Goal: Task Accomplishment & Management: Manage account settings

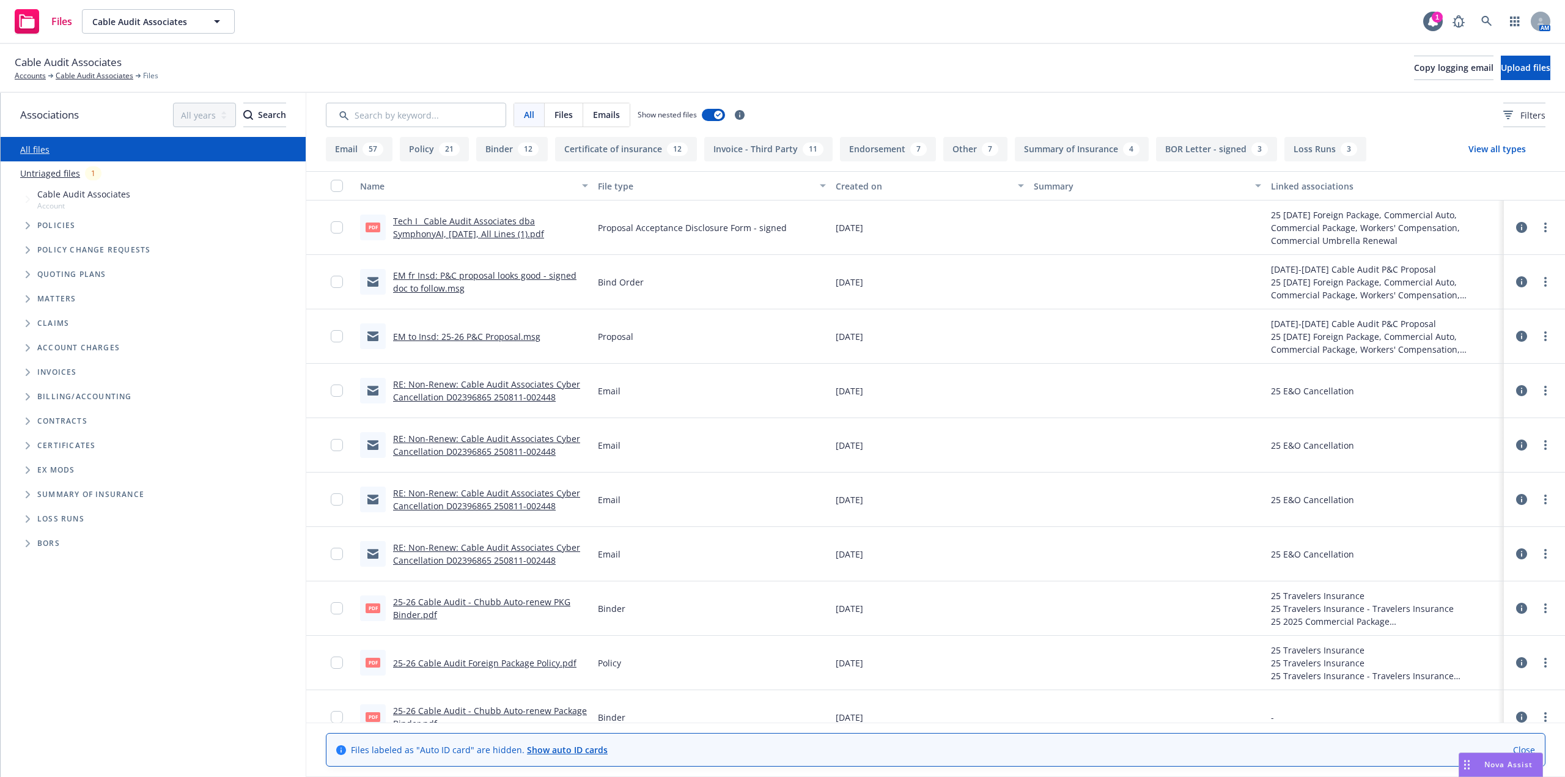
click at [59, 177] on link "Untriaged files" at bounding box center [50, 173] width 60 height 13
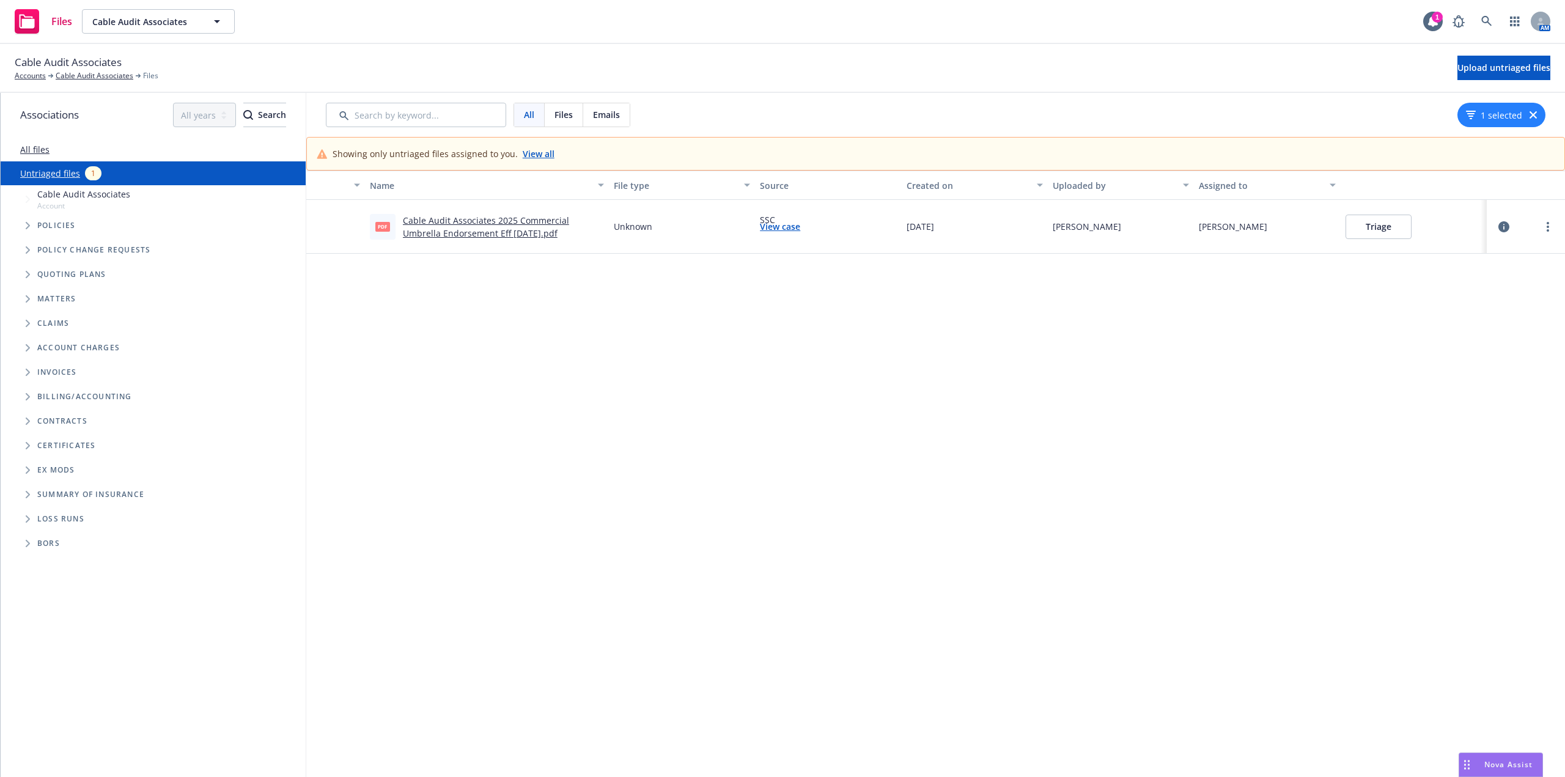
click at [1363, 227] on button "Triage" at bounding box center [1378, 227] width 66 height 24
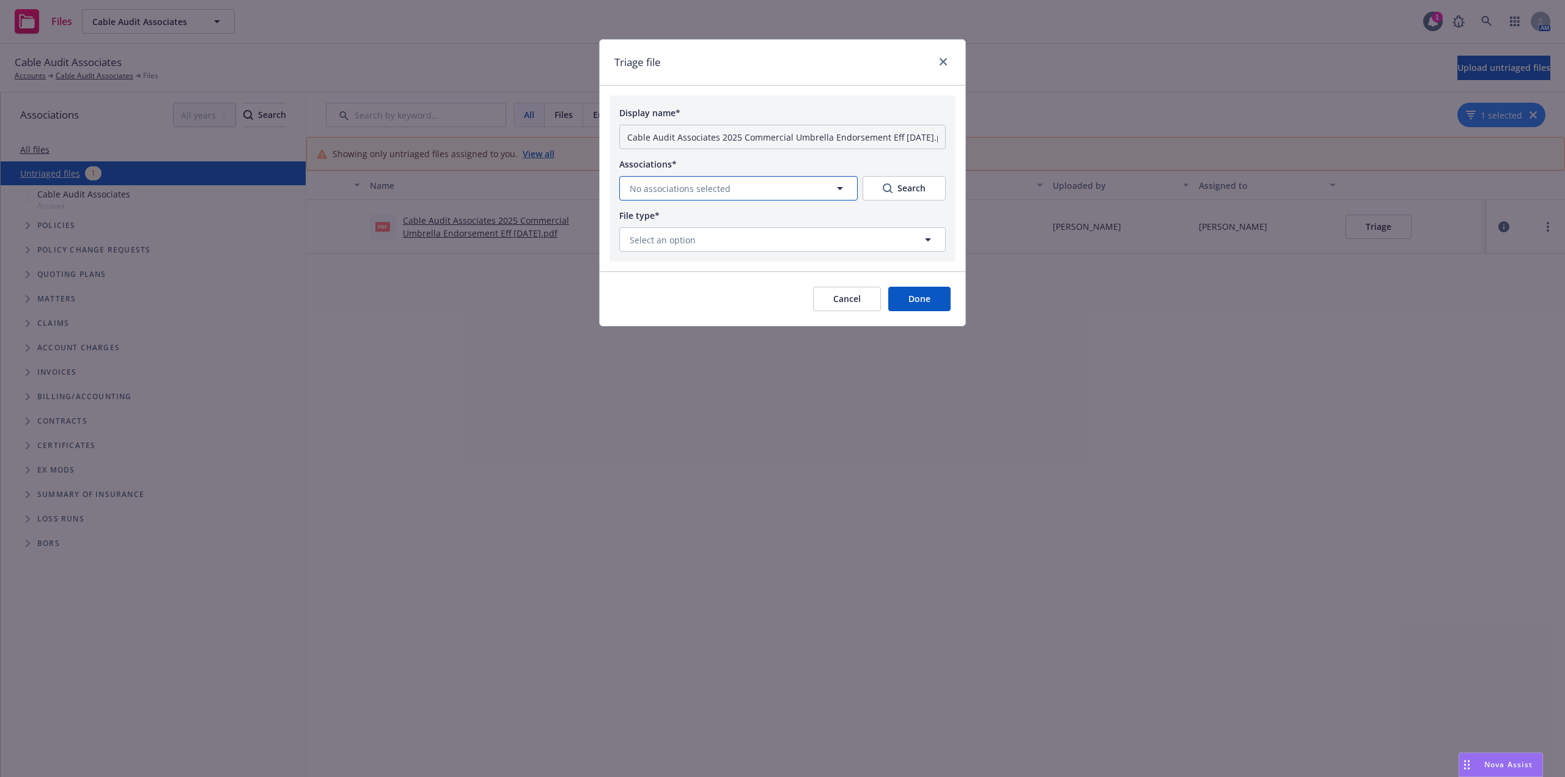
click at [768, 185] on button "No associations selected" at bounding box center [738, 188] width 238 height 24
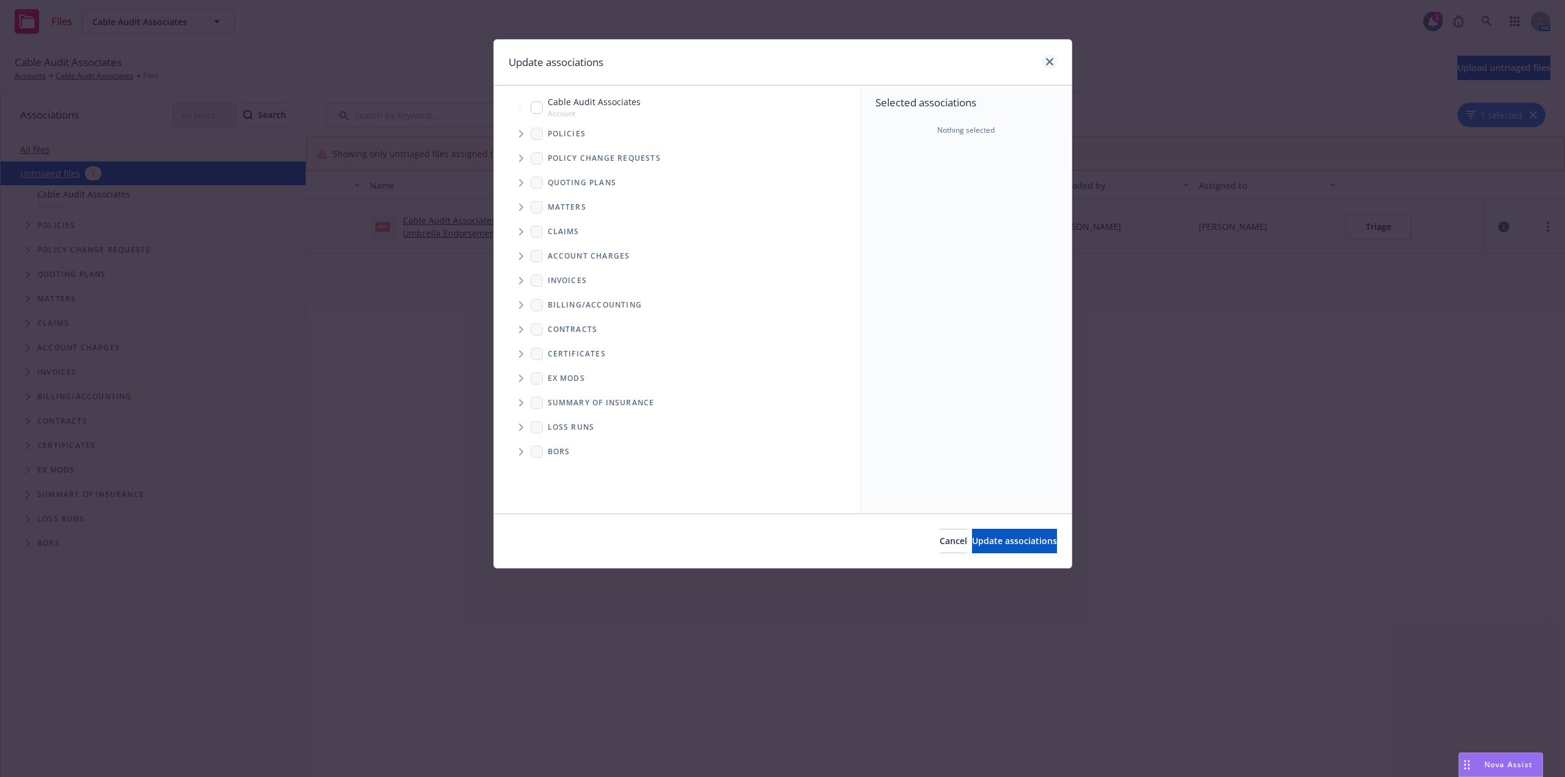
click at [1055, 57] on div at bounding box center [1047, 62] width 20 height 16
click at [1049, 59] on link "close" at bounding box center [1049, 61] width 15 height 15
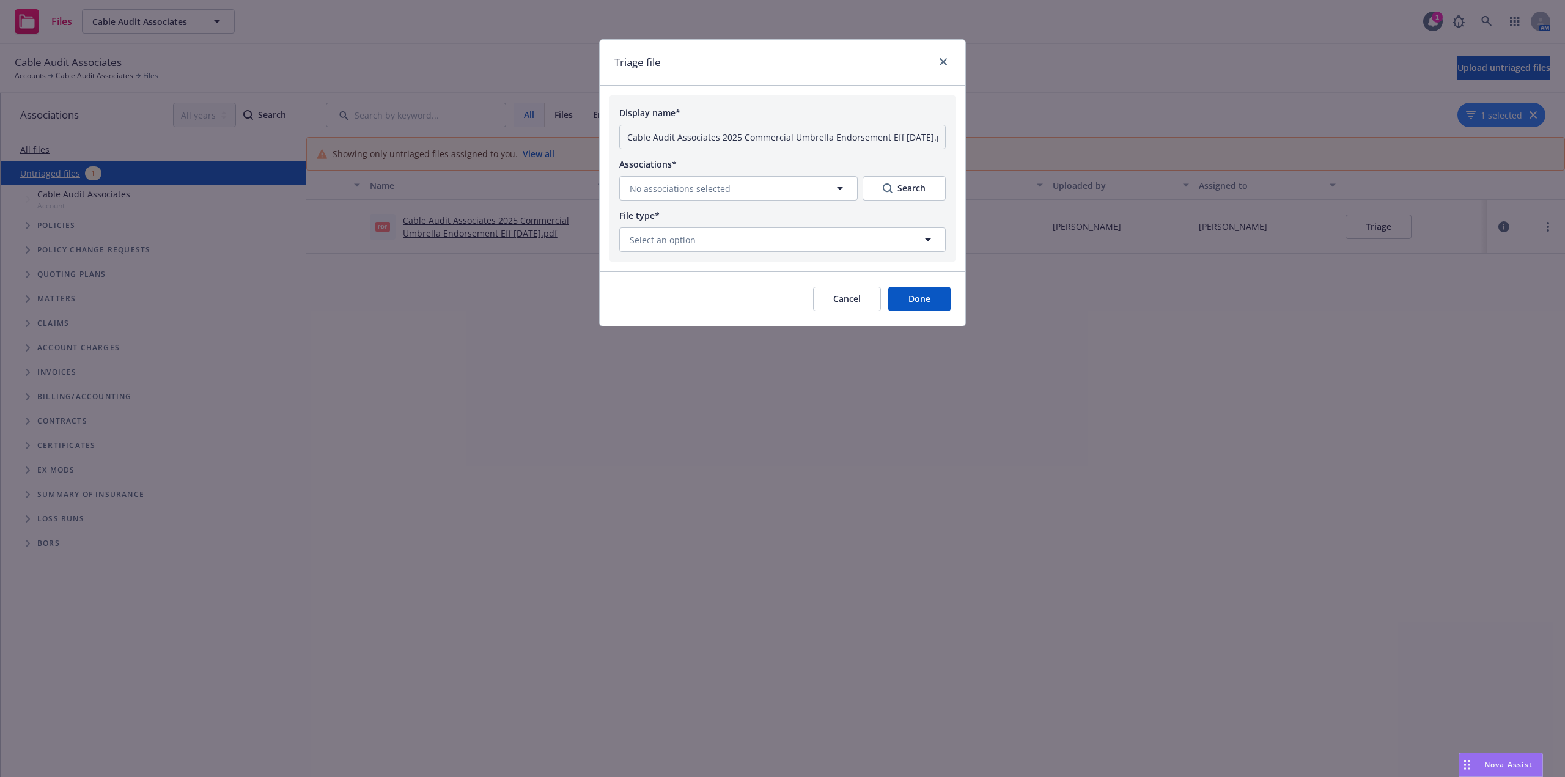
click at [951, 60] on div "Triage file" at bounding box center [783, 63] width 366 height 46
click at [943, 60] on icon "close" at bounding box center [943, 61] width 7 height 7
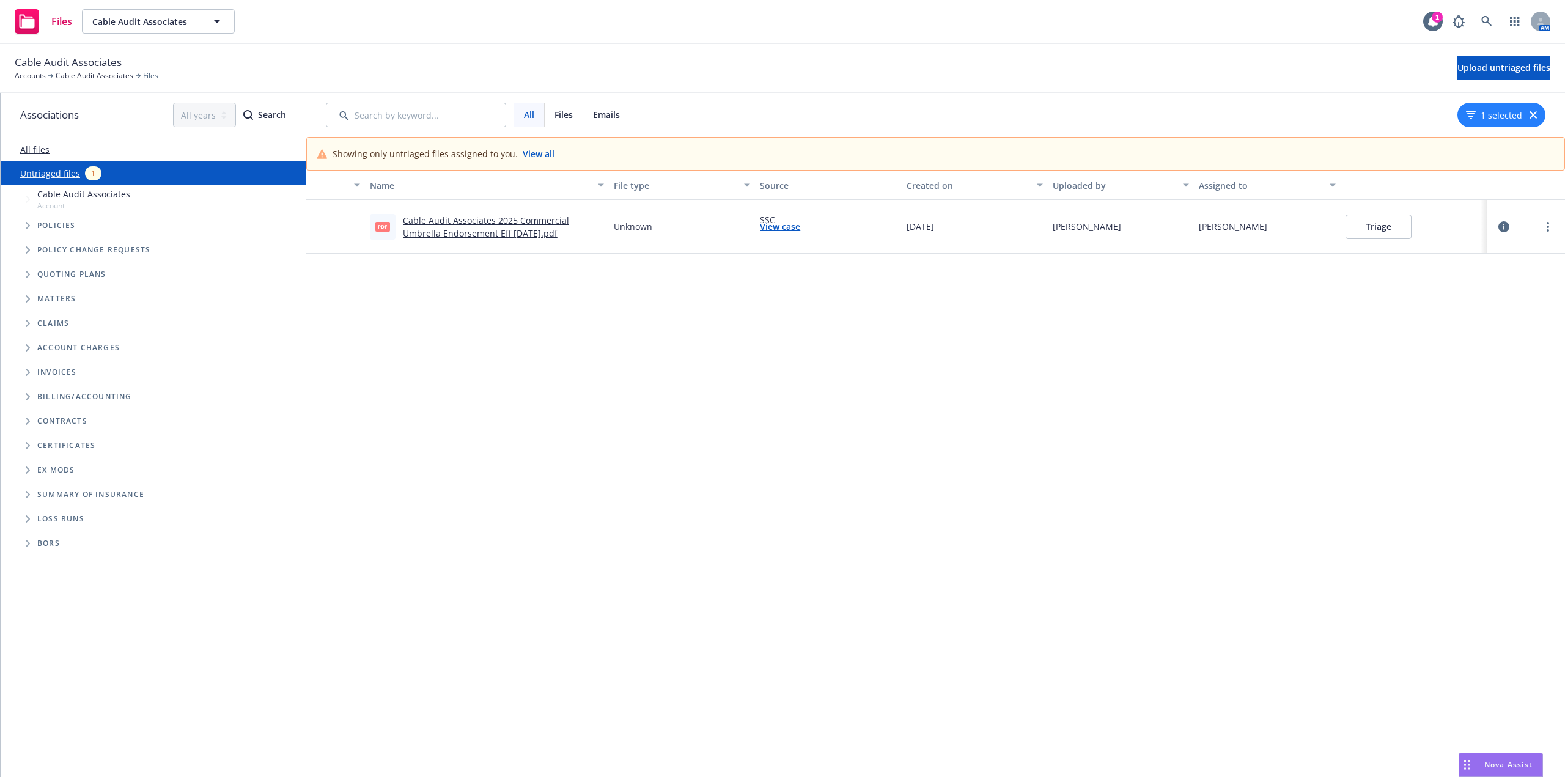
click at [520, 234] on link "Cable Audit Associates 2025 Commercial Umbrella Endorsement Eff 08-21-2025.pdf" at bounding box center [486, 227] width 166 height 24
click at [1368, 230] on button "Triage" at bounding box center [1378, 227] width 66 height 24
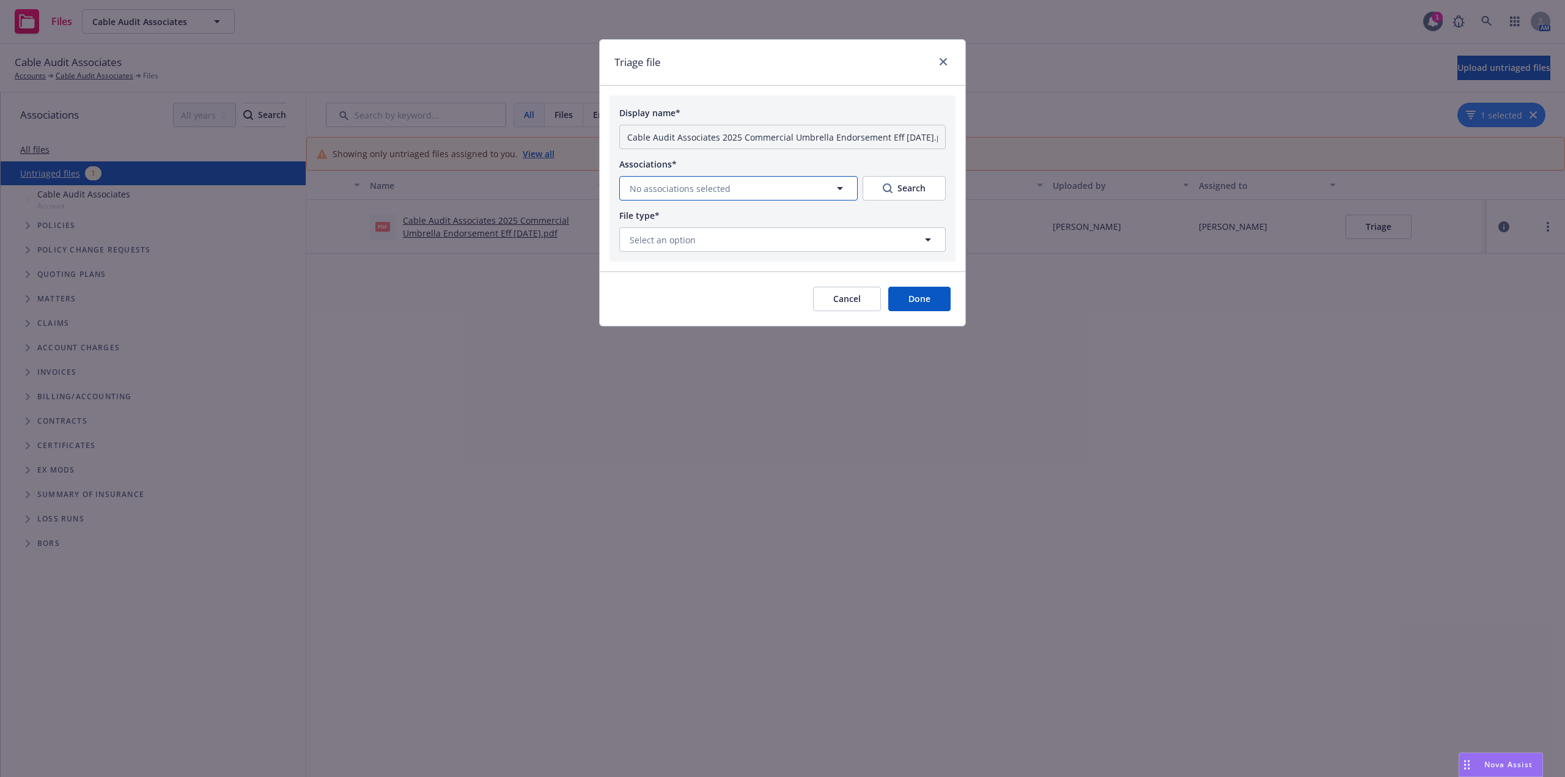
click at [703, 180] on button "No associations selected" at bounding box center [738, 188] width 238 height 24
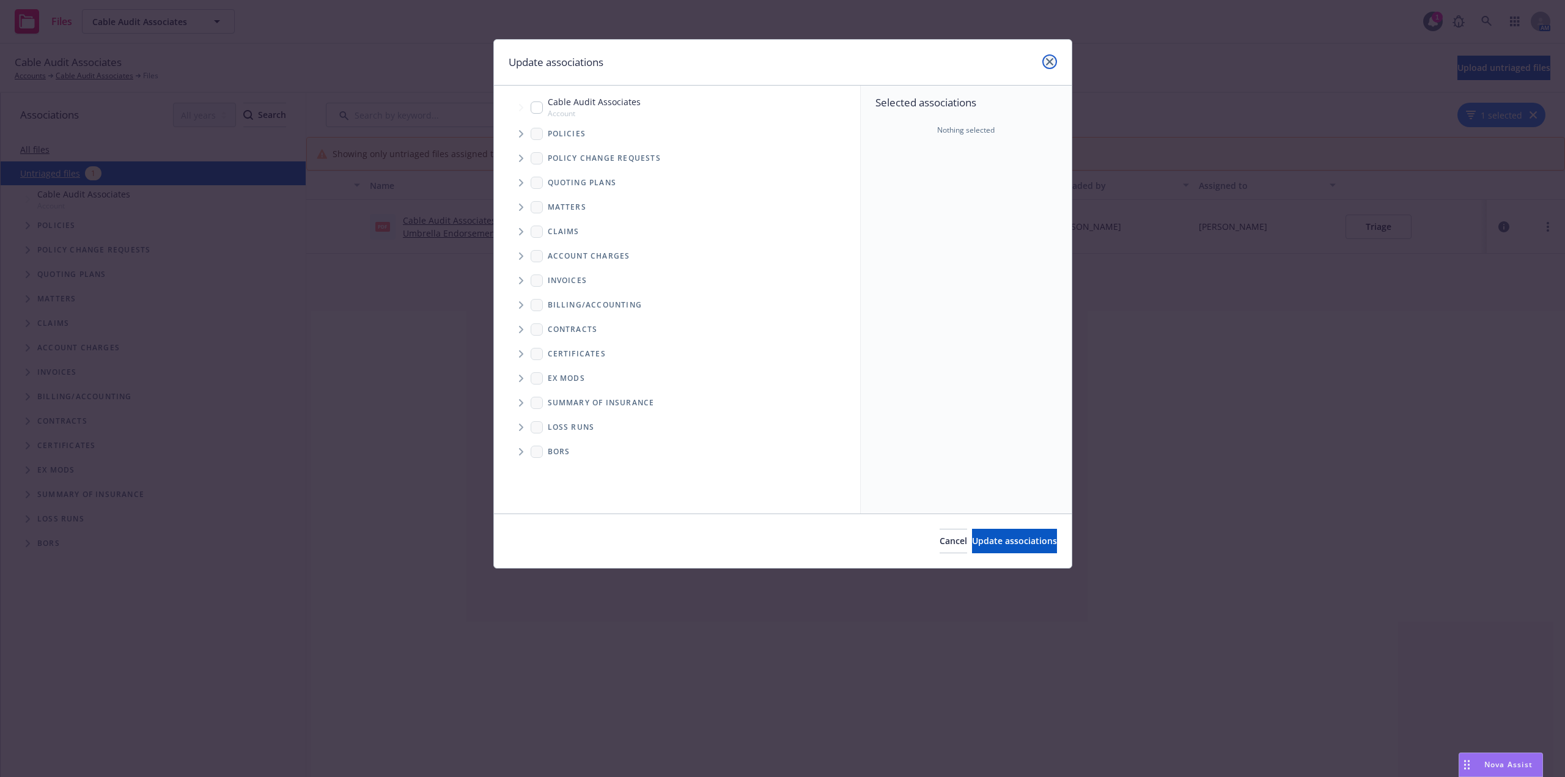
click at [1052, 62] on icon "close" at bounding box center [1049, 61] width 7 height 7
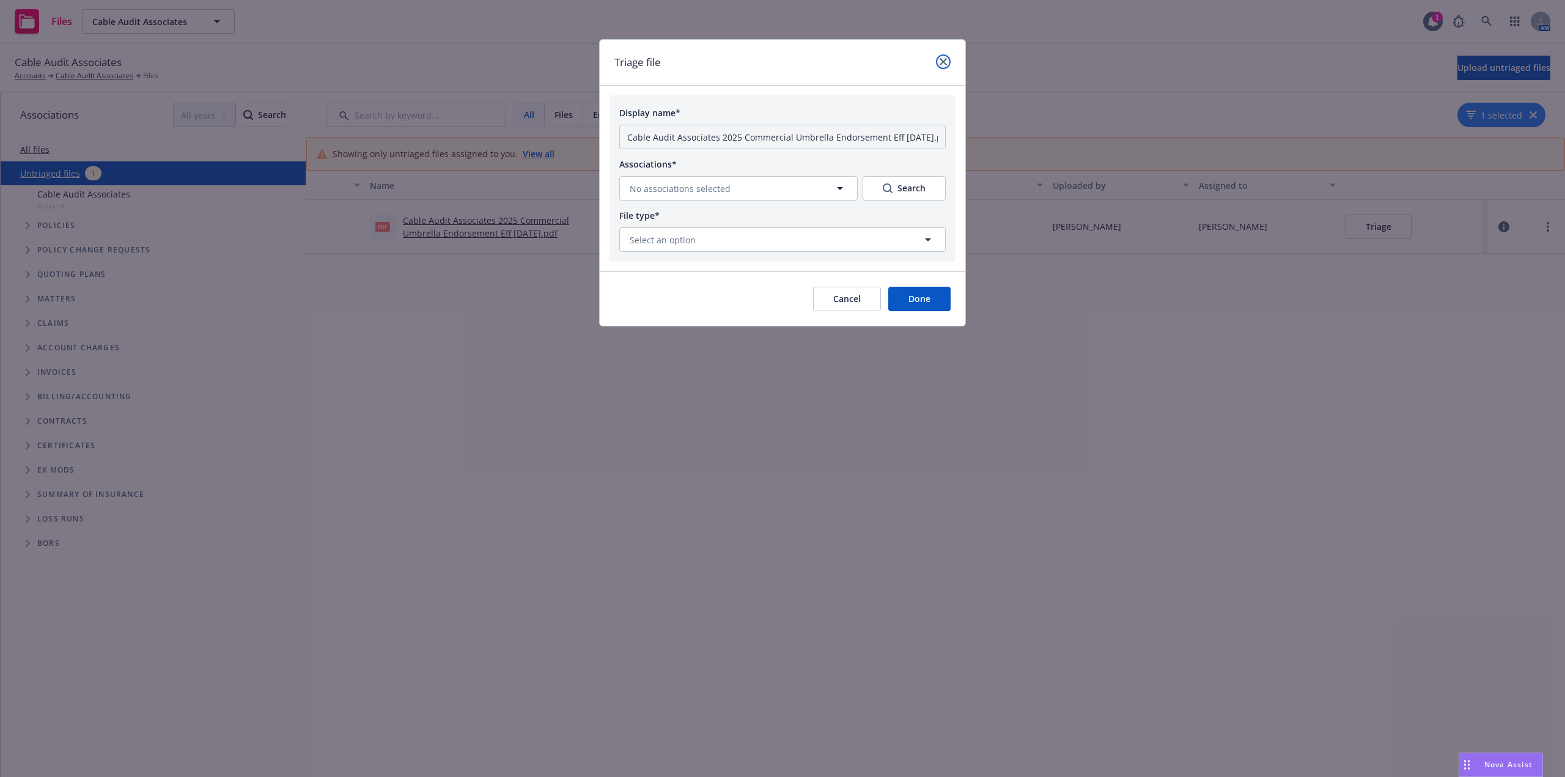
click at [948, 63] on link "close" at bounding box center [943, 61] width 15 height 15
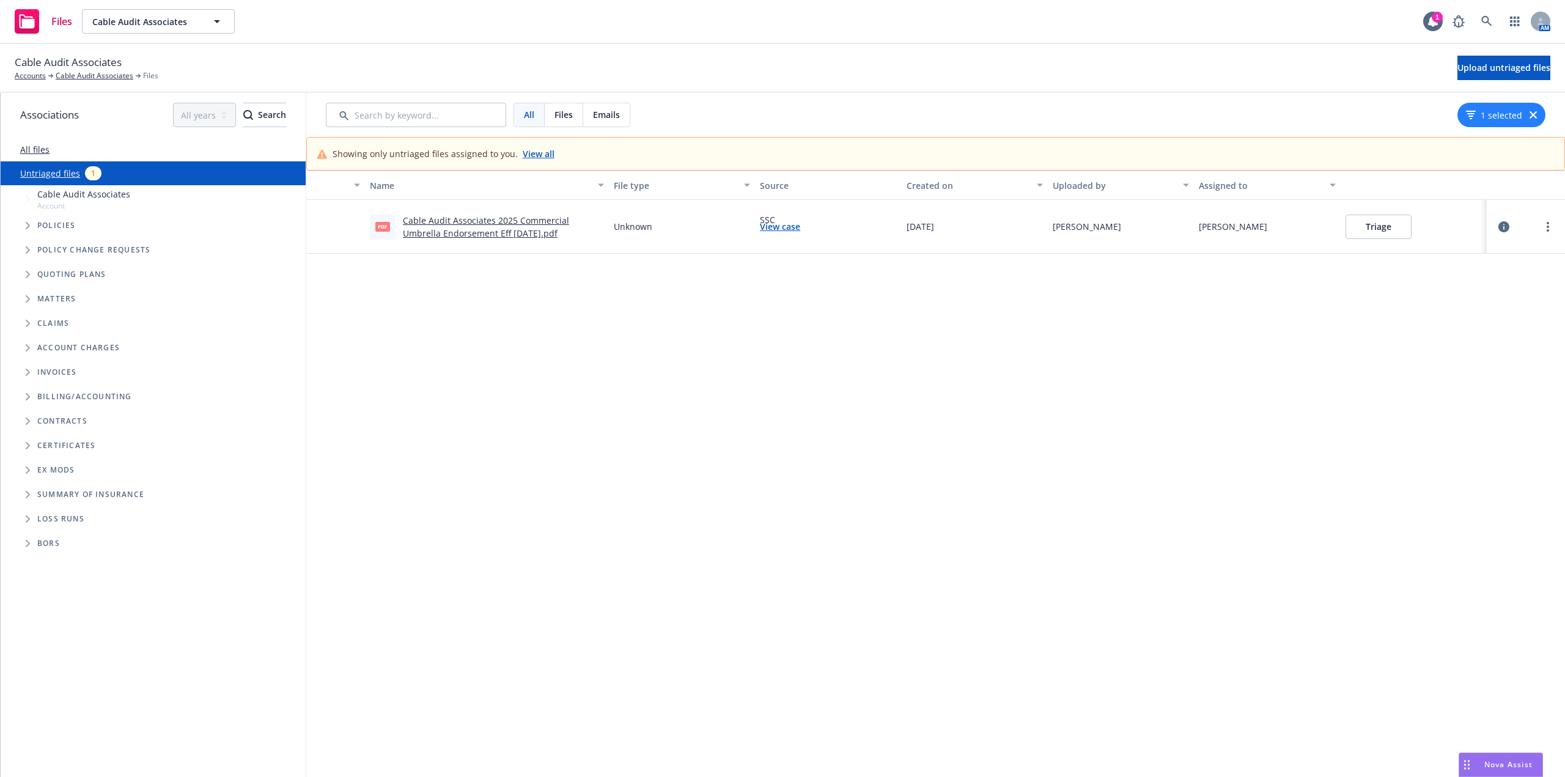
click at [1372, 229] on button "Triage" at bounding box center [1378, 227] width 66 height 24
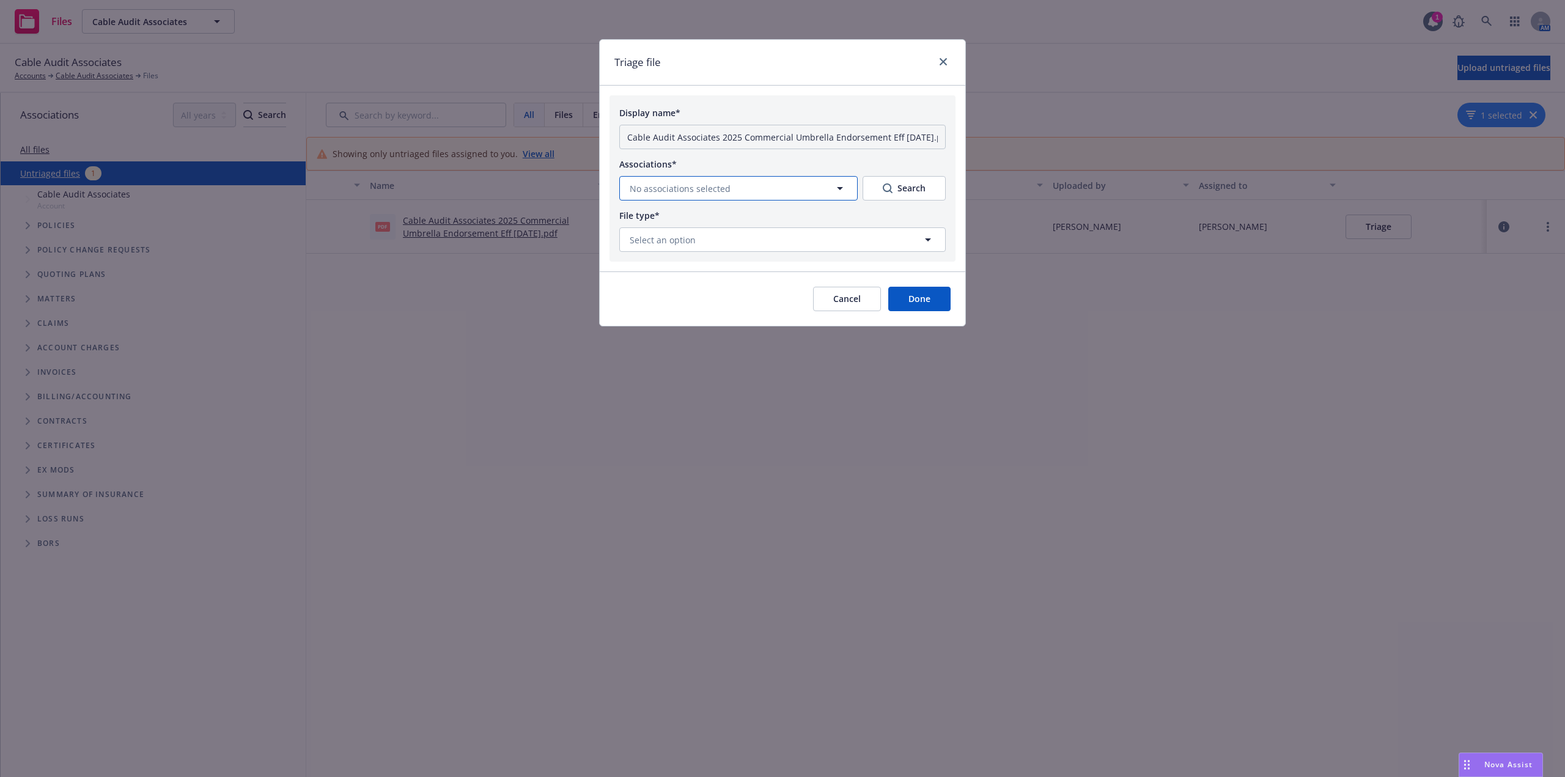
click at [735, 186] on button "No associations selected" at bounding box center [738, 188] width 238 height 24
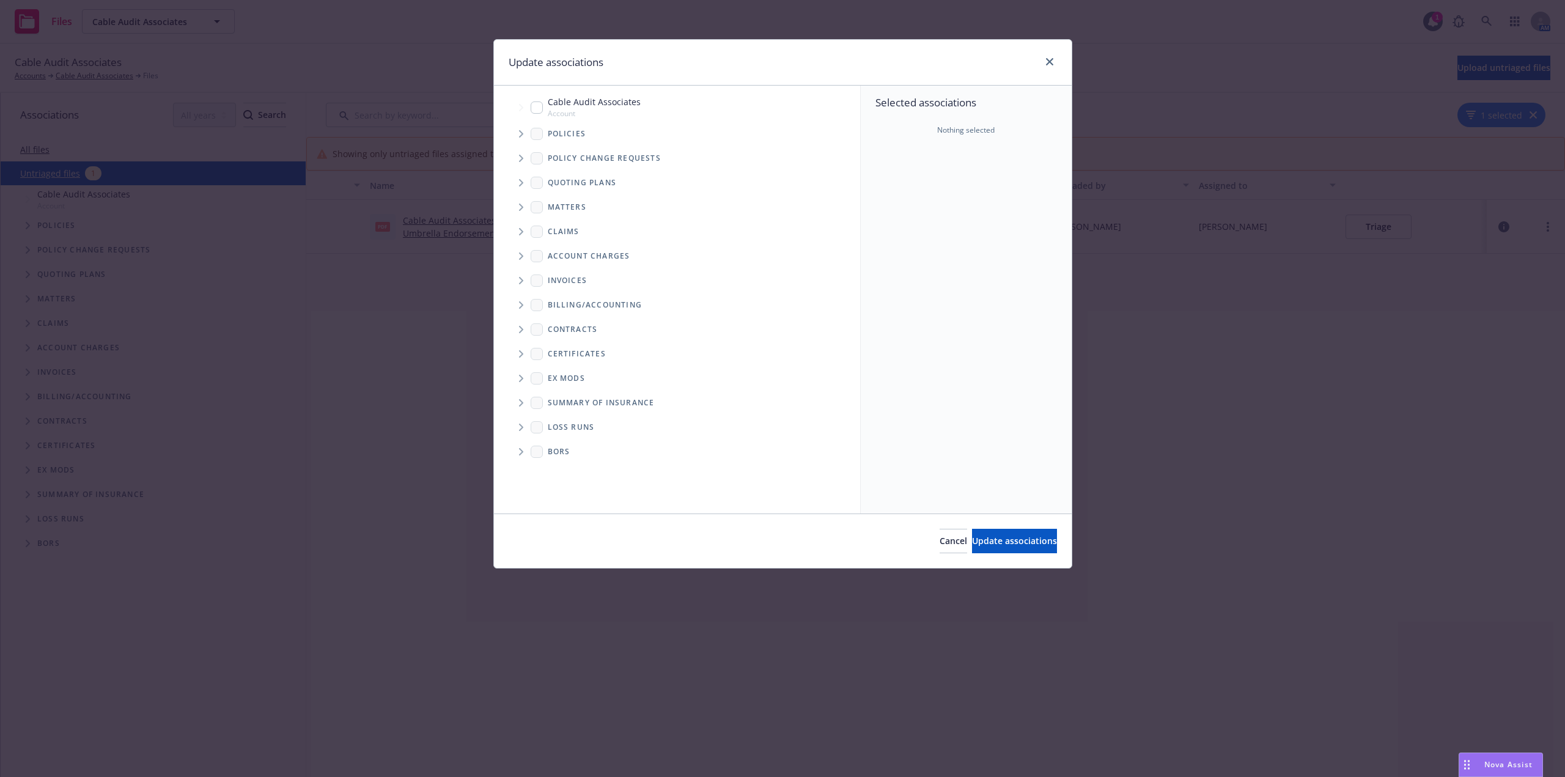
click at [517, 134] on span "Tree Example" at bounding box center [521, 134] width 20 height 20
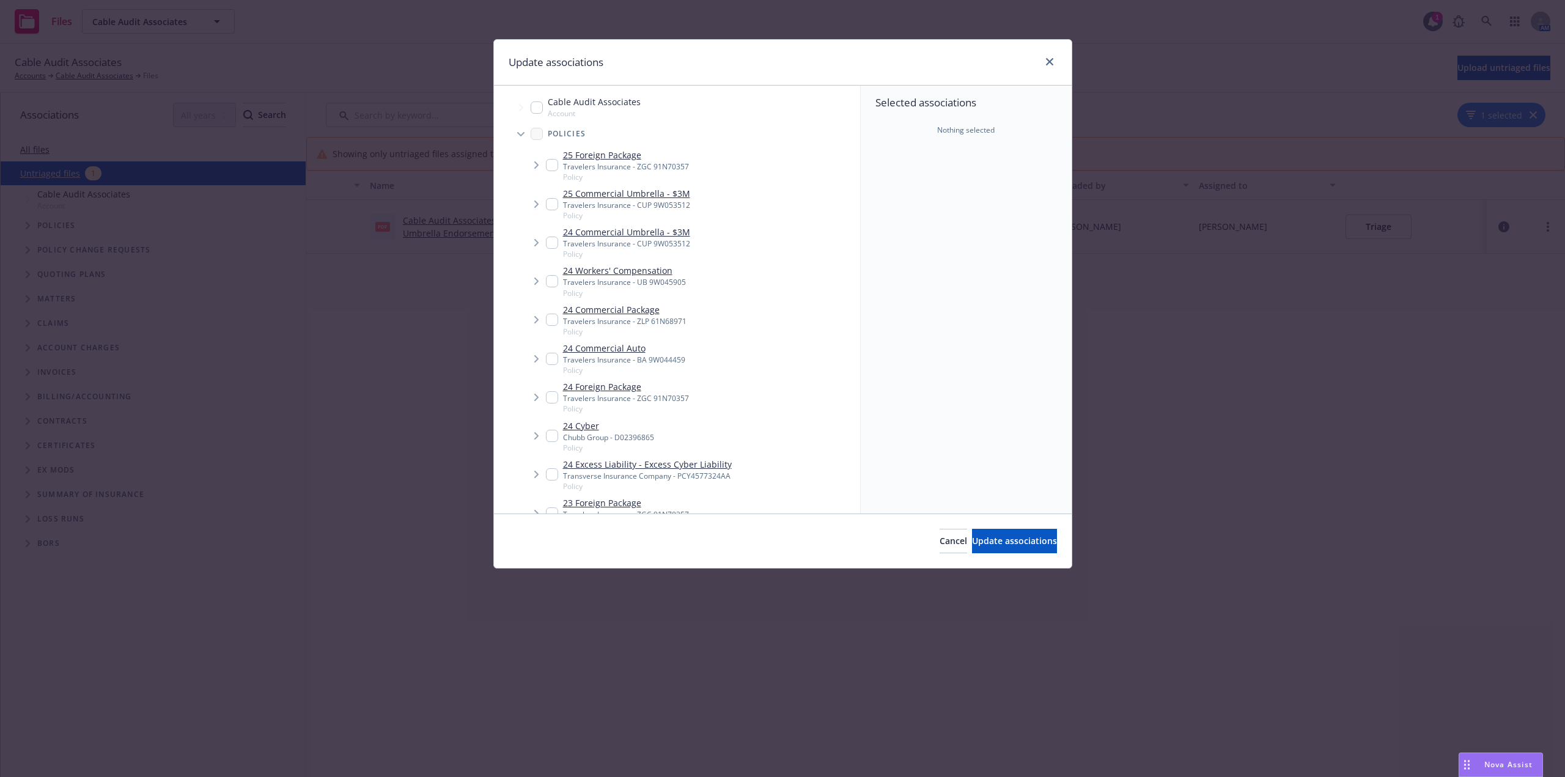
click at [555, 204] on input "Tree Example" at bounding box center [552, 204] width 12 height 12
checkbox input "true"
click at [1024, 531] on button "Update associations" at bounding box center [1014, 541] width 85 height 24
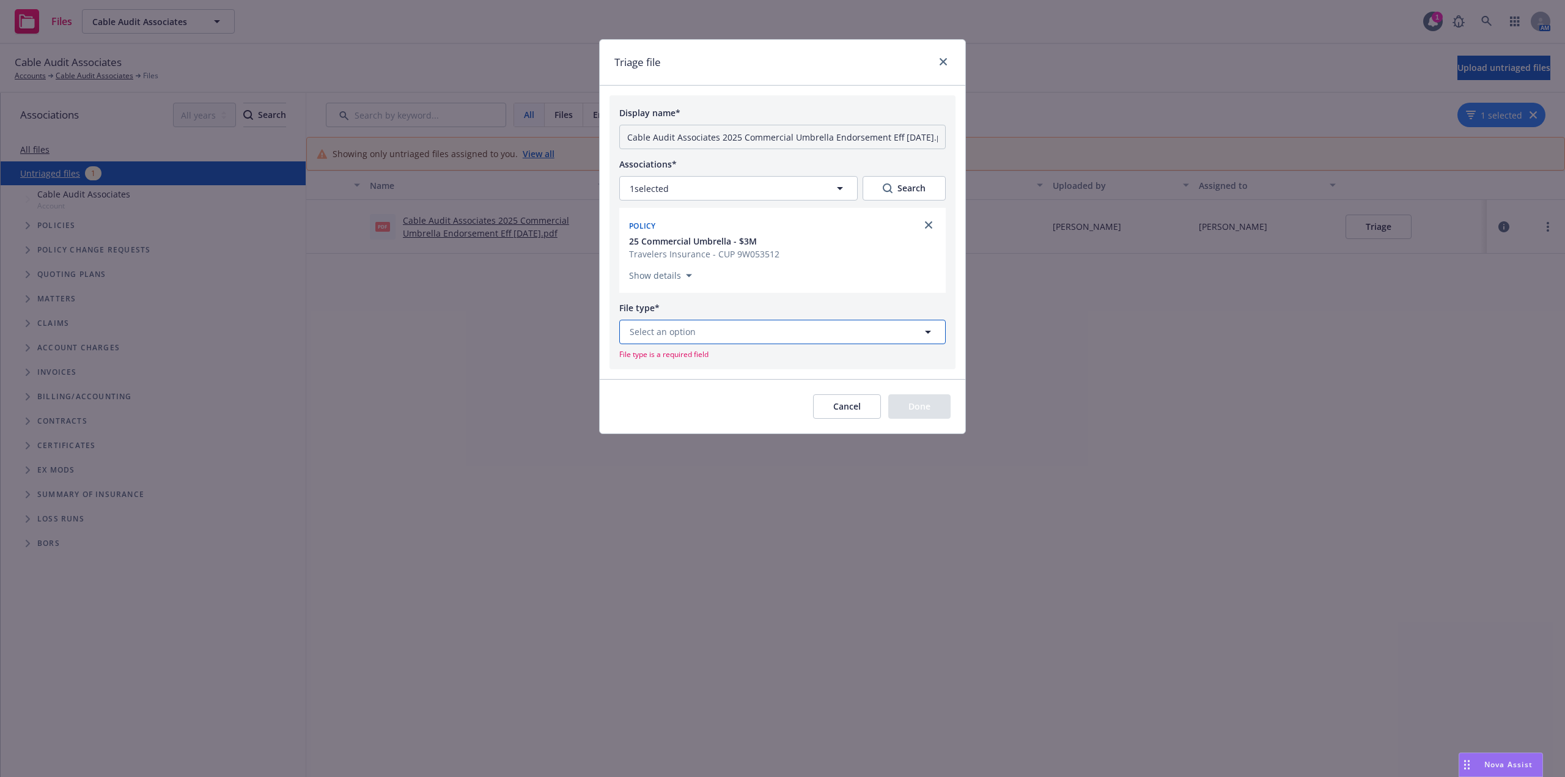
click at [764, 340] on button "Select an option" at bounding box center [782, 332] width 326 height 24
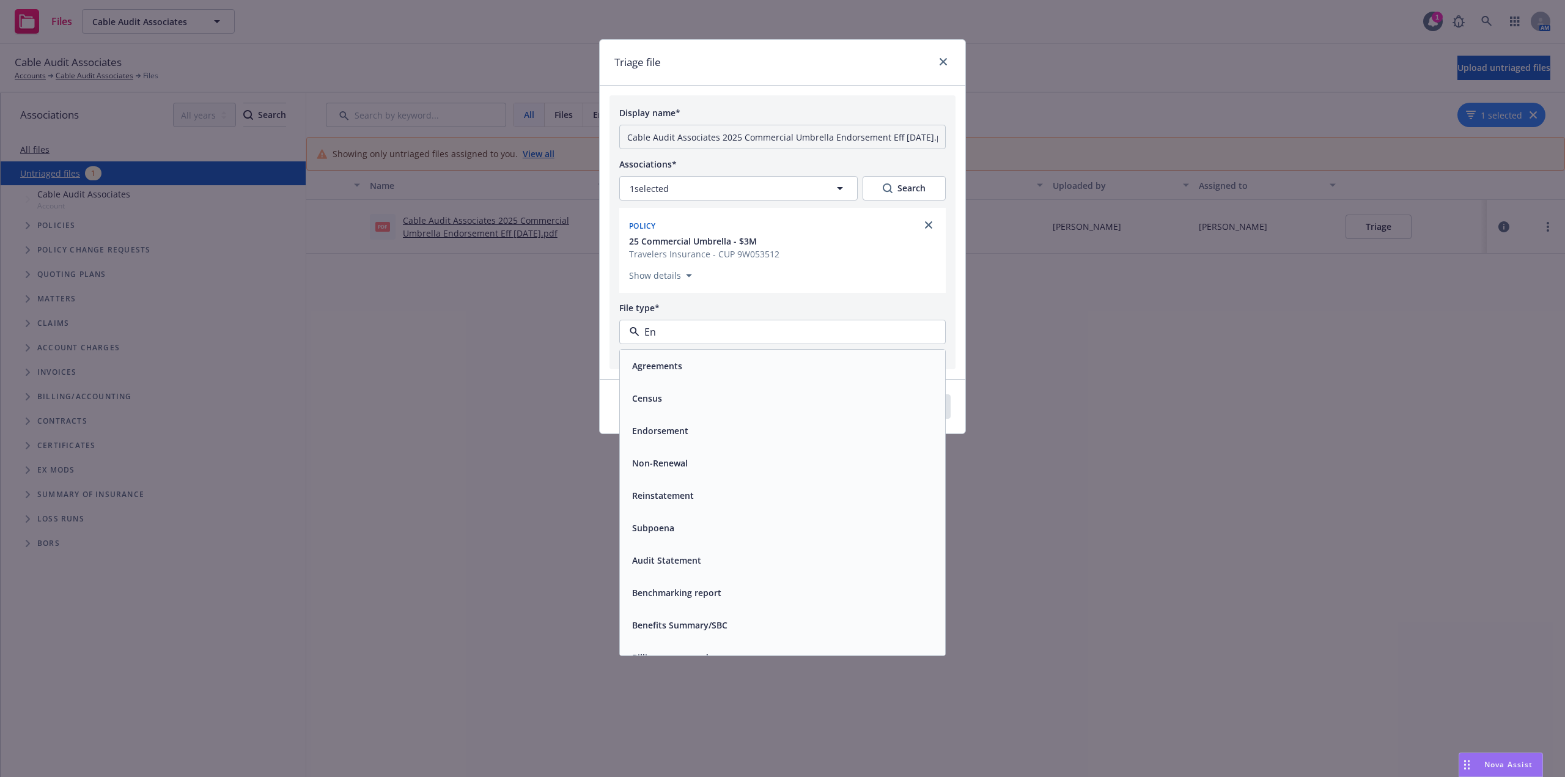
type input "End"
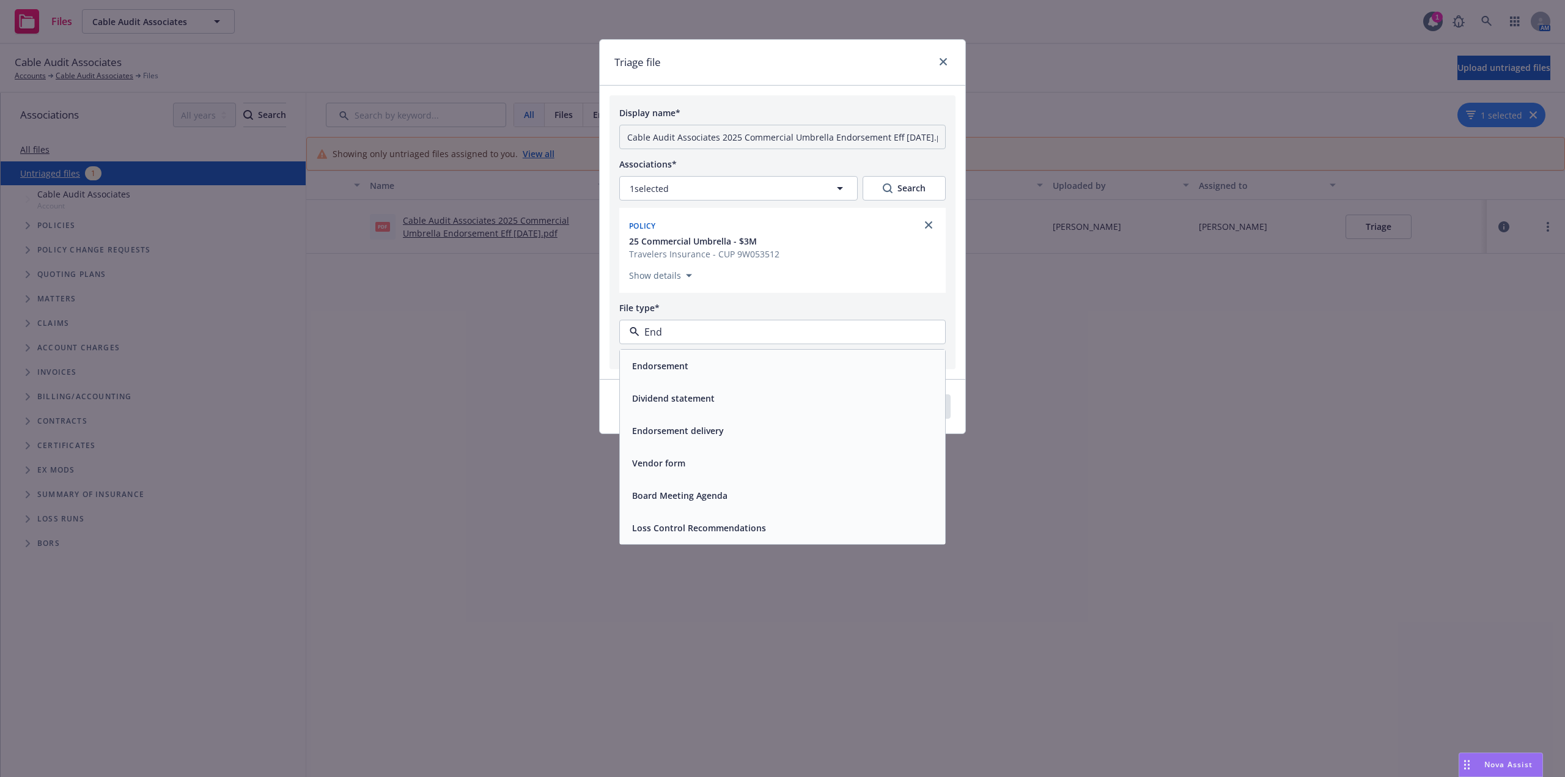
click at [793, 375] on div "Endorsement" at bounding box center [782, 366] width 325 height 32
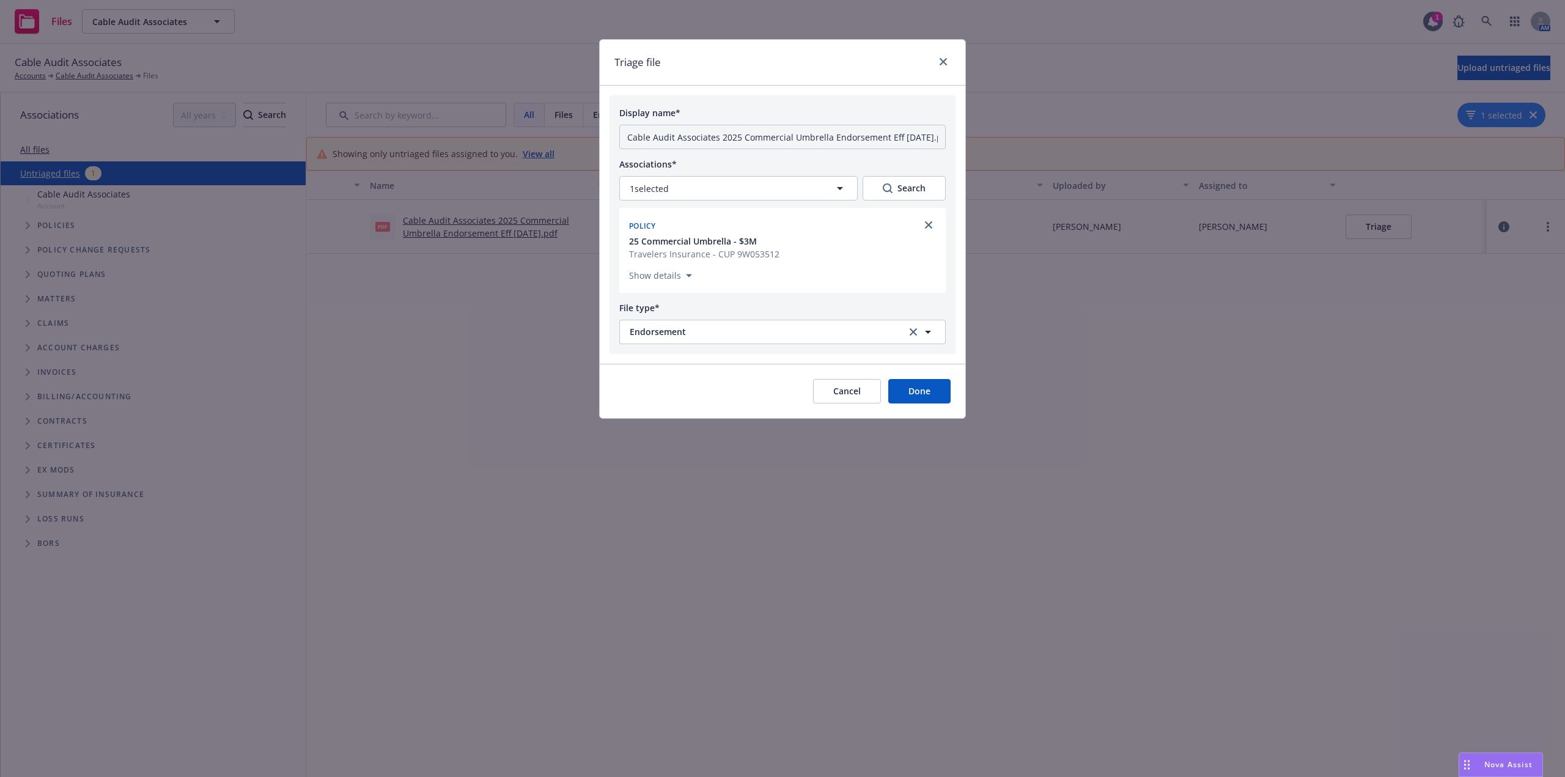
click at [927, 403] on button "Done" at bounding box center [919, 391] width 62 height 24
click at [927, 403] on div "Cancel Done" at bounding box center [862, 391] width 177 height 24
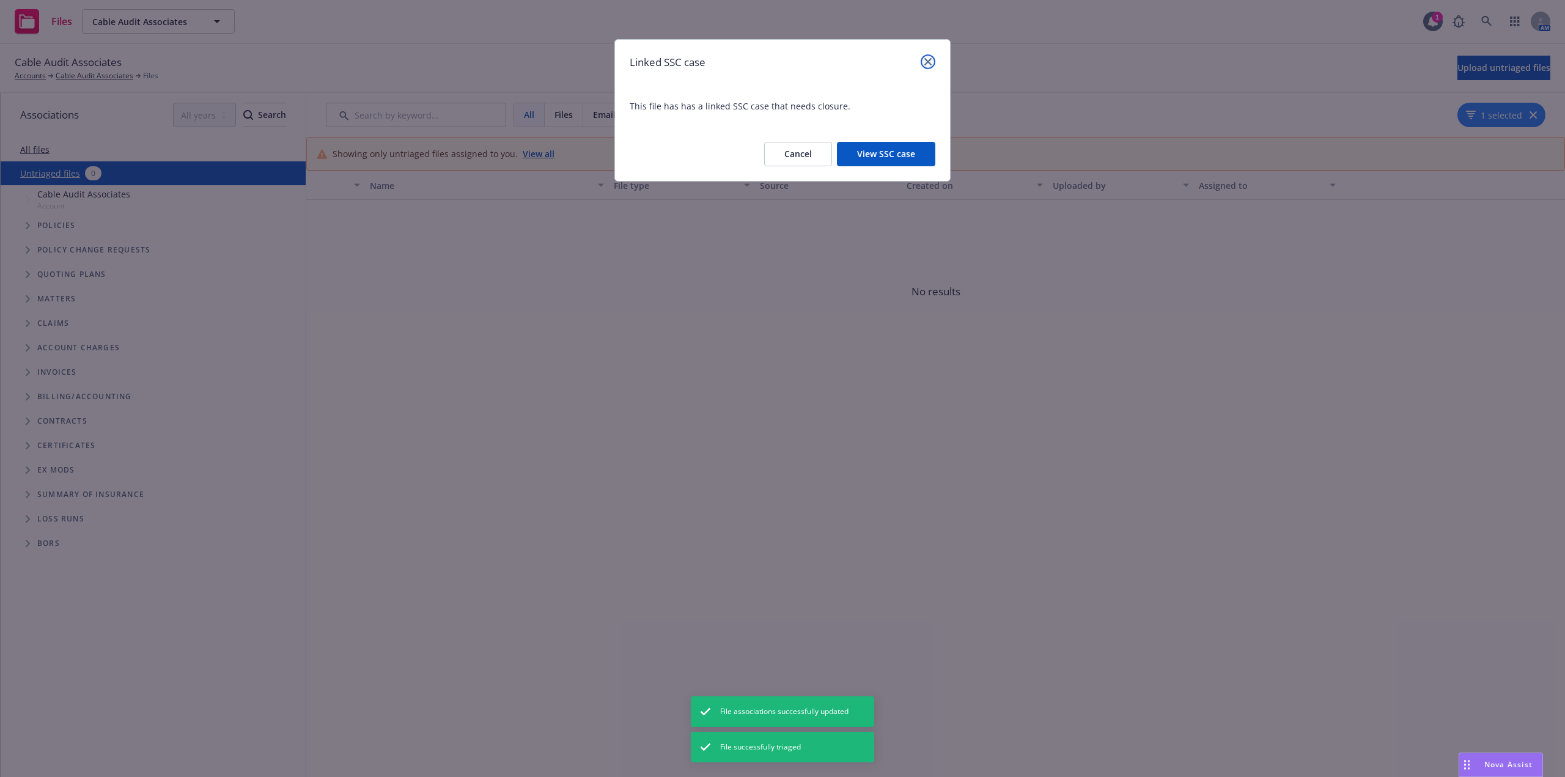
click at [929, 62] on icon "close" at bounding box center [927, 61] width 7 height 7
click at [929, 62] on div "Cable Audit Associates Accounts Cable Audit Associates Files Upload untriaged f…" at bounding box center [783, 67] width 1536 height 27
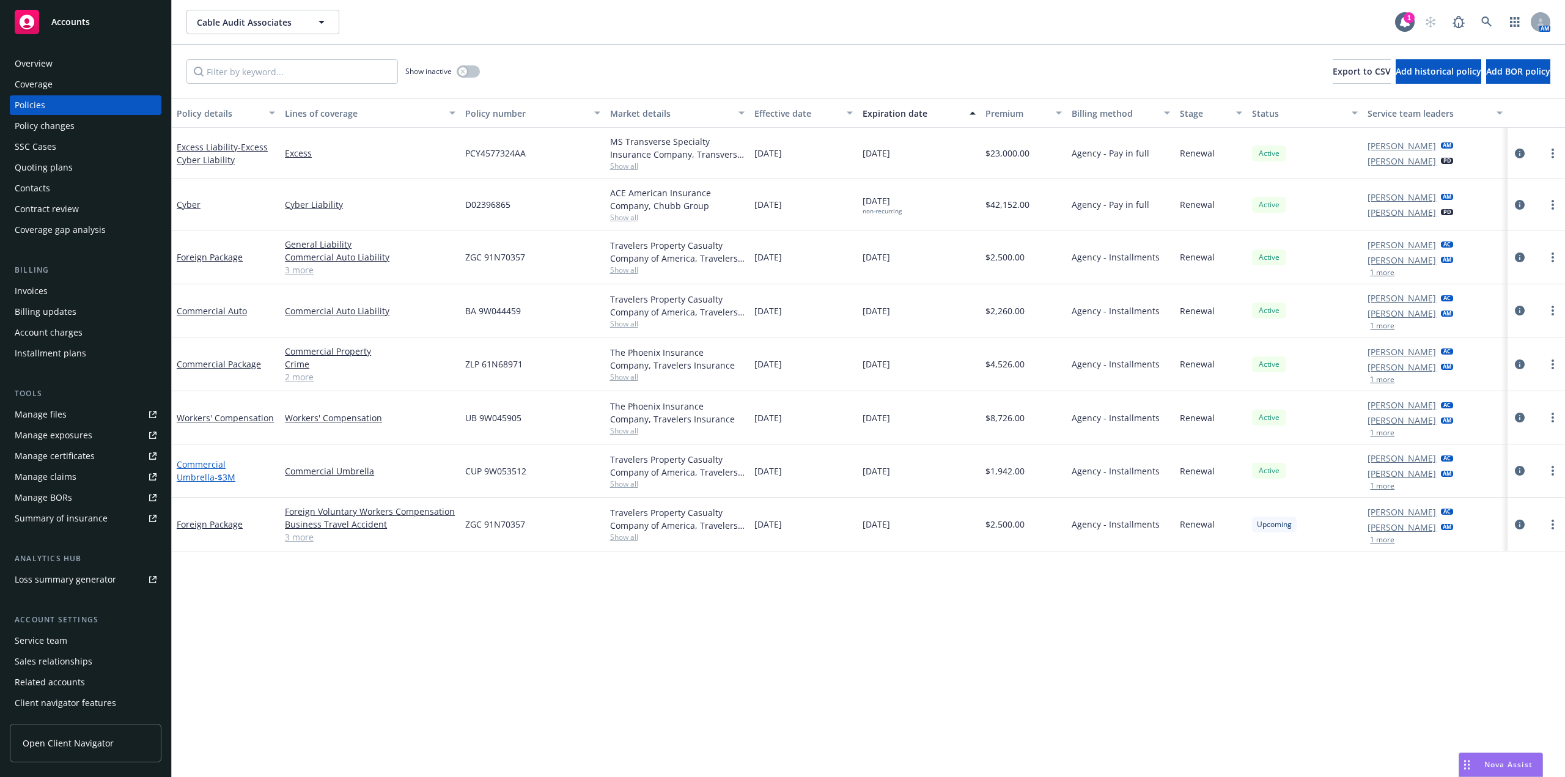
click at [235, 459] on link "Commercial Umbrella - $3M" at bounding box center [206, 470] width 59 height 24
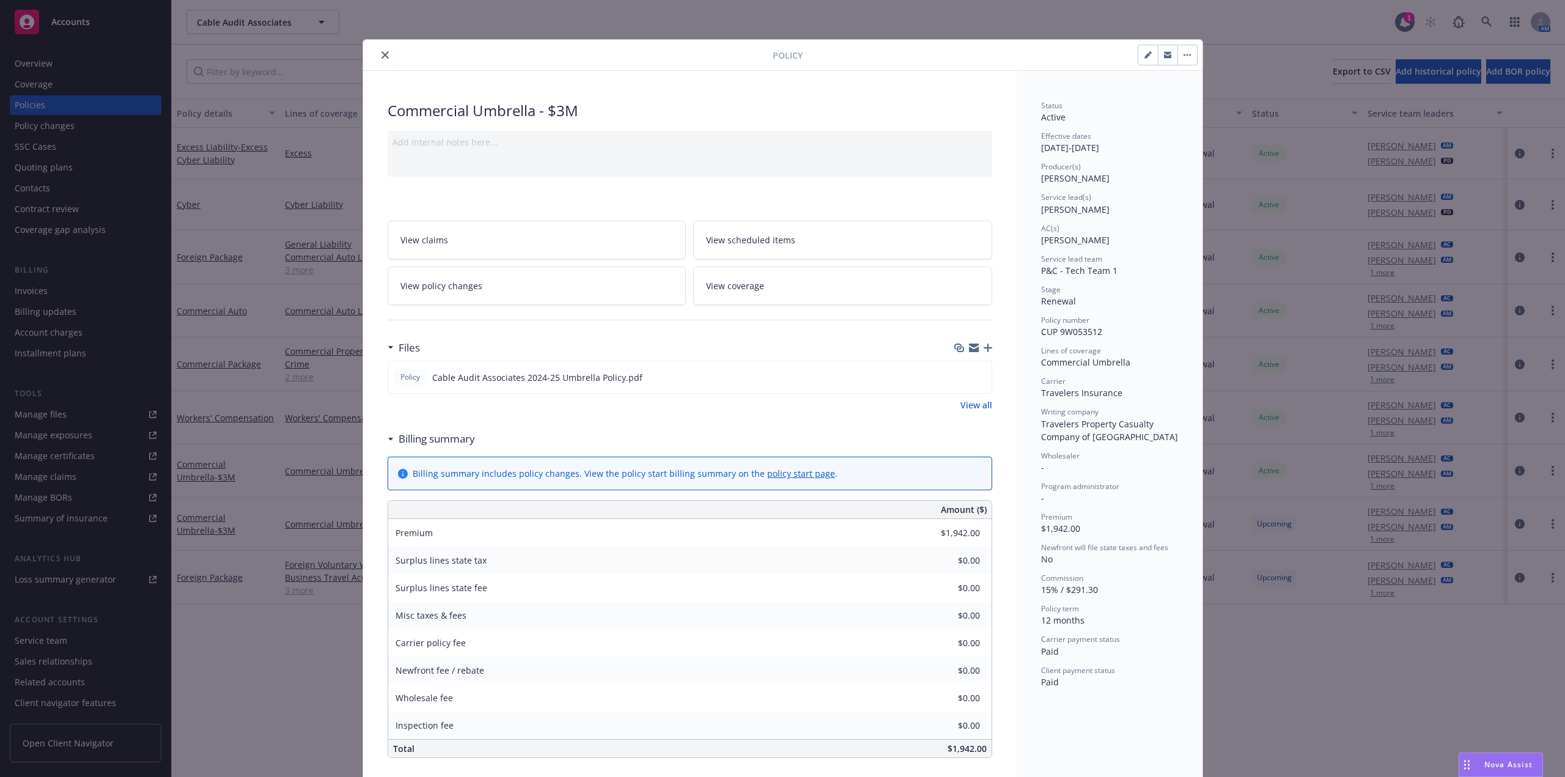
click at [638, 285] on link "View policy changes" at bounding box center [537, 286] width 299 height 39
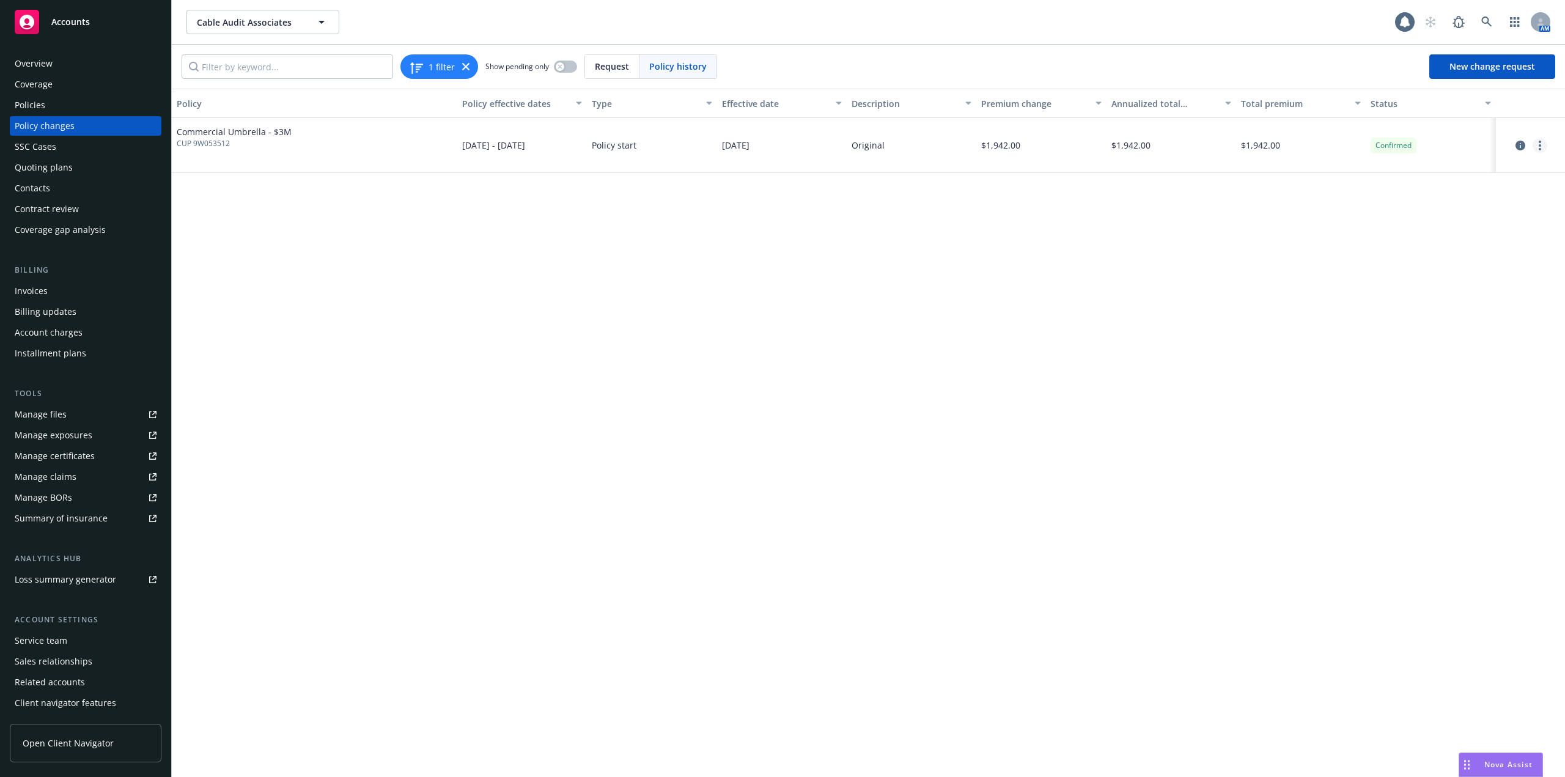
click at [1537, 147] on link "more" at bounding box center [1539, 145] width 15 height 15
click at [1426, 248] on link "Edit billing info" at bounding box center [1442, 244] width 210 height 24
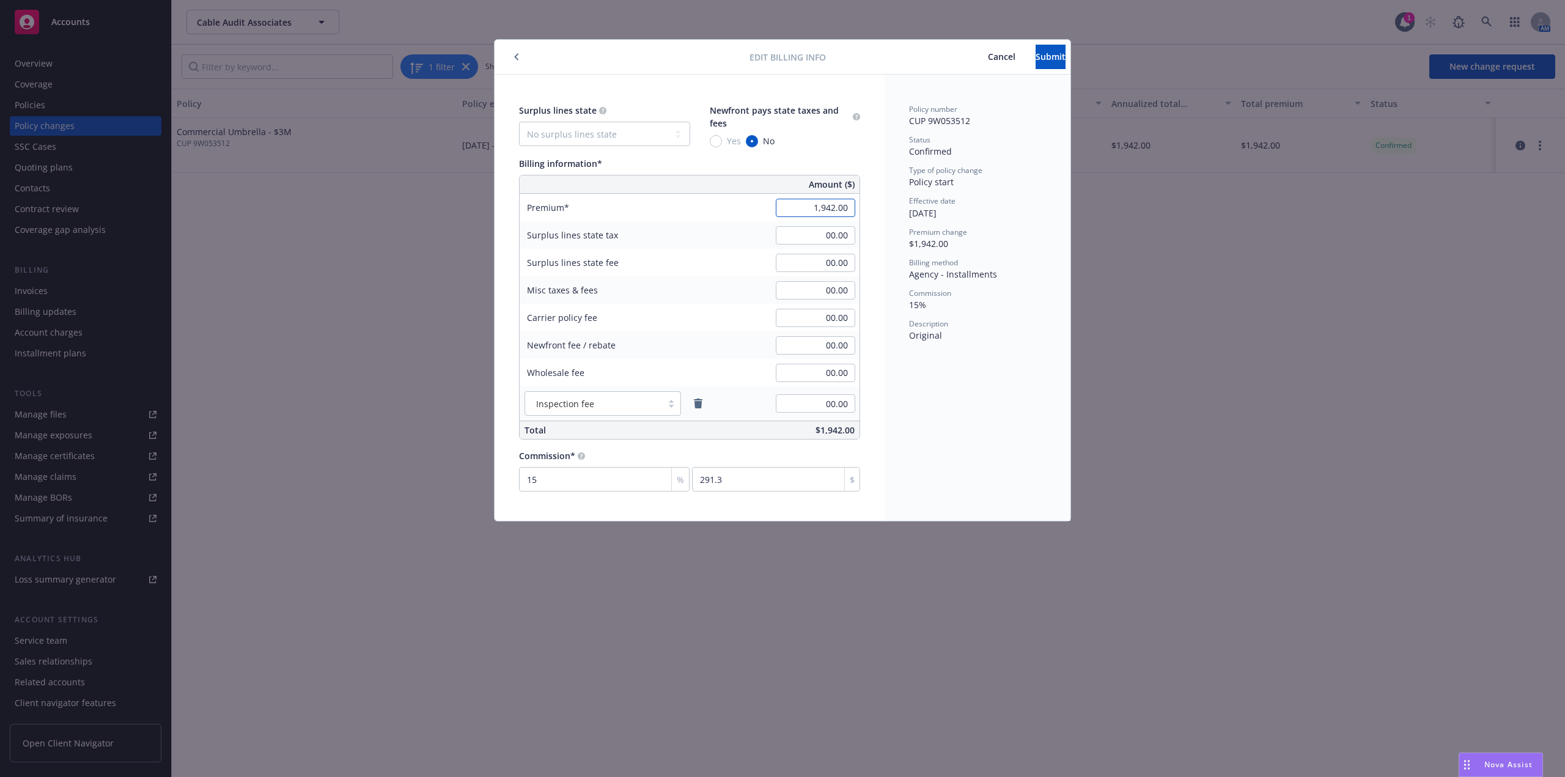
click at [833, 210] on input "1,942.00" at bounding box center [815, 208] width 79 height 18
paste input "2,353"
type input "2,353.00"
type input "352.95"
click at [1036, 57] on span "Submit" at bounding box center [1051, 57] width 30 height 12
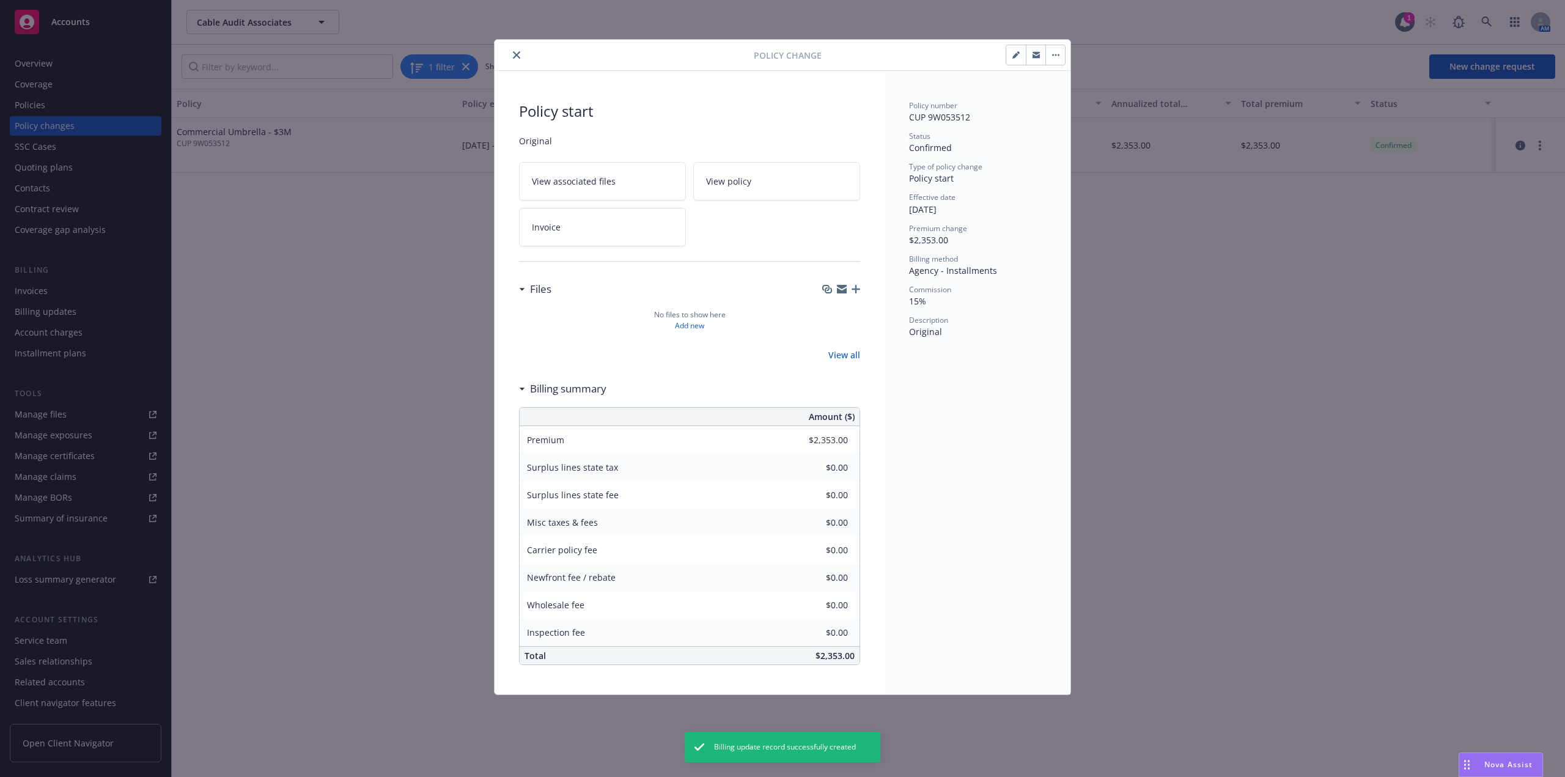
click at [519, 57] on icon "close" at bounding box center [516, 54] width 7 height 7
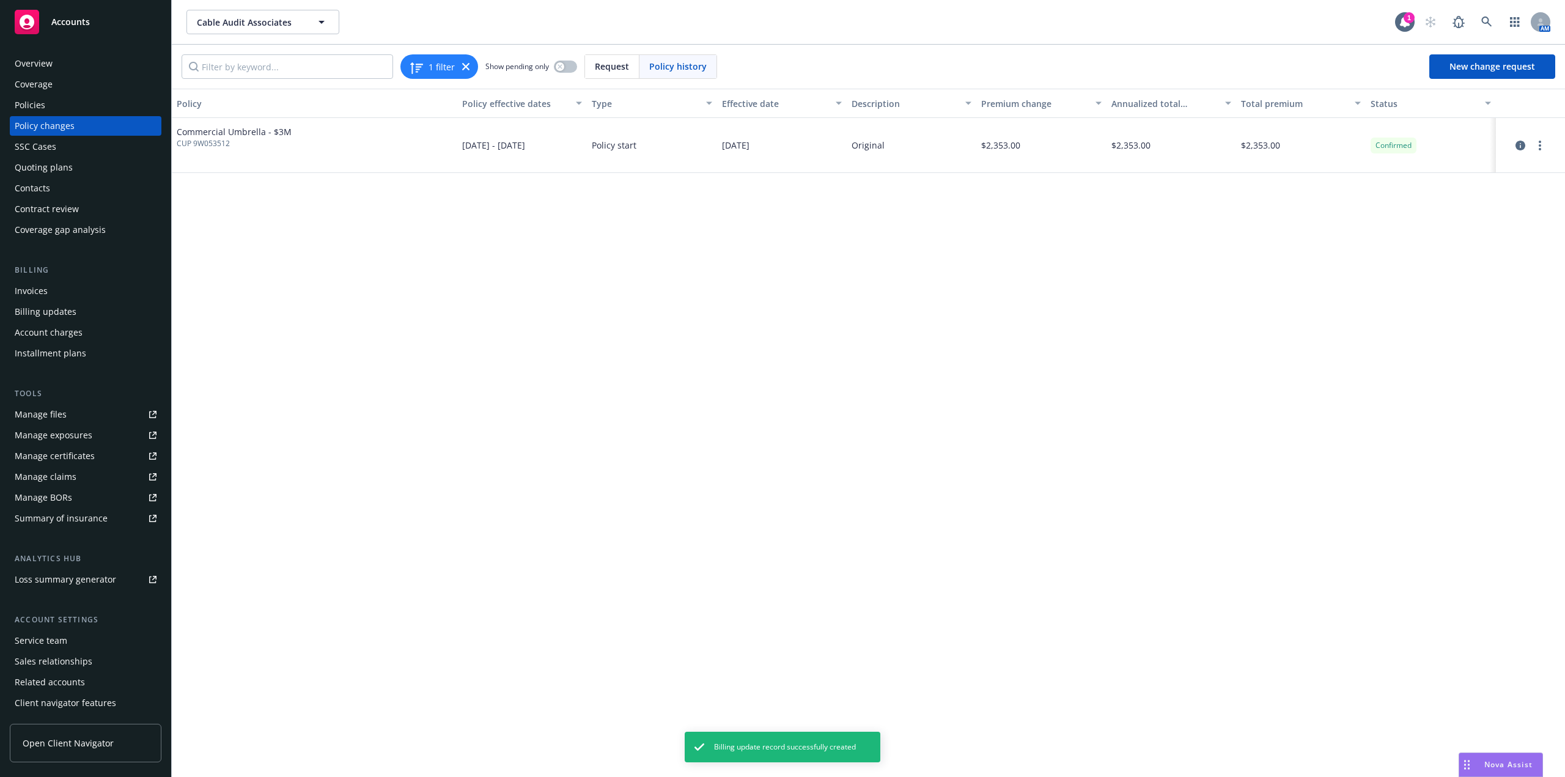
click at [43, 101] on div "Policies" at bounding box center [30, 105] width 31 height 20
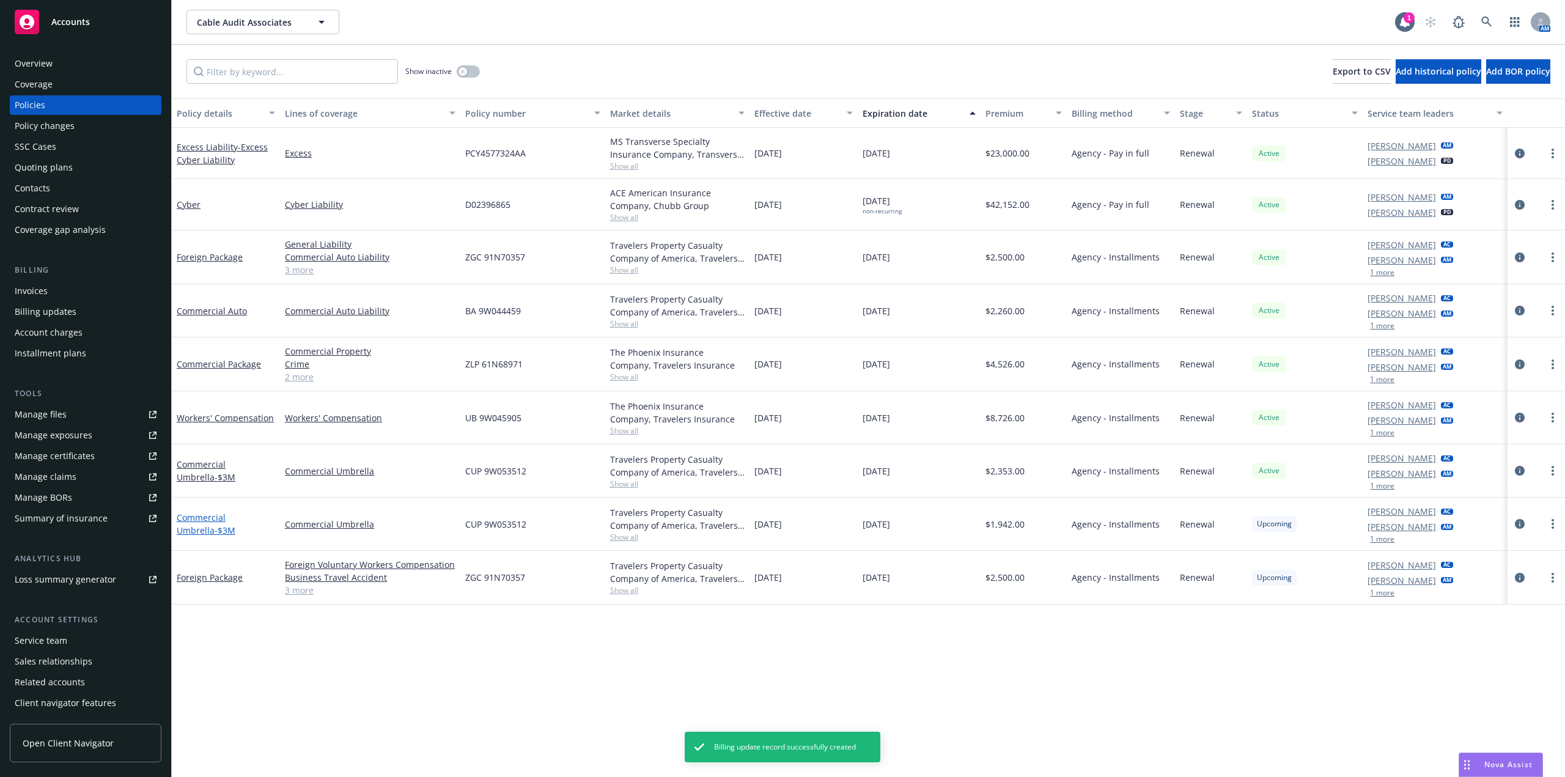
click at [235, 520] on link "Commercial Umbrella - $3M" at bounding box center [206, 524] width 59 height 24
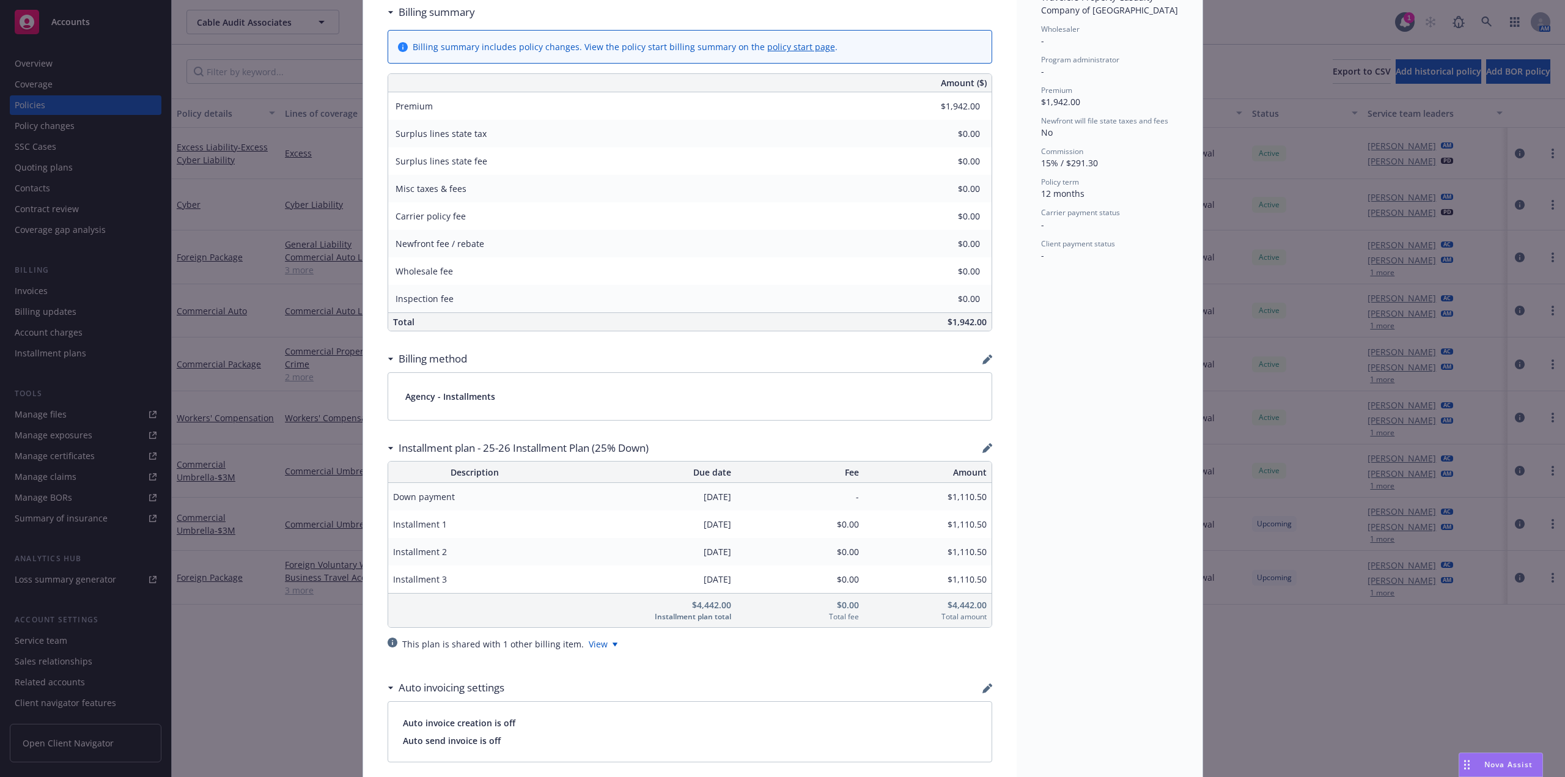
scroll to position [428, 0]
click at [984, 452] on icon "button" at bounding box center [987, 447] width 10 height 10
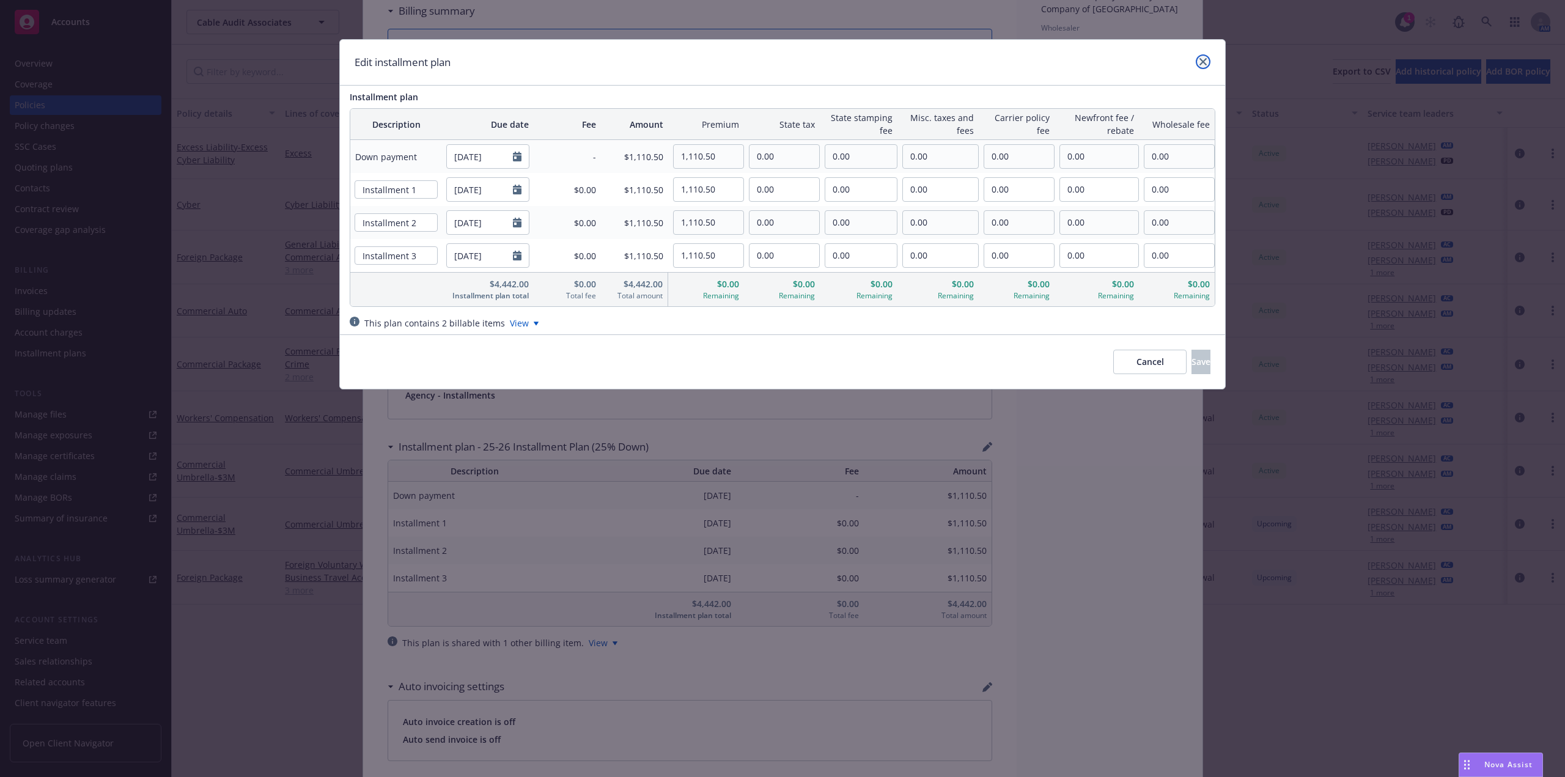
click at [1204, 64] on icon "close" at bounding box center [1202, 61] width 7 height 7
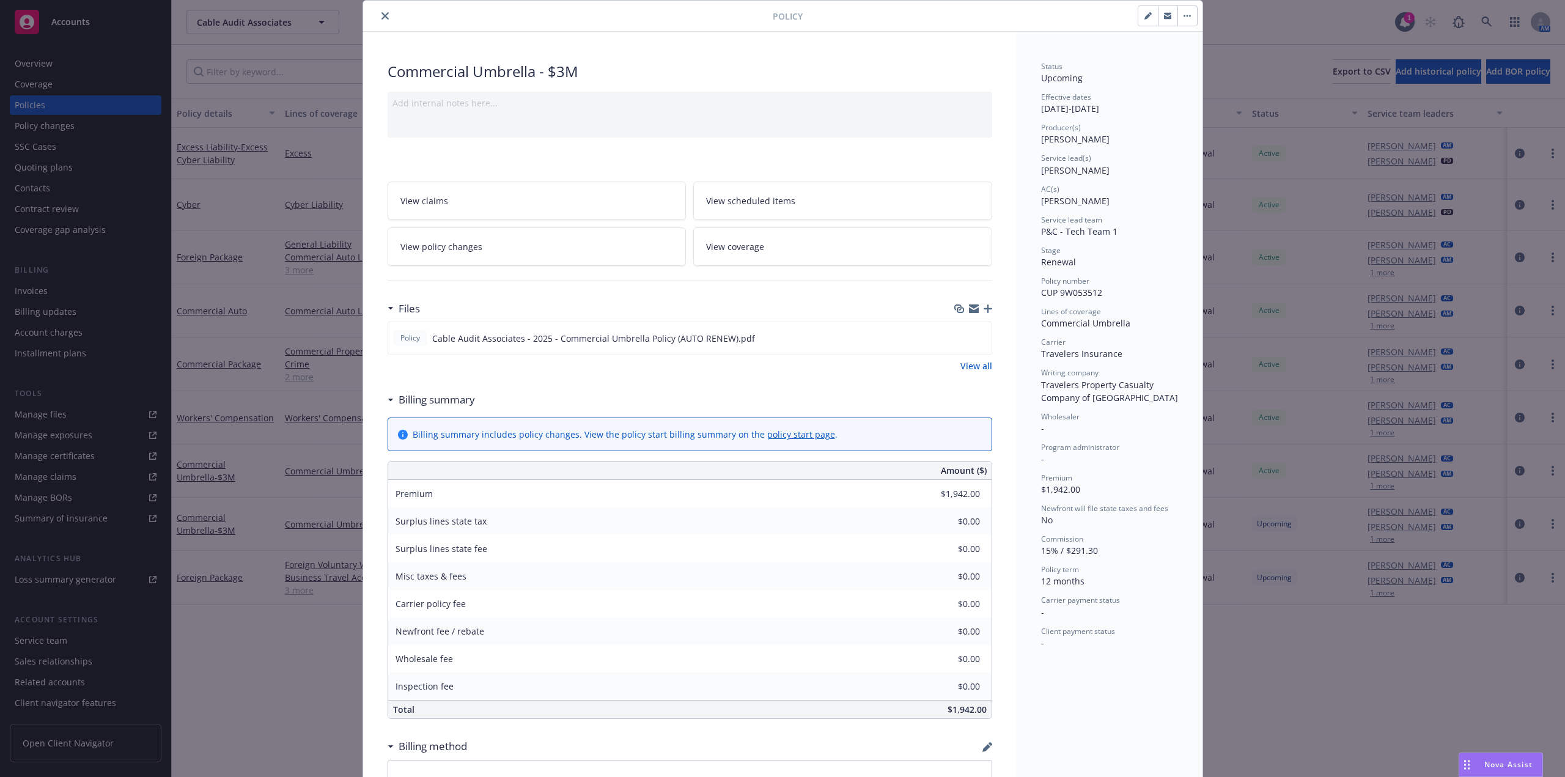
scroll to position [61, 0]
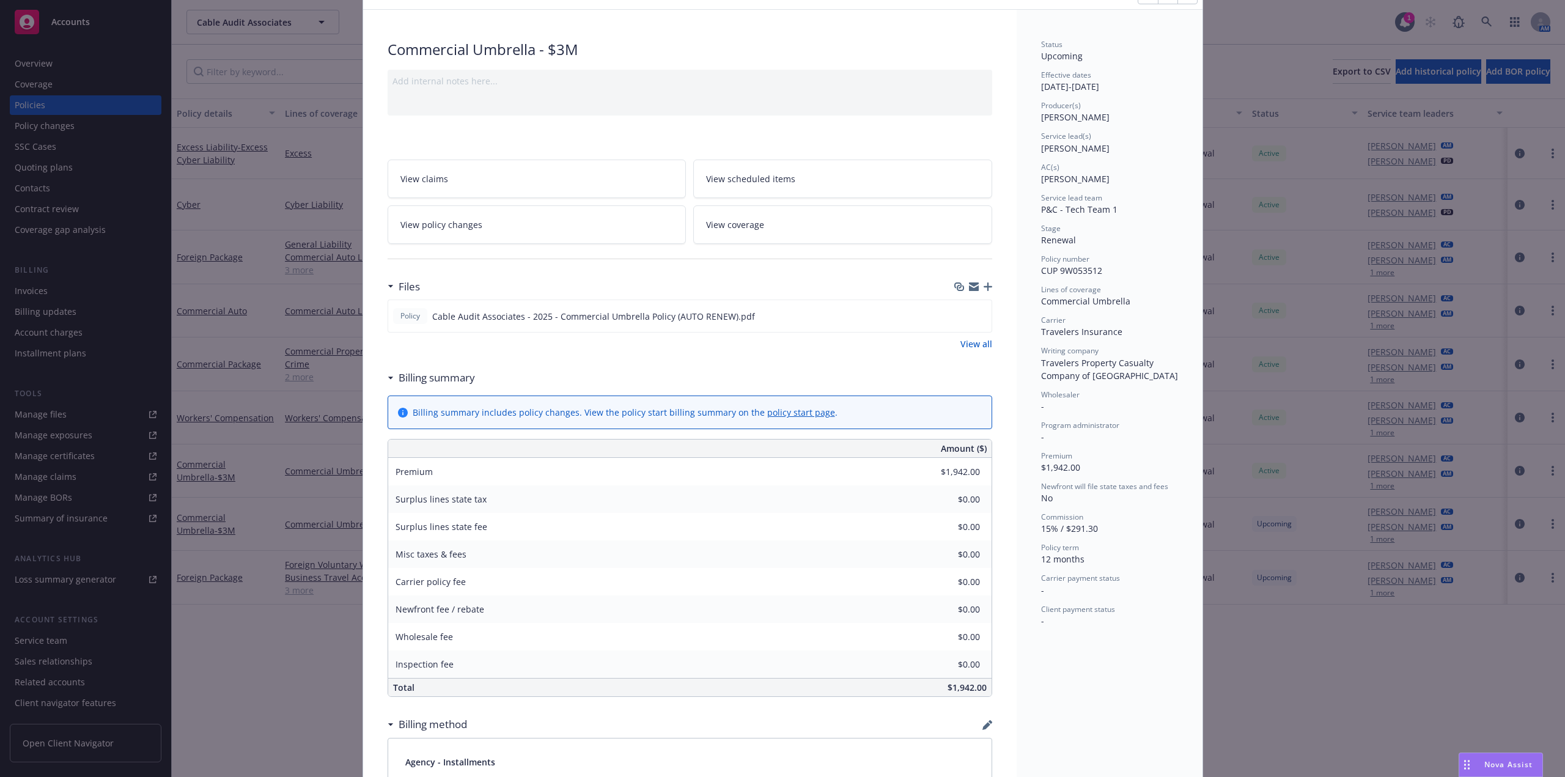
click at [482, 224] on link "View policy changes" at bounding box center [537, 224] width 299 height 39
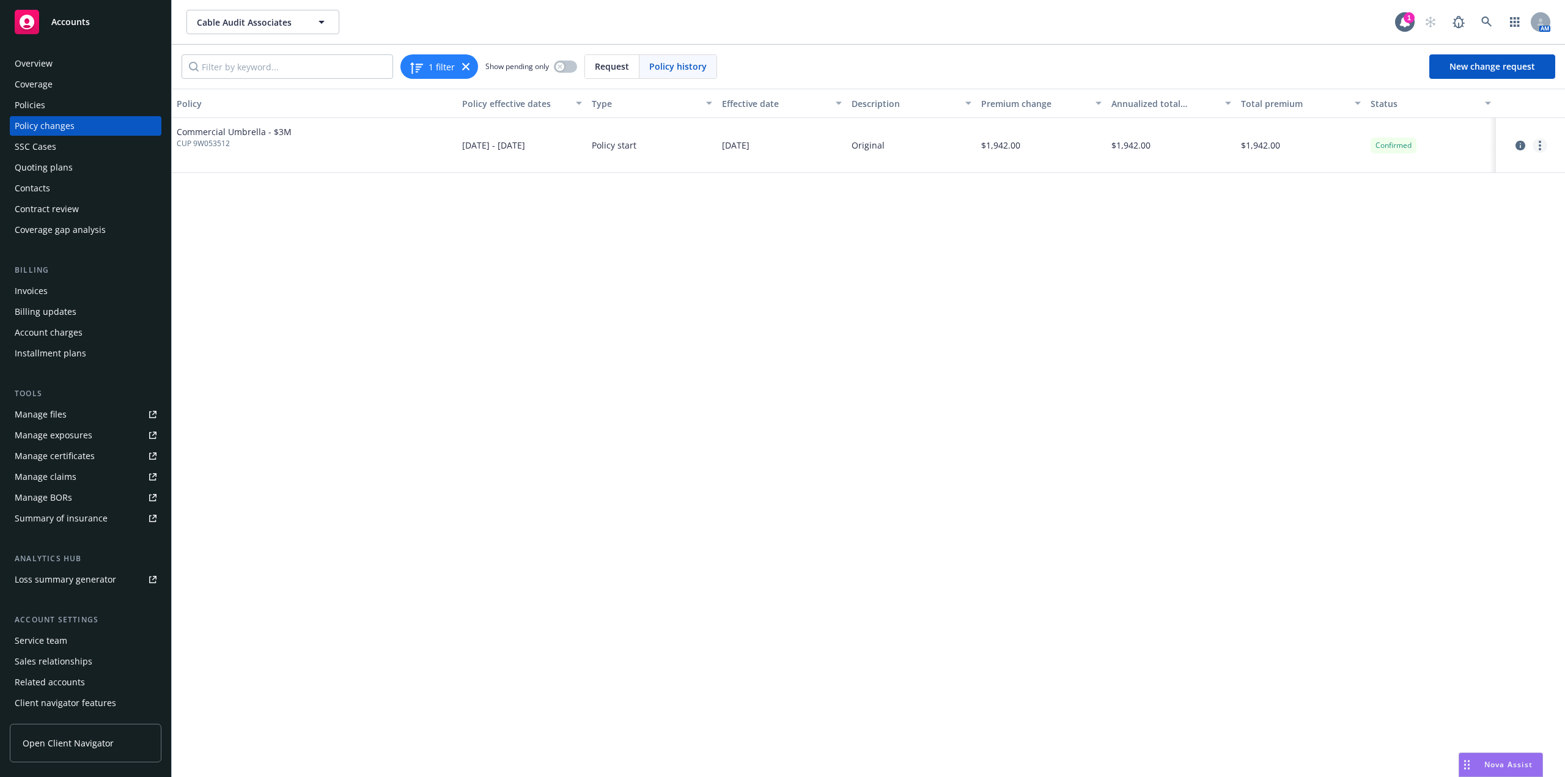
click at [1541, 144] on icon "more" at bounding box center [1540, 146] width 2 height 10
click at [1423, 243] on link "Edit billing info" at bounding box center [1442, 244] width 210 height 24
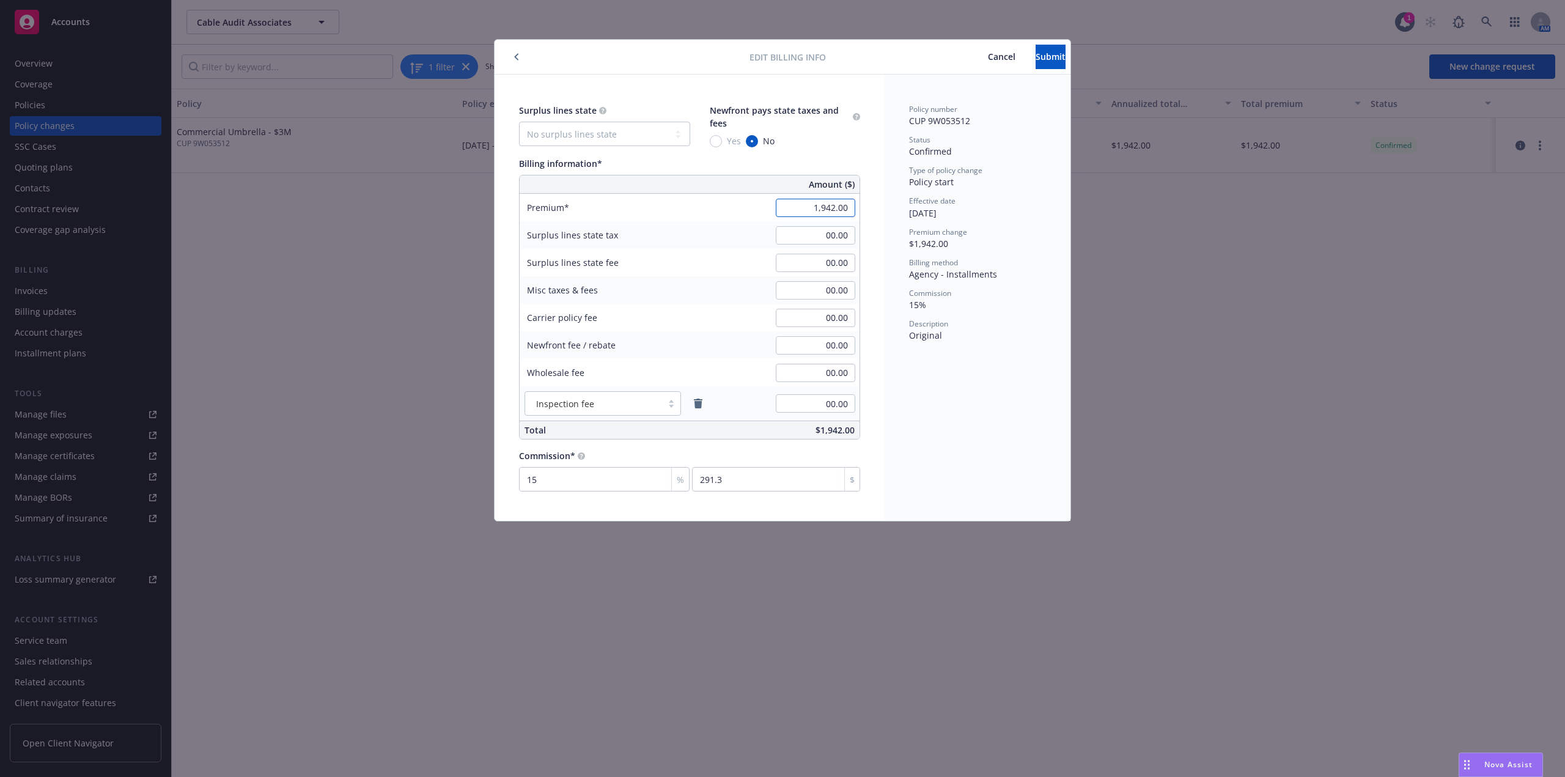
click at [830, 209] on input "1,942.00" at bounding box center [815, 208] width 79 height 18
paste input "2,353"
type input "2,353.00"
type input "352.95"
click at [812, 239] on input "00.00" at bounding box center [815, 235] width 79 height 18
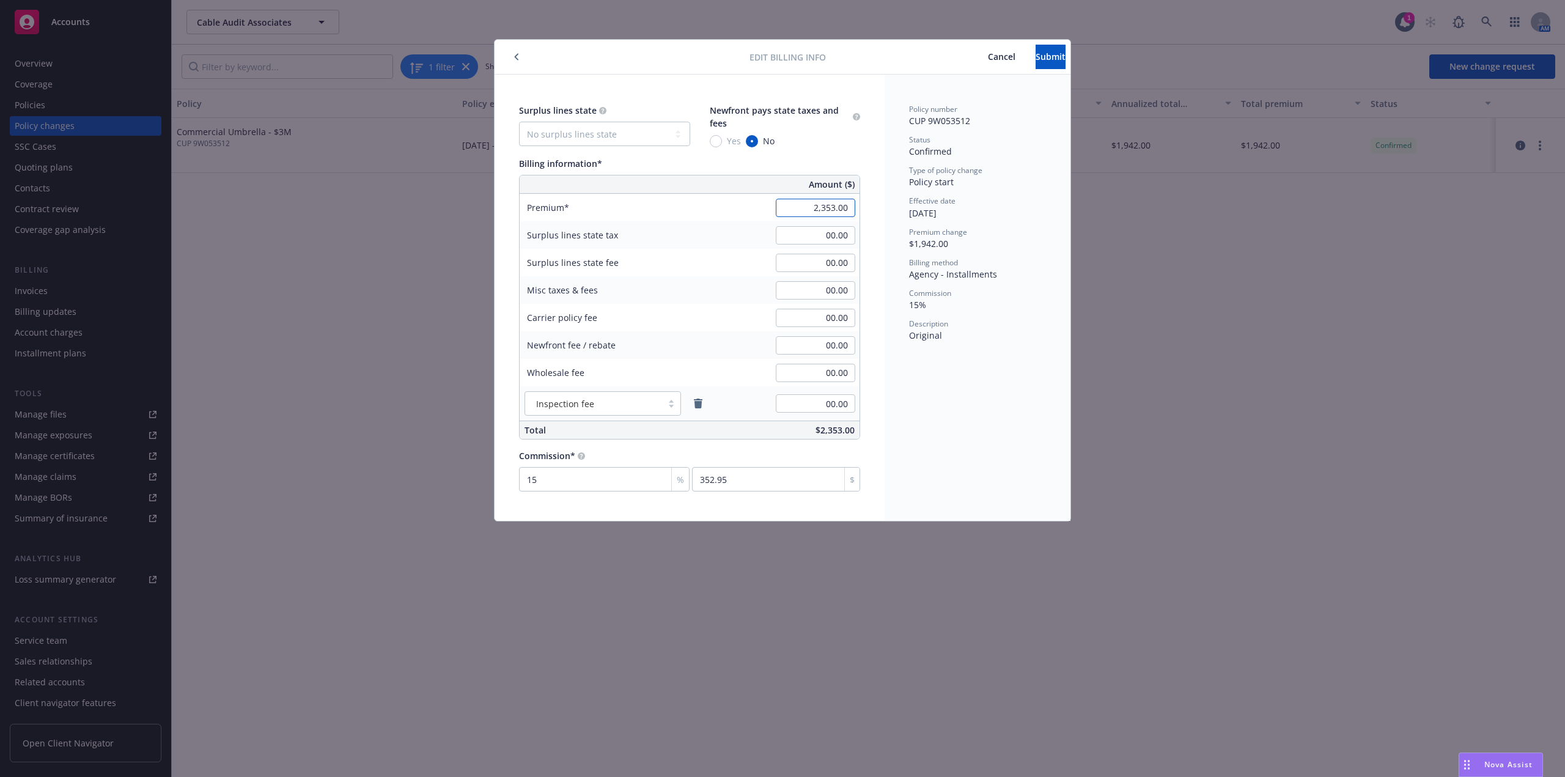
click at [821, 205] on input "2,353.00" at bounding box center [815, 208] width 79 height 18
click at [822, 208] on input "2,353.00" at bounding box center [815, 208] width 79 height 18
click at [1036, 57] on span "Submit" at bounding box center [1051, 57] width 30 height 12
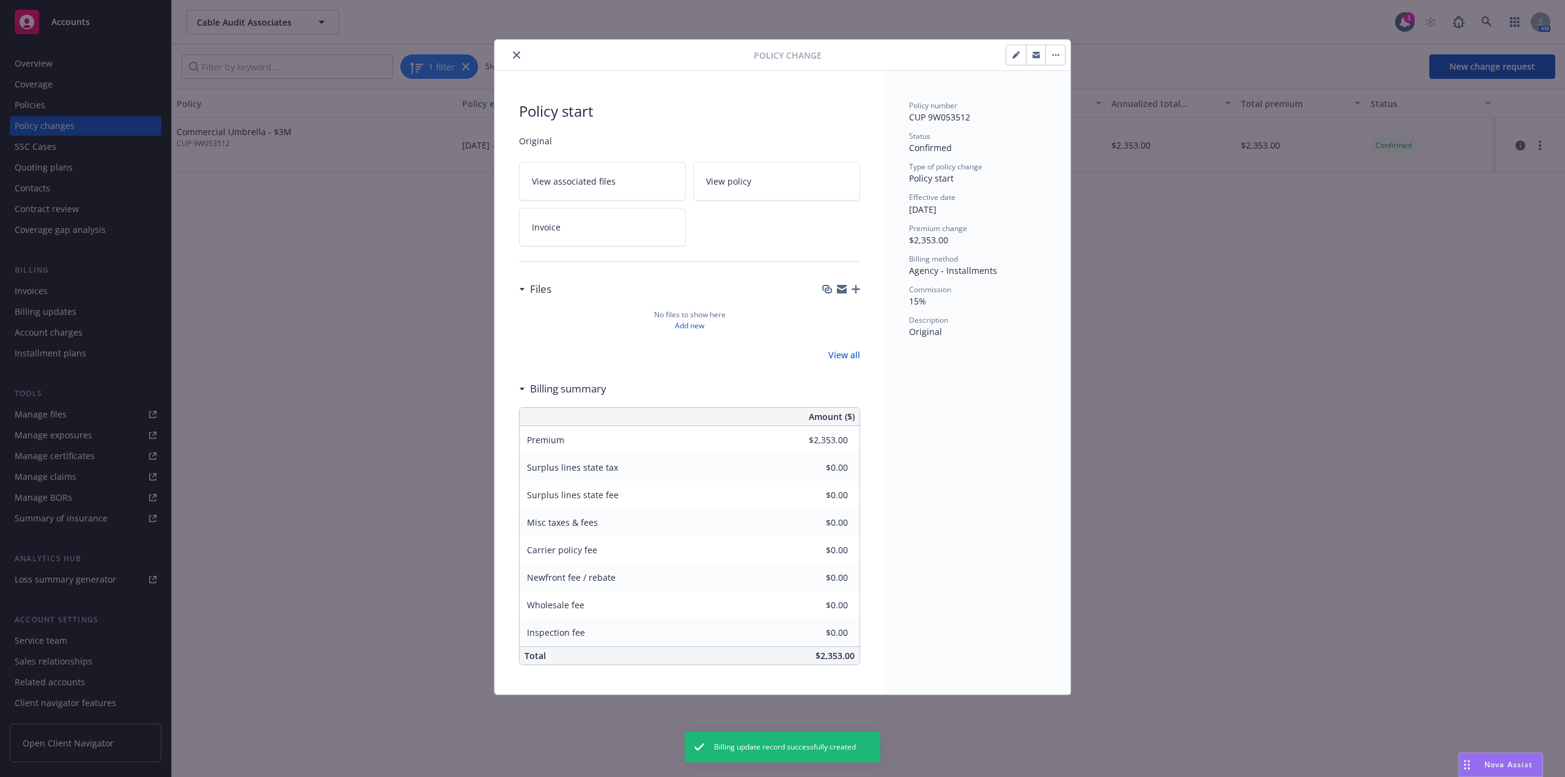
click at [512, 59] on button "close" at bounding box center [516, 55] width 15 height 15
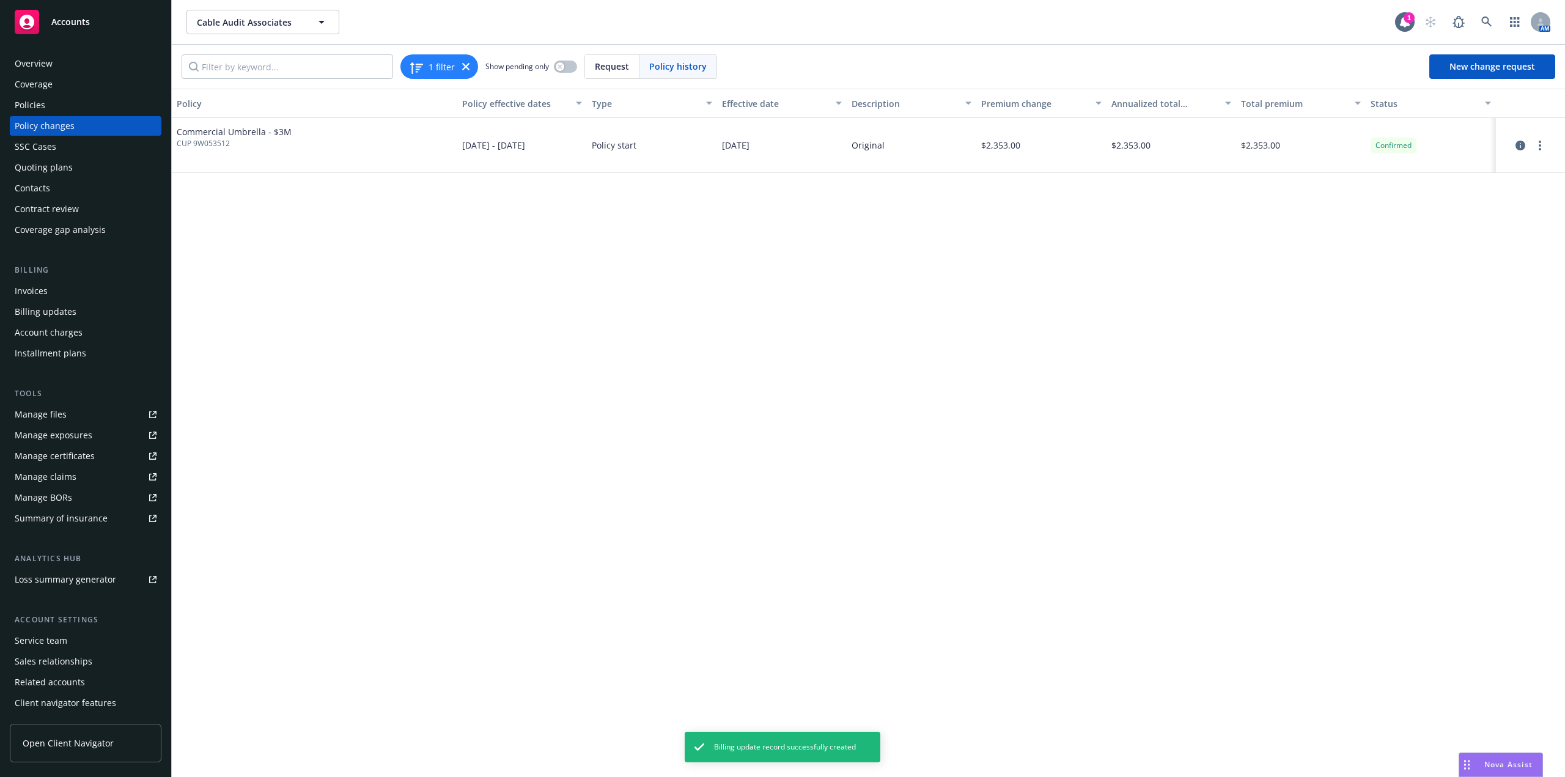
click at [73, 99] on div "Policies" at bounding box center [86, 105] width 142 height 20
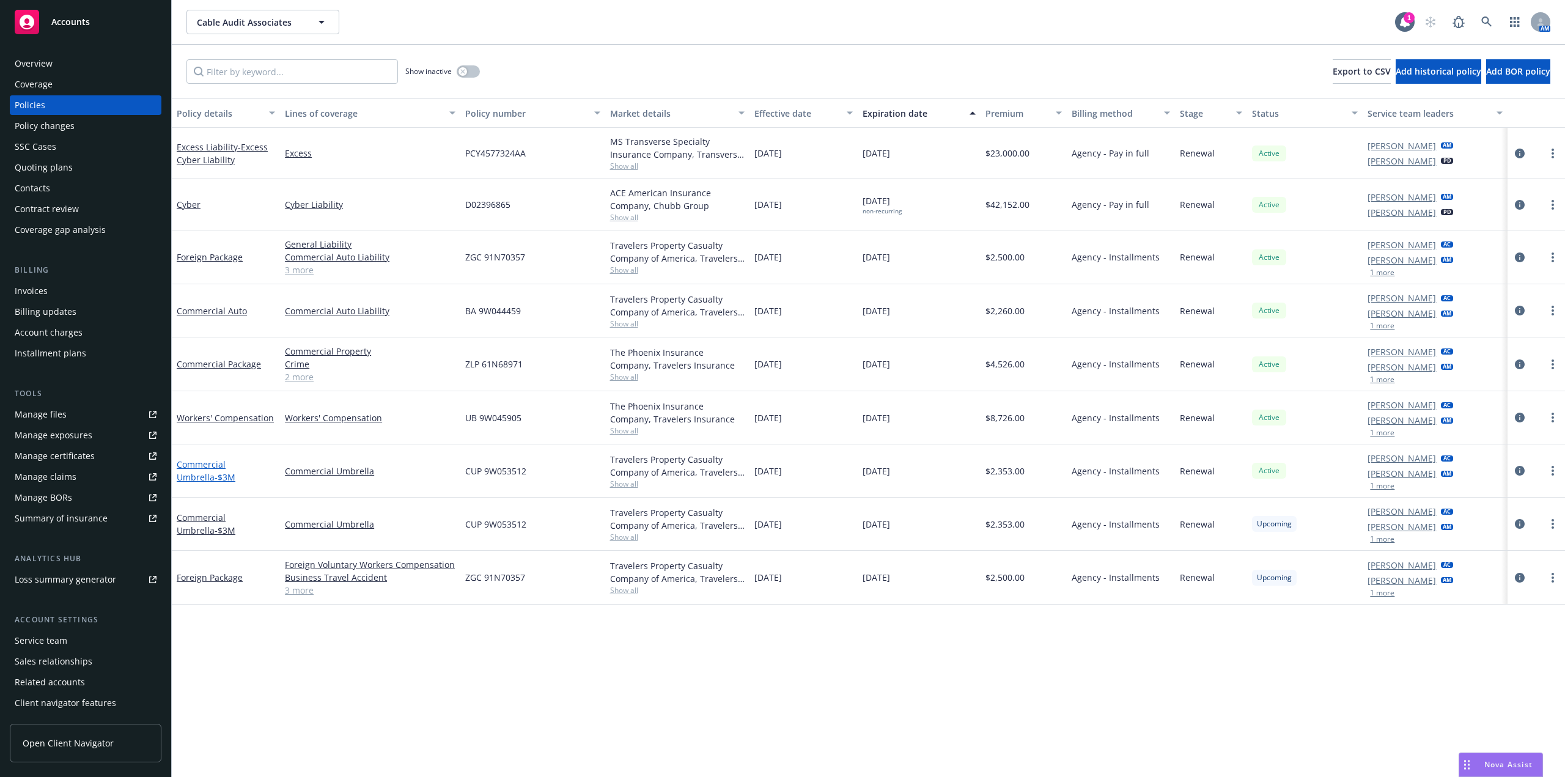
click at [229, 468] on link "Commercial Umbrella - $3M" at bounding box center [206, 470] width 59 height 24
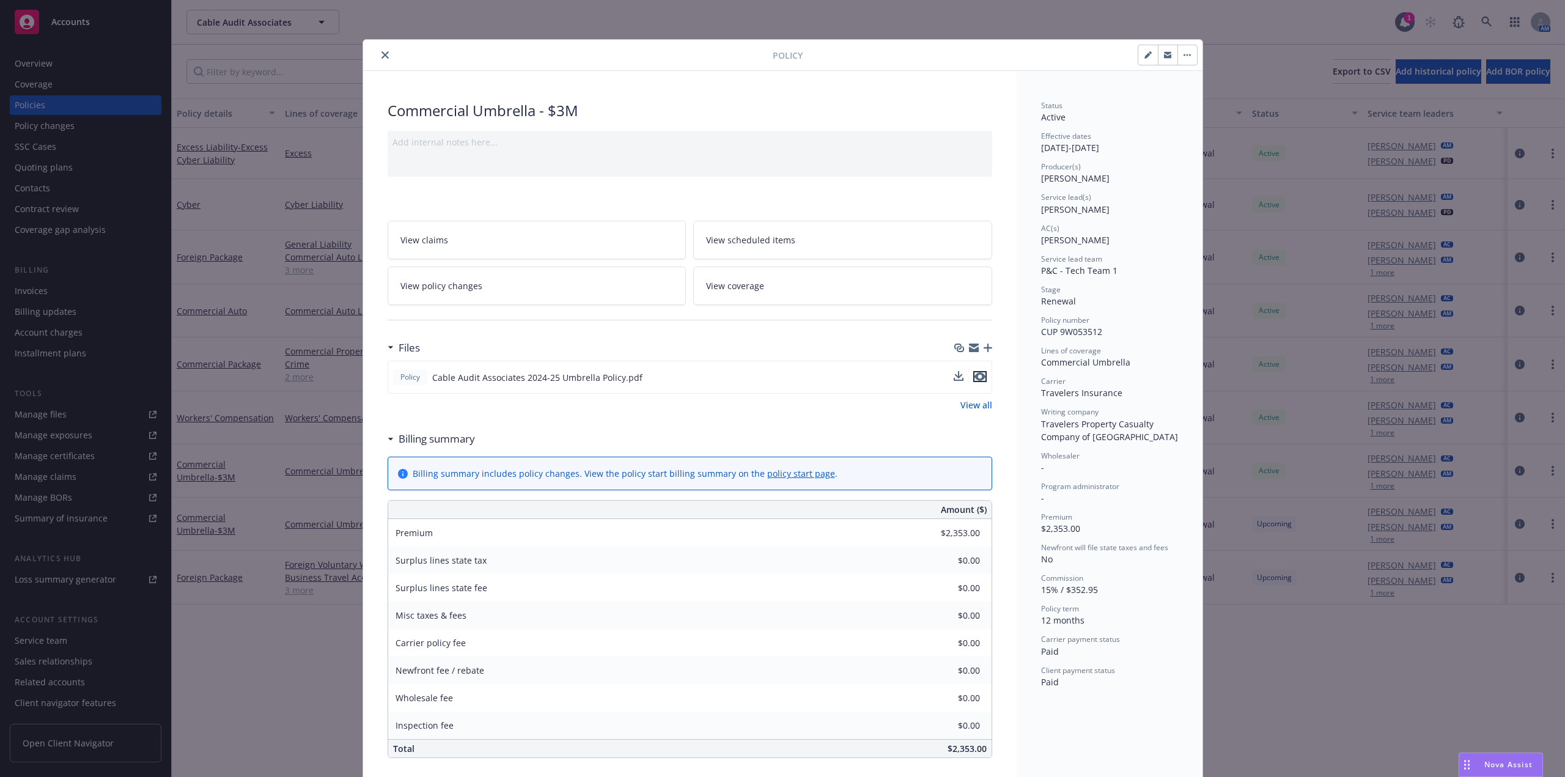
click at [976, 377] on icon "preview file" at bounding box center [979, 376] width 11 height 9
click at [513, 300] on link "View policy changes" at bounding box center [537, 286] width 299 height 39
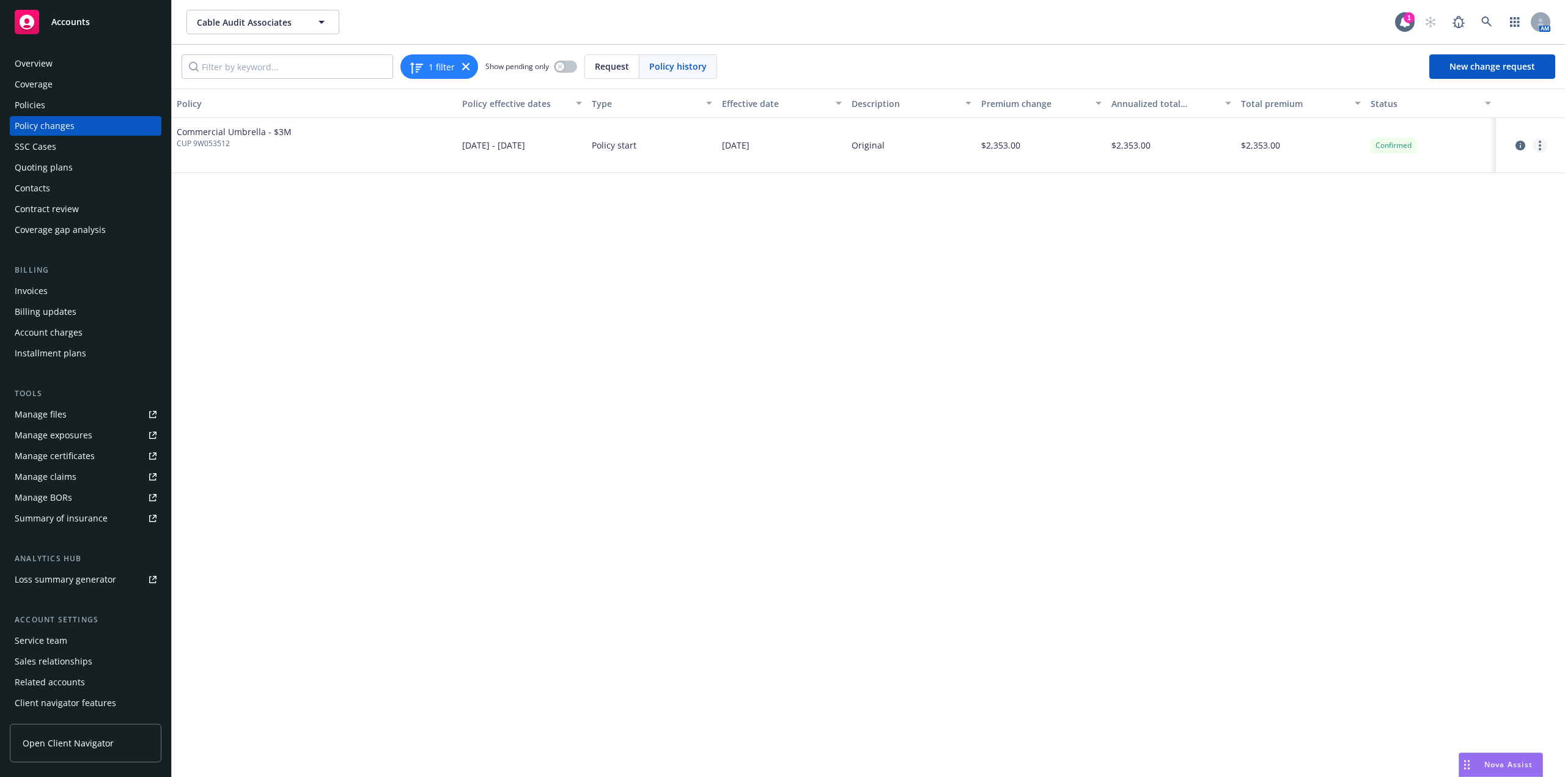
click at [1540, 144] on icon "more" at bounding box center [1540, 146] width 2 height 10
click at [1410, 251] on link "Edit billing info" at bounding box center [1442, 244] width 210 height 24
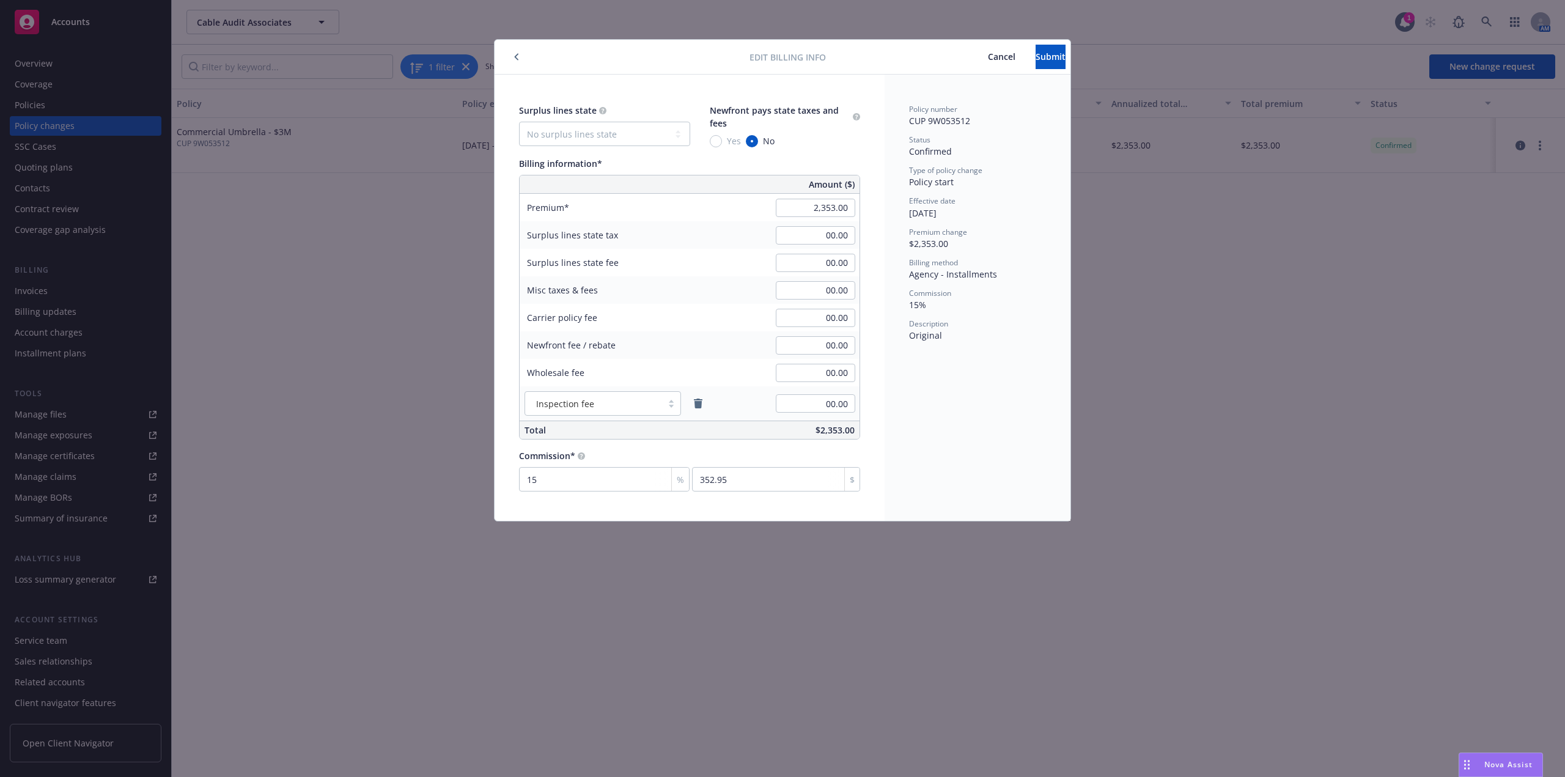
click at [826, 222] on div "00.00" at bounding box center [815, 235] width 88 height 27
click at [830, 208] on input "2,353.00" at bounding box center [815, 208] width 79 height 18
type input "1,942.00"
type input "291.3"
click at [1062, 231] on div "Policy number CUP 9W053512 Status Confirmed Type of policy change Policy start …" at bounding box center [978, 298] width 186 height 446
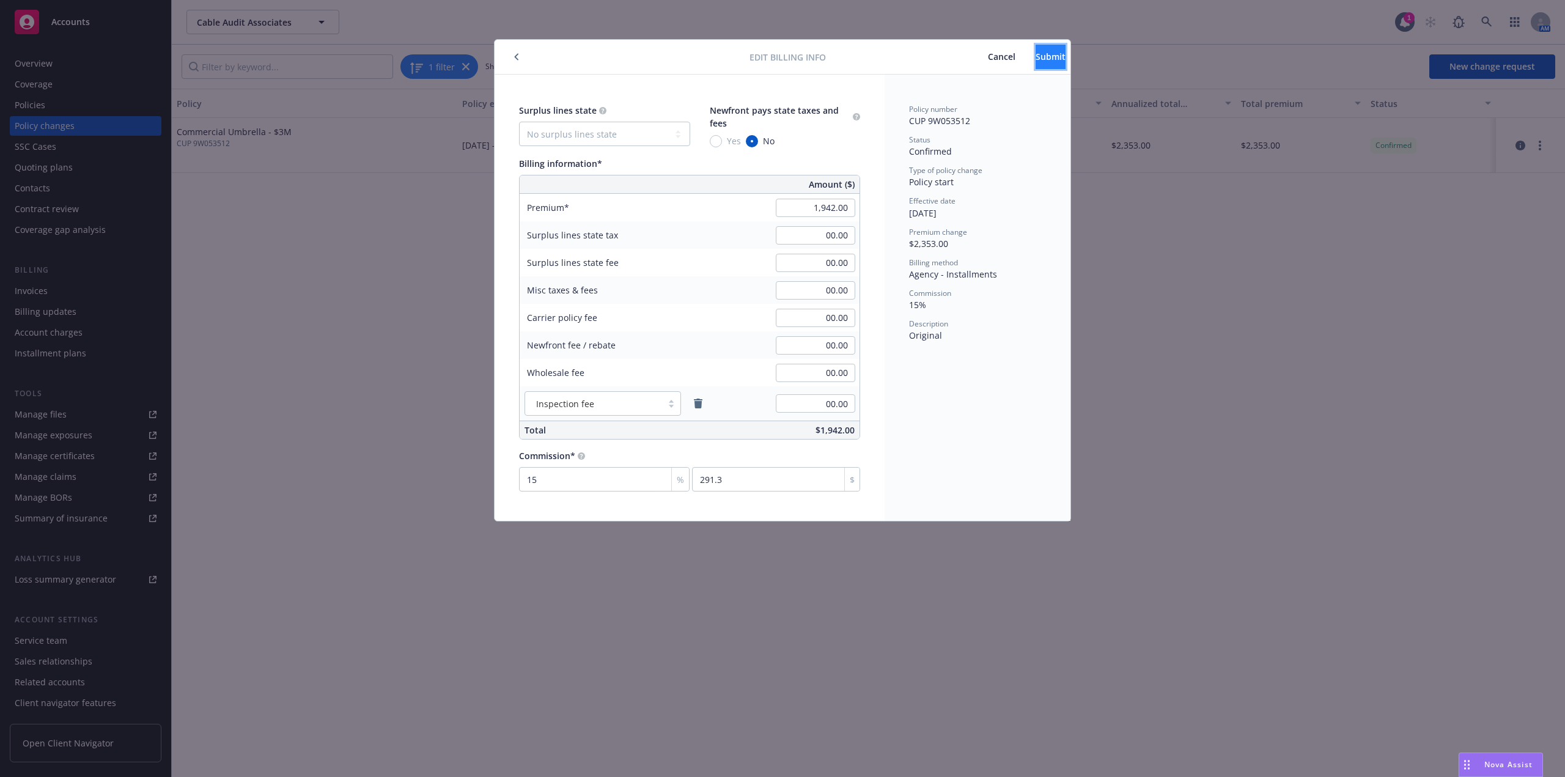
click at [1036, 61] on span "Submit" at bounding box center [1051, 57] width 30 height 12
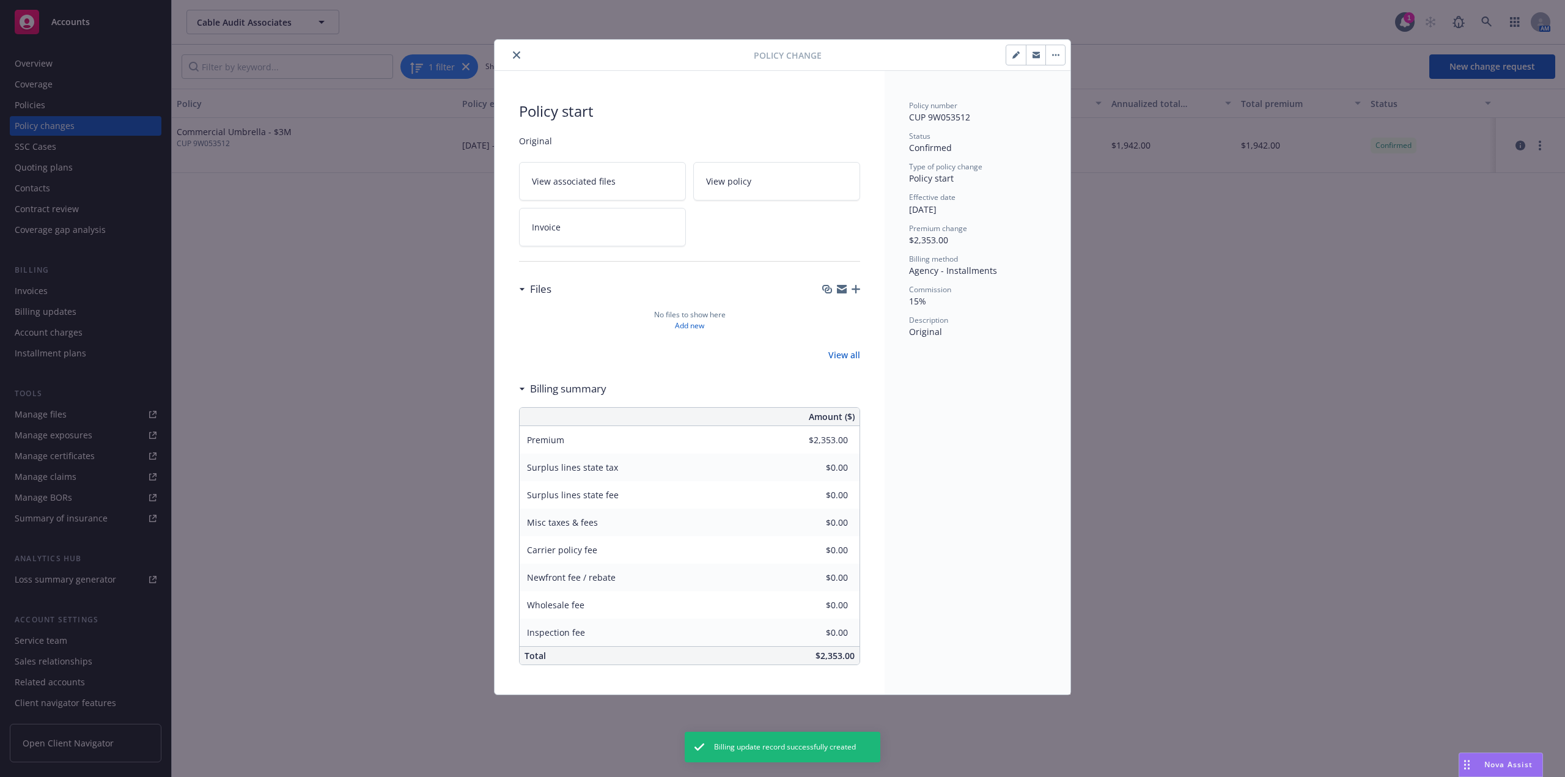
type input "$1,942.00"
click at [518, 54] on icon "close" at bounding box center [516, 54] width 7 height 7
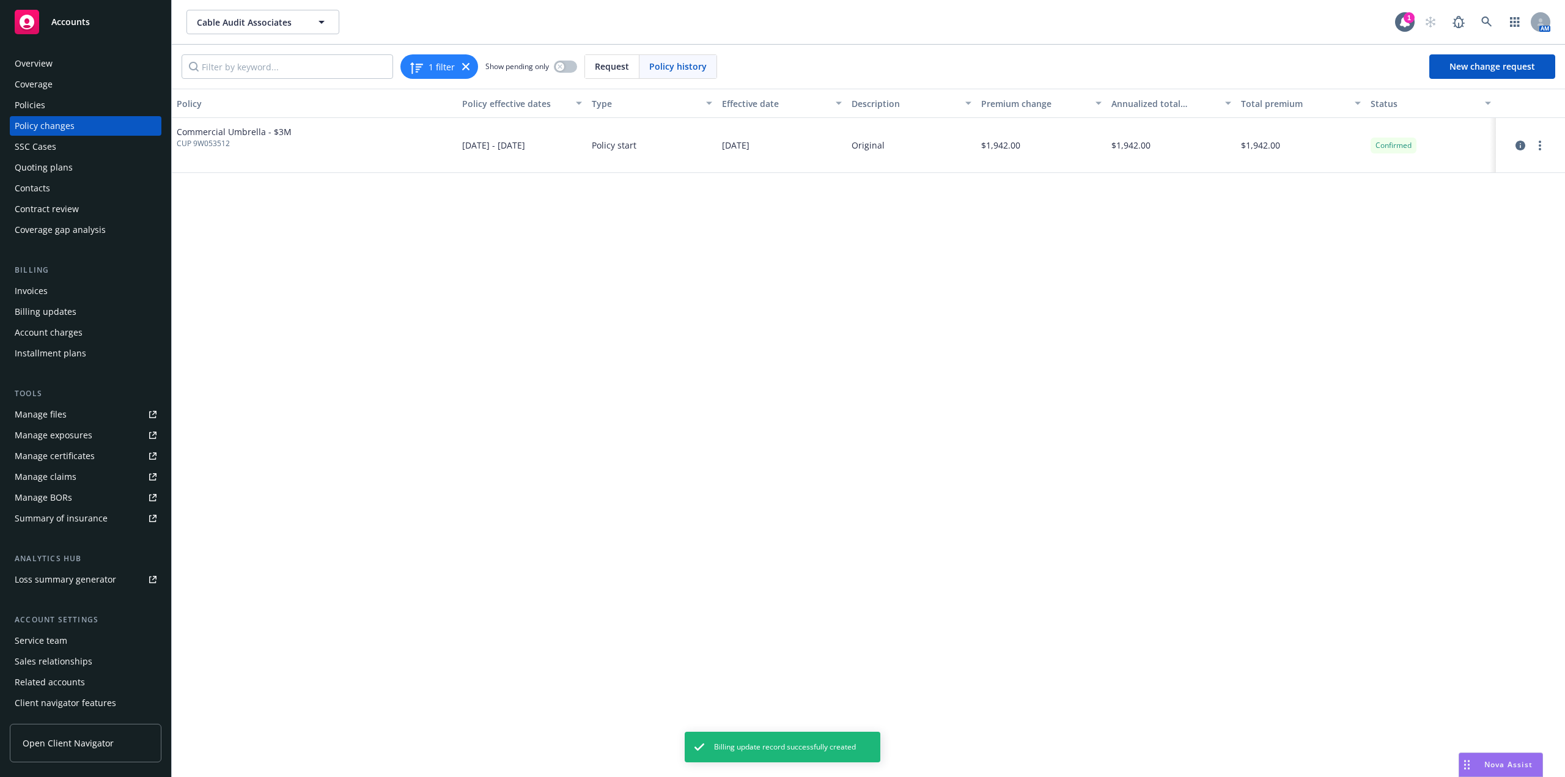
click at [63, 103] on div "Policies" at bounding box center [86, 105] width 142 height 20
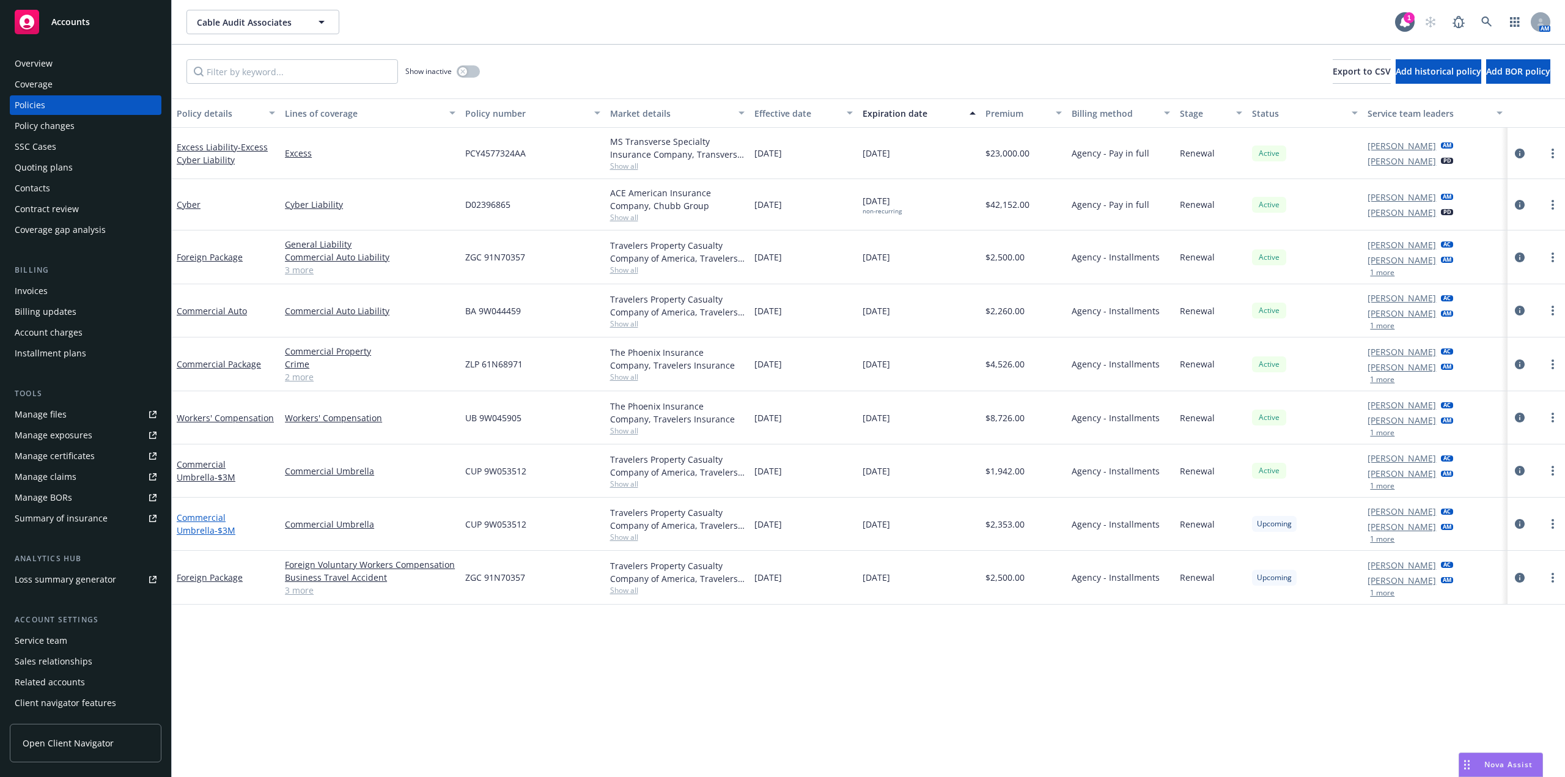
click at [210, 523] on link "Commercial Umbrella - $3M" at bounding box center [206, 524] width 59 height 24
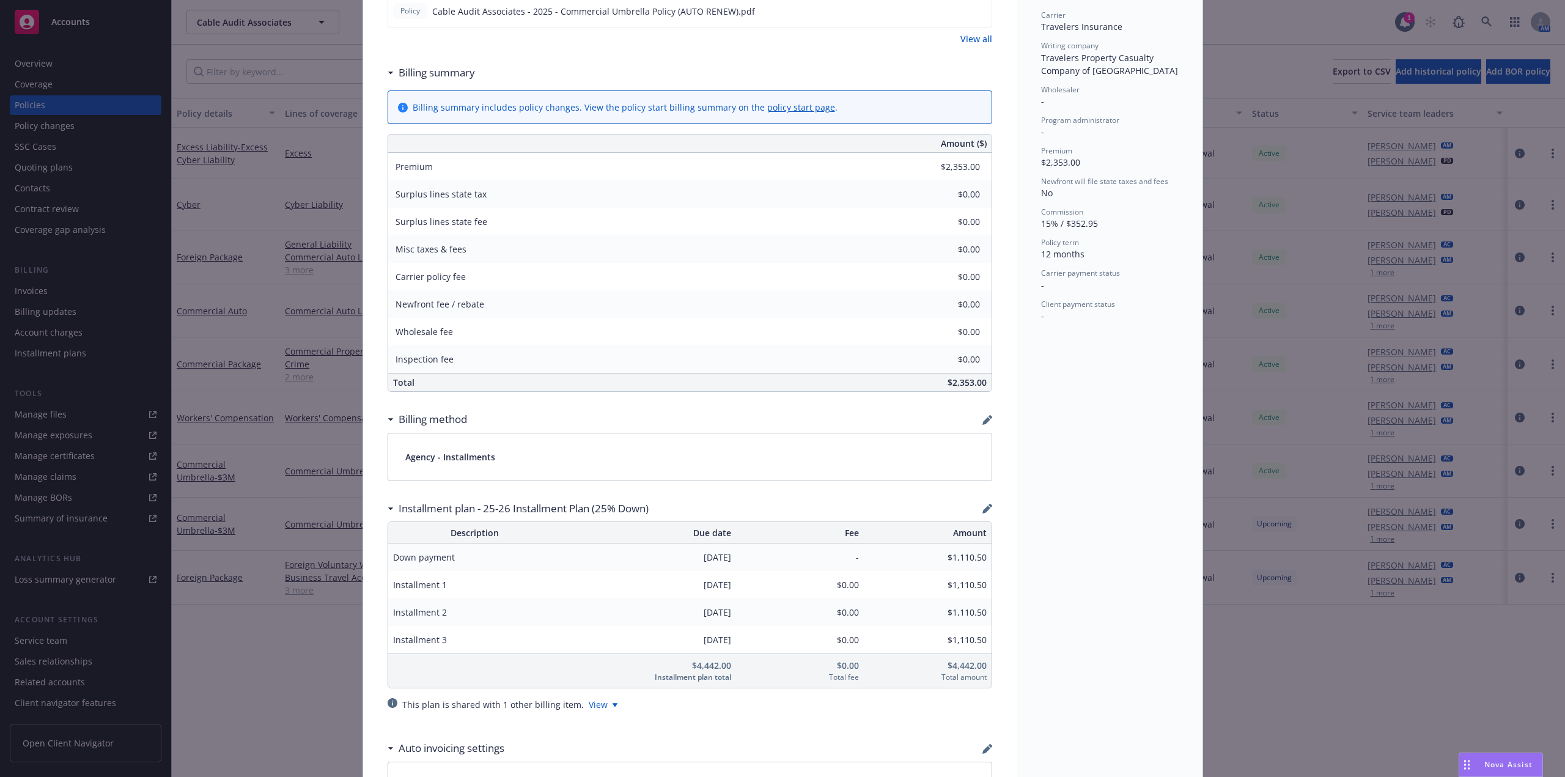
scroll to position [367, 0]
click at [982, 418] on icon "button" at bounding box center [987, 419] width 10 height 10
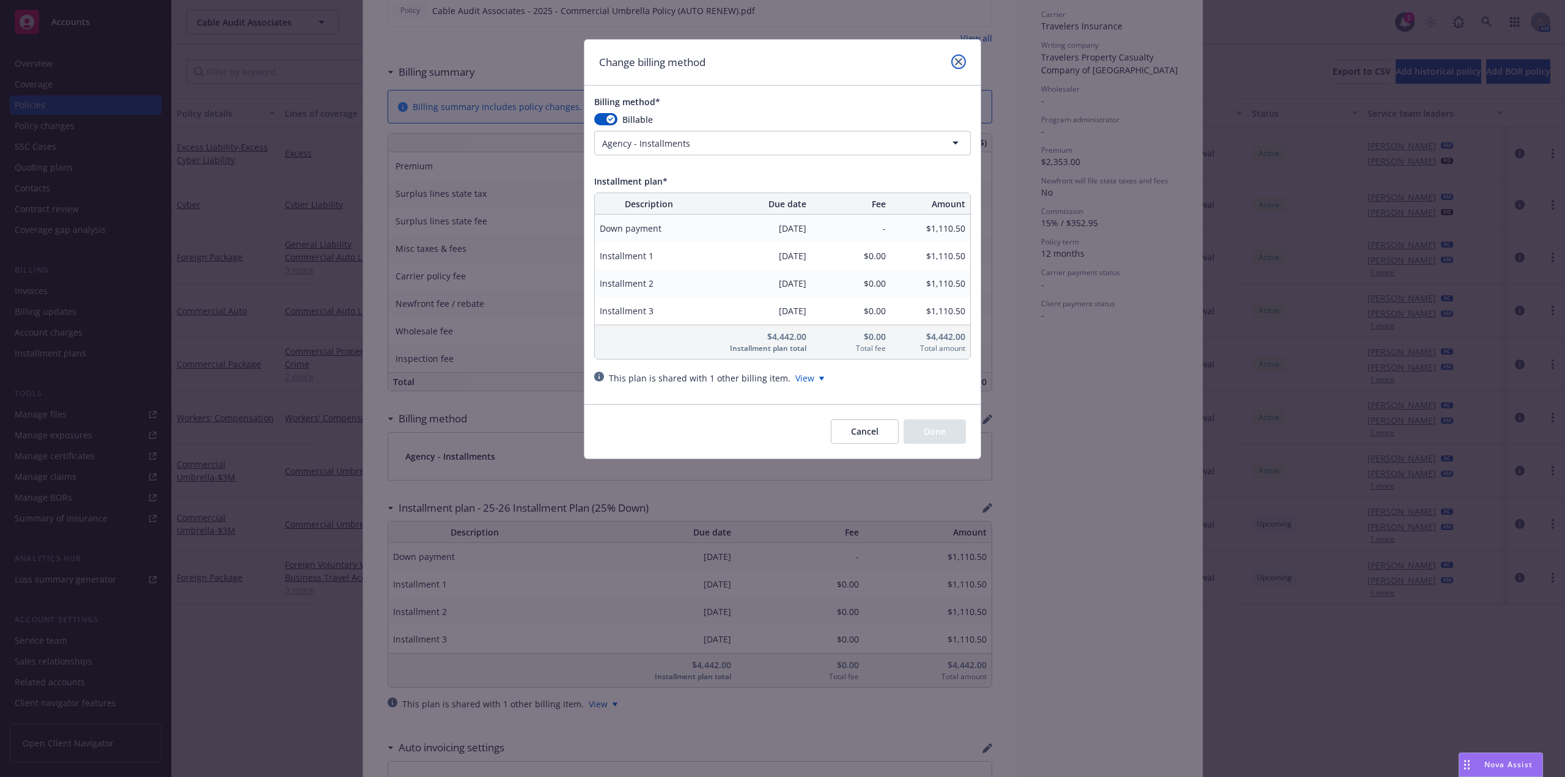
click at [955, 63] on icon "close" at bounding box center [958, 61] width 7 height 7
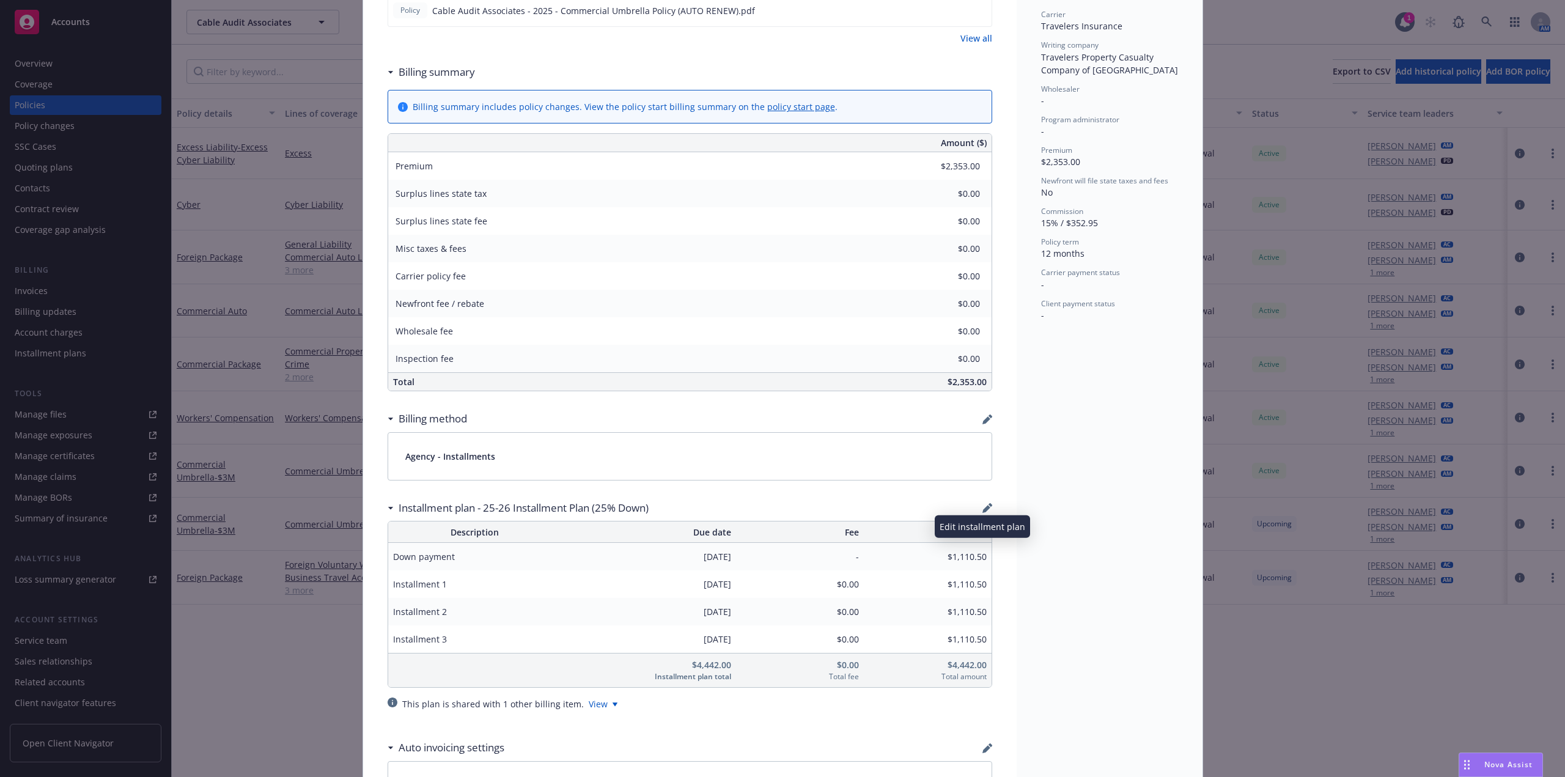
click at [982, 509] on icon "button" at bounding box center [987, 508] width 10 height 10
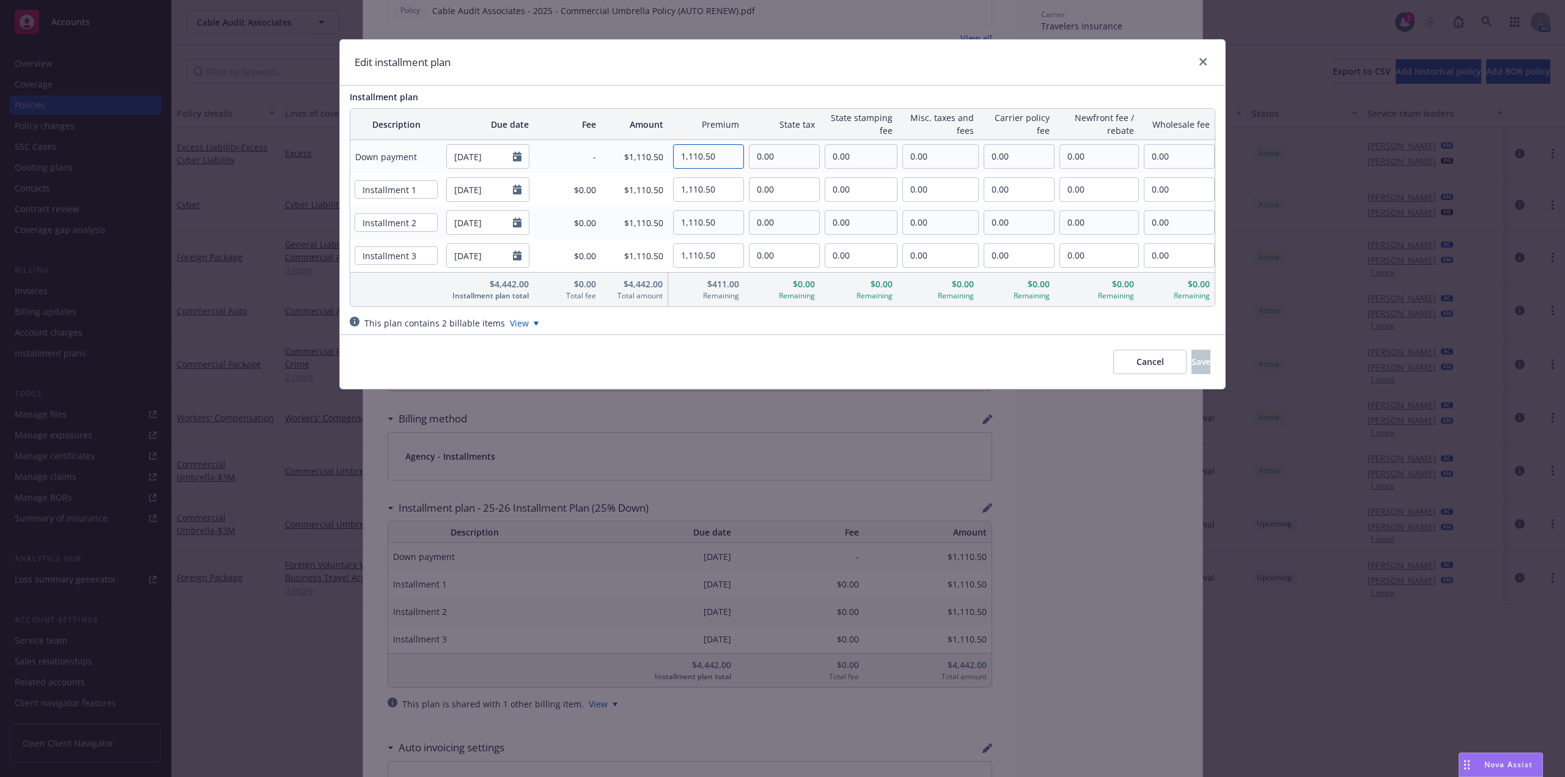
click at [700, 159] on input "1,110.50" at bounding box center [709, 156] width 70 height 23
click at [724, 155] on input "1,110.50" at bounding box center [709, 156] width 70 height 23
click at [1207, 62] on link "close" at bounding box center [1203, 61] width 15 height 15
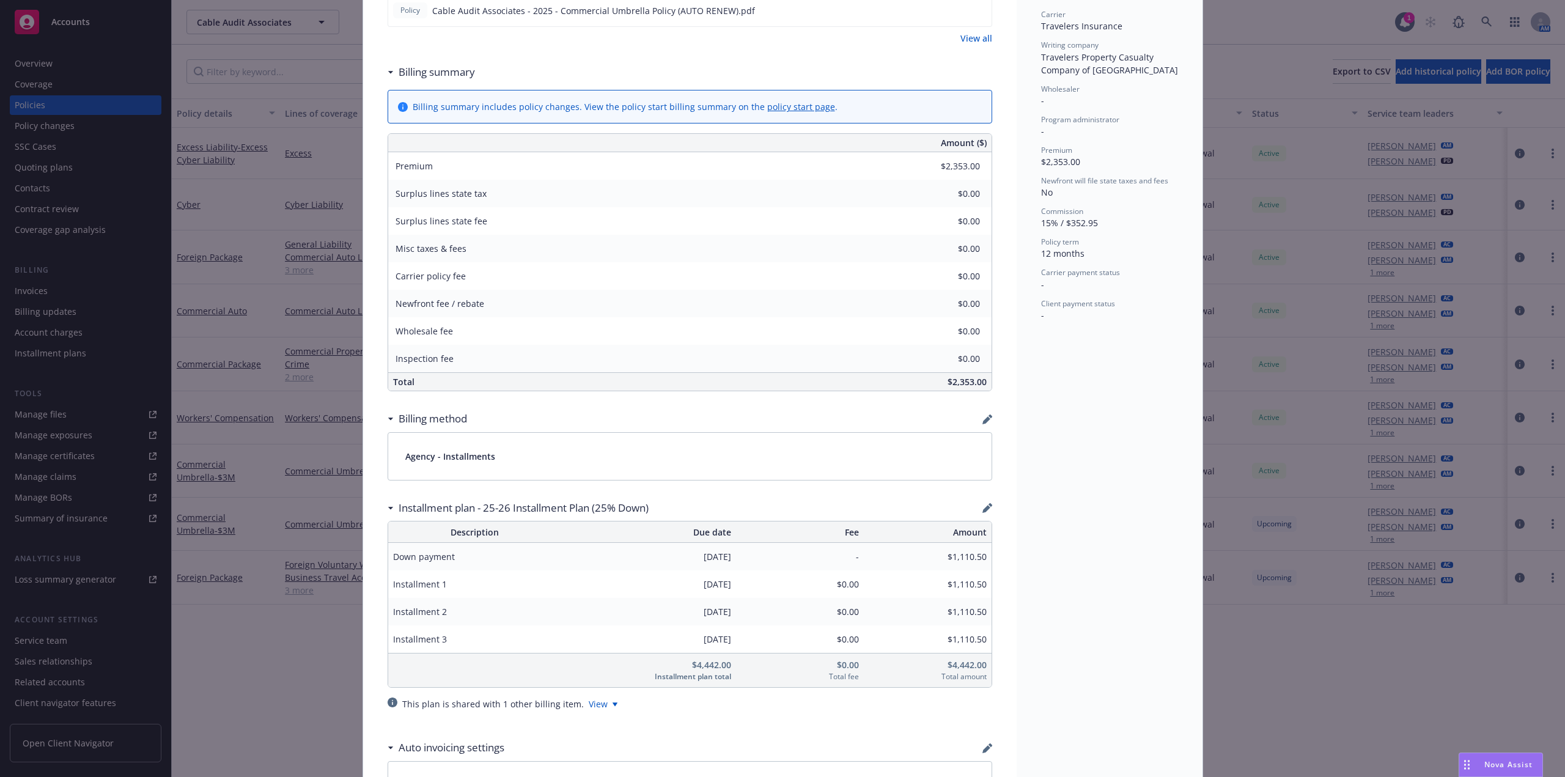
click at [991, 506] on div "Commercial Umbrella - $3M Add internal notes here... View claims View scheduled…" at bounding box center [689, 405] width 653 height 1403
click at [982, 511] on icon "button" at bounding box center [986, 509] width 8 height 8
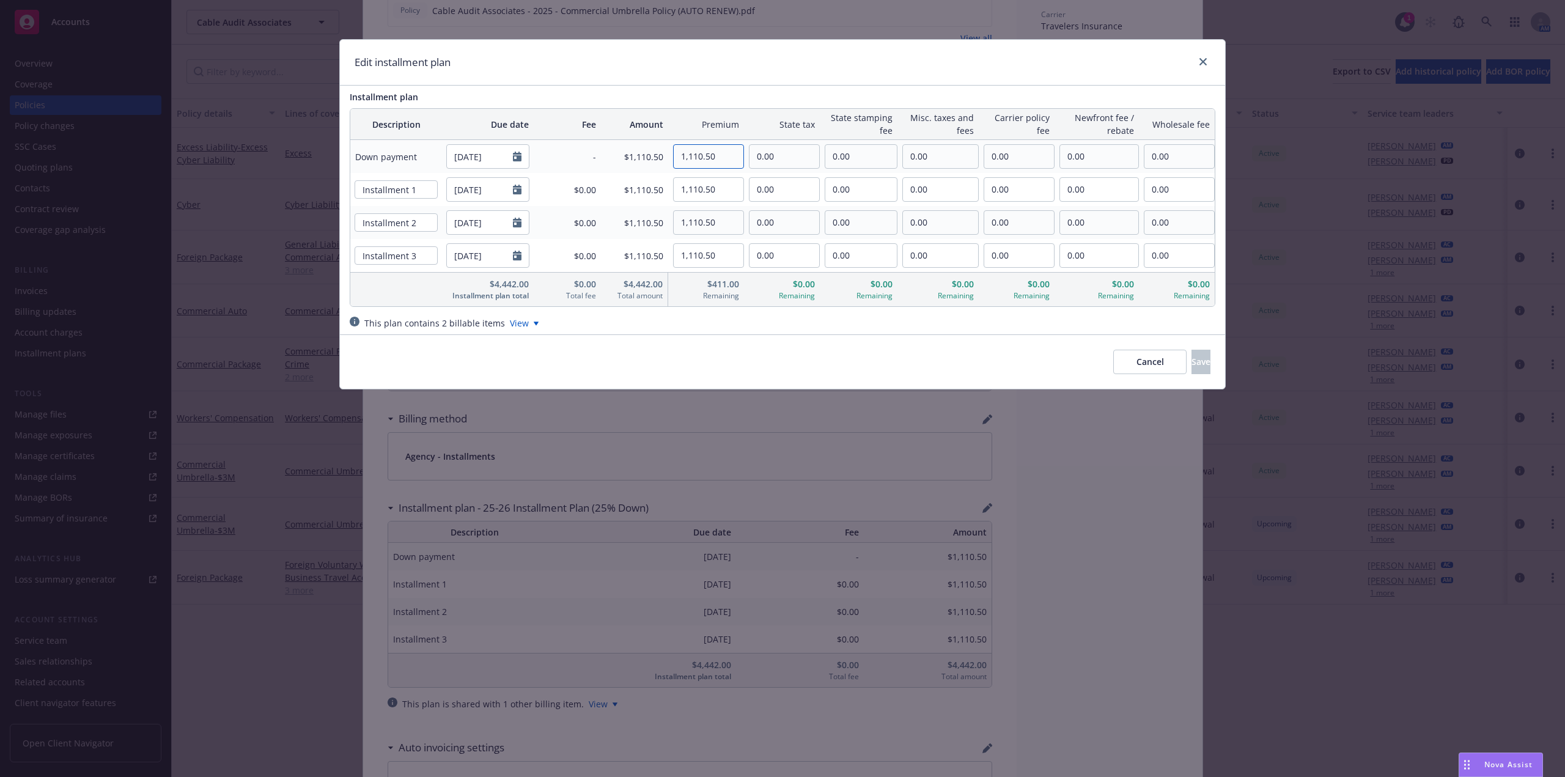
click at [722, 166] on input "1,110.50" at bounding box center [709, 156] width 70 height 23
click at [1210, 59] on div "Edit installment plan" at bounding box center [782, 63] width 885 height 46
click at [1202, 59] on icon "close" at bounding box center [1202, 61] width 7 height 7
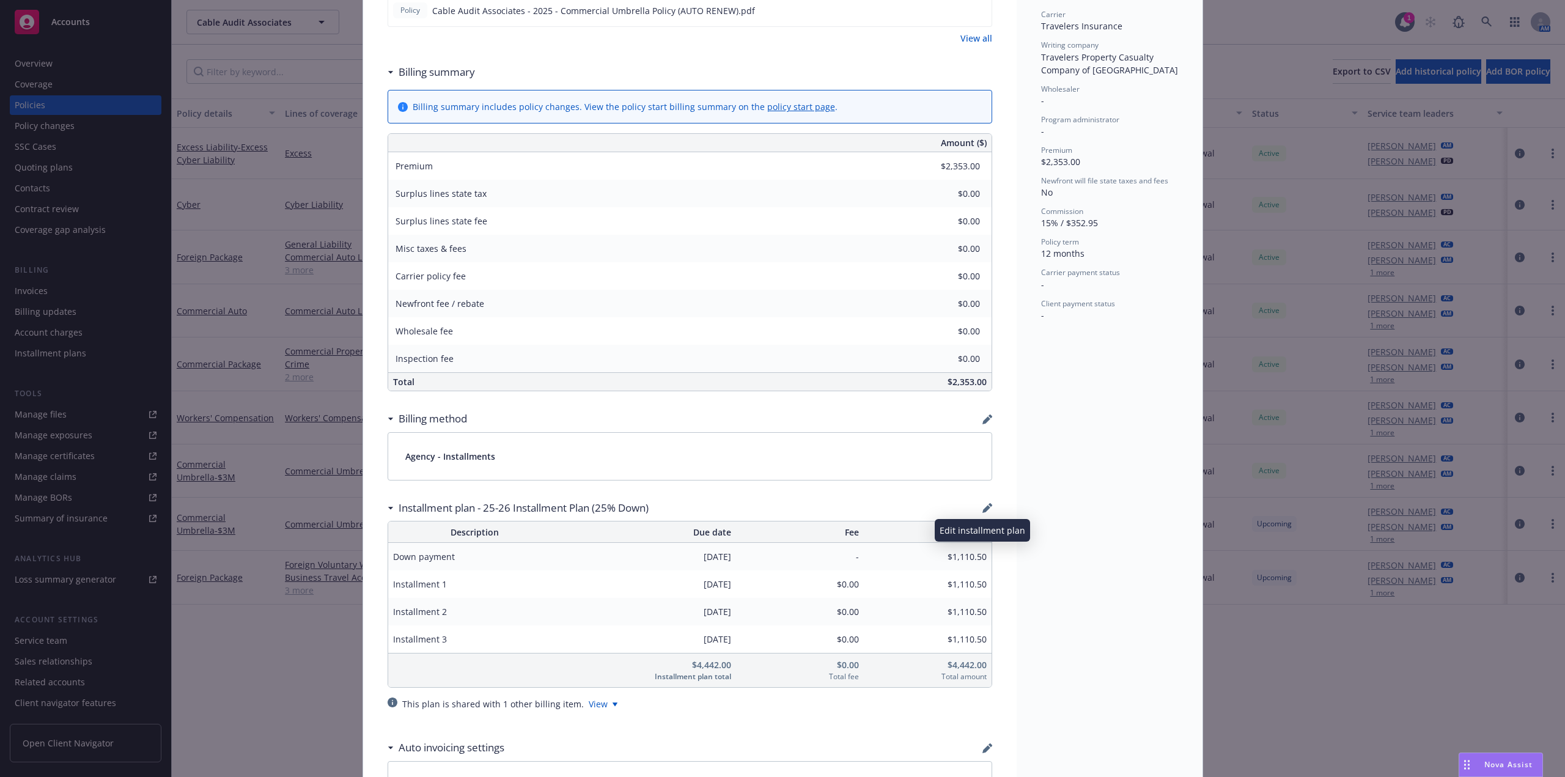
click at [983, 507] on icon "button" at bounding box center [986, 509] width 8 height 8
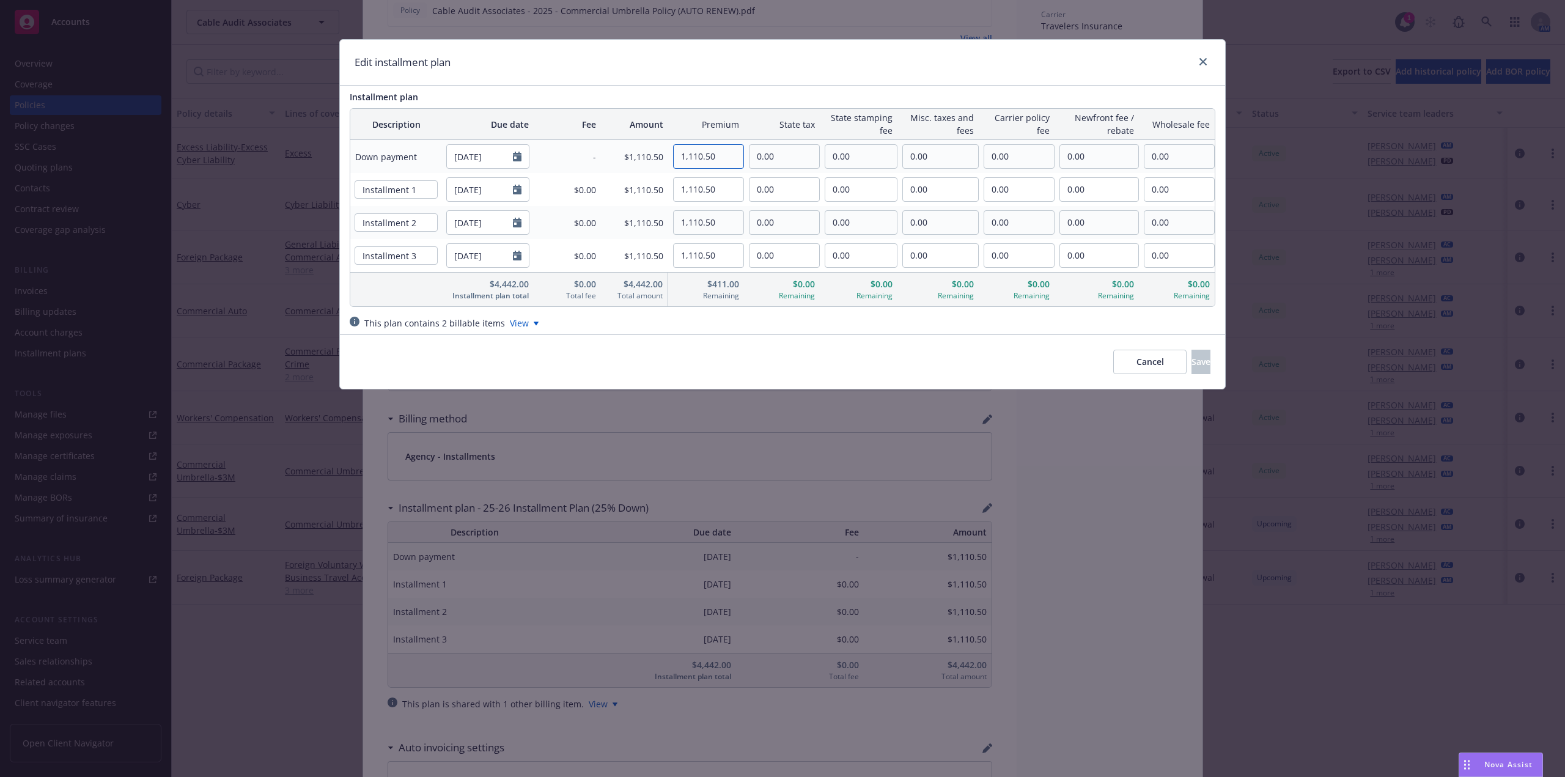
click at [688, 156] on input "1,110.50" at bounding box center [709, 156] width 70 height 23
click at [740, 156] on input "1,110.50" at bounding box center [709, 156] width 70 height 23
drag, startPoint x: 721, startPoint y: 156, endPoint x: 647, endPoint y: 155, distance: 74.6
click at [647, 155] on tr "Down payment 08/21/2025 - $1,110.50 1,110.50 0.00 0.00 0.00 0.00 0.00 0.00" at bounding box center [782, 156] width 864 height 33
click at [1201, 66] on link "close" at bounding box center [1203, 61] width 15 height 15
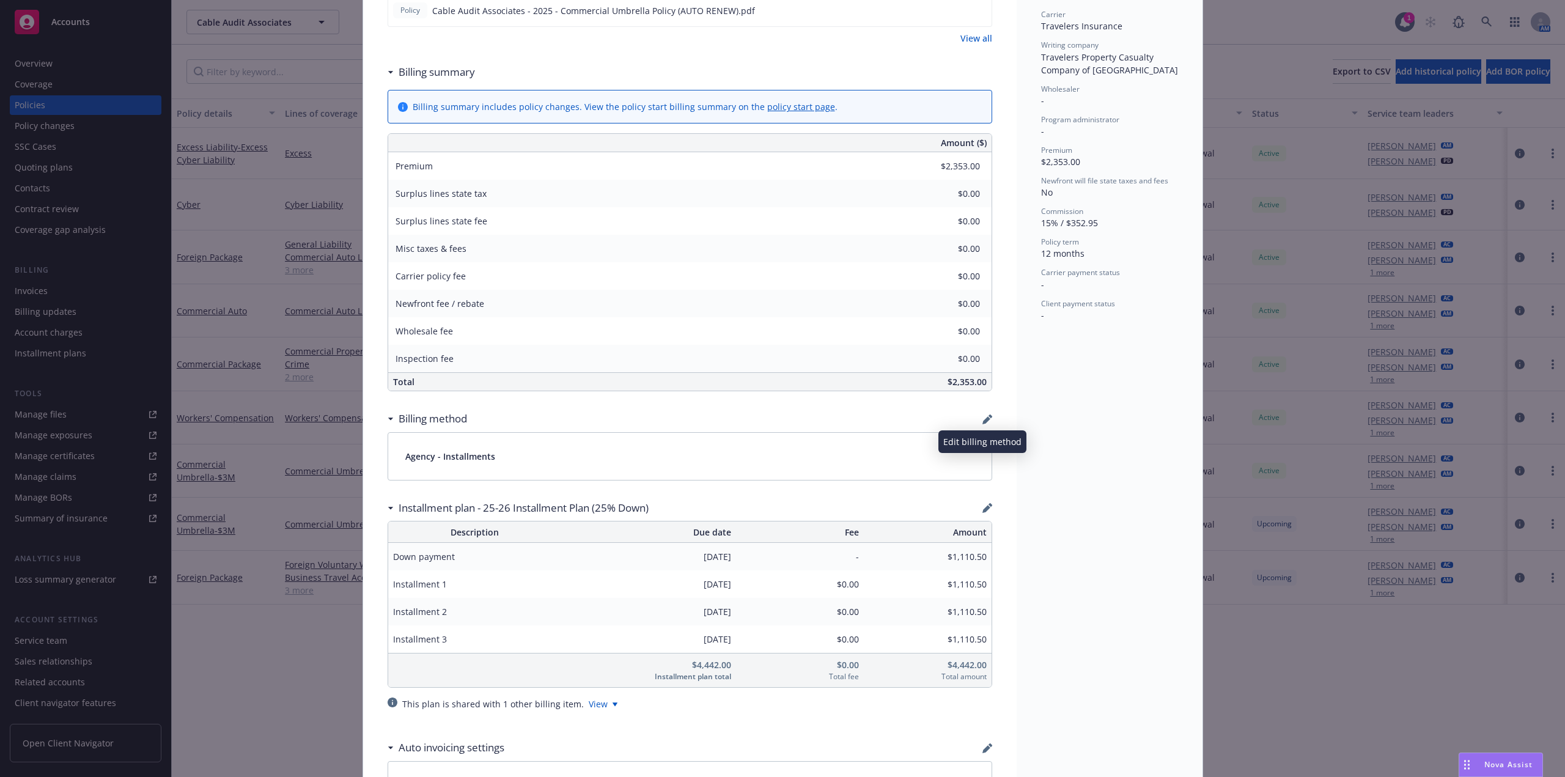
click at [986, 423] on icon "button" at bounding box center [987, 419] width 10 height 10
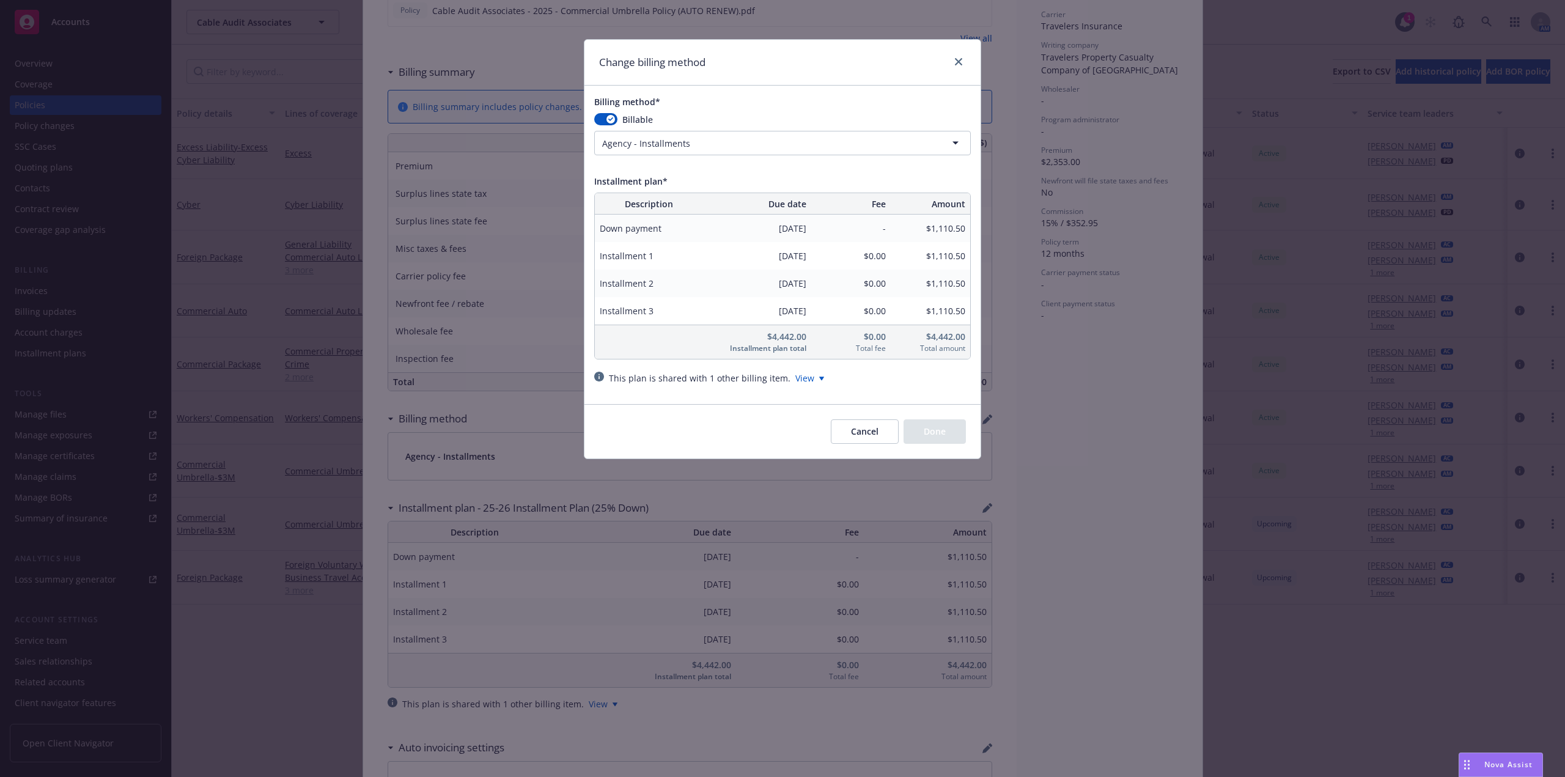
click at [672, 140] on html "Accounts Overview Coverage Policies Policy changes SSC Cases Quoting plans Cont…" at bounding box center [782, 388] width 1565 height 777
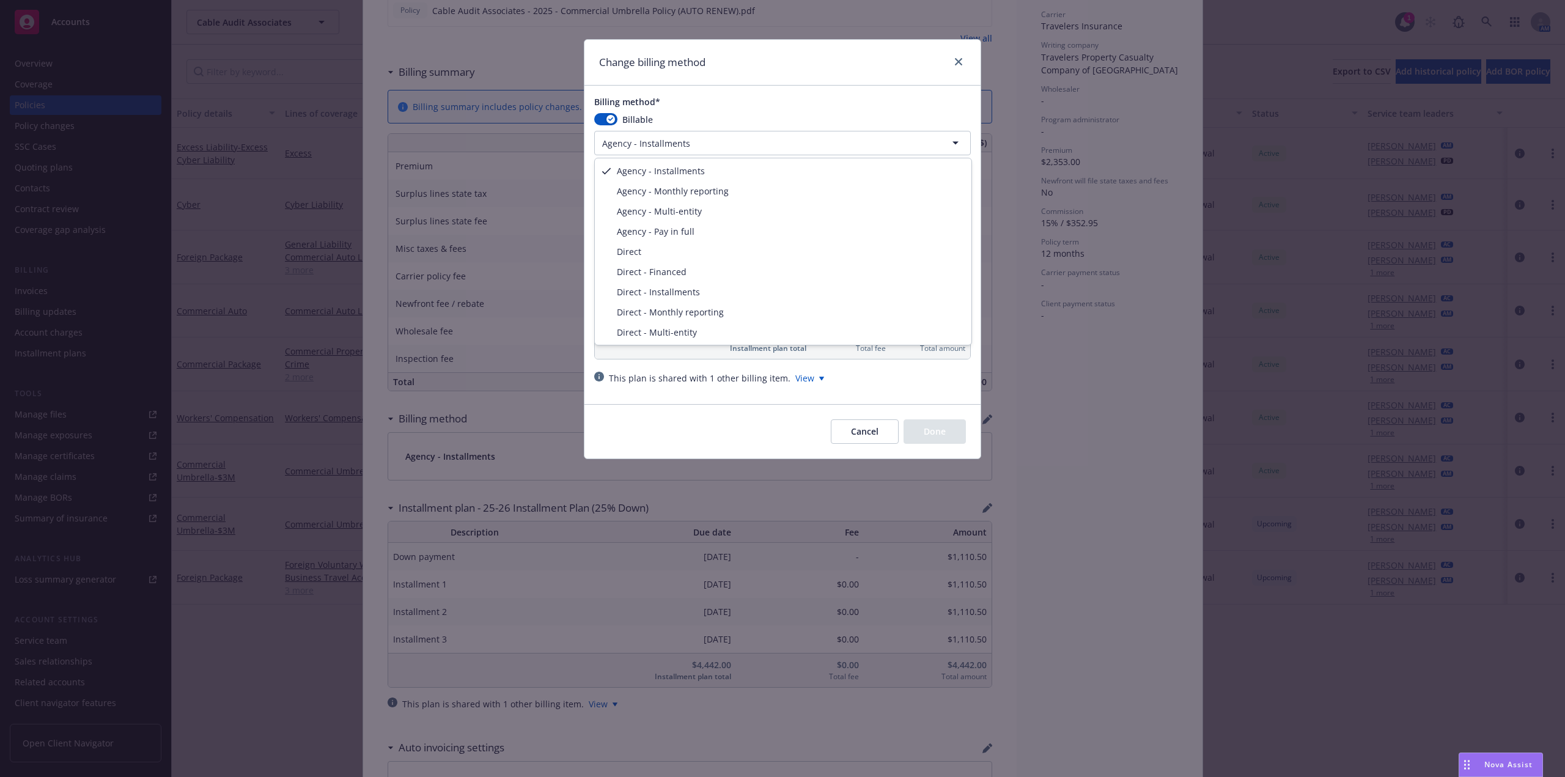
select select "AGENCY_PAY_IN_FULL"
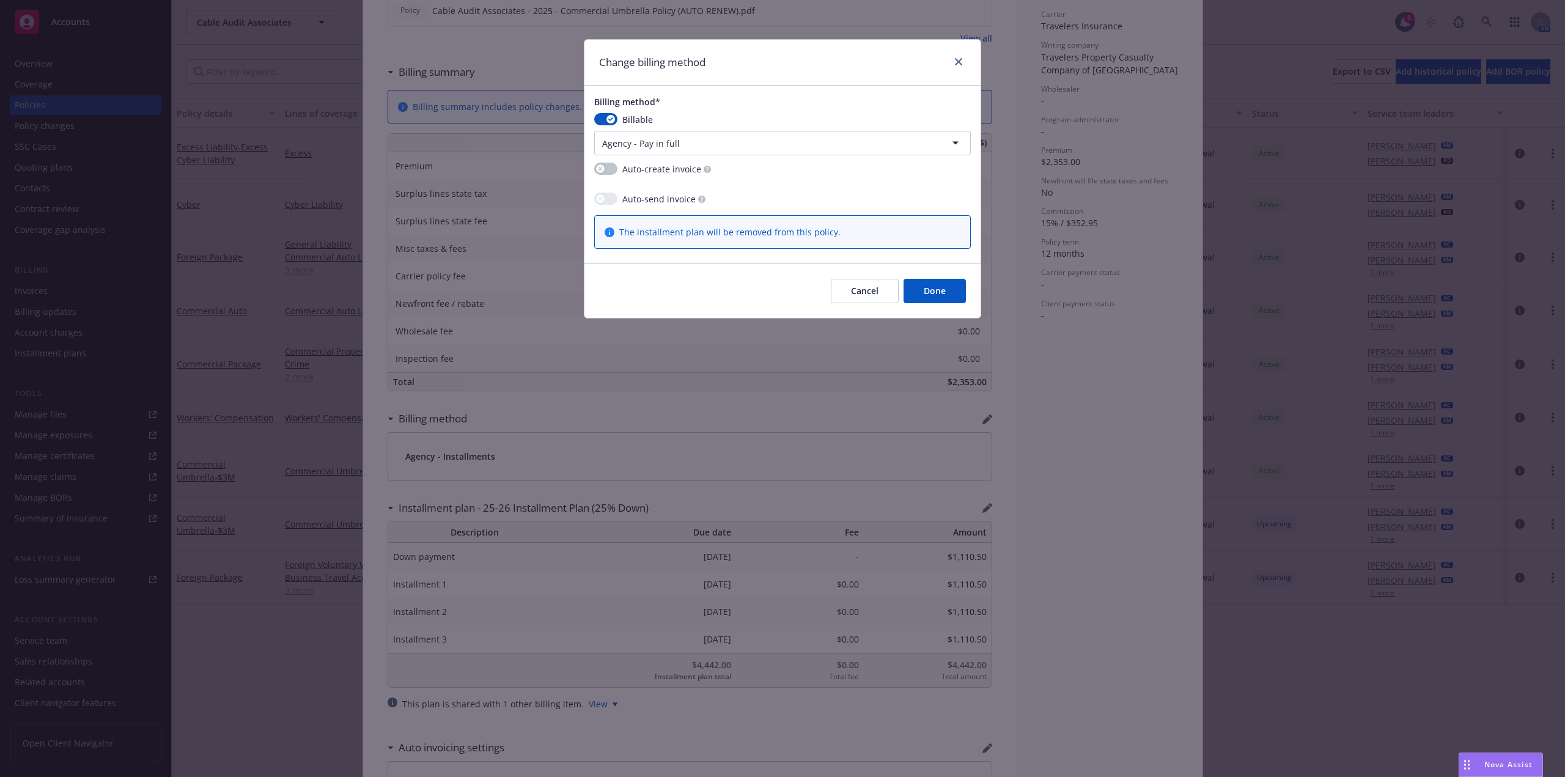
click at [941, 282] on button "Done" at bounding box center [934, 291] width 62 height 24
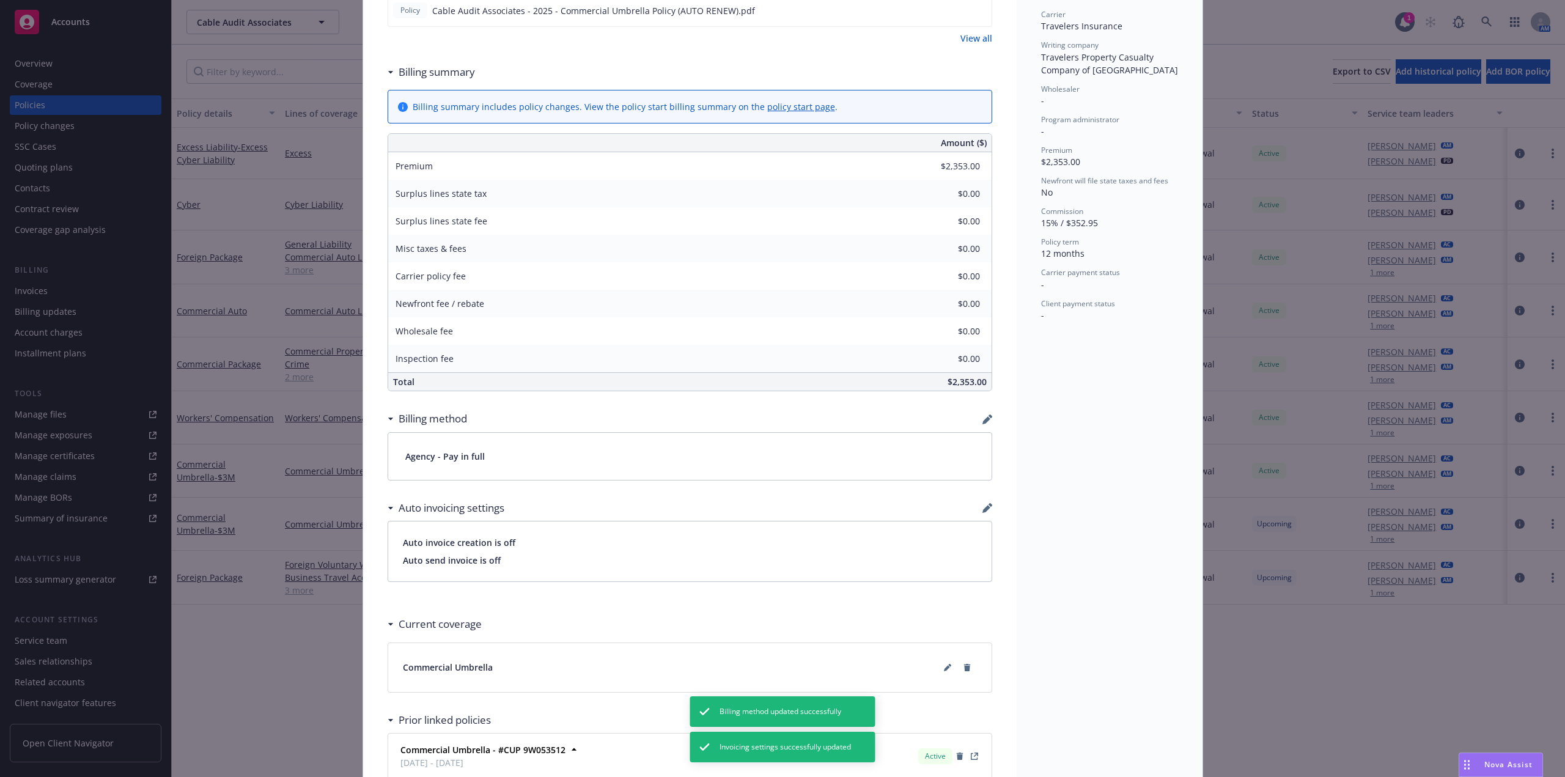
click at [988, 411] on div "Commercial Umbrella - $3M Add internal notes here... View claims View scheduled…" at bounding box center [689, 285] width 653 height 1163
click at [982, 419] on icon "button" at bounding box center [986, 420] width 8 height 8
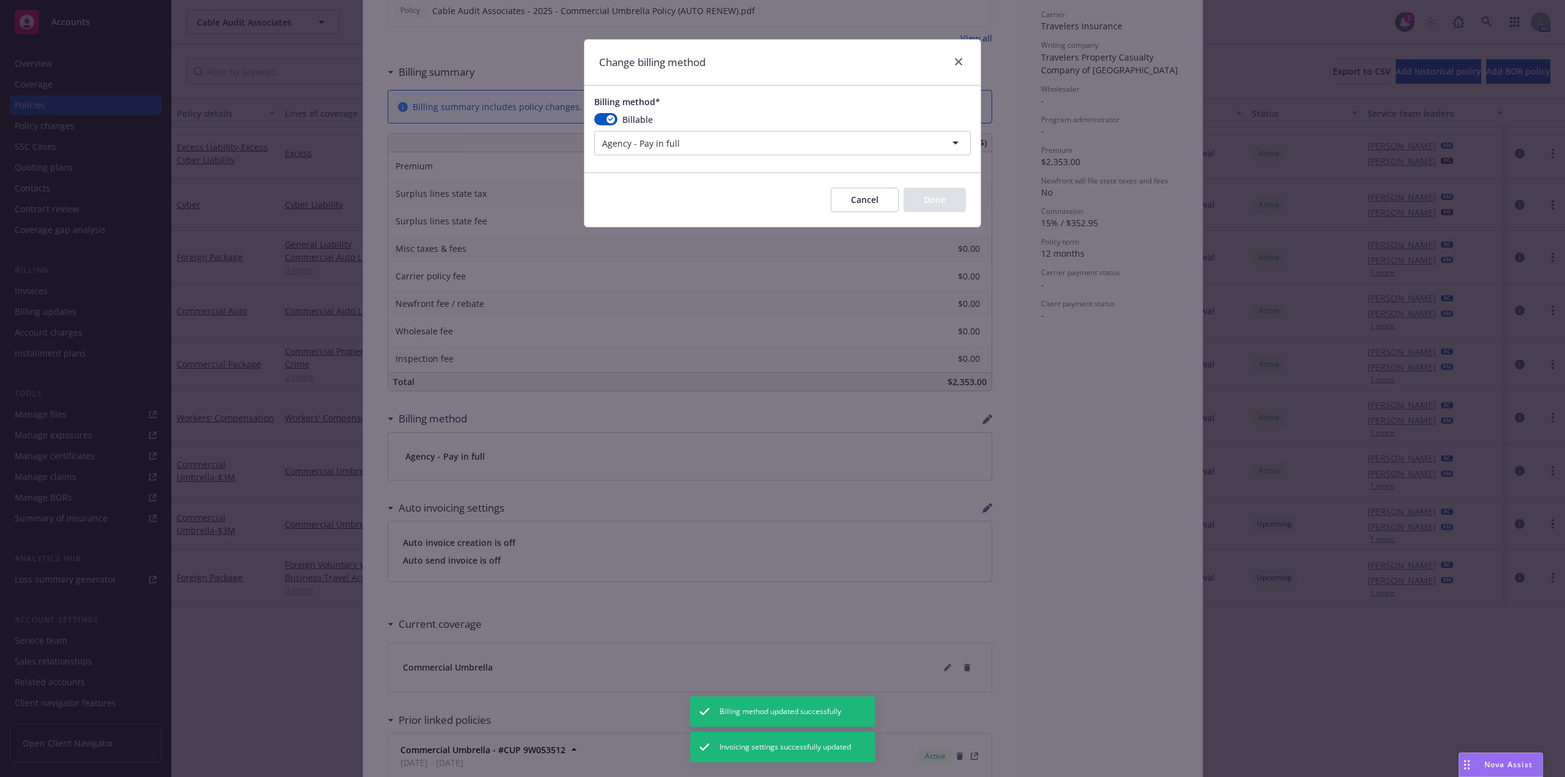
click at [724, 136] on html "Accounts Overview Coverage Policies Policy changes SSC Cases Quoting plans Cont…" at bounding box center [782, 388] width 1565 height 777
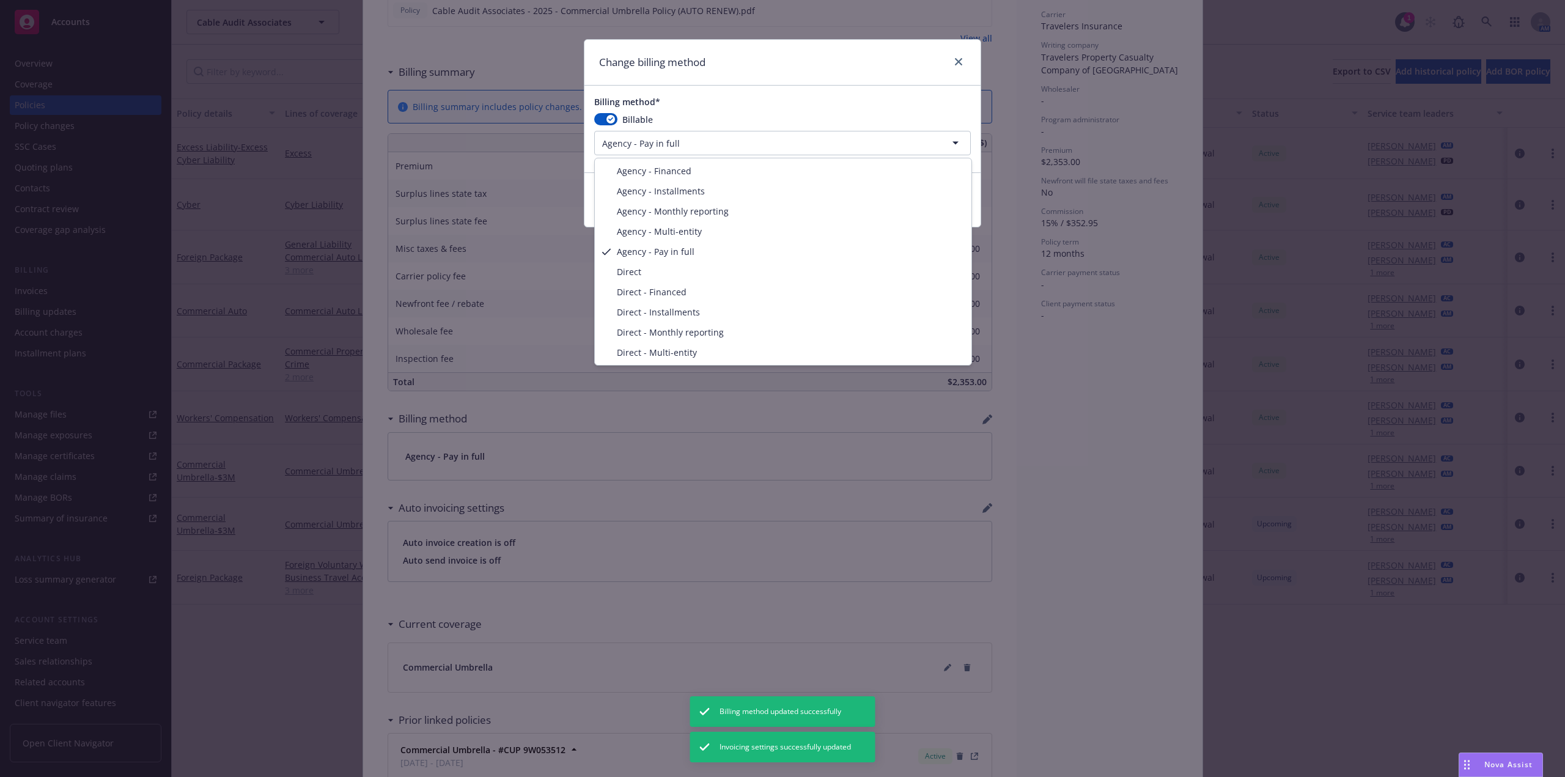
select select "AGENCY_INSTALLMENTS"
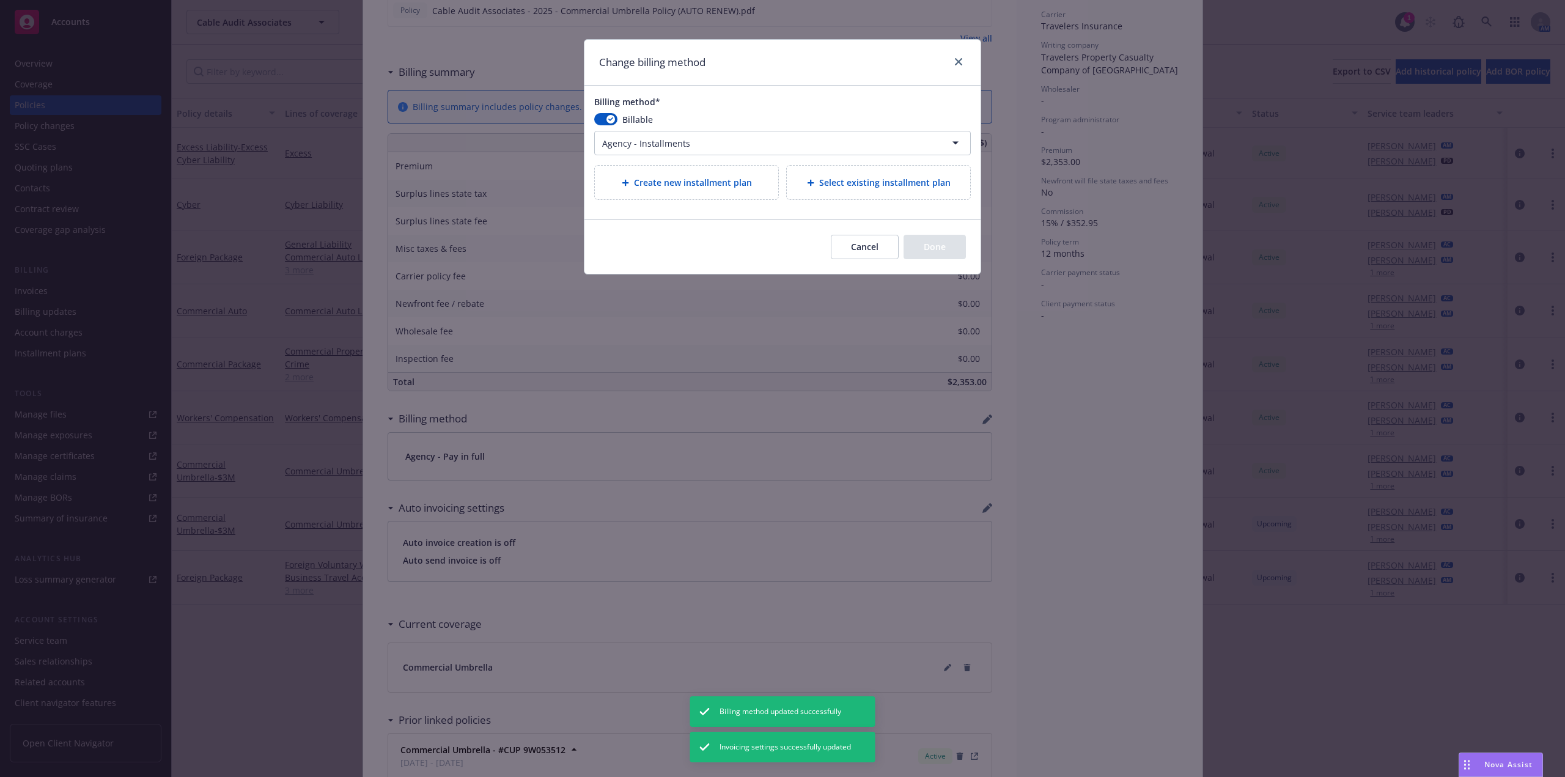
click at [868, 177] on span "Select existing installment plan" at bounding box center [884, 182] width 131 height 13
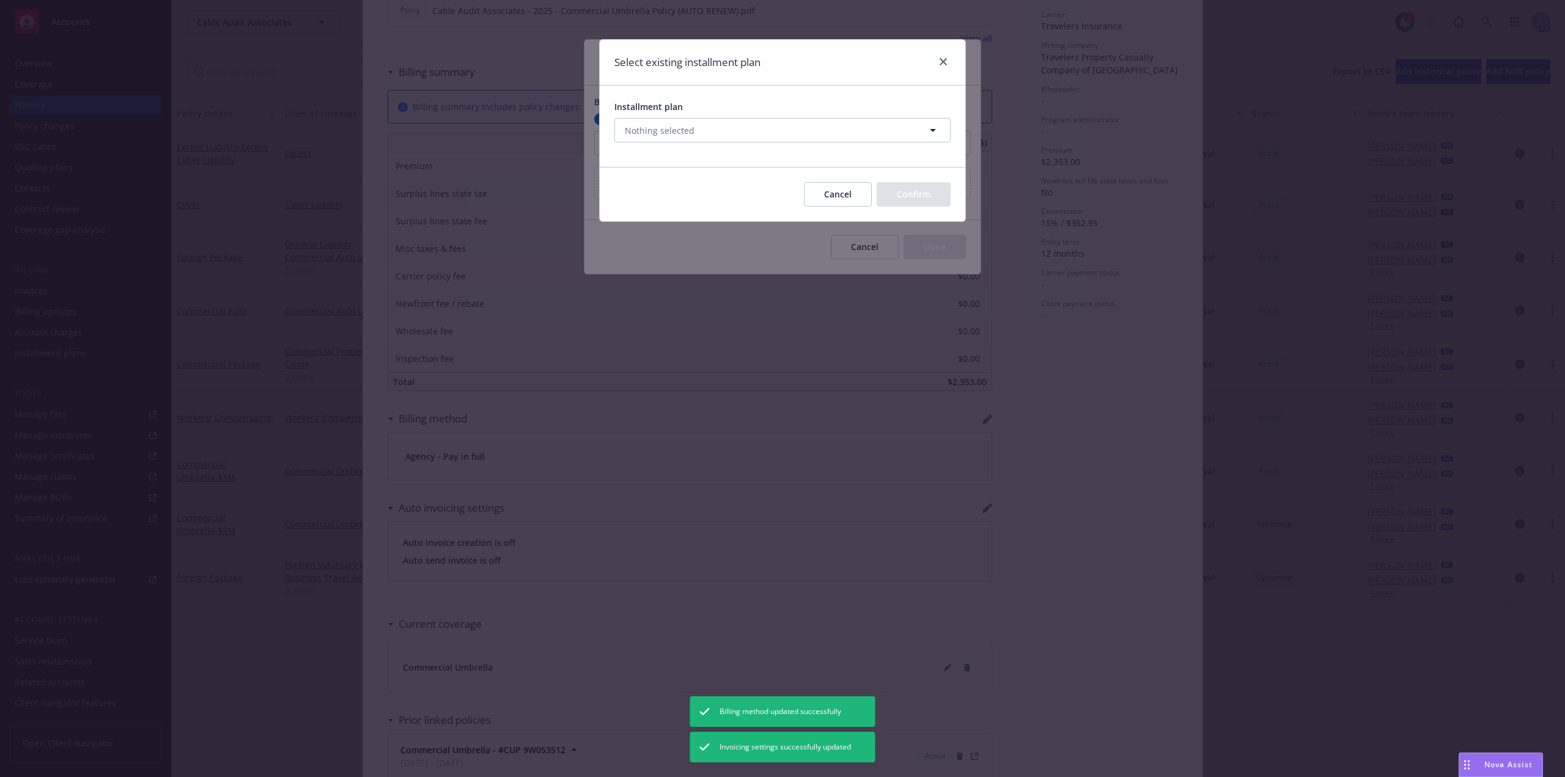
drag, startPoint x: 762, startPoint y: 142, endPoint x: 767, endPoint y: 135, distance: 9.2
click at [765, 140] on div "Nothing selected" at bounding box center [782, 135] width 336 height 34
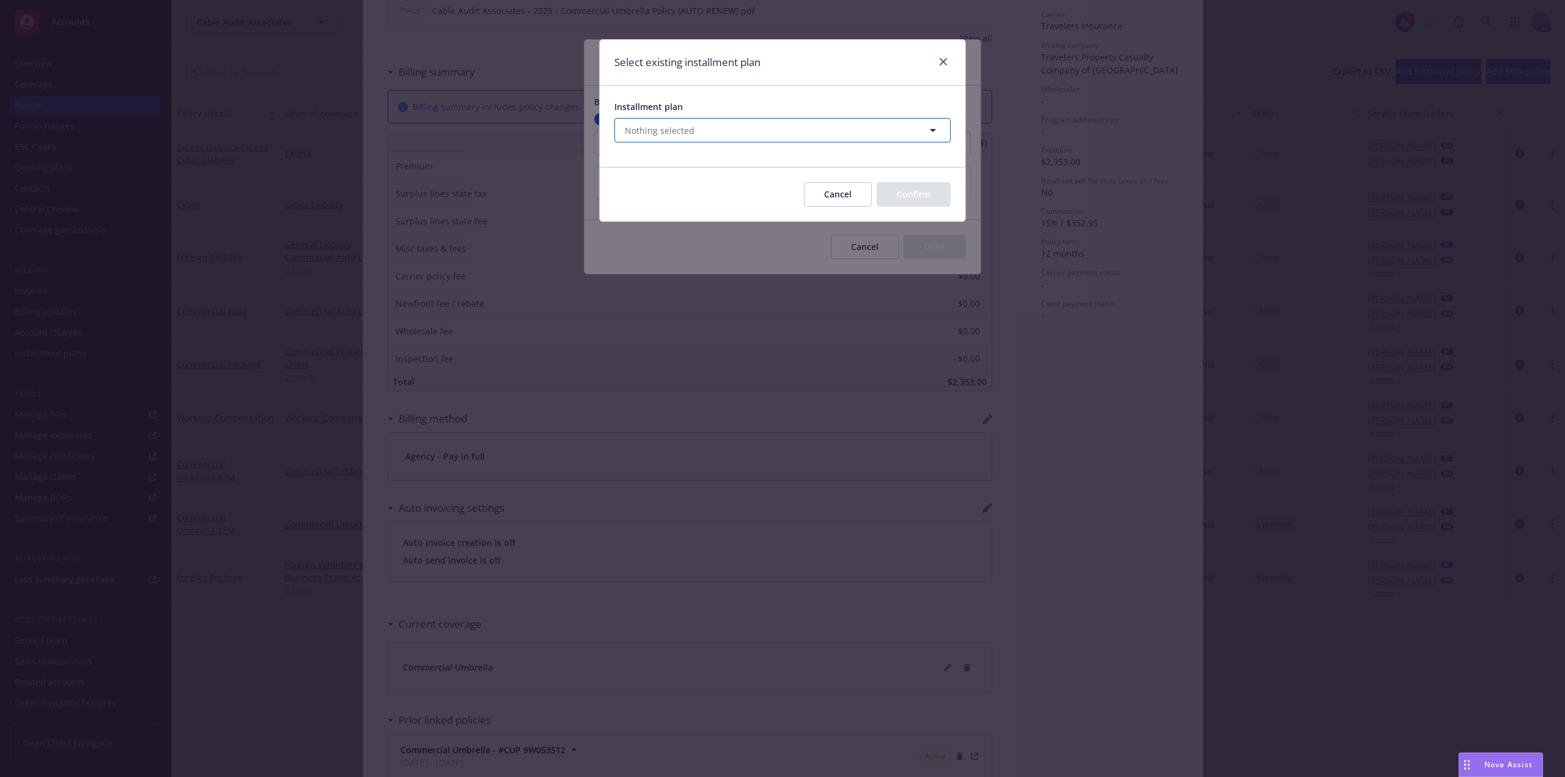
click at [768, 126] on button "Nothing selected" at bounding box center [782, 130] width 336 height 24
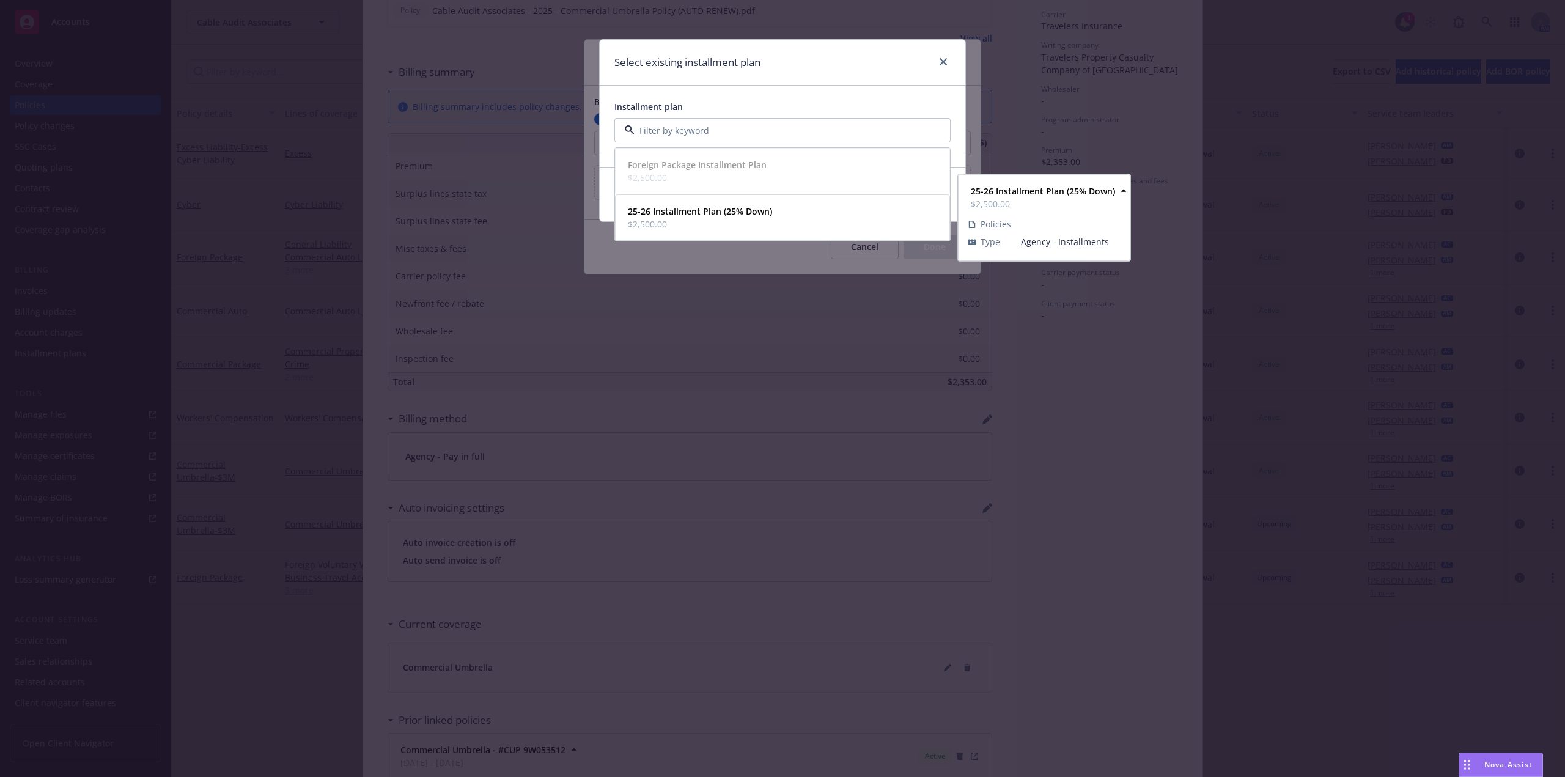
click at [694, 218] on span "25-26 Installment Plan (25% Down)" at bounding box center [700, 211] width 144 height 13
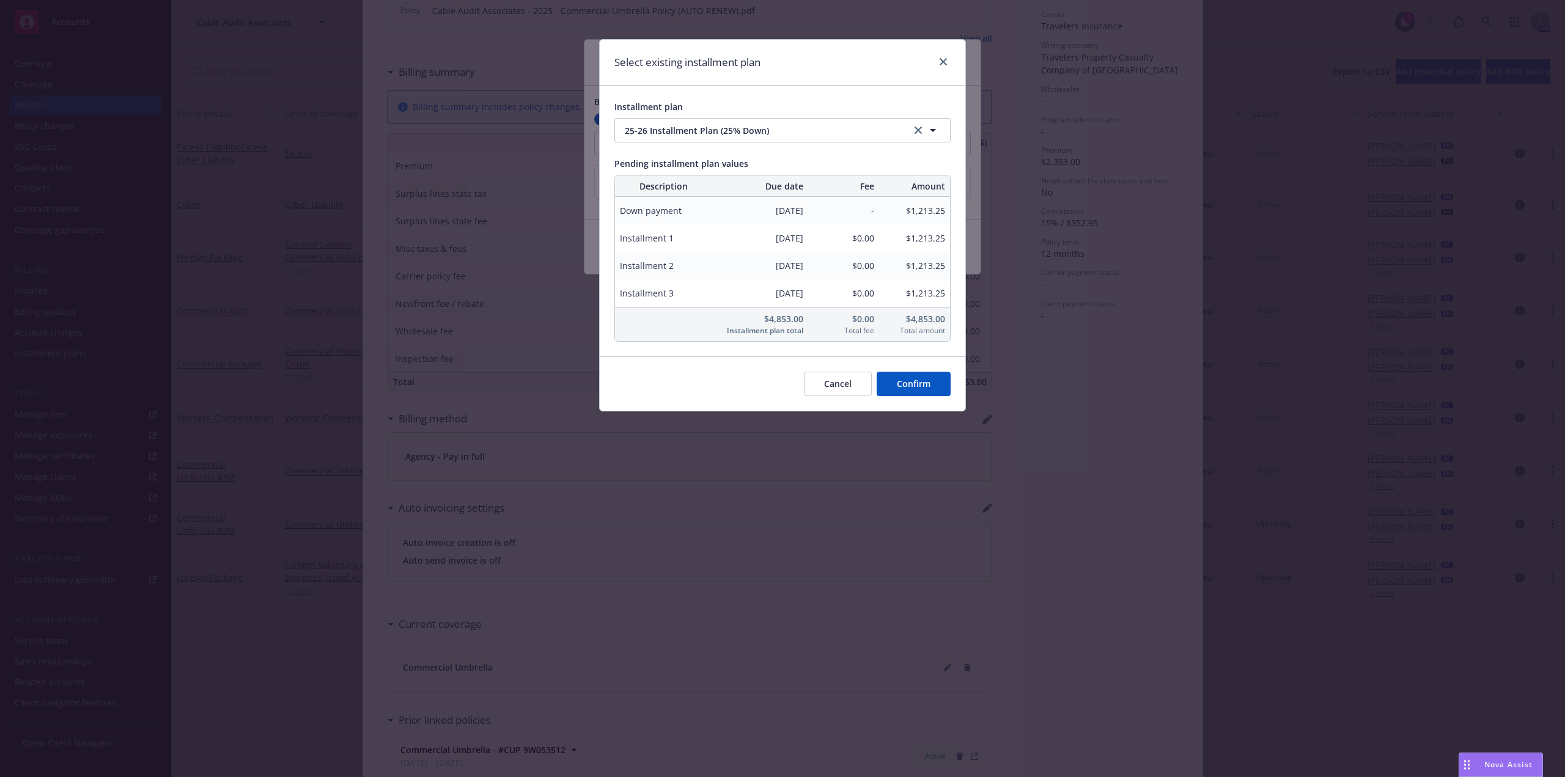
click at [932, 383] on button "Confirm" at bounding box center [914, 384] width 74 height 24
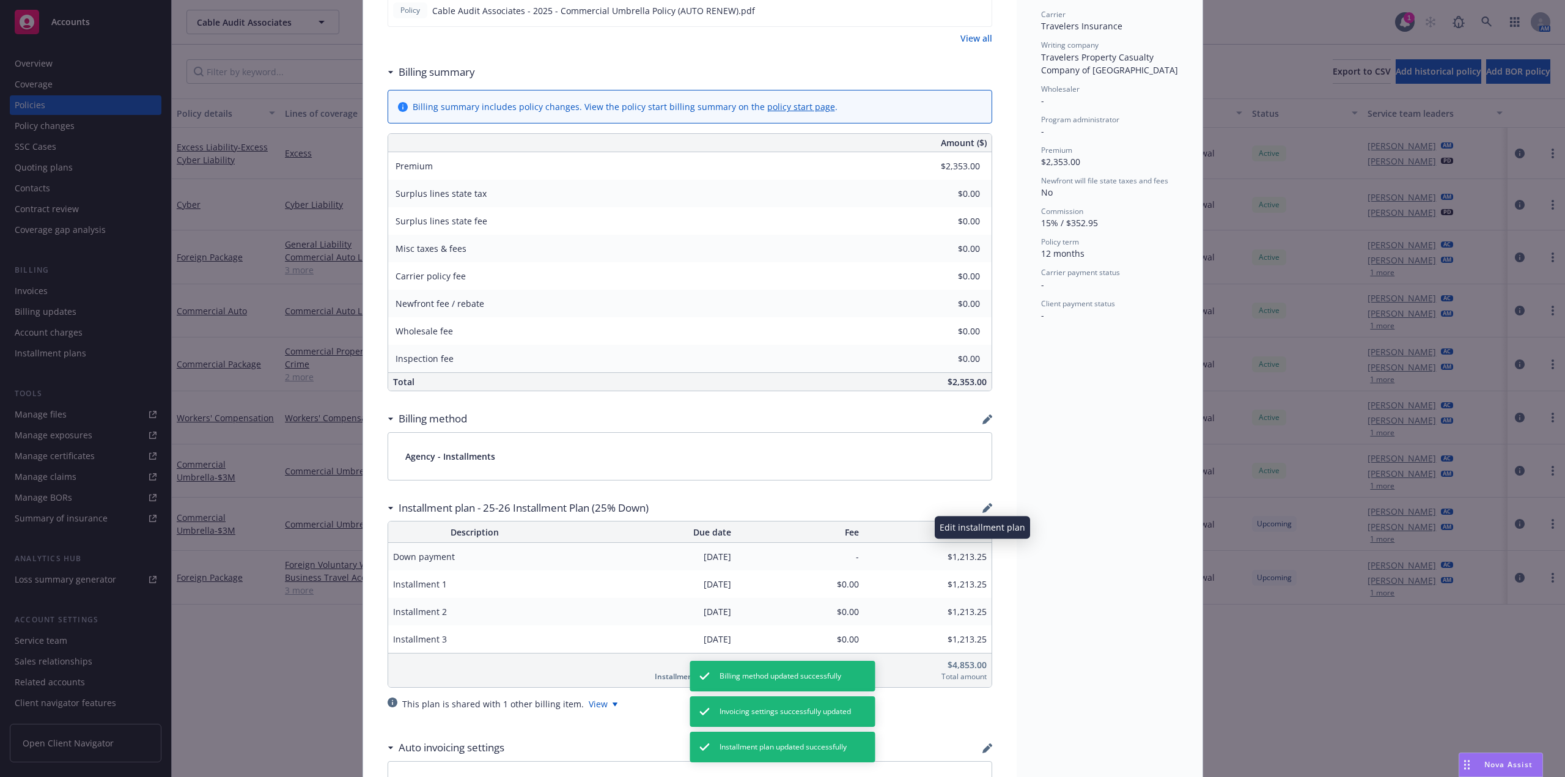
click at [983, 507] on icon "button" at bounding box center [986, 509] width 8 height 8
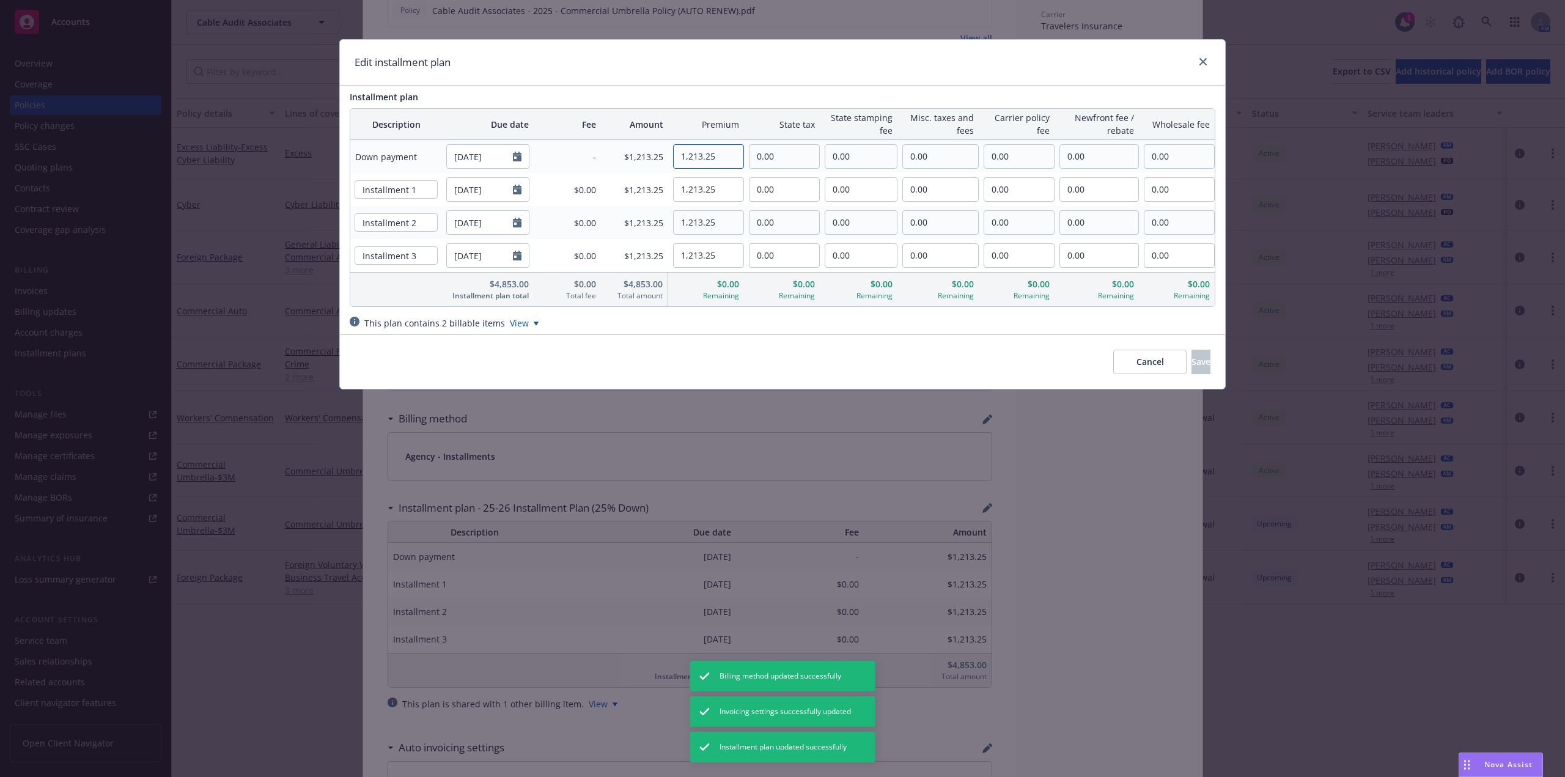
click at [726, 158] on input "1,213.25" at bounding box center [709, 156] width 70 height 23
drag, startPoint x: 732, startPoint y: 159, endPoint x: 699, endPoint y: 163, distance: 32.6
click at [699, 163] on input "1,213.25" at bounding box center [709, 156] width 70 height 23
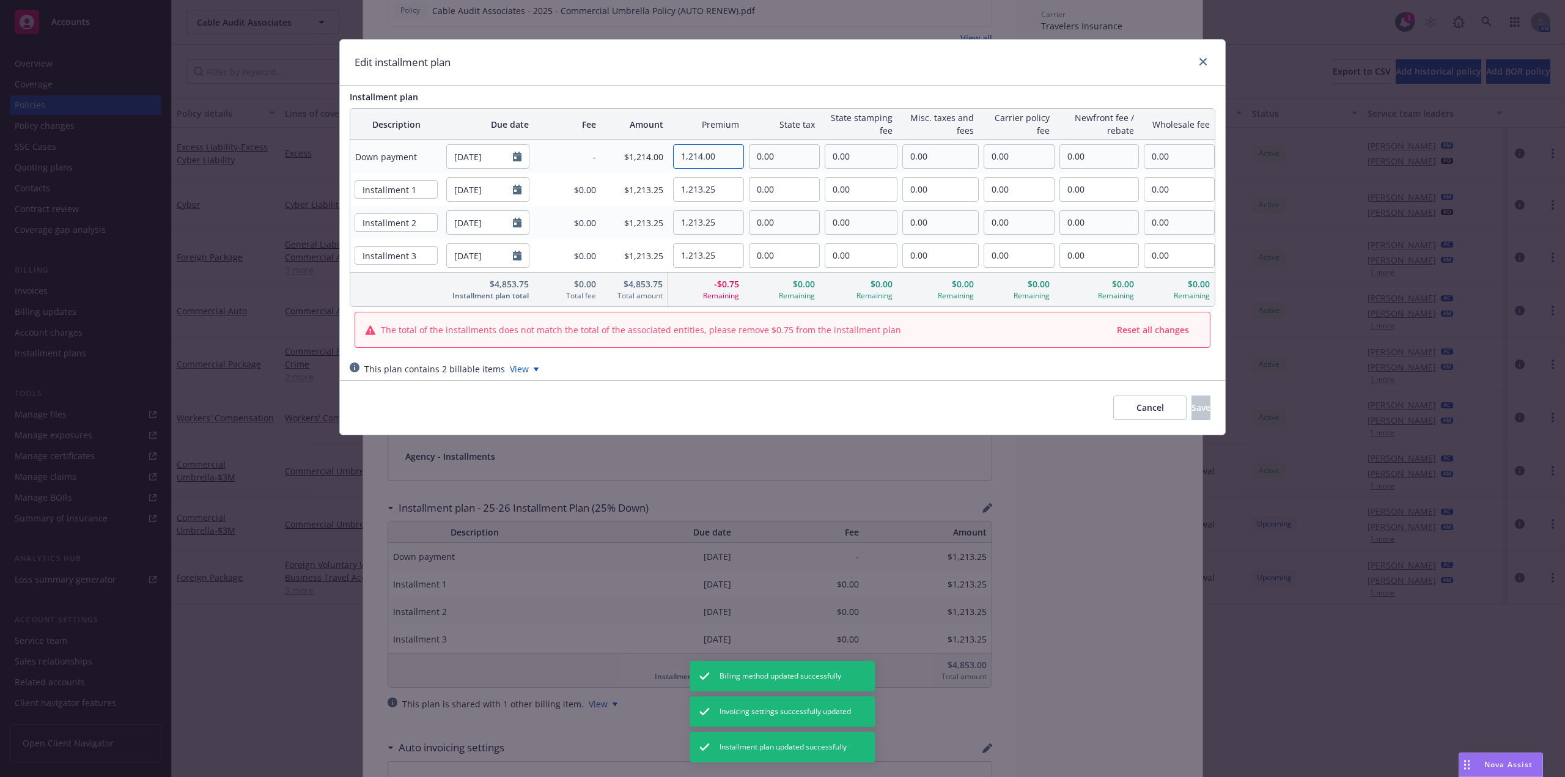
type input "1,214.00"
click at [724, 199] on input "1,213.25" at bounding box center [709, 189] width 70 height 23
type input "1,213.00"
click at [731, 223] on input "1,213.25" at bounding box center [709, 222] width 70 height 23
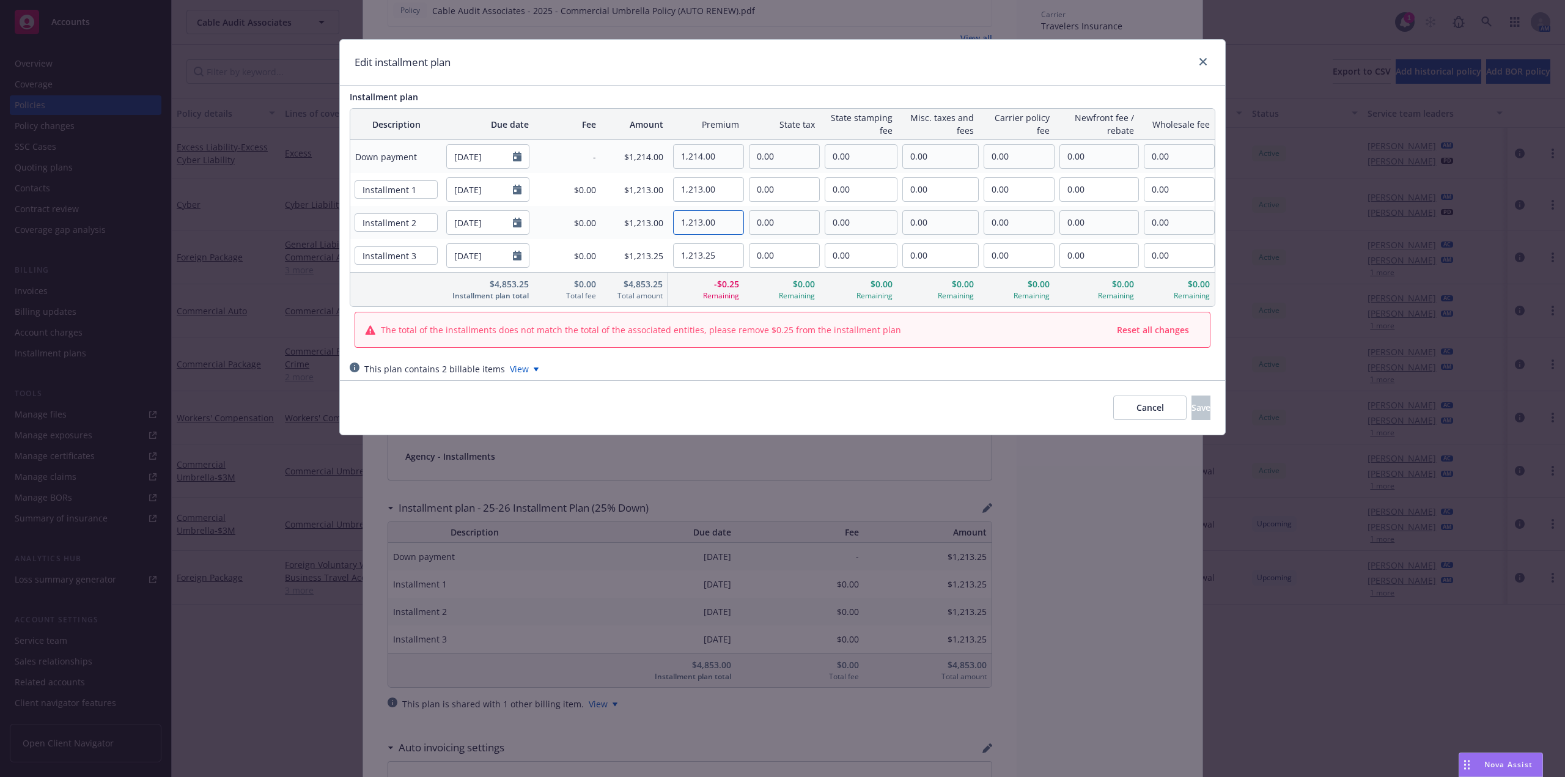
type input "1,213.00"
click at [729, 253] on input "1,213.25" at bounding box center [709, 255] width 70 height 23
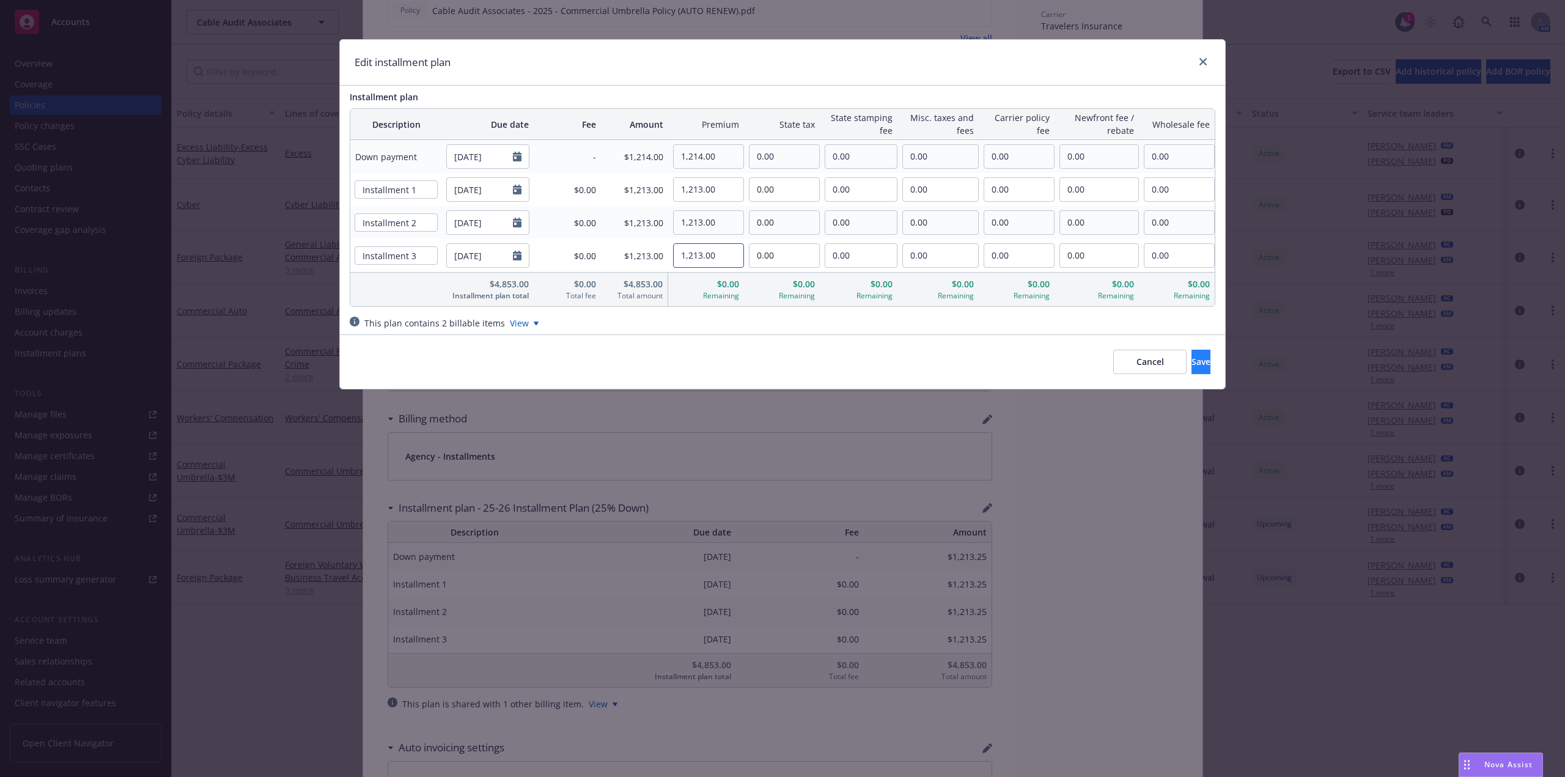
type input "1,213.00"
click at [1194, 359] on button "Save" at bounding box center [1200, 362] width 19 height 24
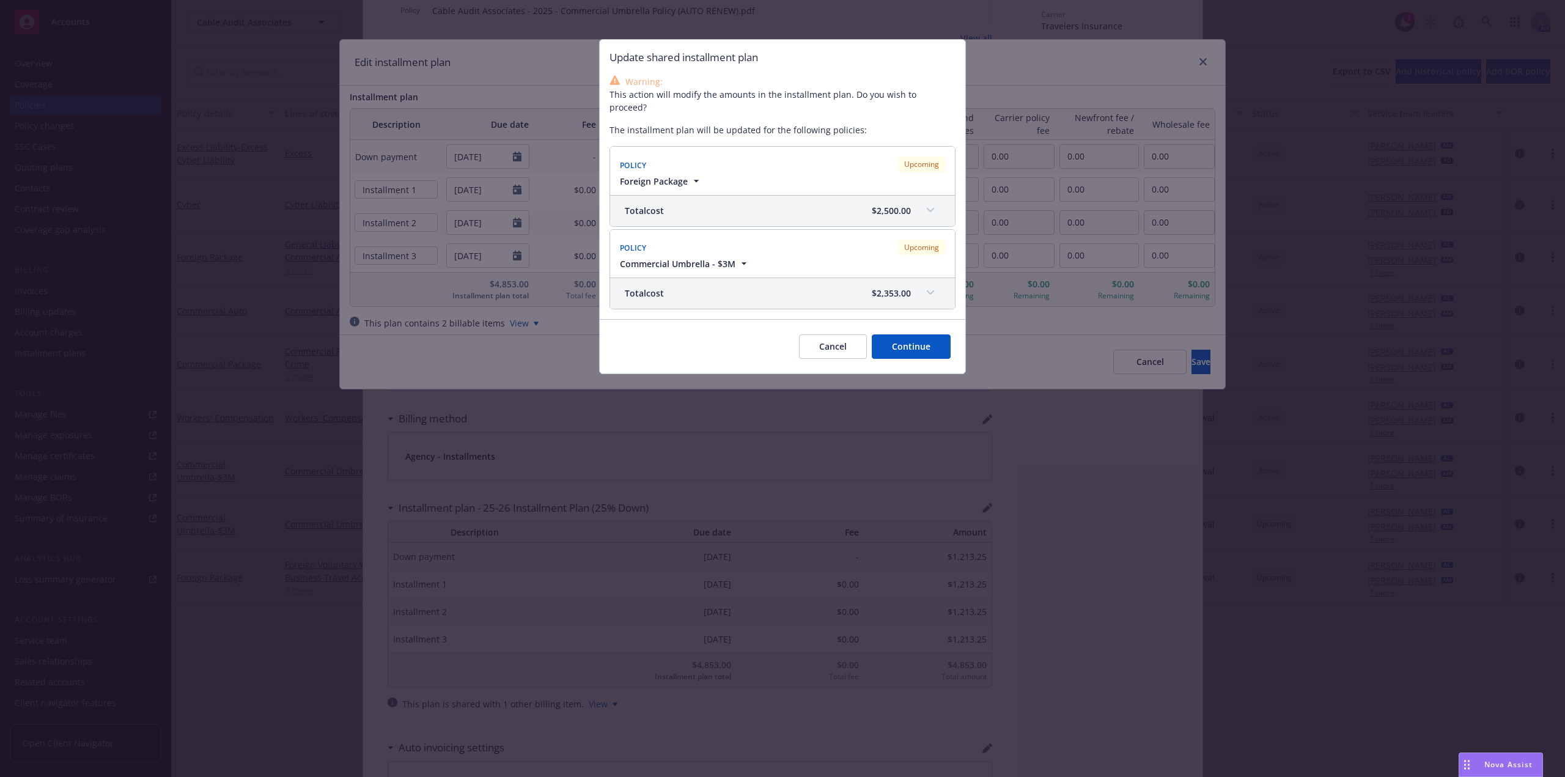
click at [915, 337] on button "Continue" at bounding box center [911, 346] width 79 height 24
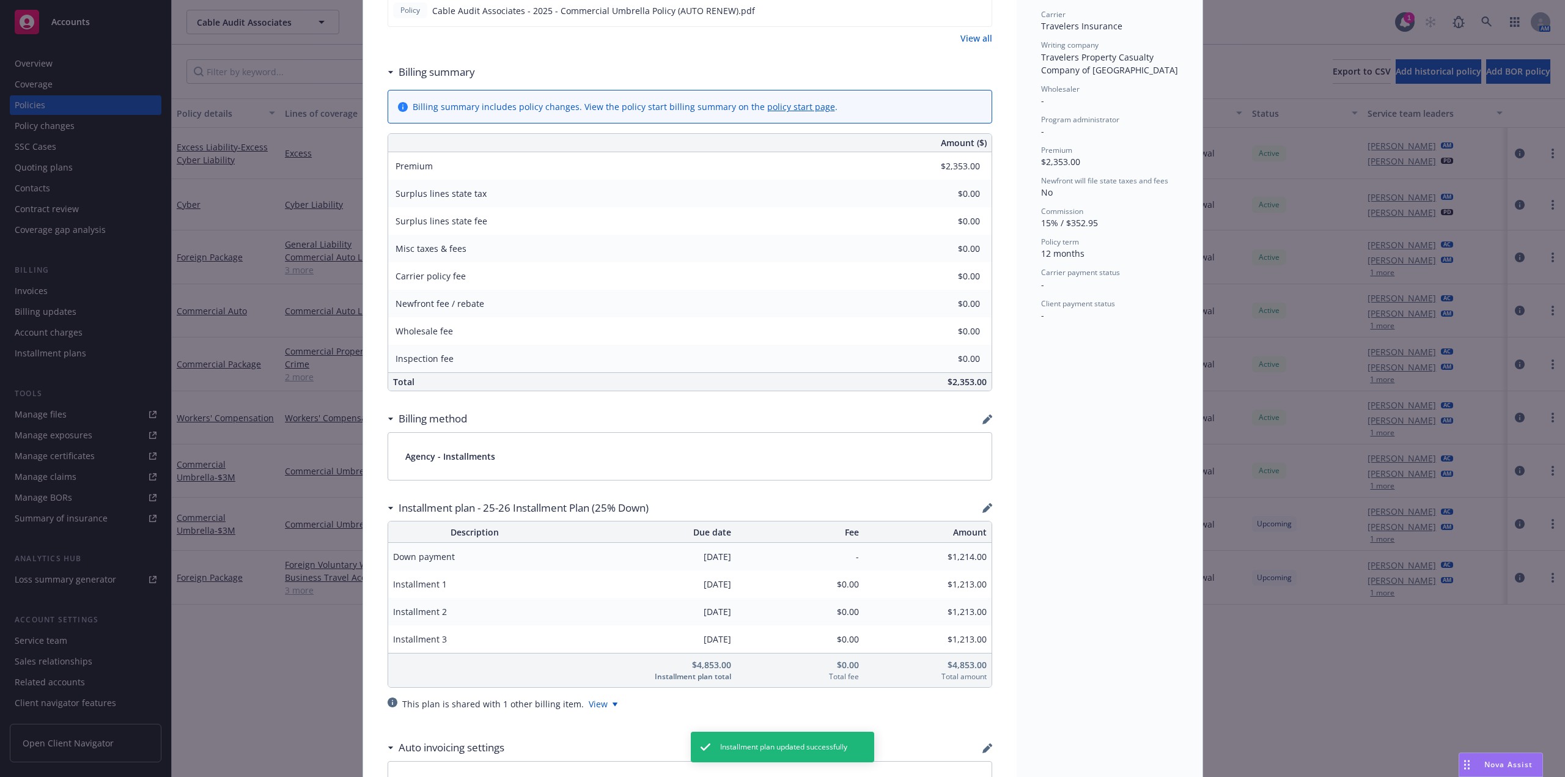
scroll to position [0, 0]
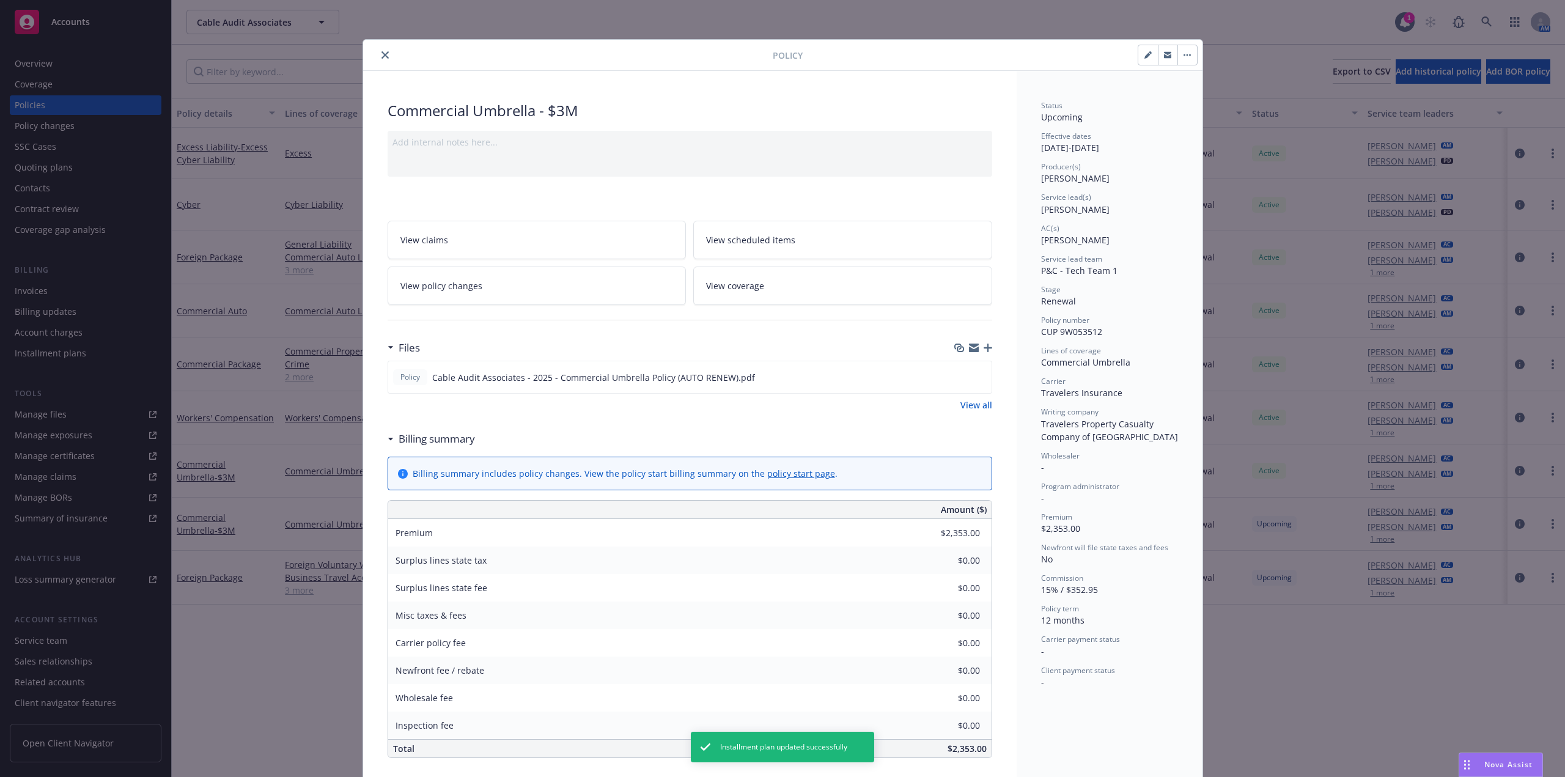
click at [381, 57] on icon "close" at bounding box center [384, 54] width 7 height 7
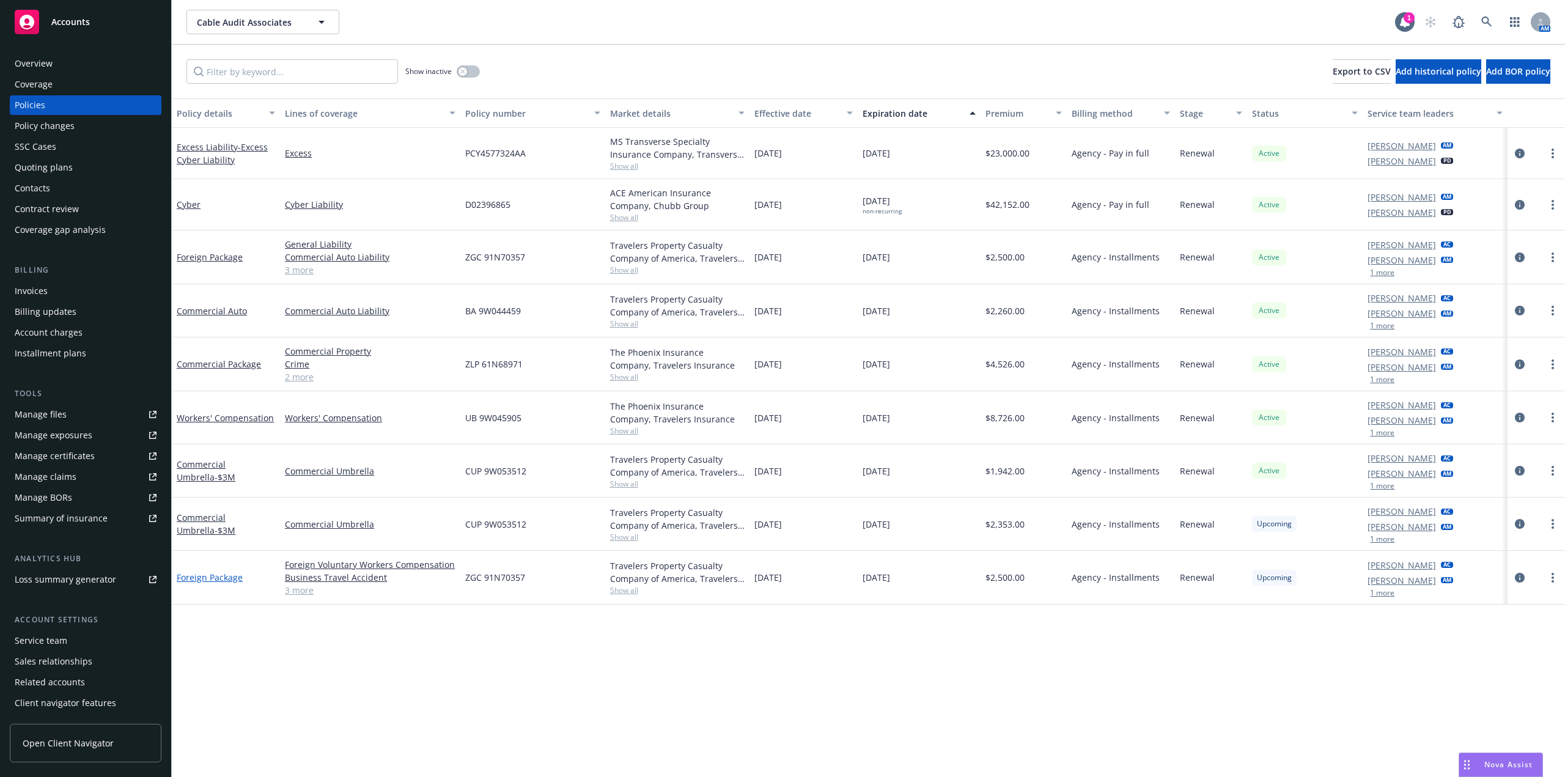
click at [227, 582] on link "Foreign Package" at bounding box center [210, 578] width 66 height 12
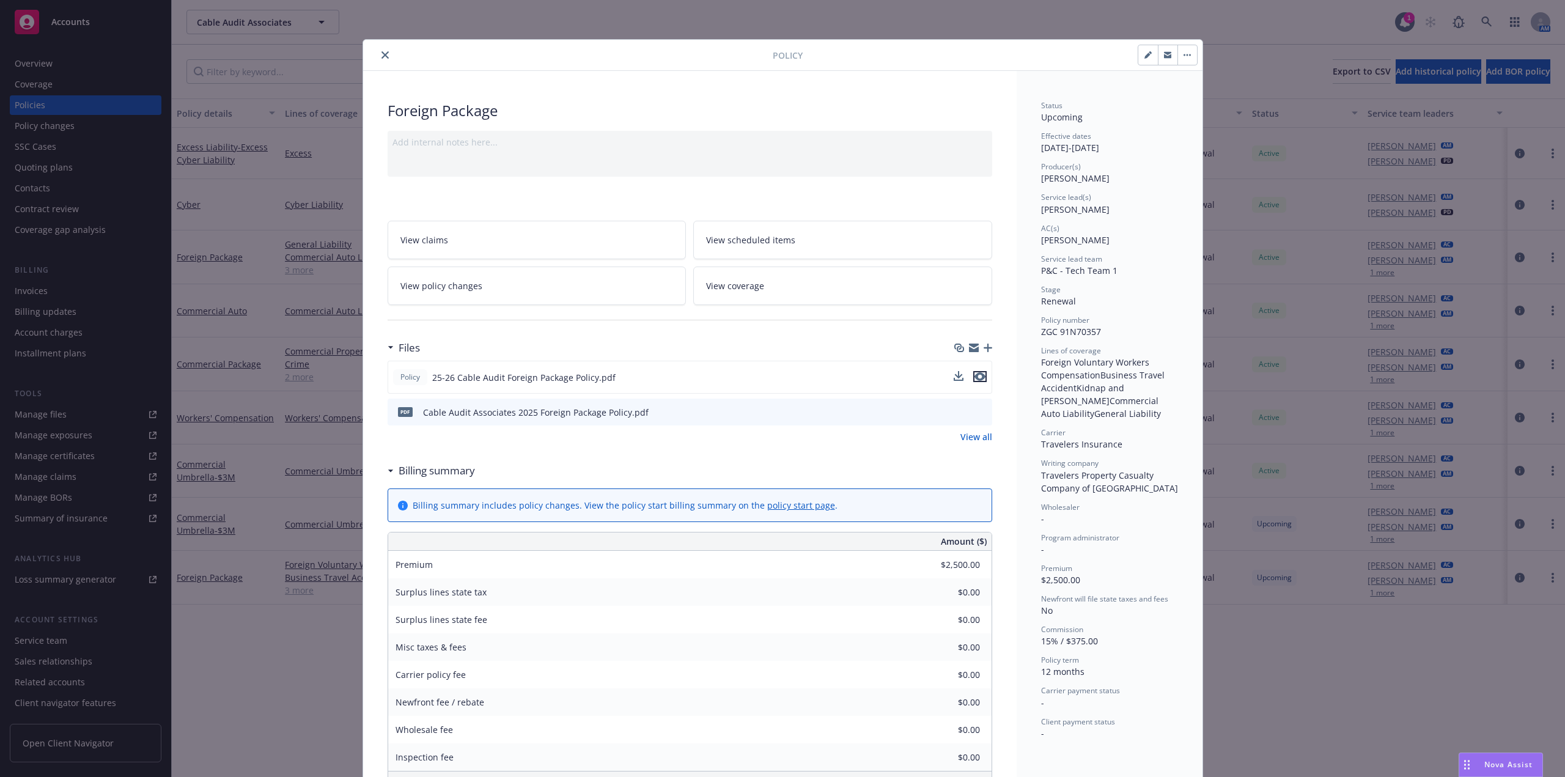
click at [977, 380] on icon "preview file" at bounding box center [979, 376] width 11 height 9
click at [381, 57] on icon "close" at bounding box center [384, 54] width 7 height 7
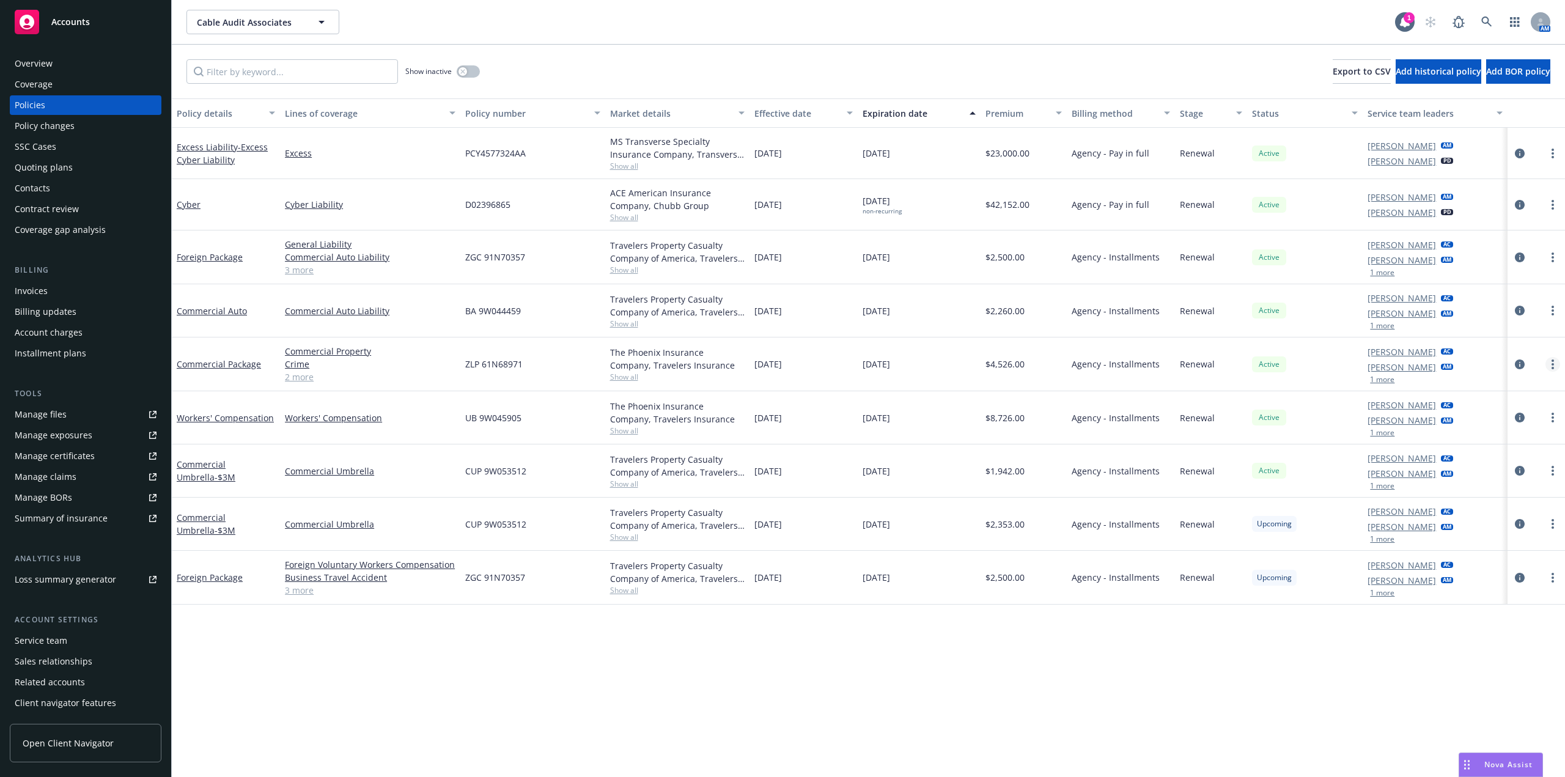
click at [1552, 367] on icon "more" at bounding box center [1552, 364] width 2 height 10
click at [1495, 413] on link "Renew with incumbent" at bounding box center [1488, 414] width 144 height 24
select select "12"
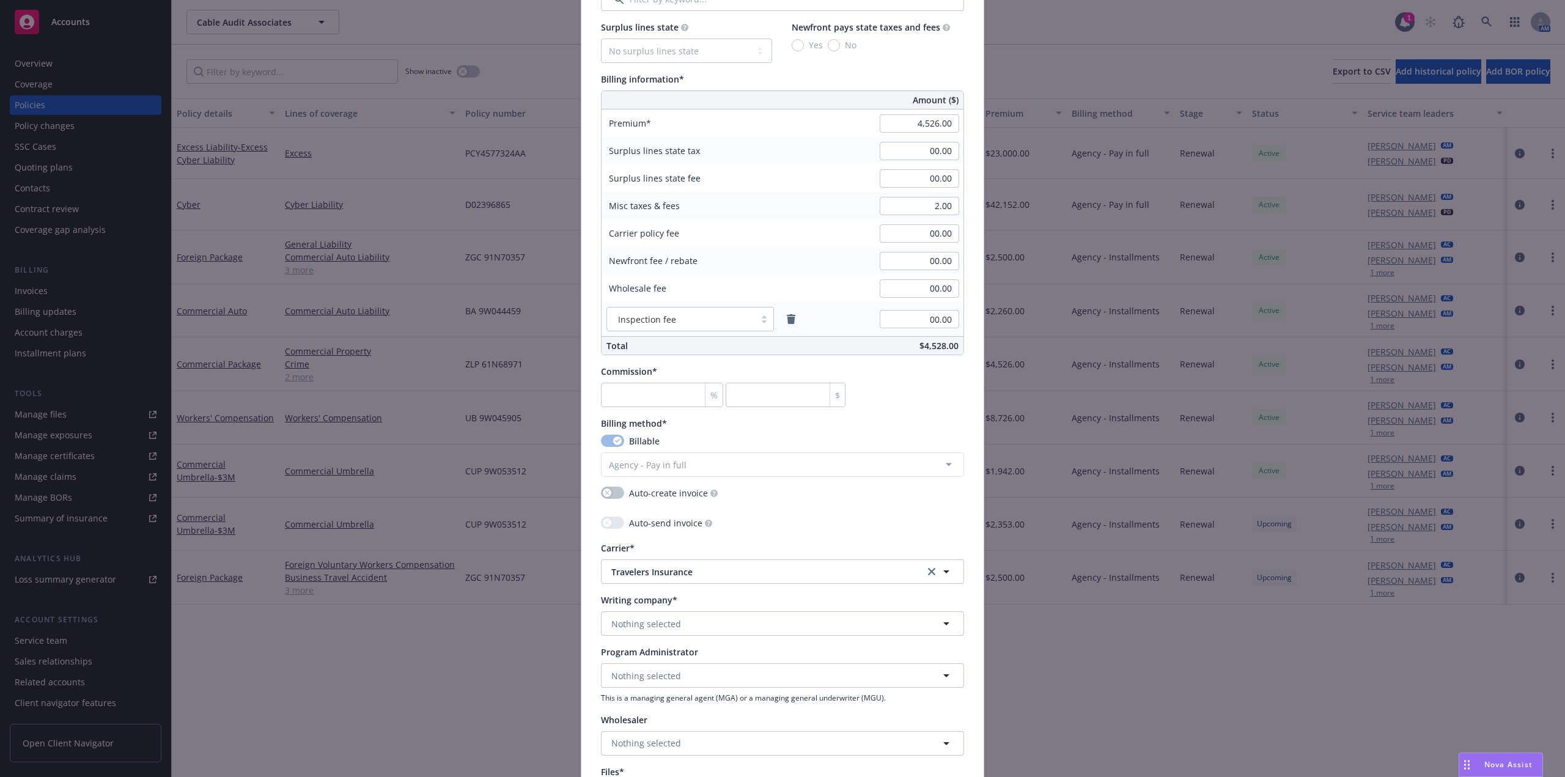
scroll to position [917, 0]
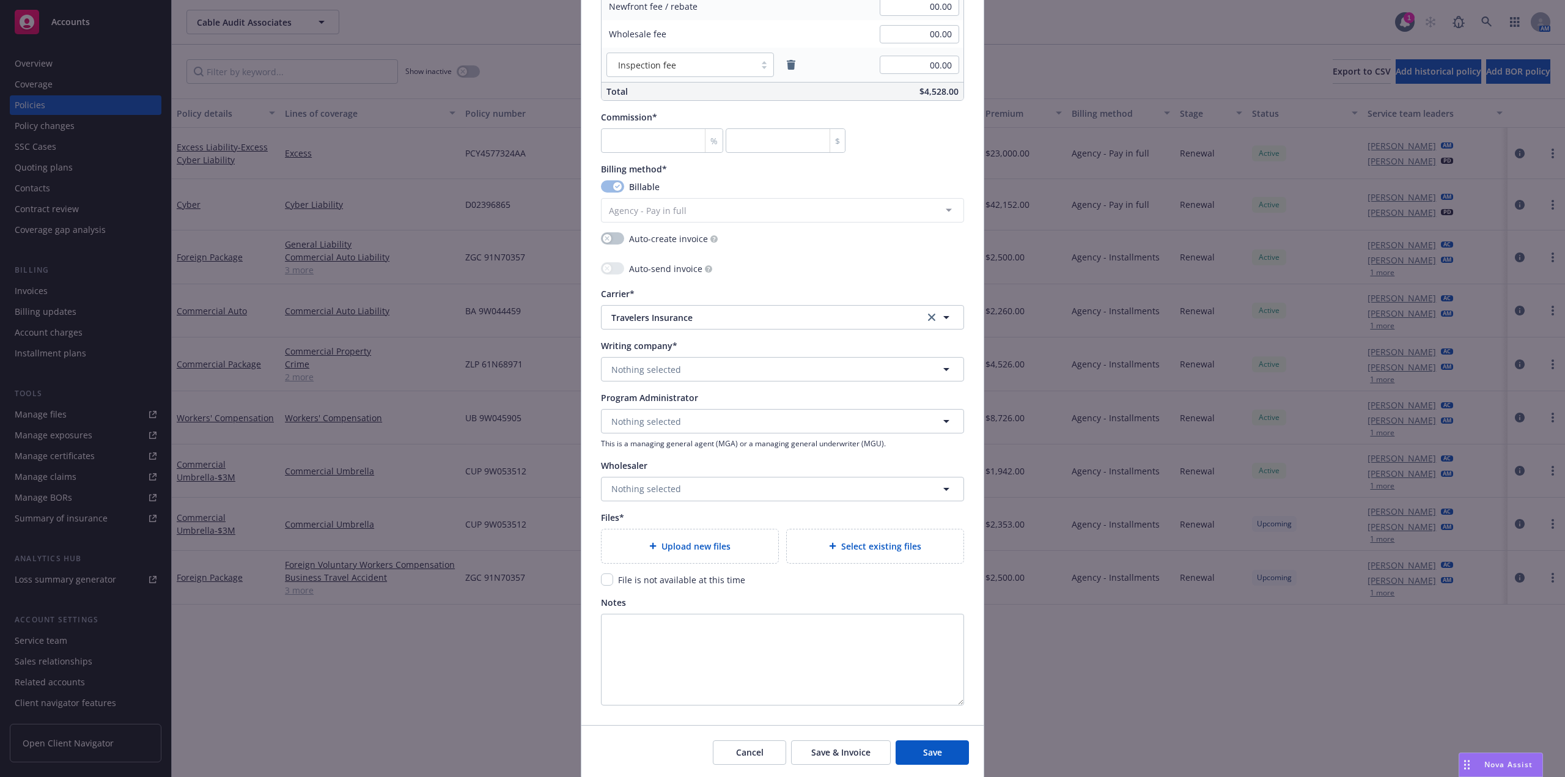
click at [870, 540] on span "Select existing files" at bounding box center [881, 546] width 80 height 13
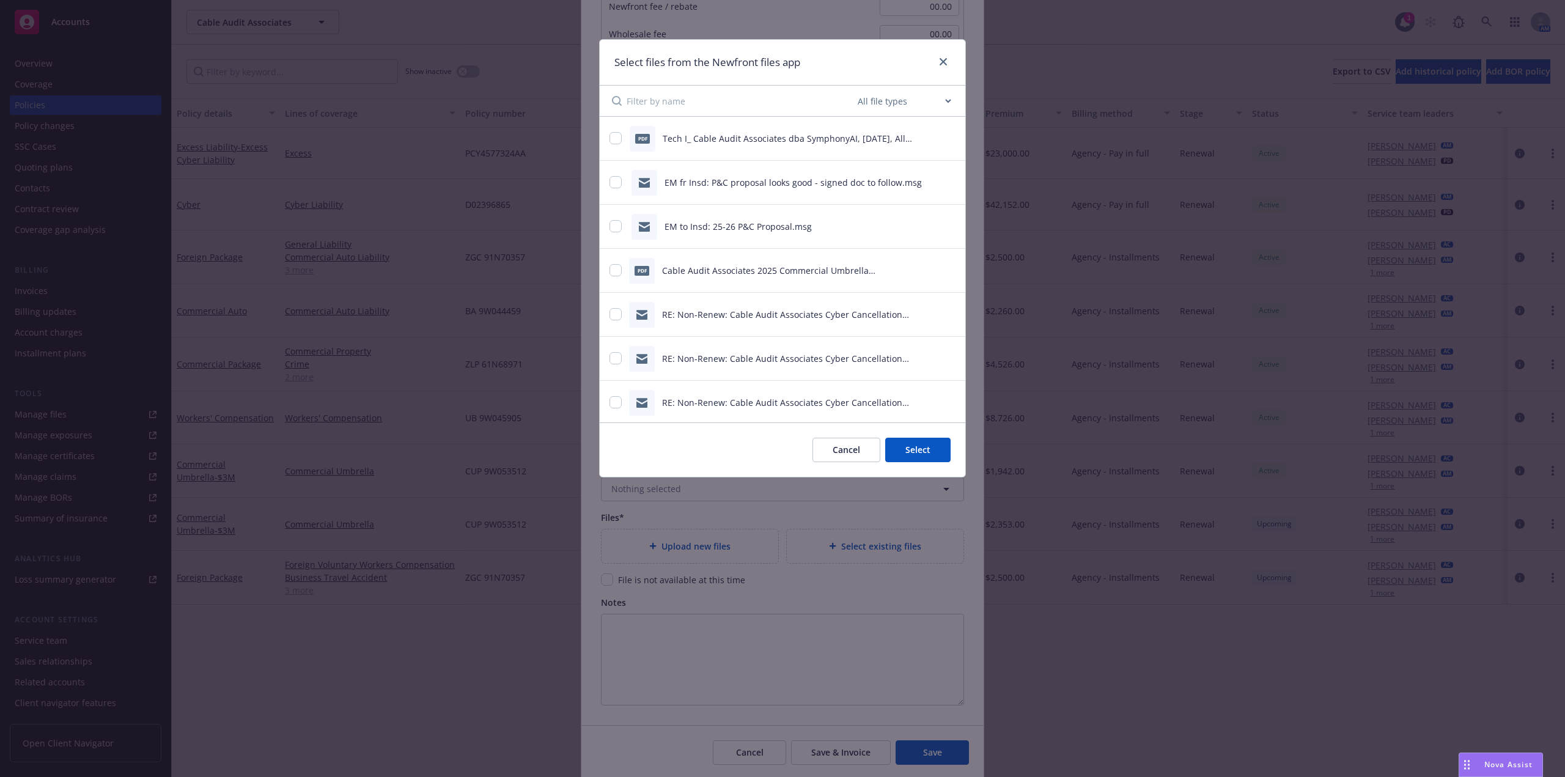
click at [936, 103] on select "All file types Agreements Allocations Annual Service Cycle - Financial snapshot…" at bounding box center [904, 101] width 98 height 24
select select "Policy"
click at [855, 89] on select "All file types Agreements Allocations Annual Service Cycle - Financial snapshot…" at bounding box center [904, 101] width 98 height 24
click at [945, 229] on button "preview file" at bounding box center [948, 225] width 13 height 11
click at [628, 232] on div "pdf Cable Audit Associates 2025 Commercial Package Policy (AUTO RENEW).pdf" at bounding box center [766, 227] width 315 height 26
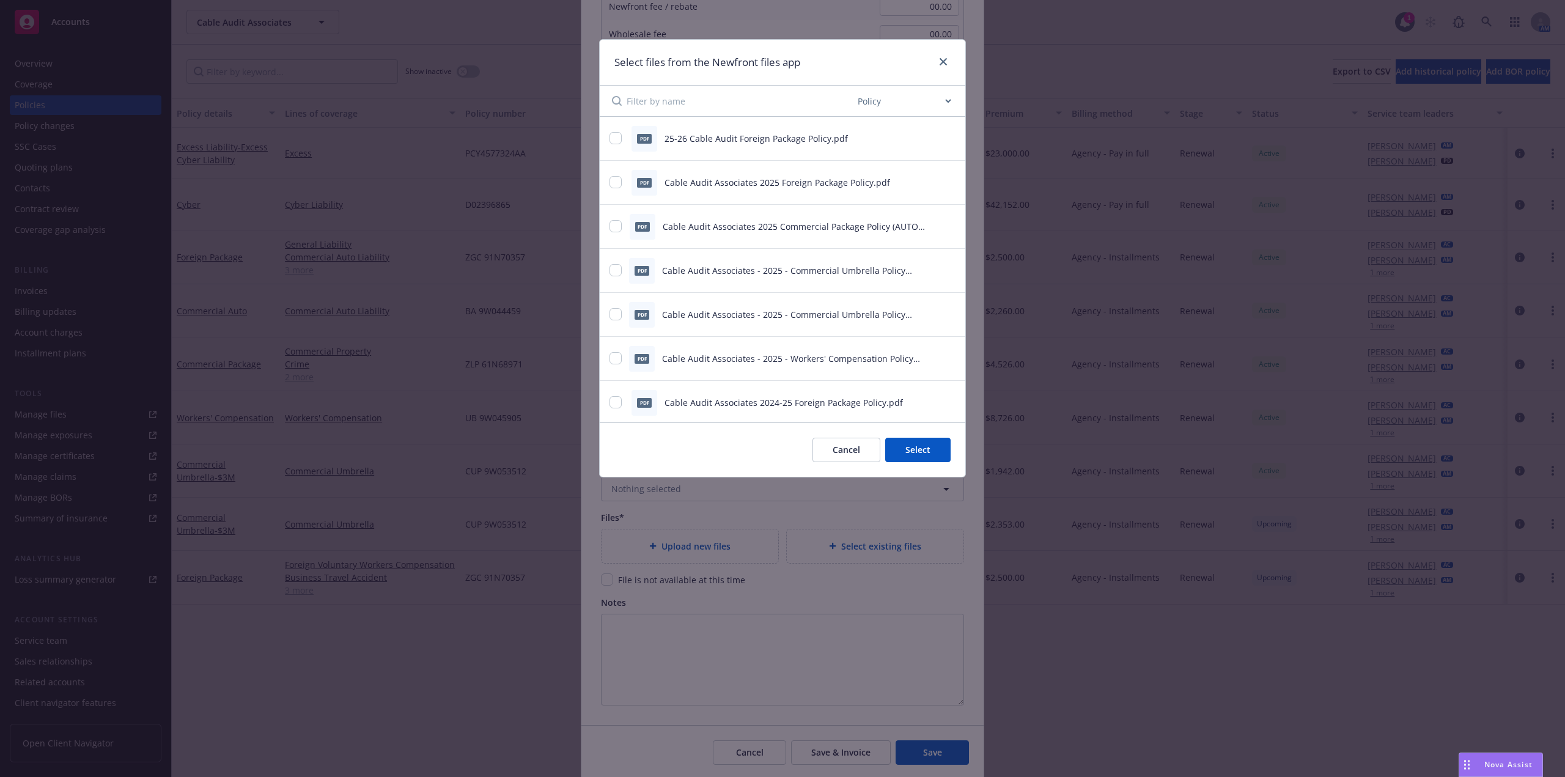
click at [628, 232] on div "pdf Cable Audit Associates 2025 Commercial Package Policy (AUTO RENEW).pdf" at bounding box center [766, 227] width 315 height 26
click at [620, 227] on input "checkbox" at bounding box center [615, 226] width 12 height 12
checkbox input "true"
click at [901, 452] on button "Select 1 file" at bounding box center [907, 450] width 88 height 24
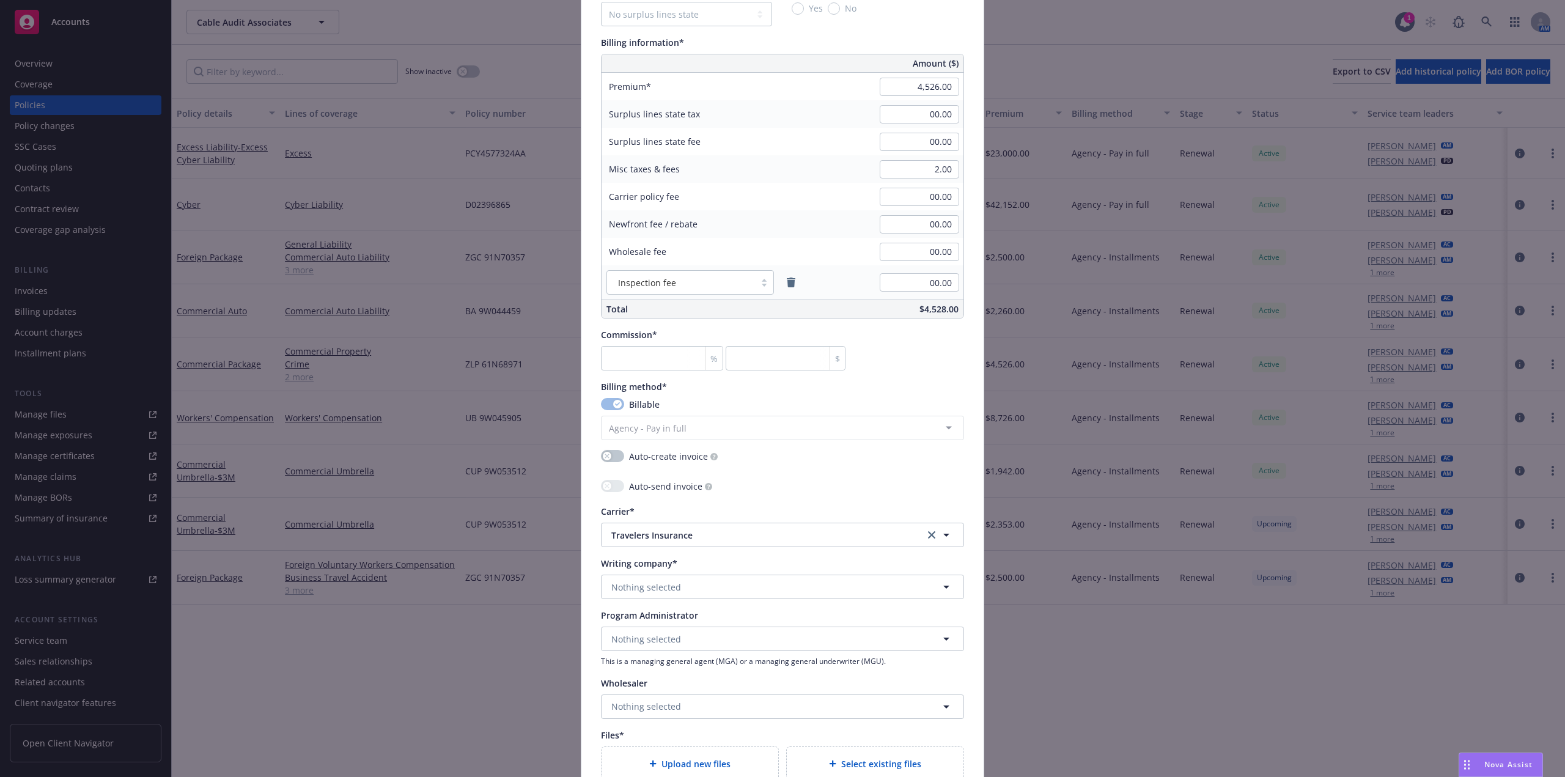
scroll to position [550, 0]
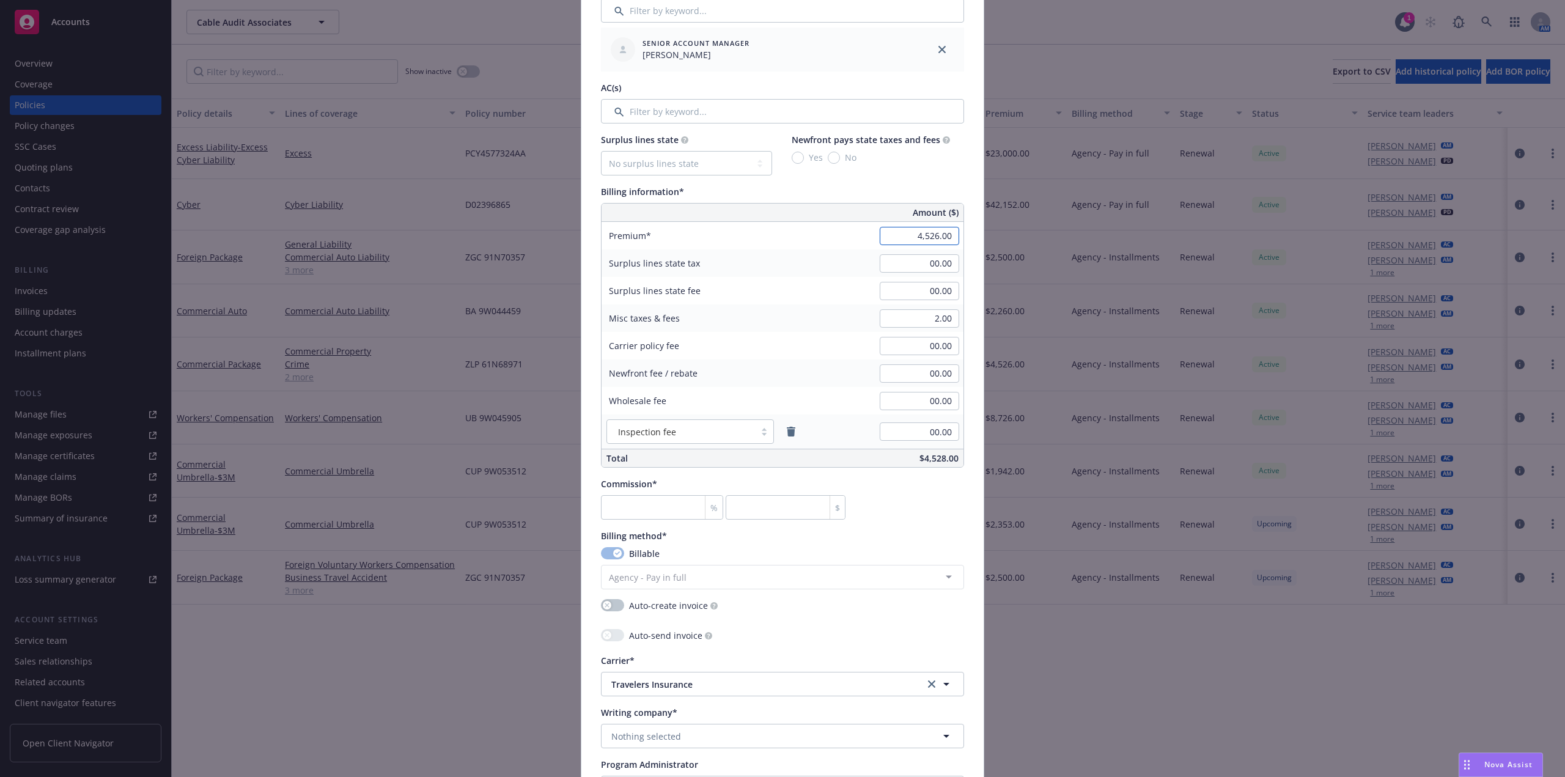
click at [914, 233] on input "4,526.00" at bounding box center [919, 236] width 79 height 18
paste input "977"
type input "4,977.00"
click at [938, 186] on div "Billing information*" at bounding box center [782, 191] width 363 height 13
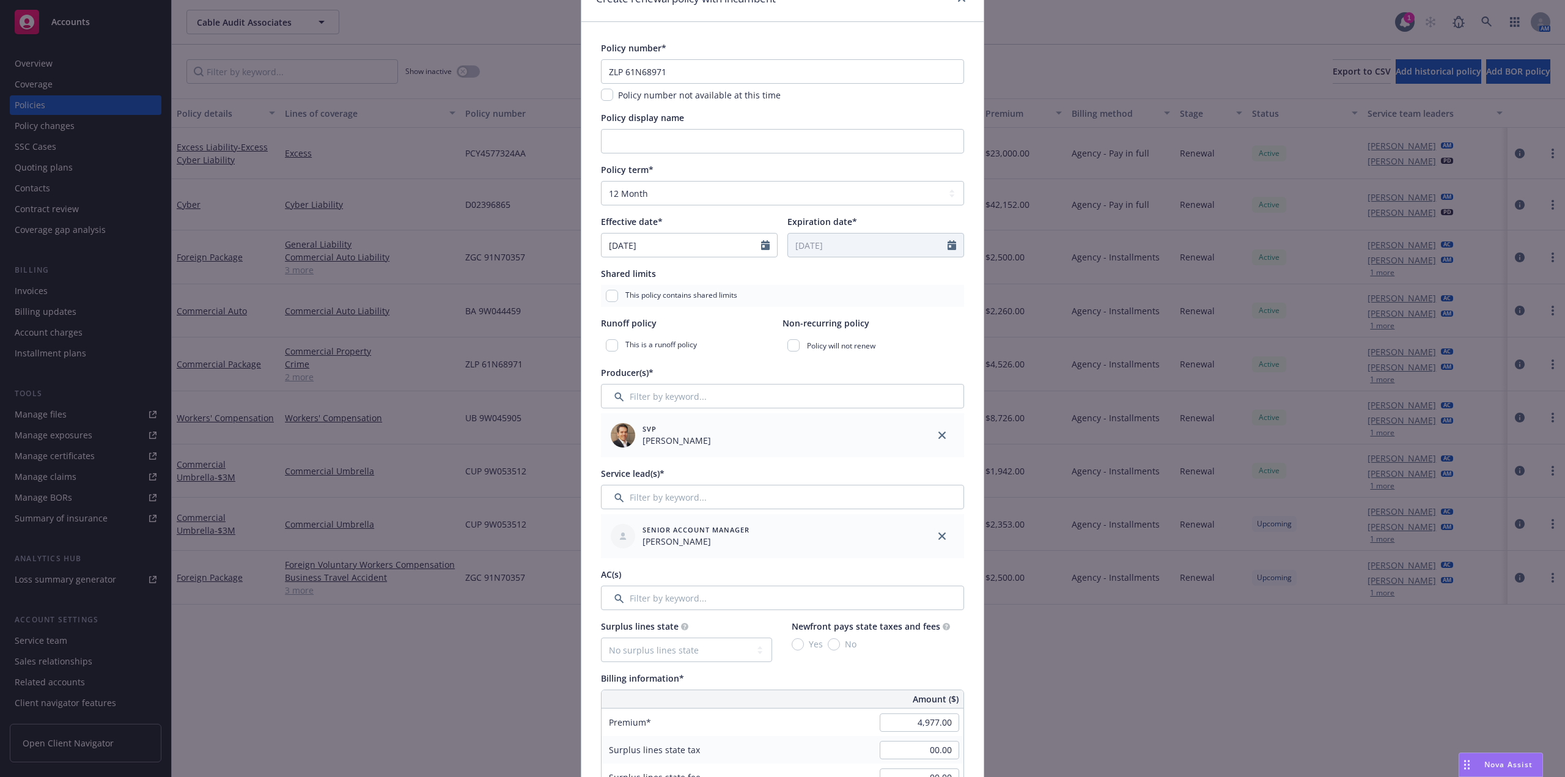
scroll to position [245, 0]
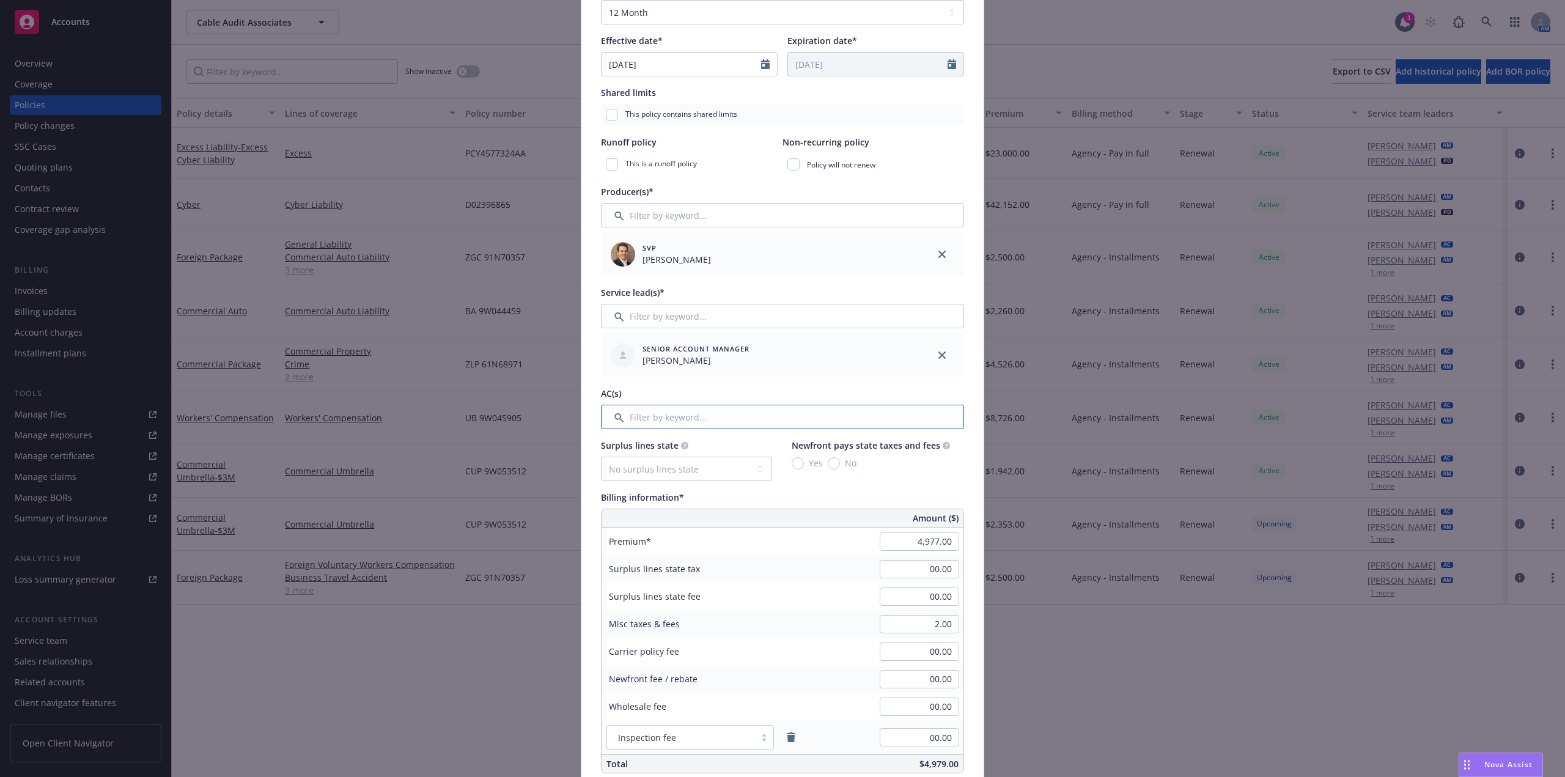
click at [705, 416] on input "Filter by keyword..." at bounding box center [782, 417] width 363 height 24
type input "Alison"
click at [616, 477] on input "checkbox" at bounding box center [617, 480] width 12 height 12
checkbox input "true"
click at [922, 509] on button "Confirm selection" at bounding box center [917, 519] width 74 height 24
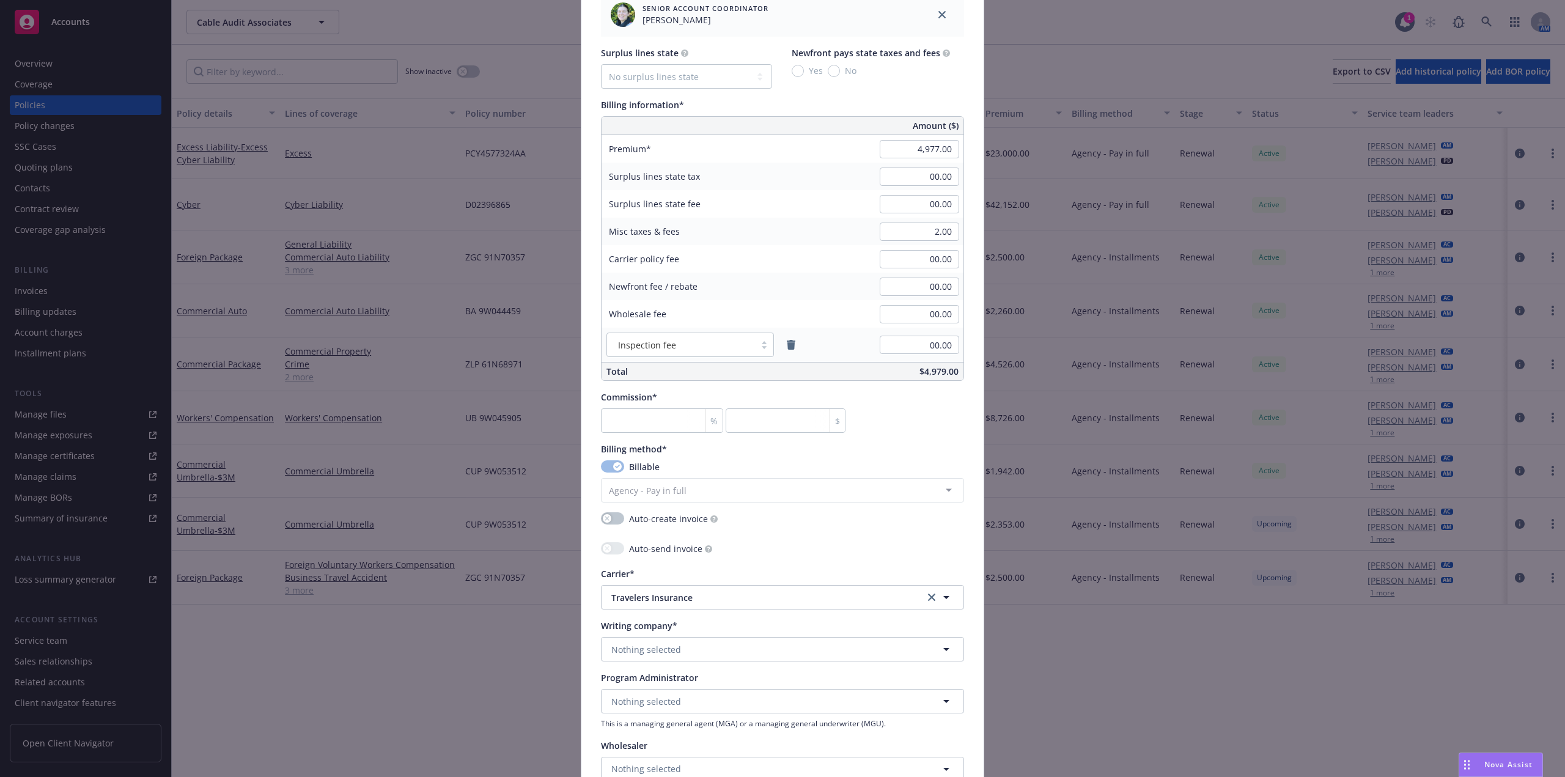
scroll to position [917, 0]
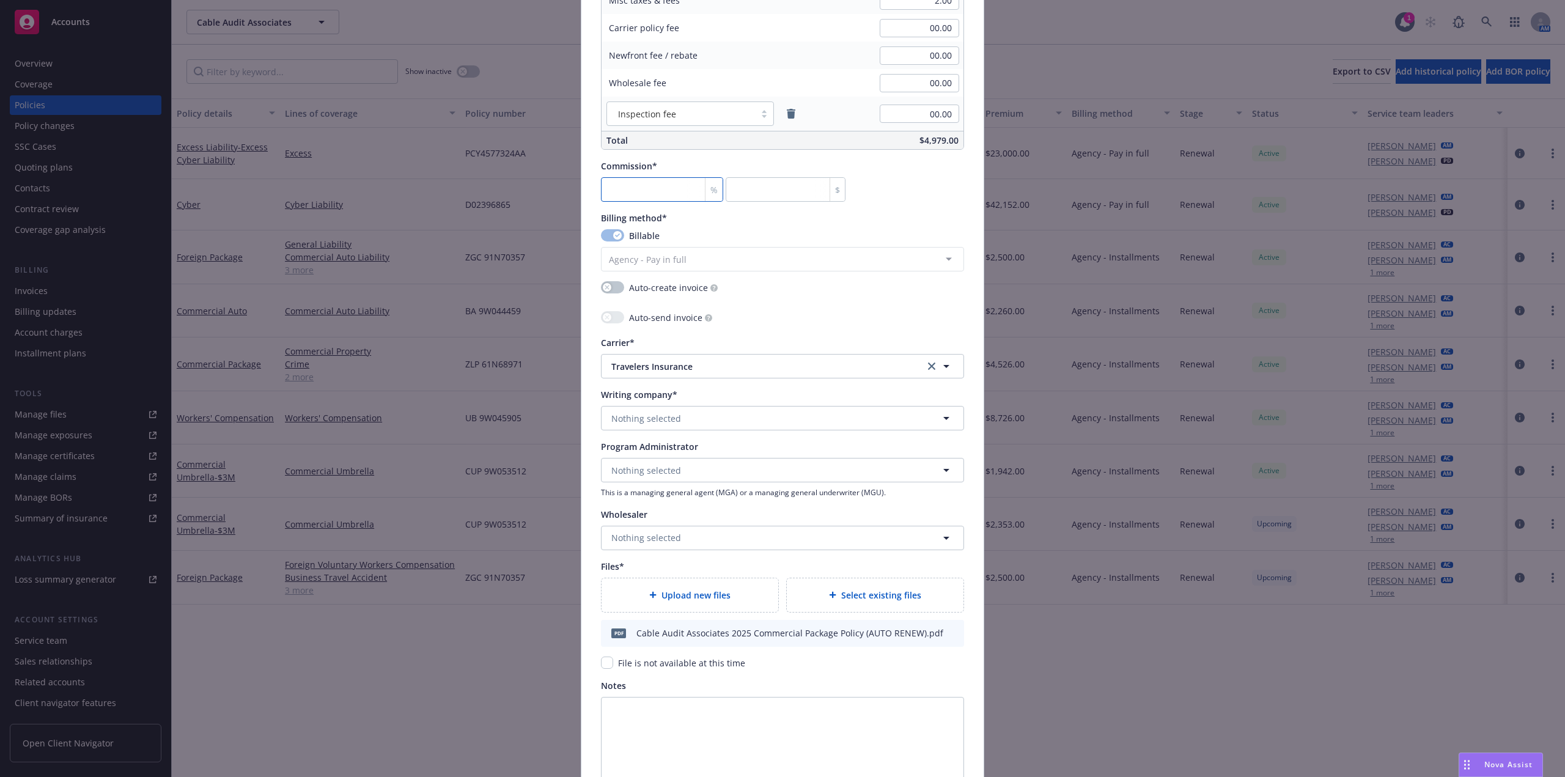
click at [642, 197] on input "number" at bounding box center [662, 189] width 122 height 24
type input "1"
type input "49.77"
type input "15"
type input "746.55"
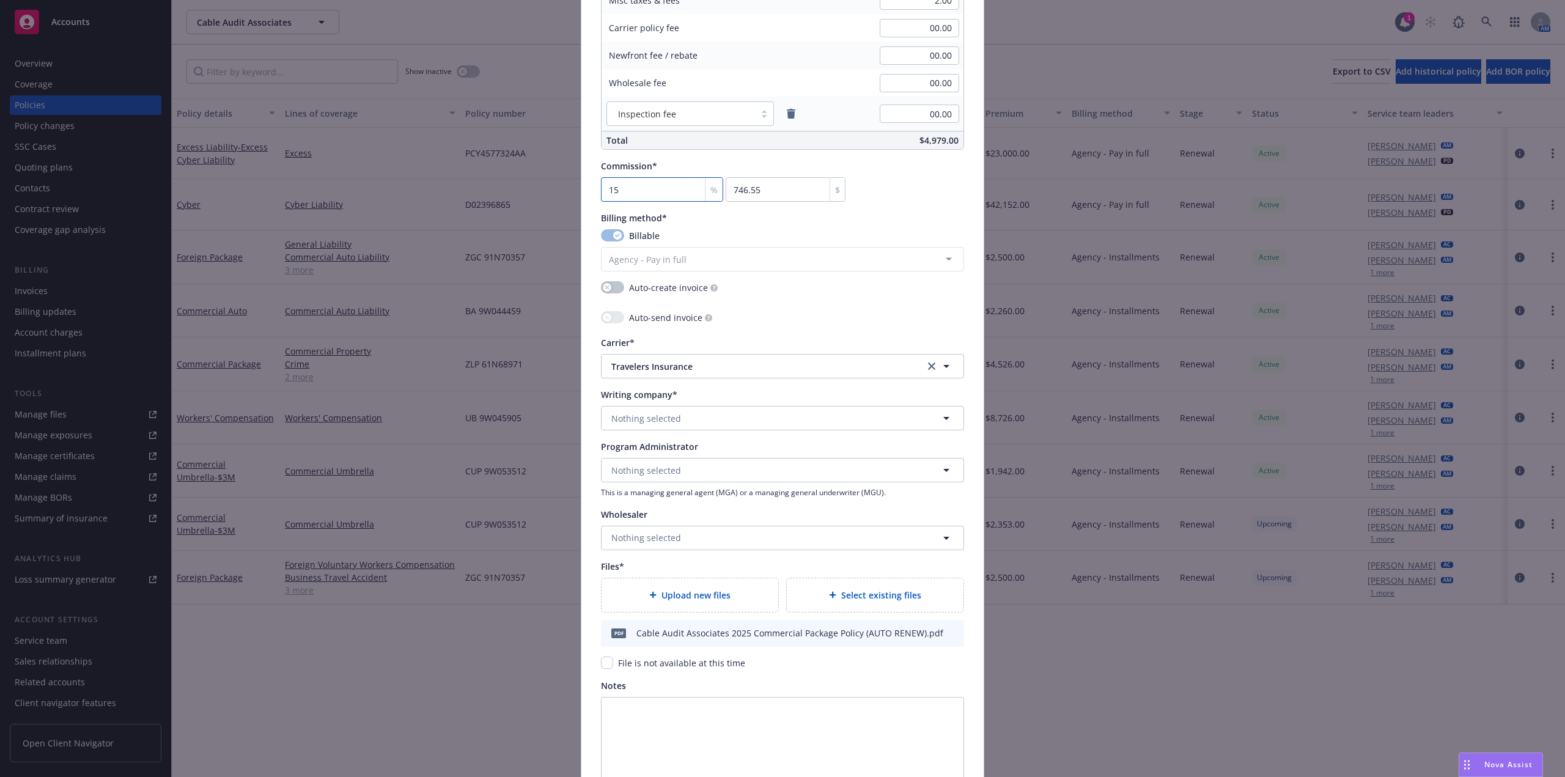
click at [644, 194] on input "15" at bounding box center [662, 189] width 122 height 24
type input "2"
type input "99.54"
type input "20"
type input "995.4"
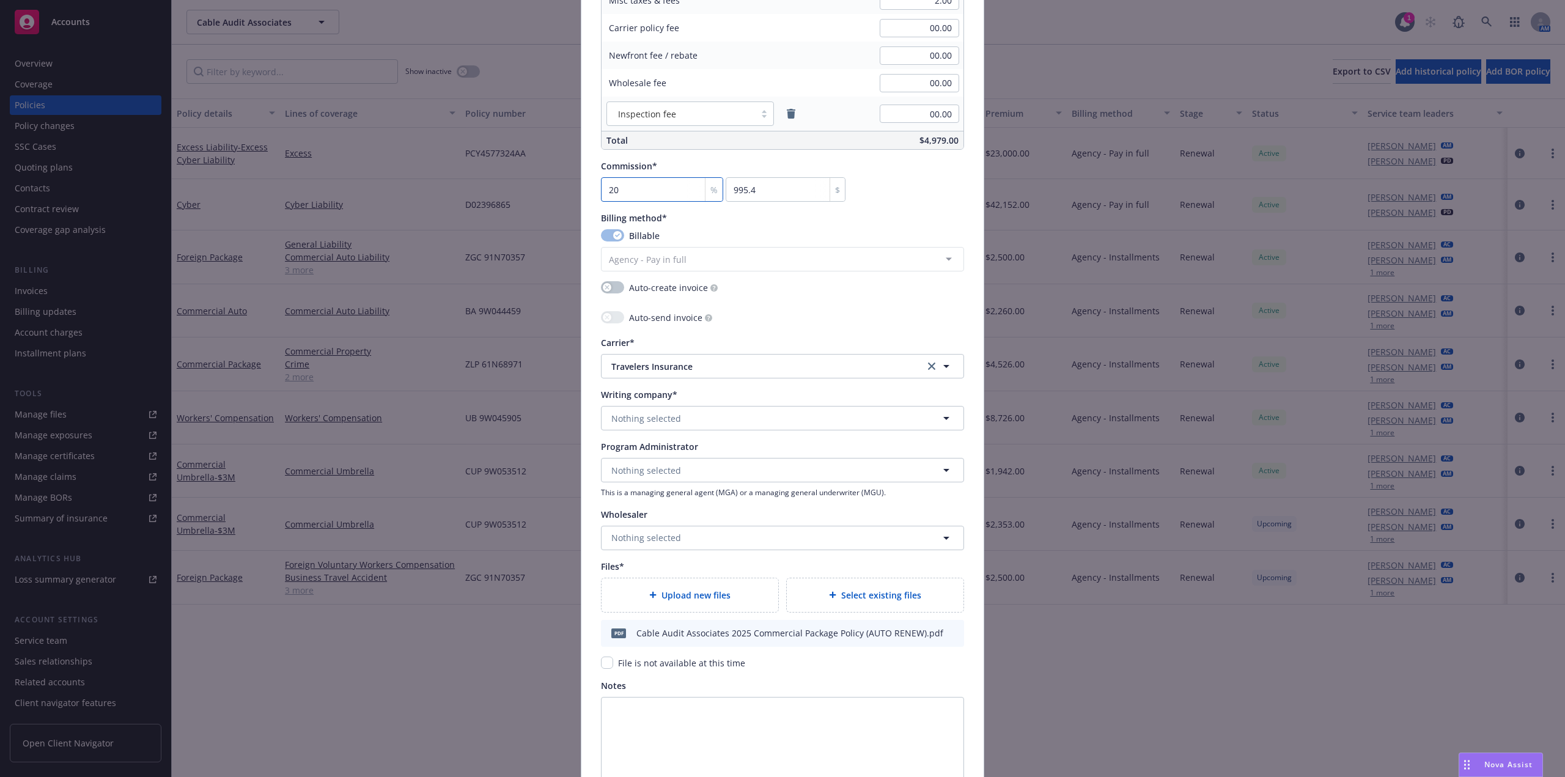
type input "20"
click at [924, 167] on div "Commission* 20 % 995.4 $" at bounding box center [782, 181] width 363 height 42
click at [709, 414] on button "Nothing selected" at bounding box center [782, 418] width 363 height 24
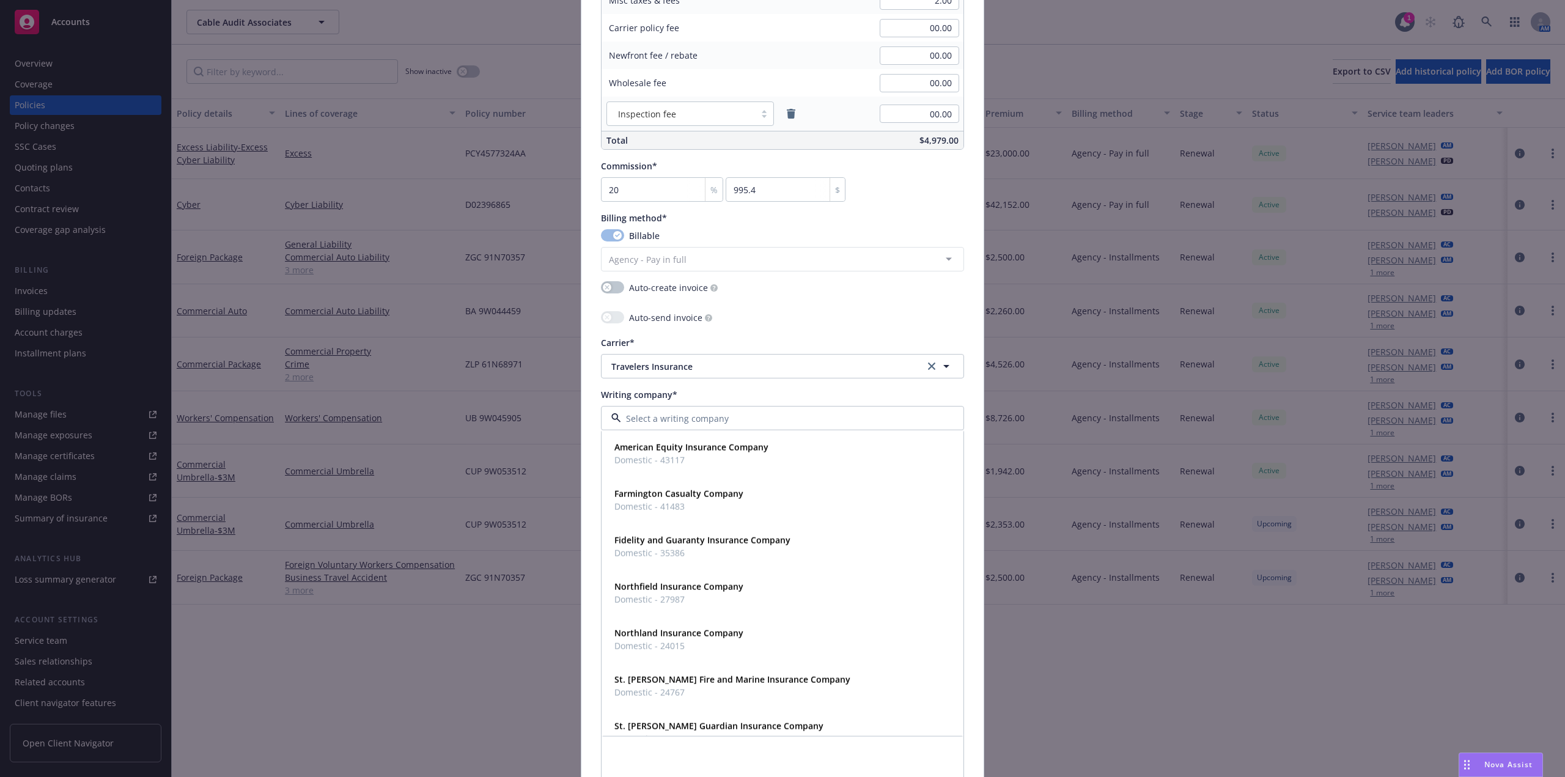
paste input "THE PHOENIX INSURANCE COMPANY"
type input "THE PHOENIX INSURANCE COMPANY"
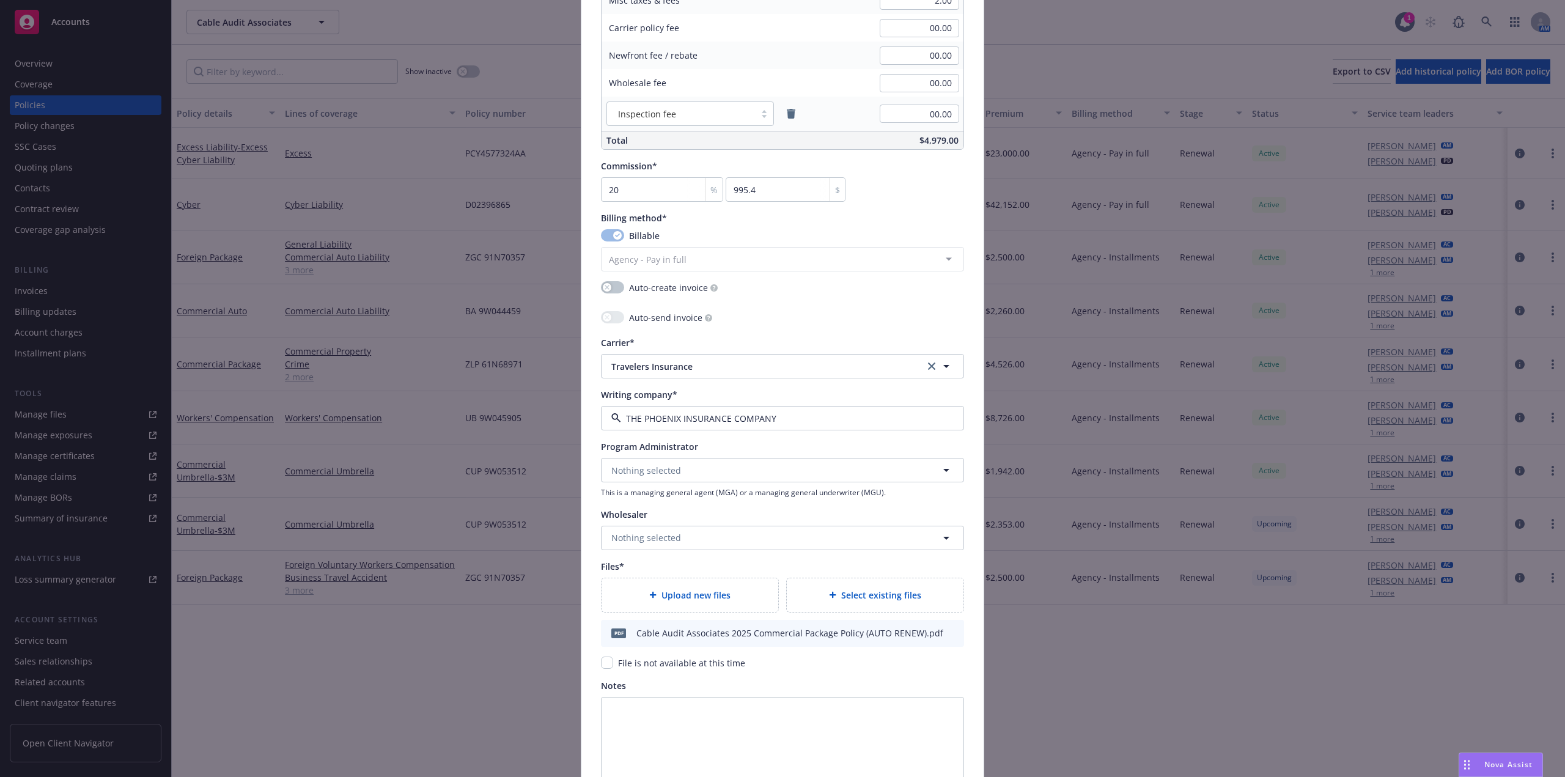
click at [701, 456] on strong "The Phoenix Insurance Company" at bounding box center [683, 453] width 138 height 12
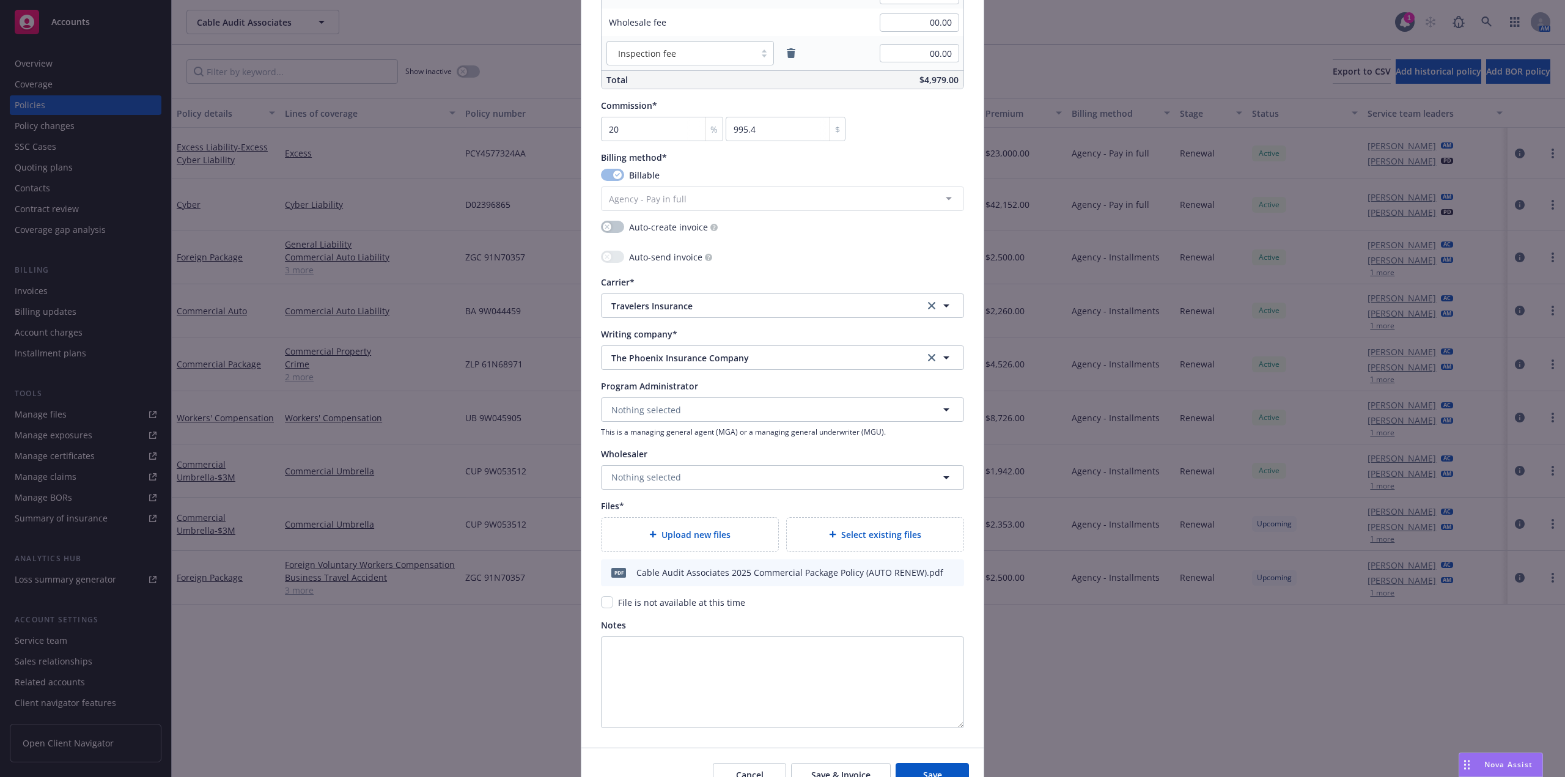
scroll to position [1042, 0]
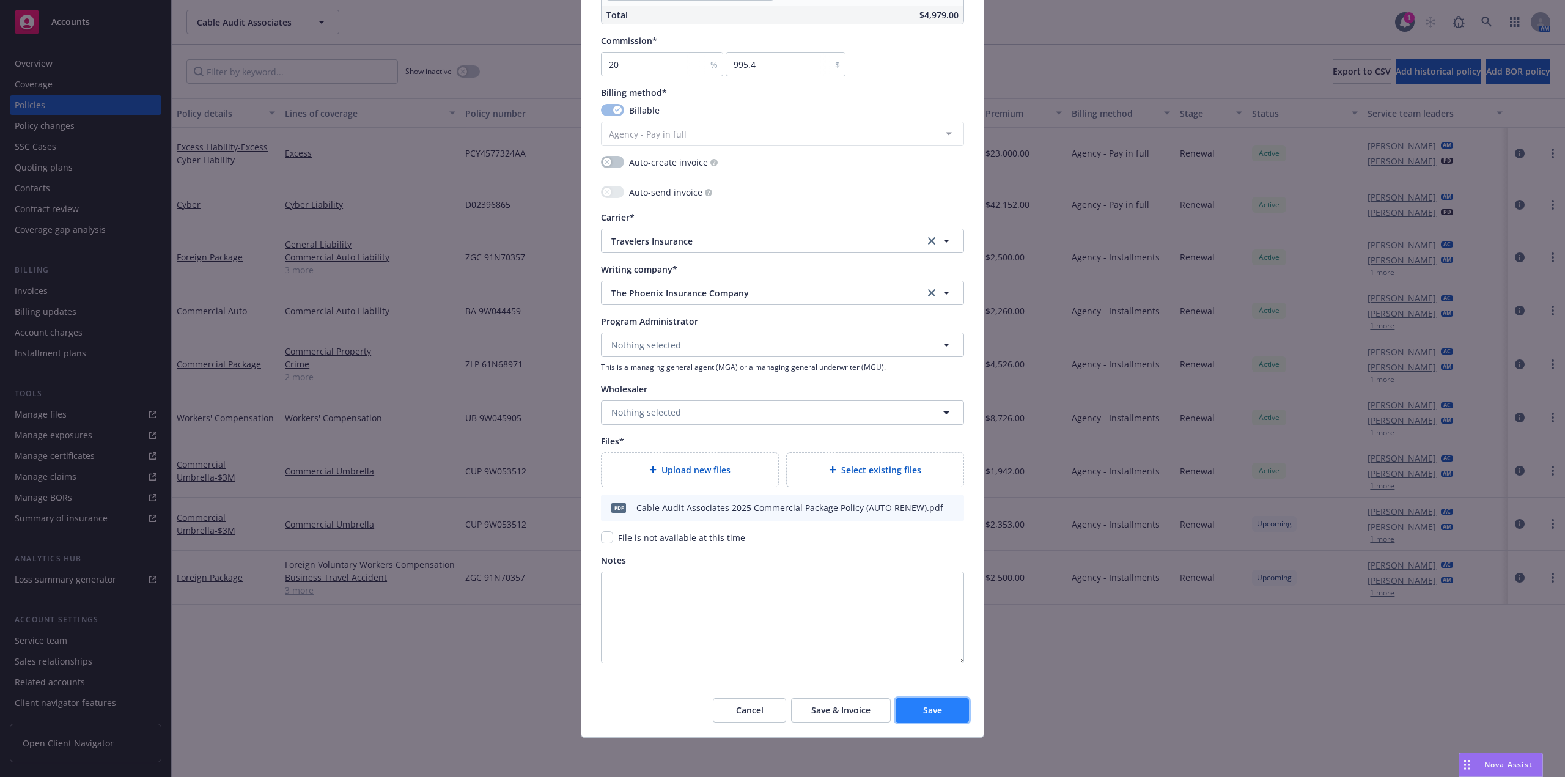
click at [942, 712] on button "Save" at bounding box center [932, 710] width 73 height 24
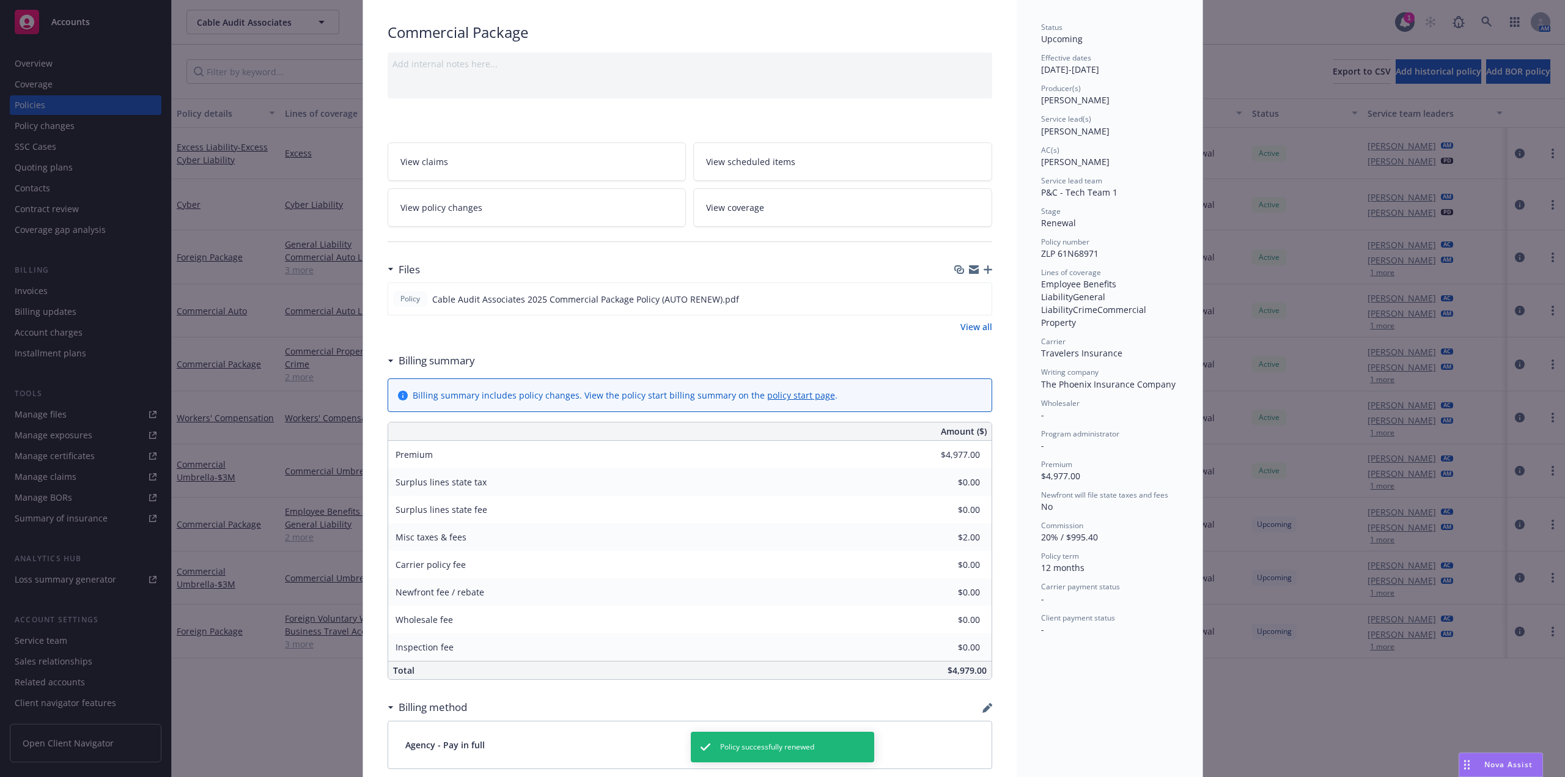
scroll to position [367, 0]
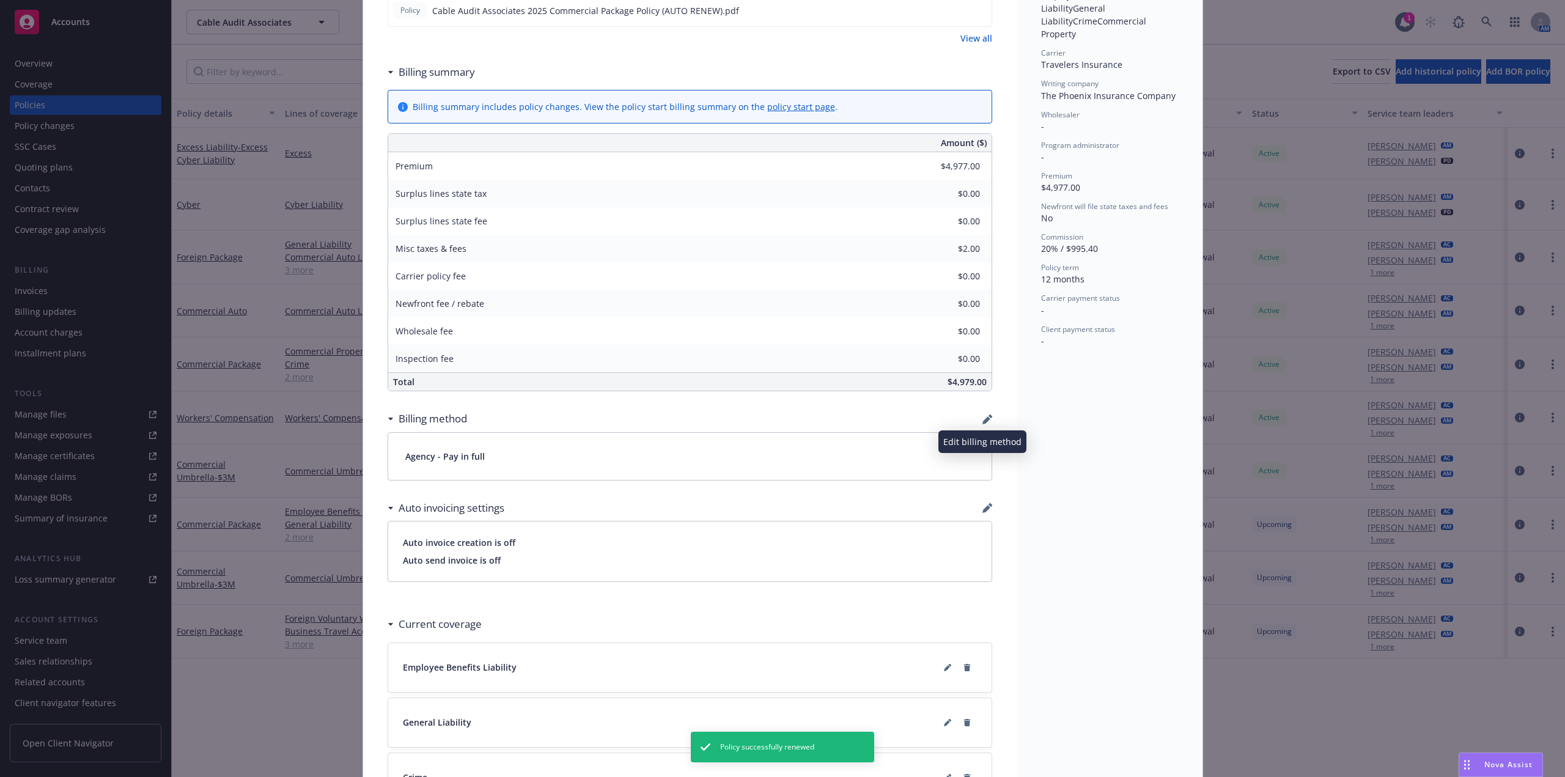
click at [982, 421] on icon "button" at bounding box center [986, 420] width 8 height 8
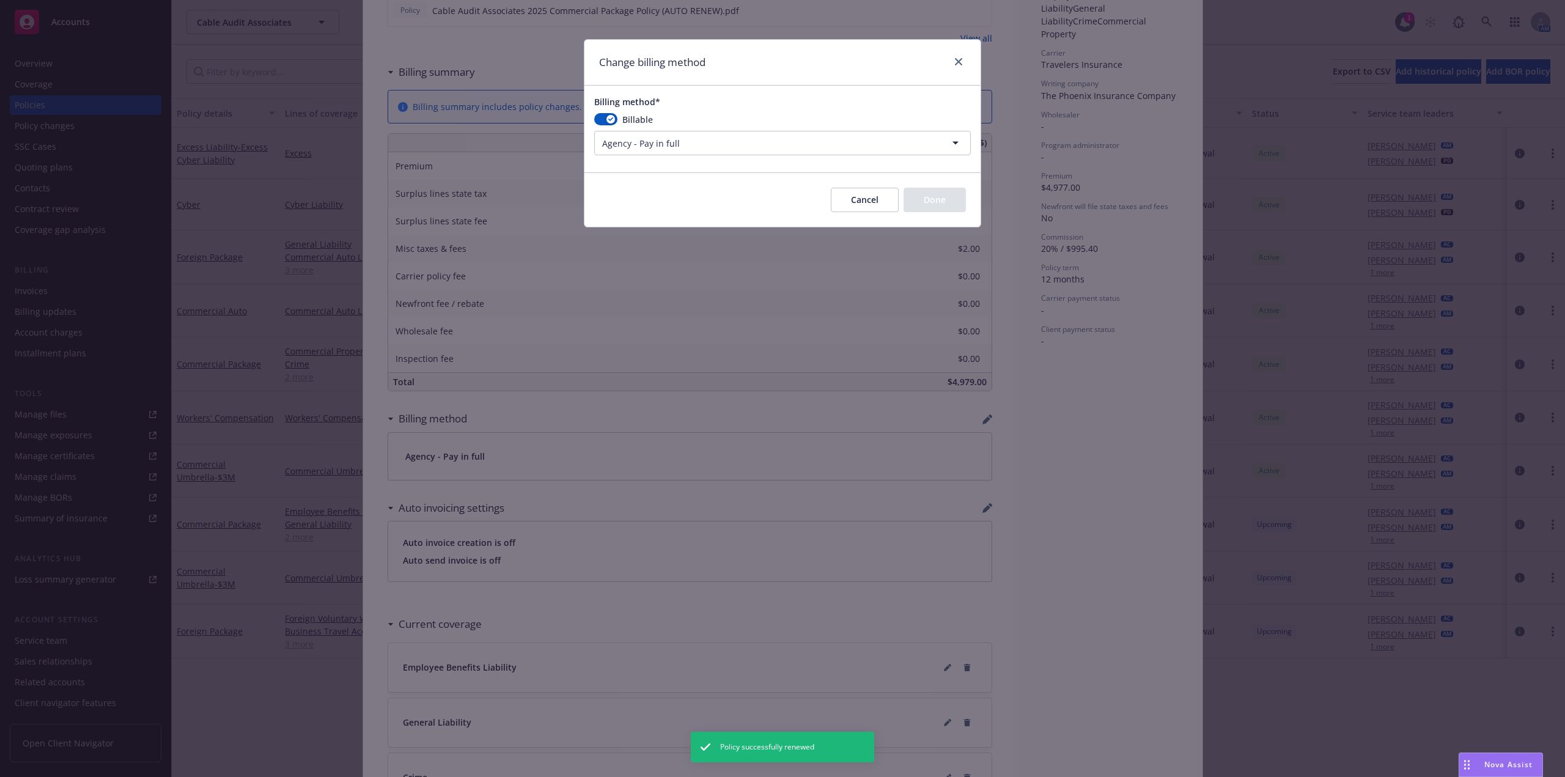
click at [685, 135] on html "Accounts Overview Coverage Policies Policy changes SSC Cases Quoting plans Cont…" at bounding box center [782, 388] width 1565 height 777
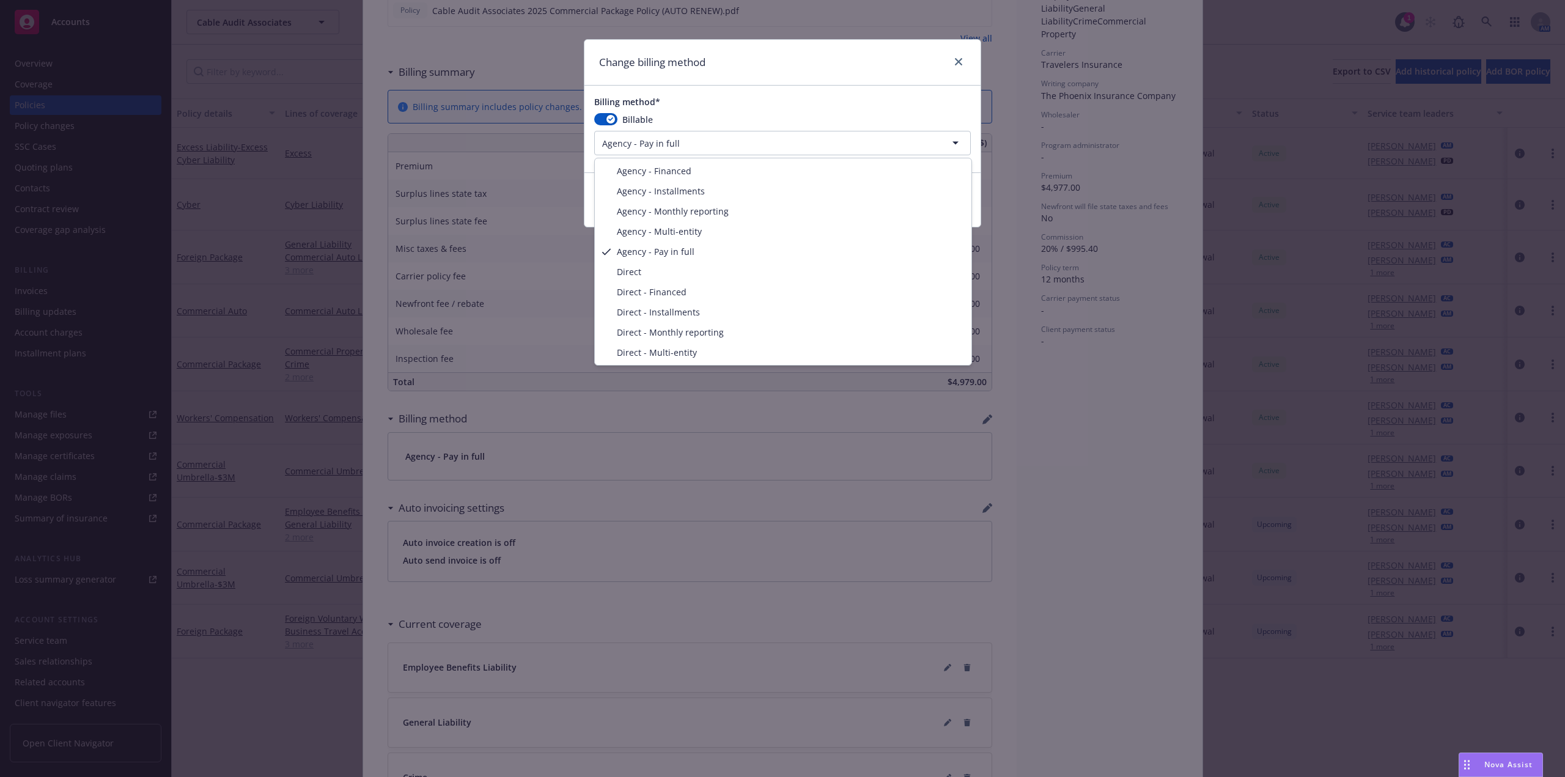
select select "AGENCY_INSTALLMENTS"
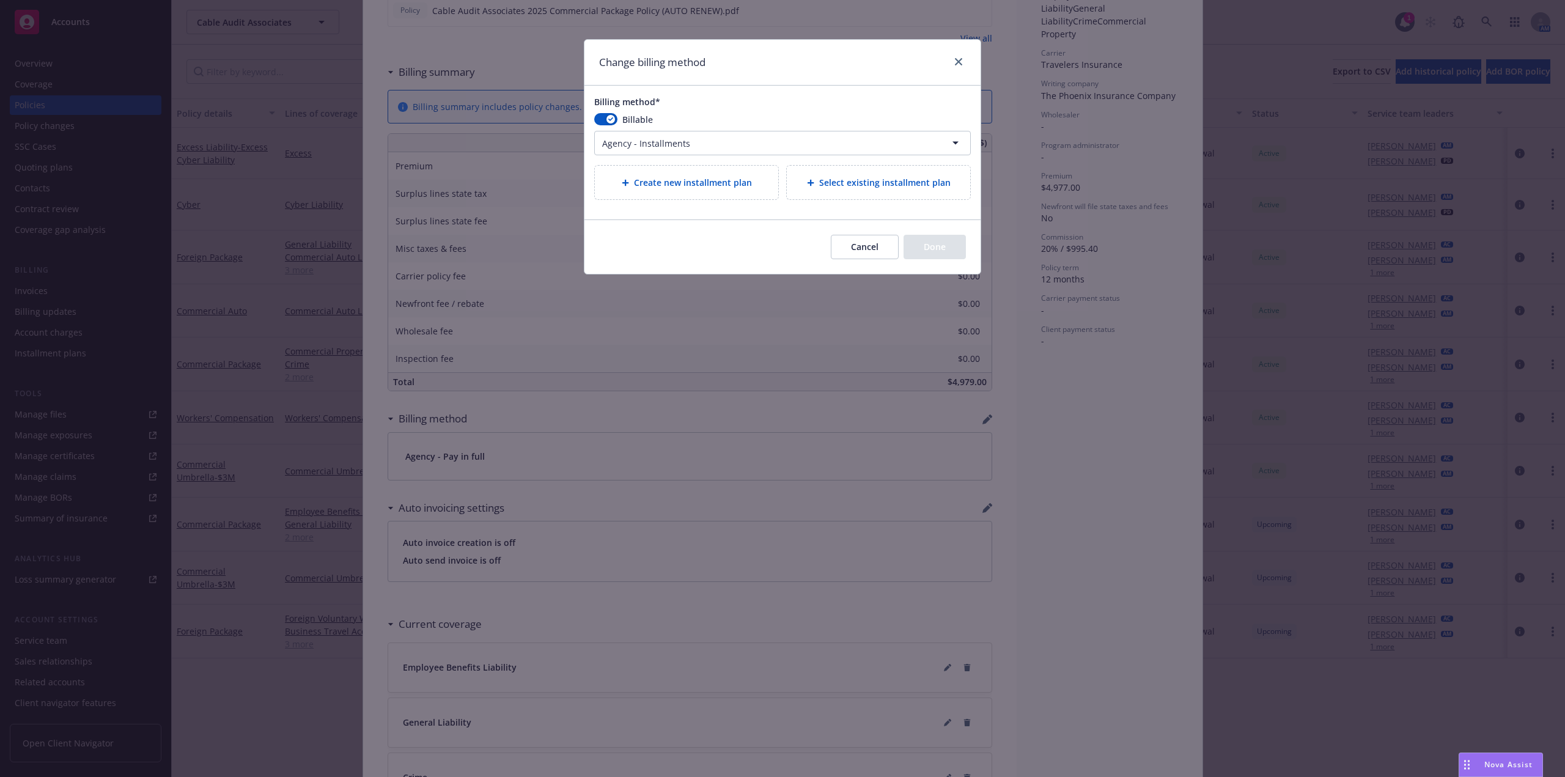
click at [832, 175] on div "Select existing installment plan" at bounding box center [878, 183] width 183 height 34
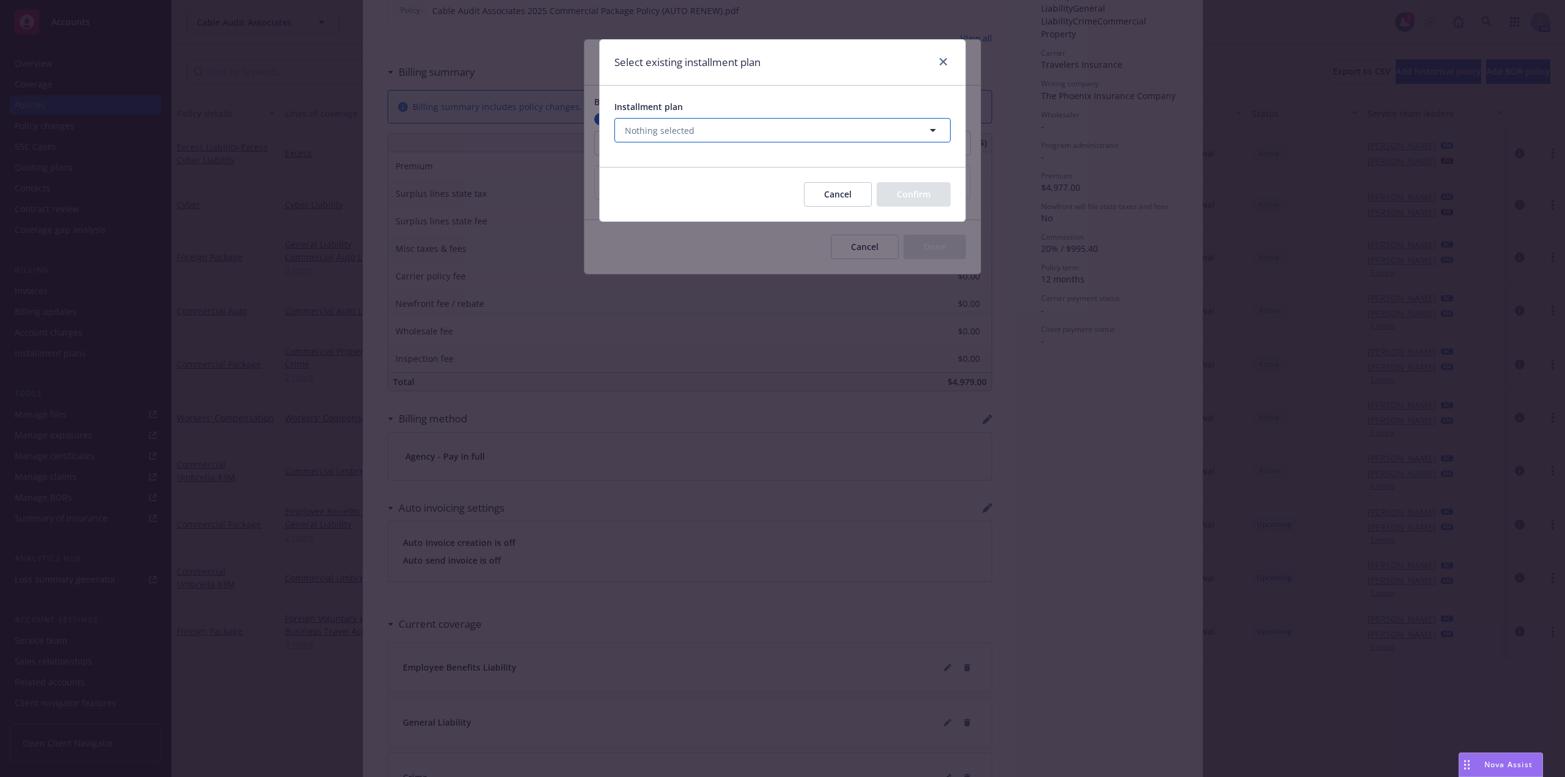
click at [728, 134] on button "Nothing selected" at bounding box center [782, 130] width 336 height 24
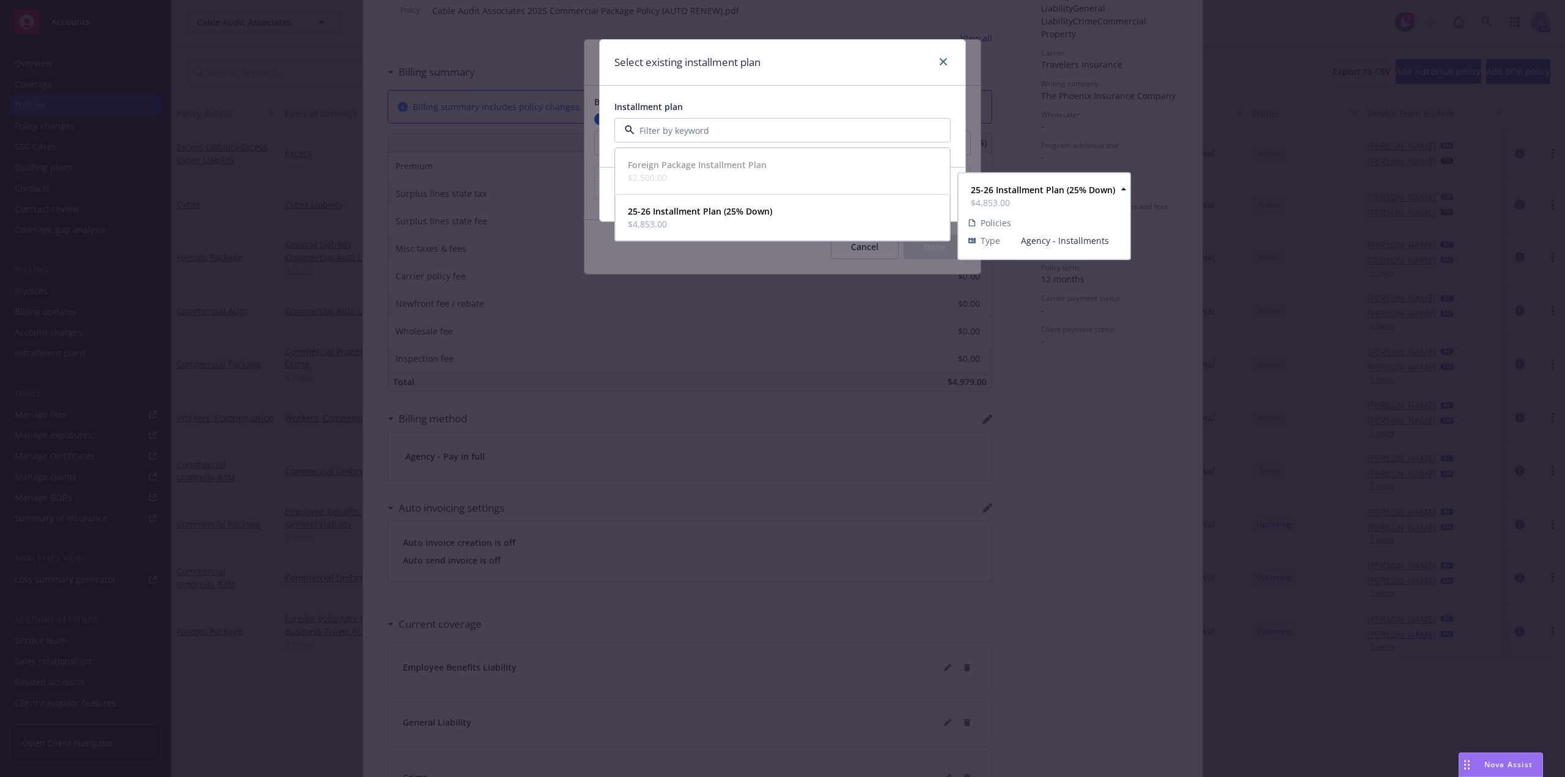
click at [696, 210] on strong "25-26 Installment Plan (25% Down)" at bounding box center [700, 211] width 144 height 12
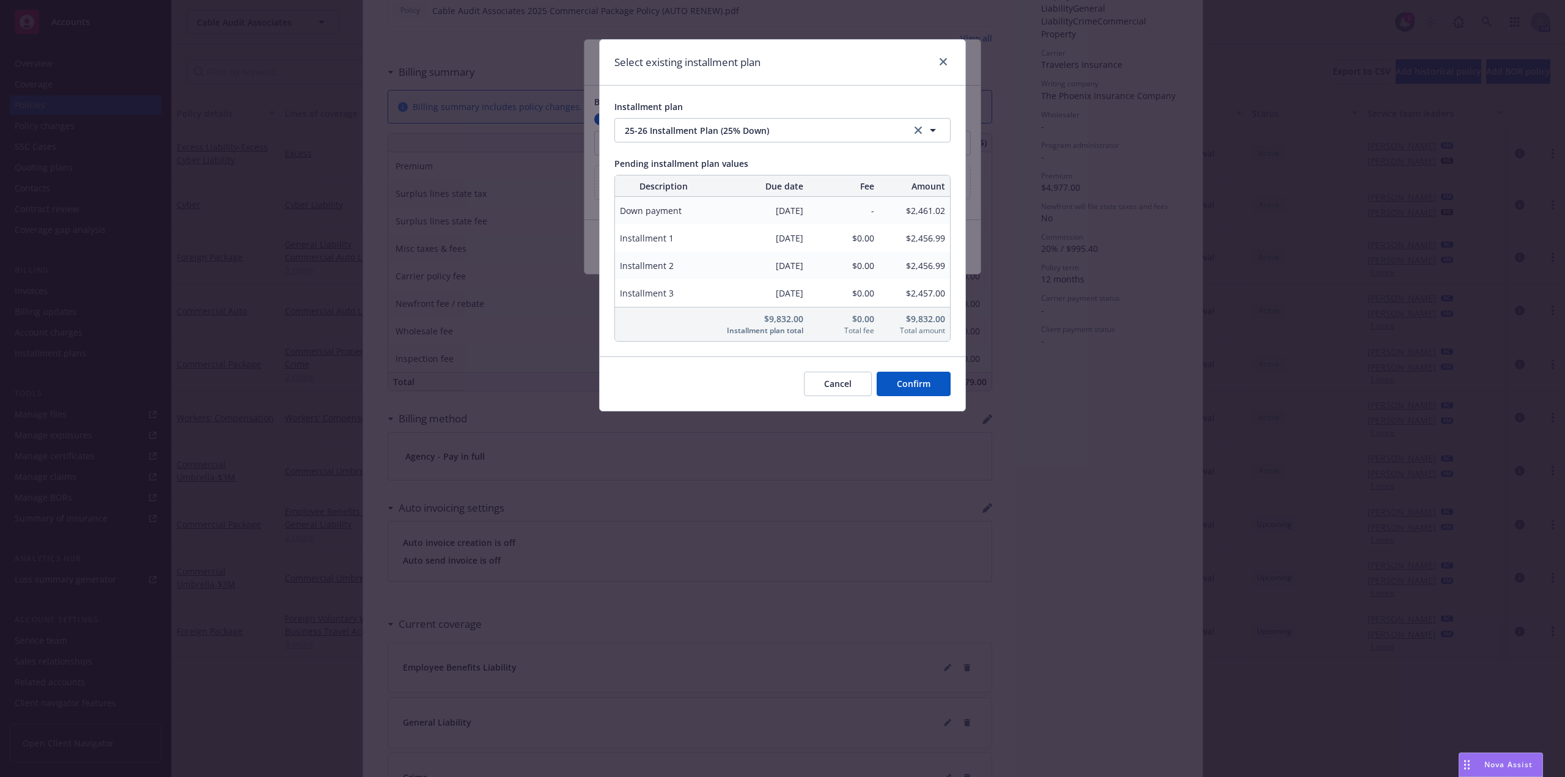
click at [927, 385] on button "Confirm" at bounding box center [914, 384] width 74 height 24
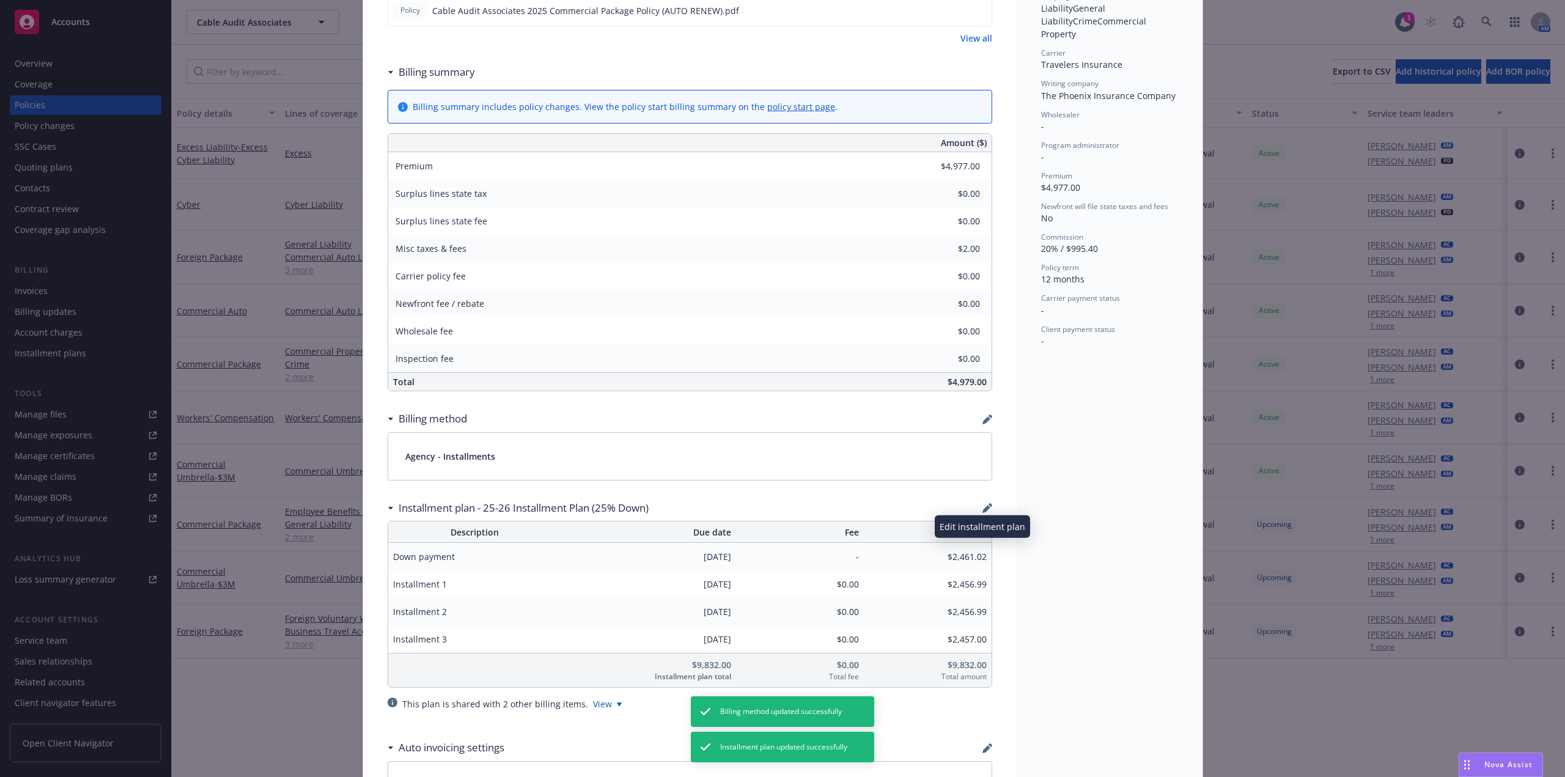
click at [984, 509] on icon "button" at bounding box center [986, 509] width 8 height 8
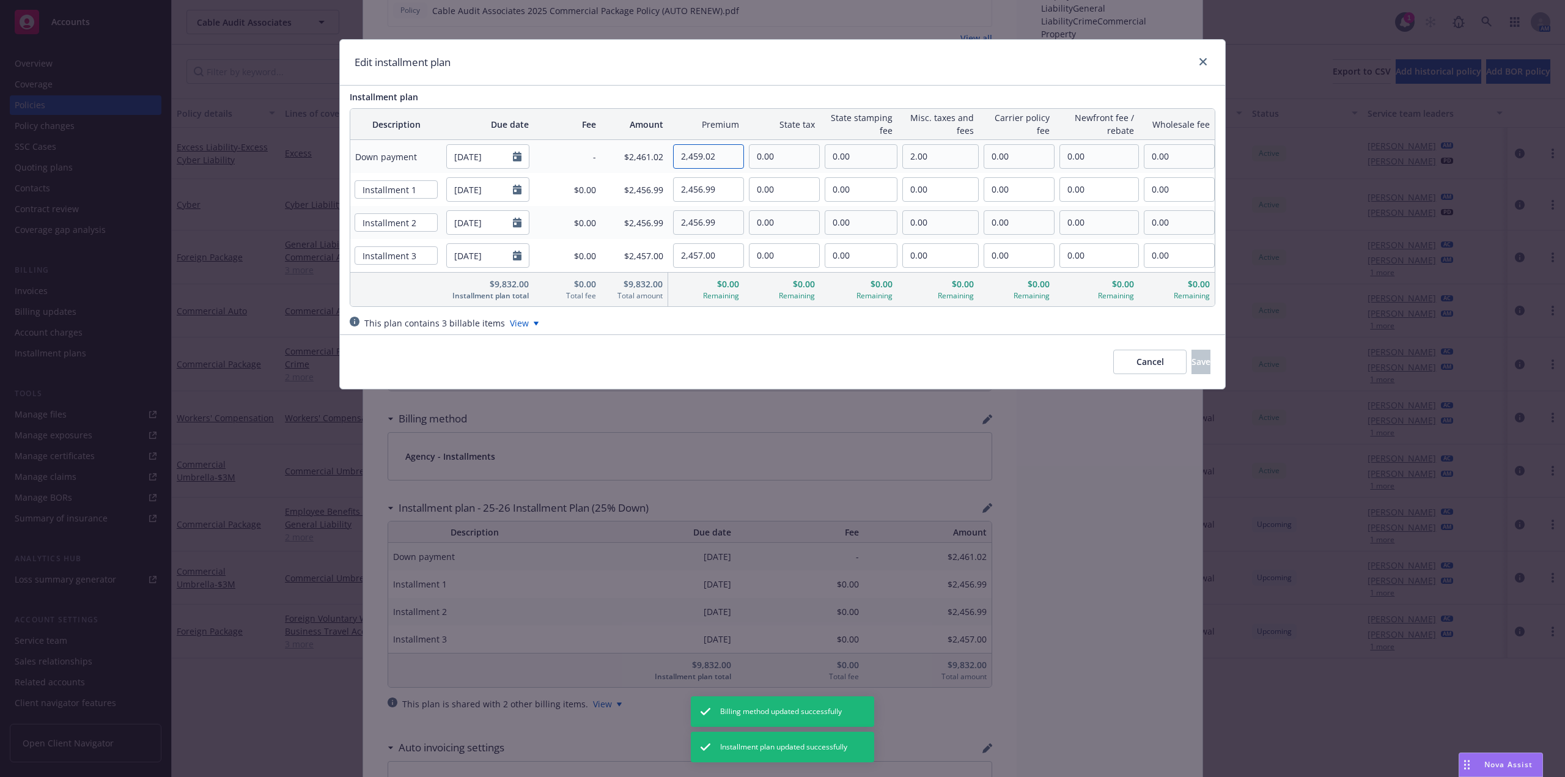
drag, startPoint x: 723, startPoint y: 160, endPoint x: 695, endPoint y: 161, distance: 27.6
click at [695, 161] on input "2,459.02" at bounding box center [709, 156] width 70 height 23
drag, startPoint x: 700, startPoint y: 158, endPoint x: 668, endPoint y: 158, distance: 31.8
click at [668, 158] on div "2,459.02" at bounding box center [706, 156] width 76 height 24
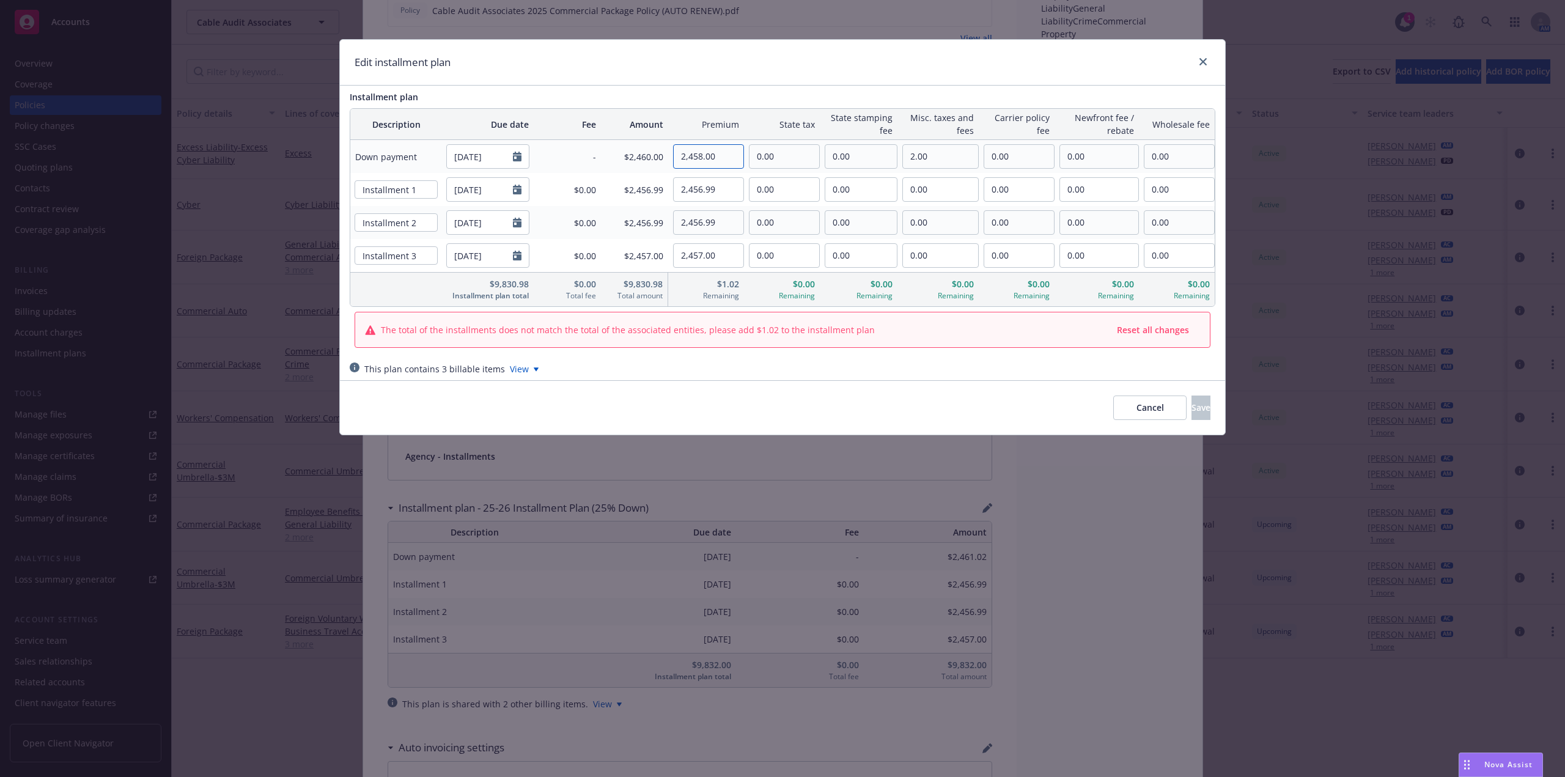
type input "2,458.00"
drag, startPoint x: 725, startPoint y: 195, endPoint x: 663, endPoint y: 197, distance: 62.4
click at [663, 197] on tr "Installment 1 11/21/2025 $0.00 $2,456.99 2,456.99 0.00 0.00 0.00 0.00 0.00 0.00" at bounding box center [782, 189] width 864 height 33
type input "2,456.00"
click at [734, 219] on input "2,456.99" at bounding box center [709, 222] width 70 height 23
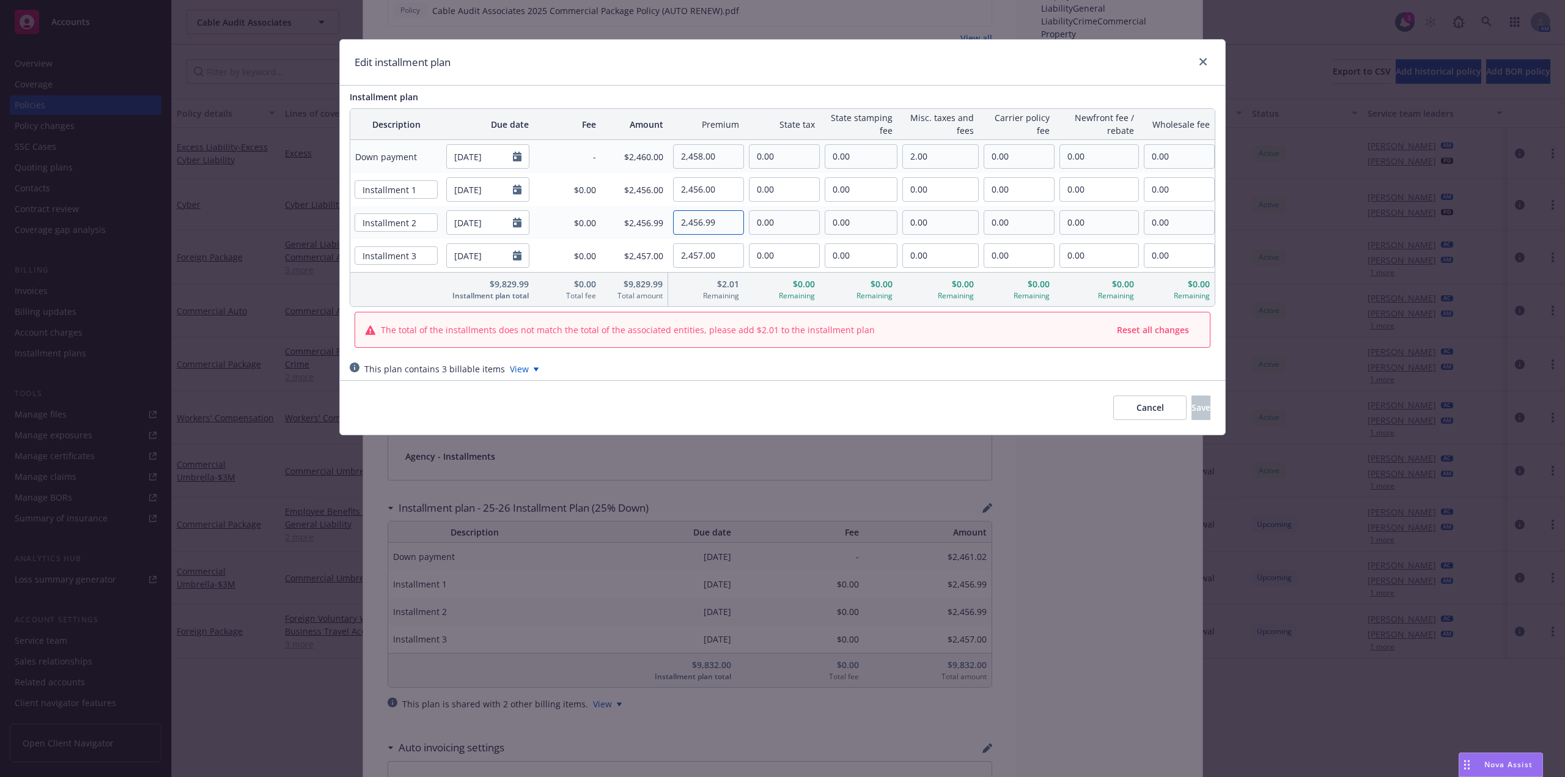
drag, startPoint x: 729, startPoint y: 221, endPoint x: 660, endPoint y: 222, distance: 69.1
click at [660, 222] on tr "Installment 2 02/21/2026 $0.00 $2,456.99 2,456.99 0.00 0.00 0.00 0.00 0.00 0.00" at bounding box center [782, 222] width 864 height 33
type input "2,456.00"
click at [722, 256] on input "2,457.00" at bounding box center [709, 255] width 70 height 23
click at [701, 188] on input "2,456.00" at bounding box center [709, 189] width 70 height 23
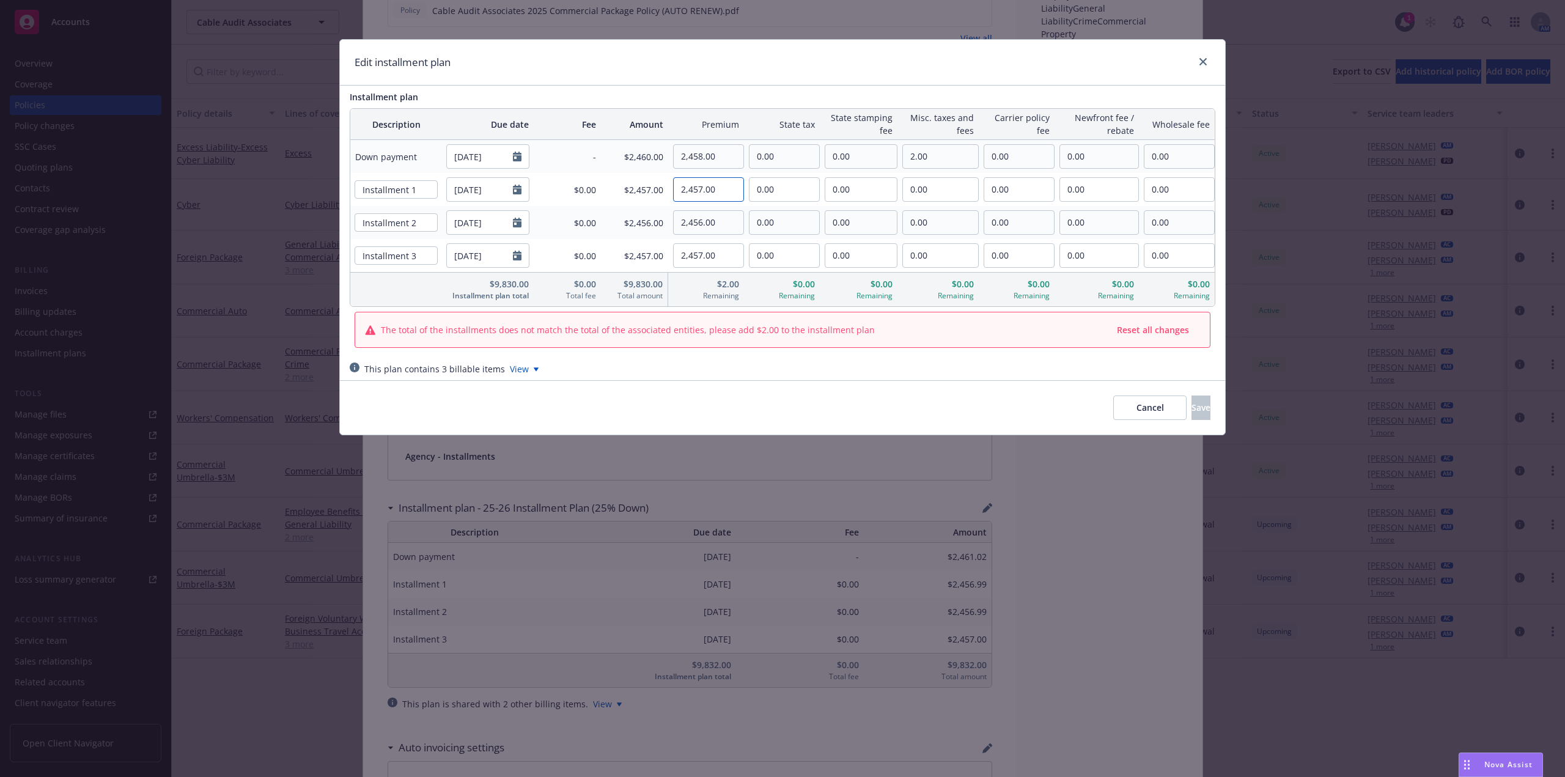
type input "2,457.00"
click at [699, 226] on input "2,456.00" at bounding box center [709, 222] width 70 height 23
type input "2,457.00"
click at [705, 253] on input "2,457.00" at bounding box center [709, 255] width 70 height 23
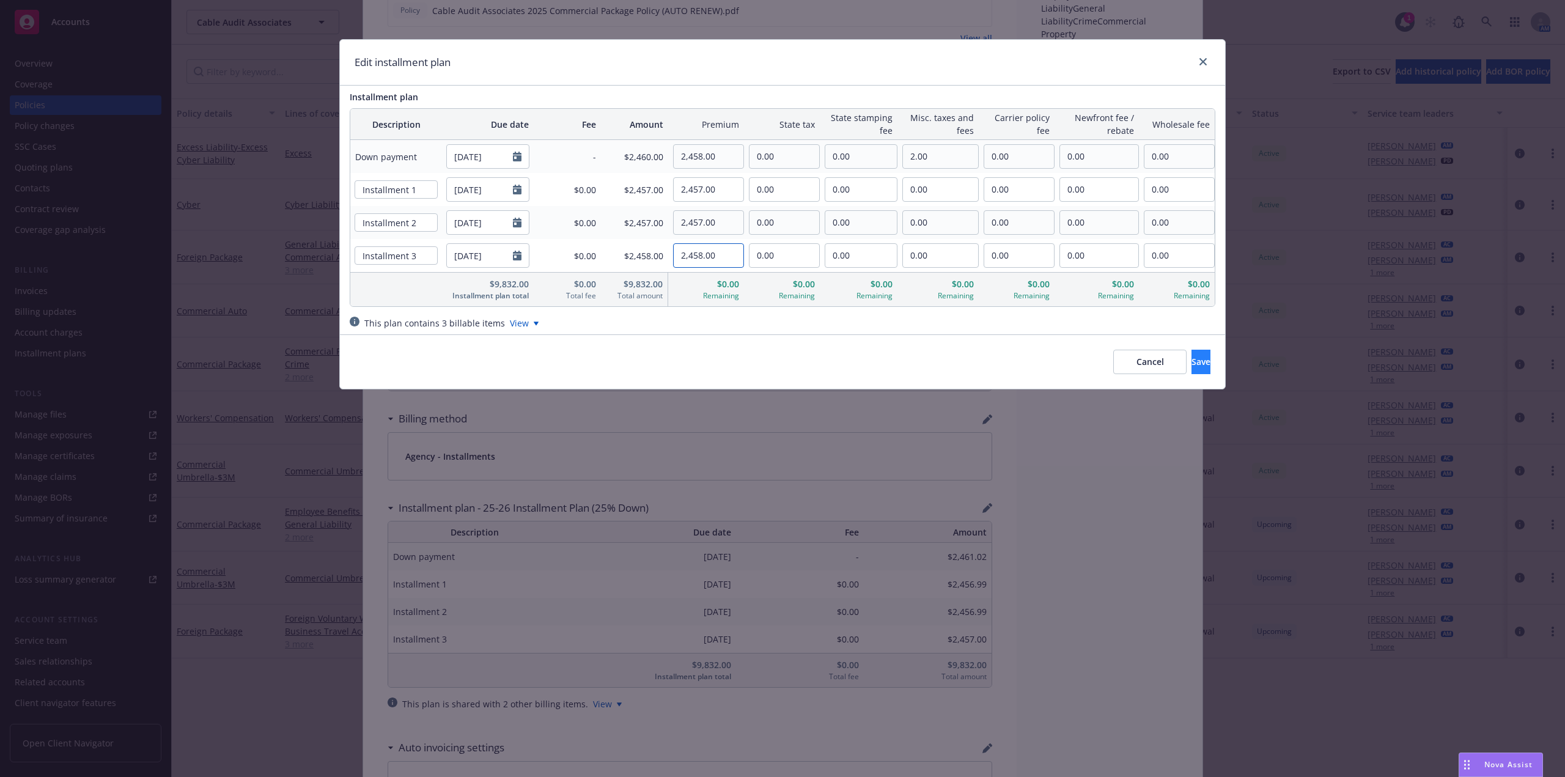
type input "2,458.00"
click at [1191, 365] on span "Save" at bounding box center [1200, 362] width 19 height 12
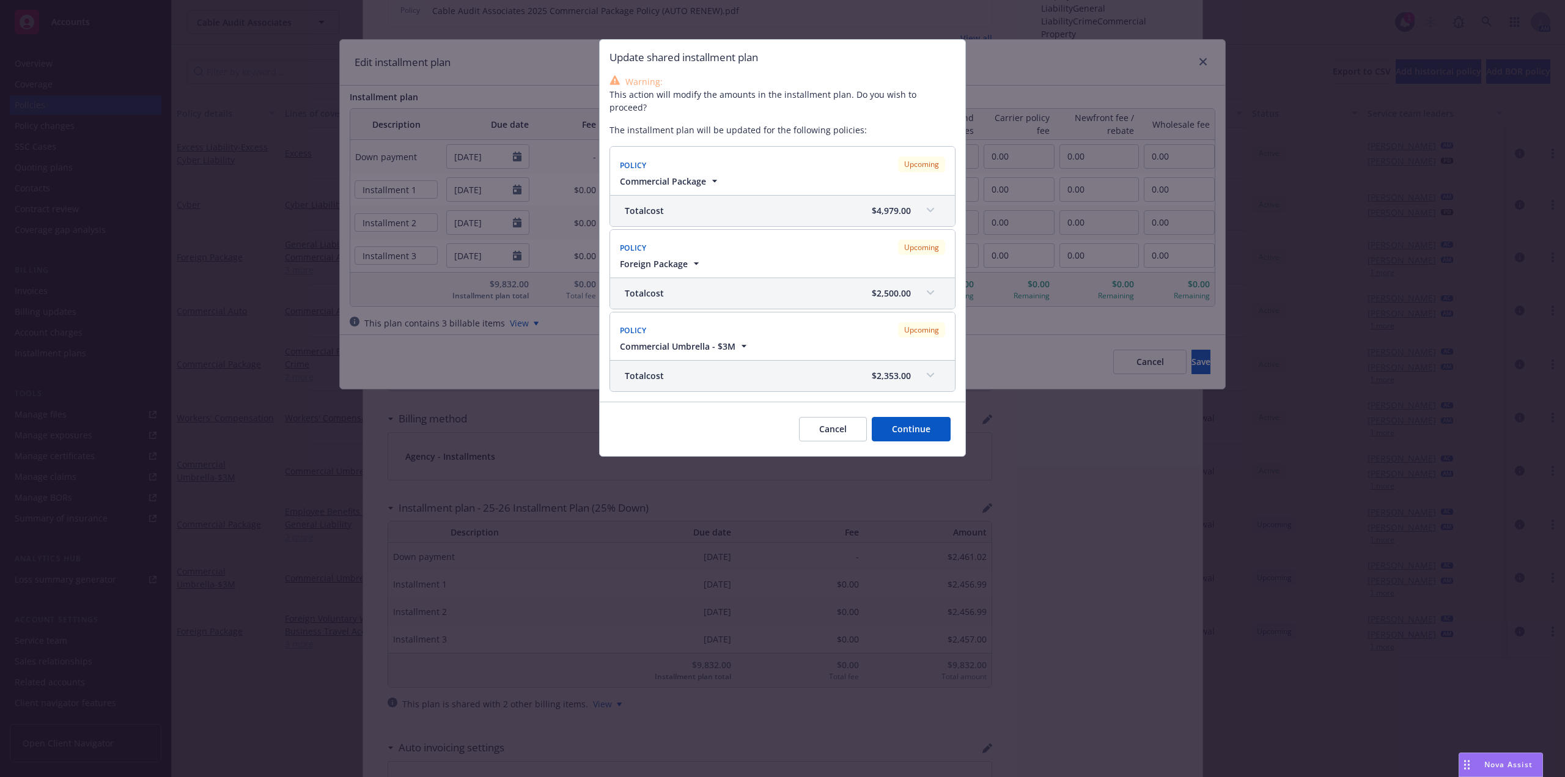
click at [923, 420] on button "Continue" at bounding box center [911, 429] width 79 height 24
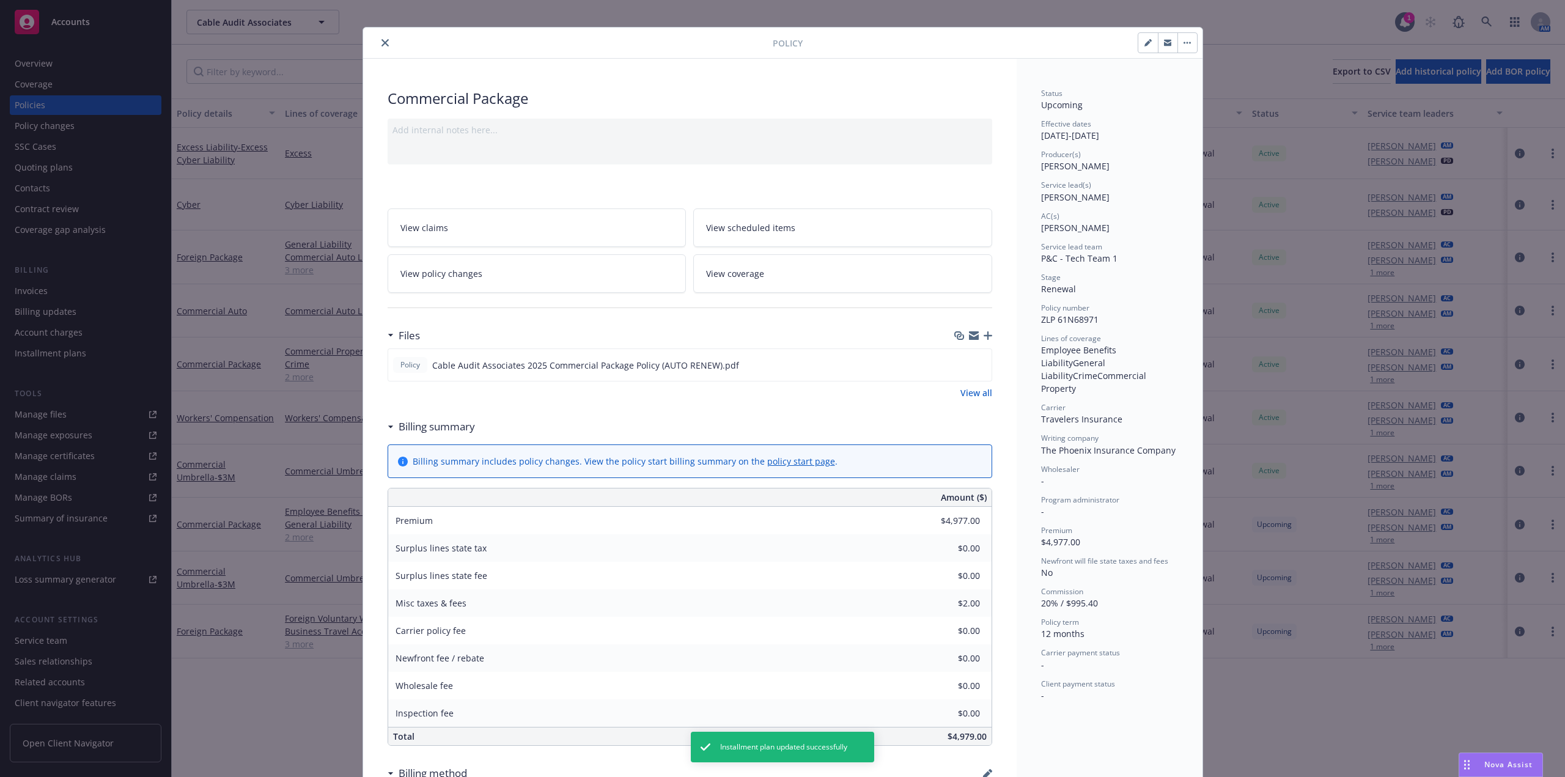
scroll to position [0, 0]
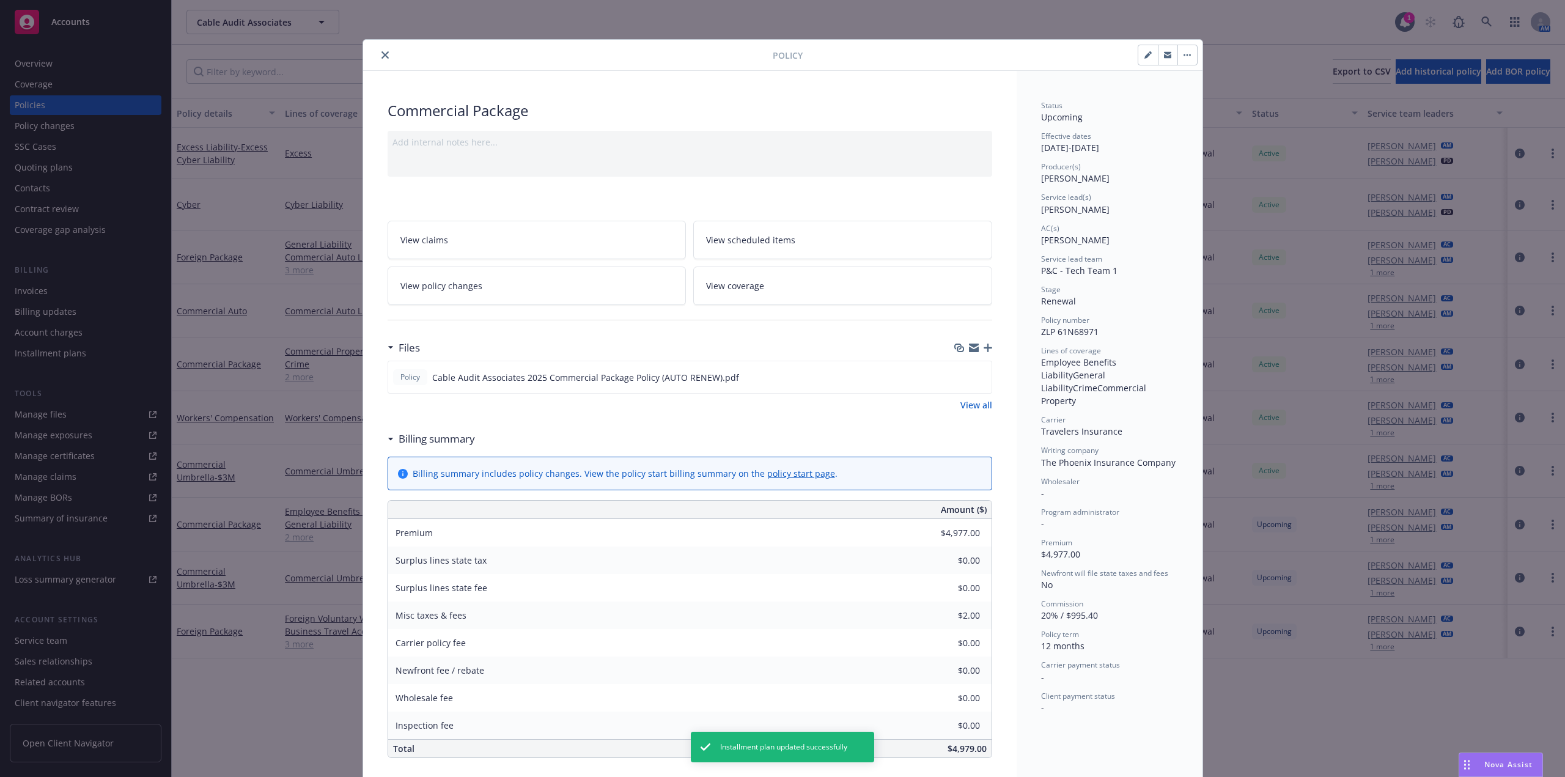
click at [381, 55] on icon "close" at bounding box center [384, 54] width 7 height 7
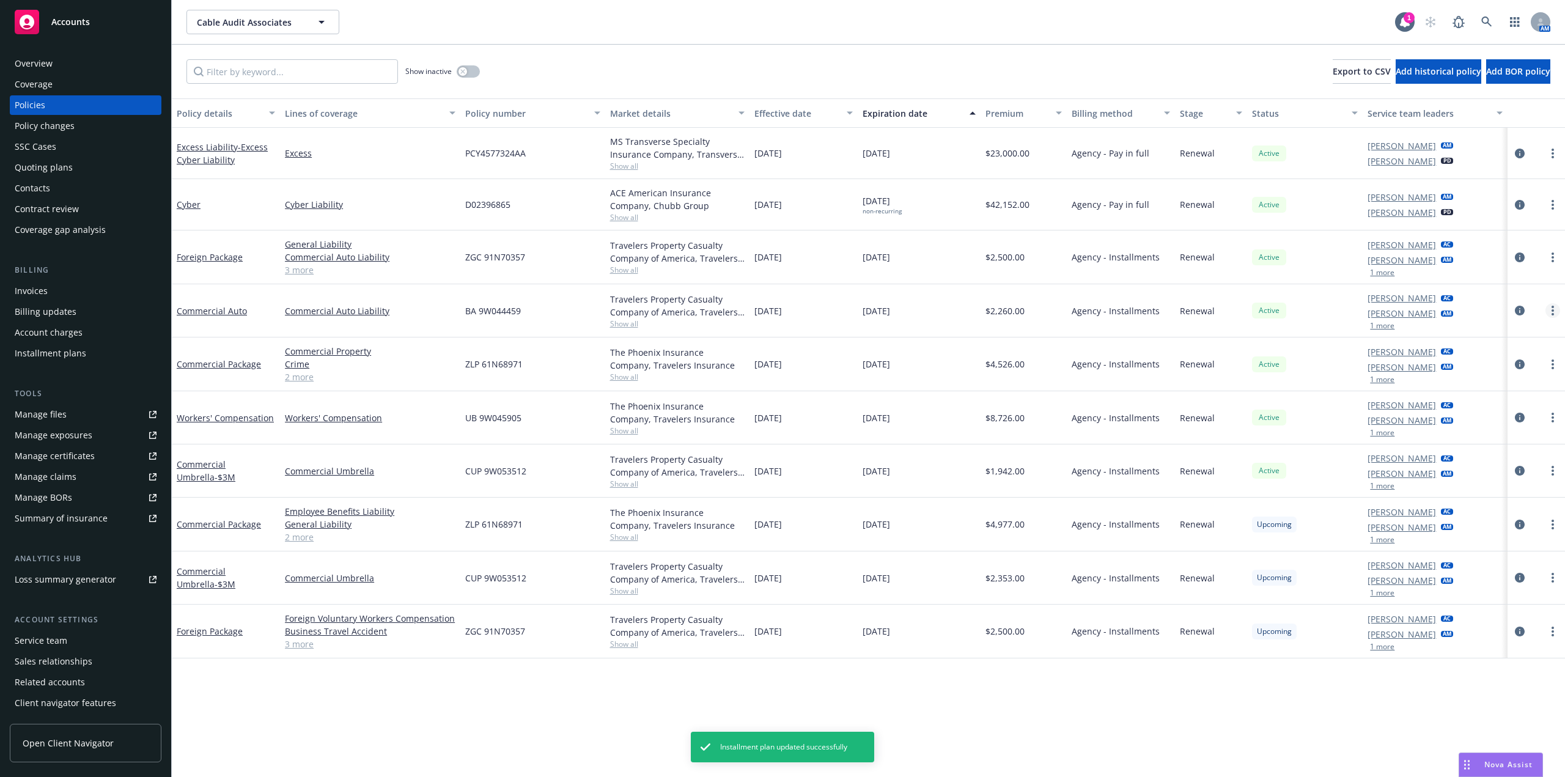
click at [1552, 316] on link "more" at bounding box center [1552, 310] width 15 height 15
click at [1482, 358] on div "Alison Smaalders AC Devin McKenzie AM 1 more" at bounding box center [1435, 364] width 144 height 54
click at [217, 312] on link "Commercial Auto" at bounding box center [212, 311] width 70 height 12
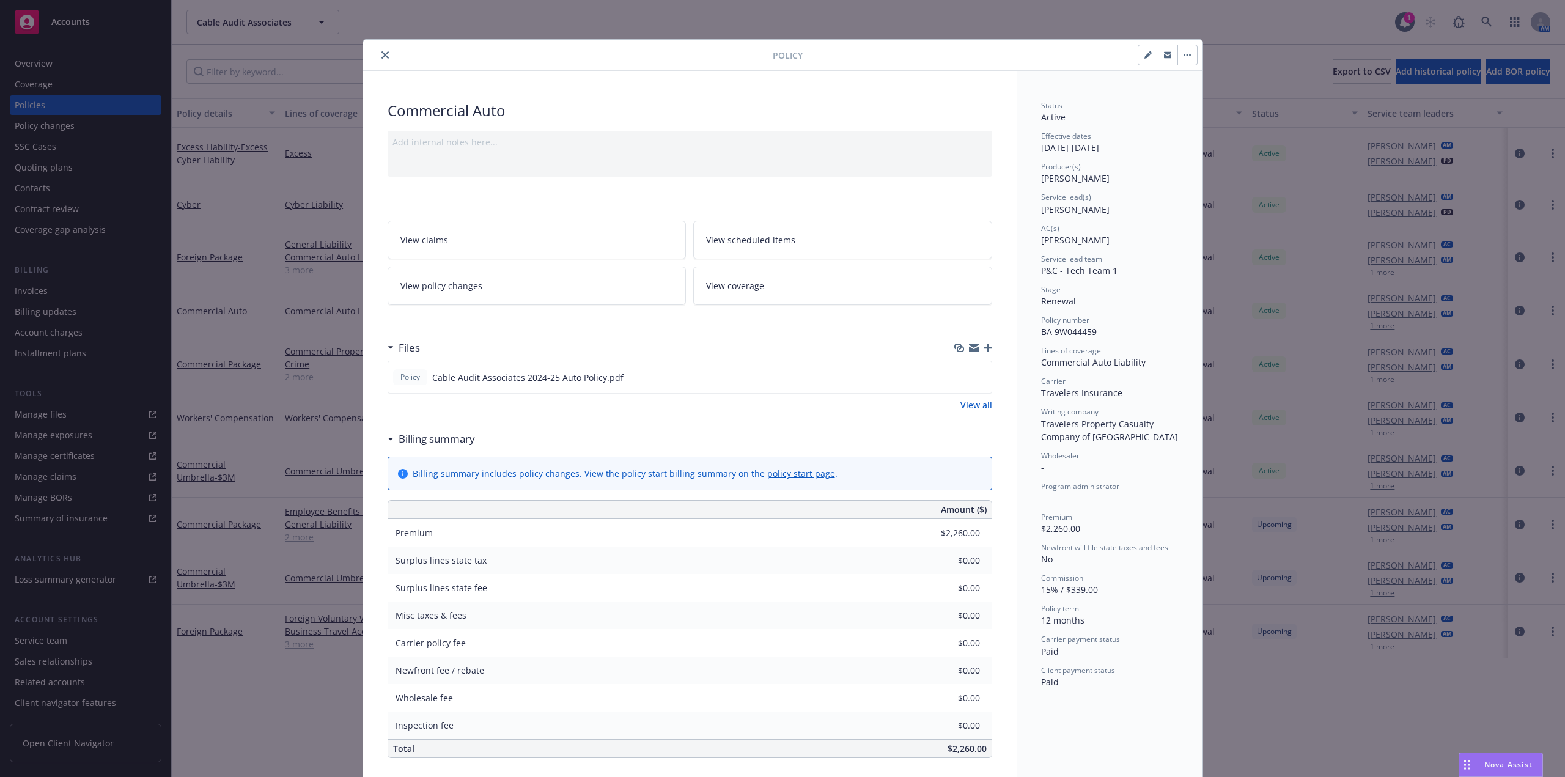
click at [381, 58] on icon "close" at bounding box center [384, 54] width 7 height 7
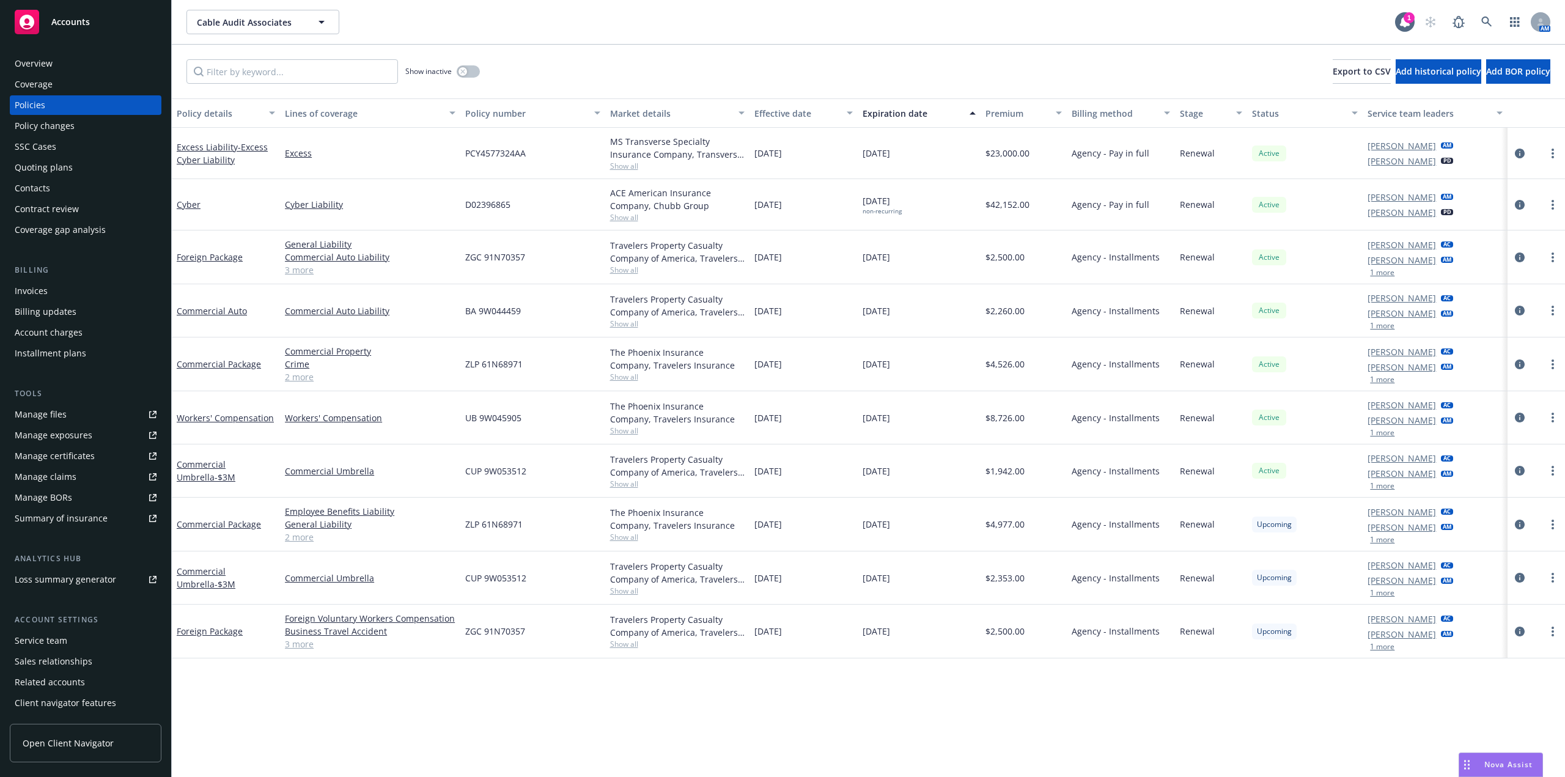
click at [378, 57] on div "Show inactive Export to CSV Add historical policy Add BOR policy" at bounding box center [868, 72] width 1393 height 54
click at [1550, 313] on link "more" at bounding box center [1552, 310] width 15 height 15
click at [1505, 362] on link "Renew with incumbent" at bounding box center [1488, 360] width 144 height 24
click at [1507, 362] on div at bounding box center [1535, 364] width 57 height 54
select select "12"
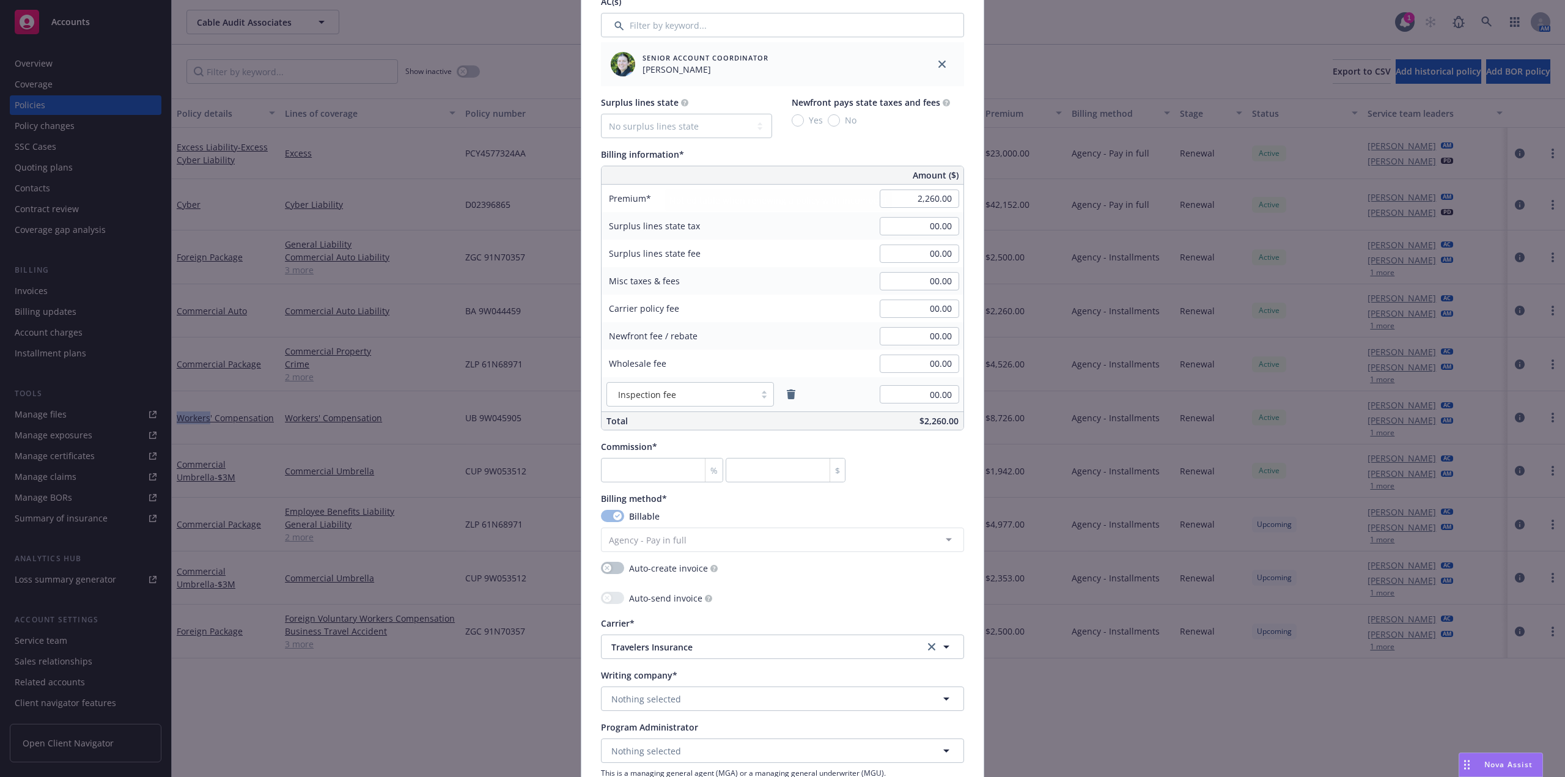
scroll to position [917, 0]
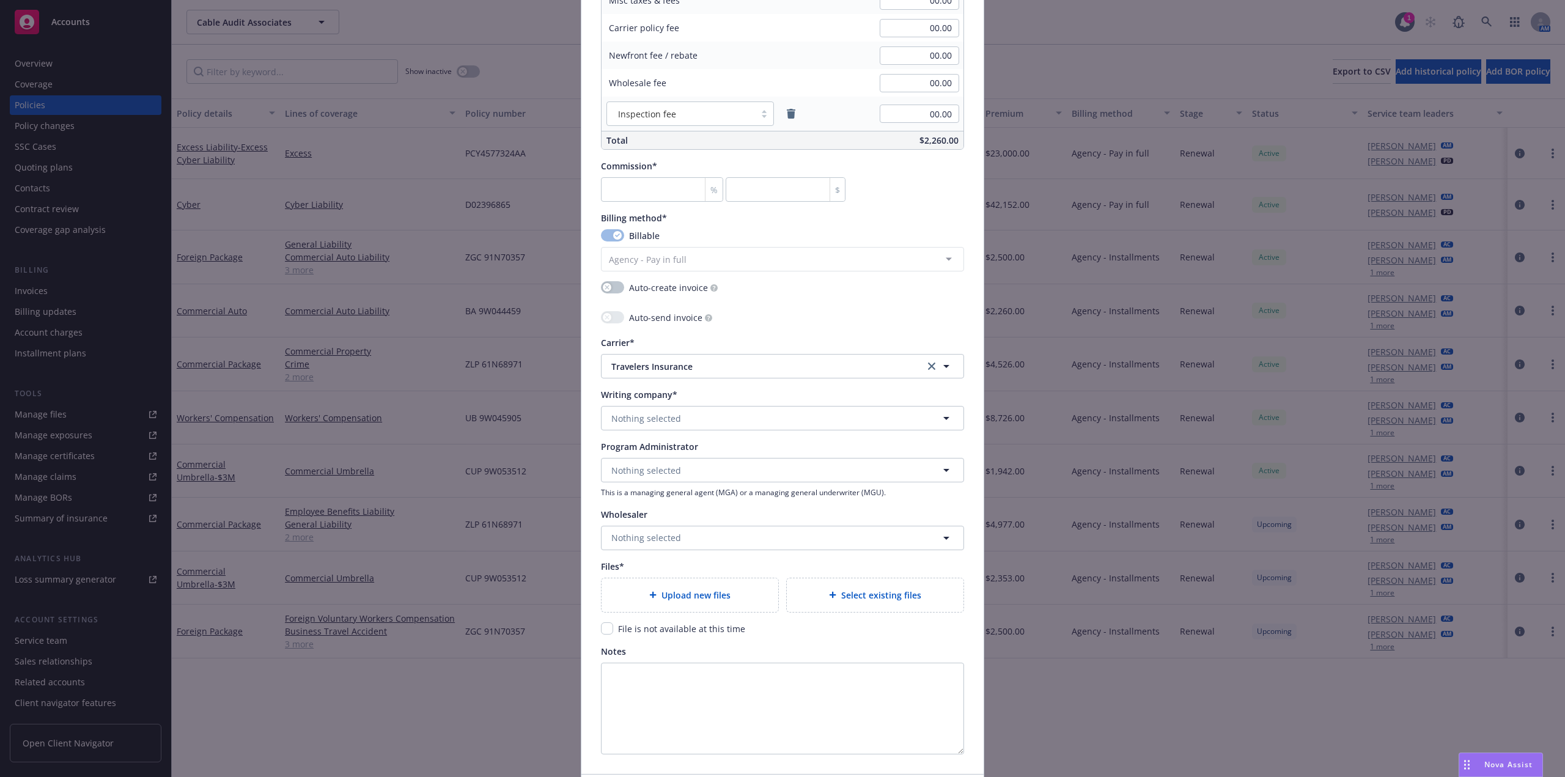
click at [899, 600] on span "Select existing files" at bounding box center [881, 595] width 80 height 13
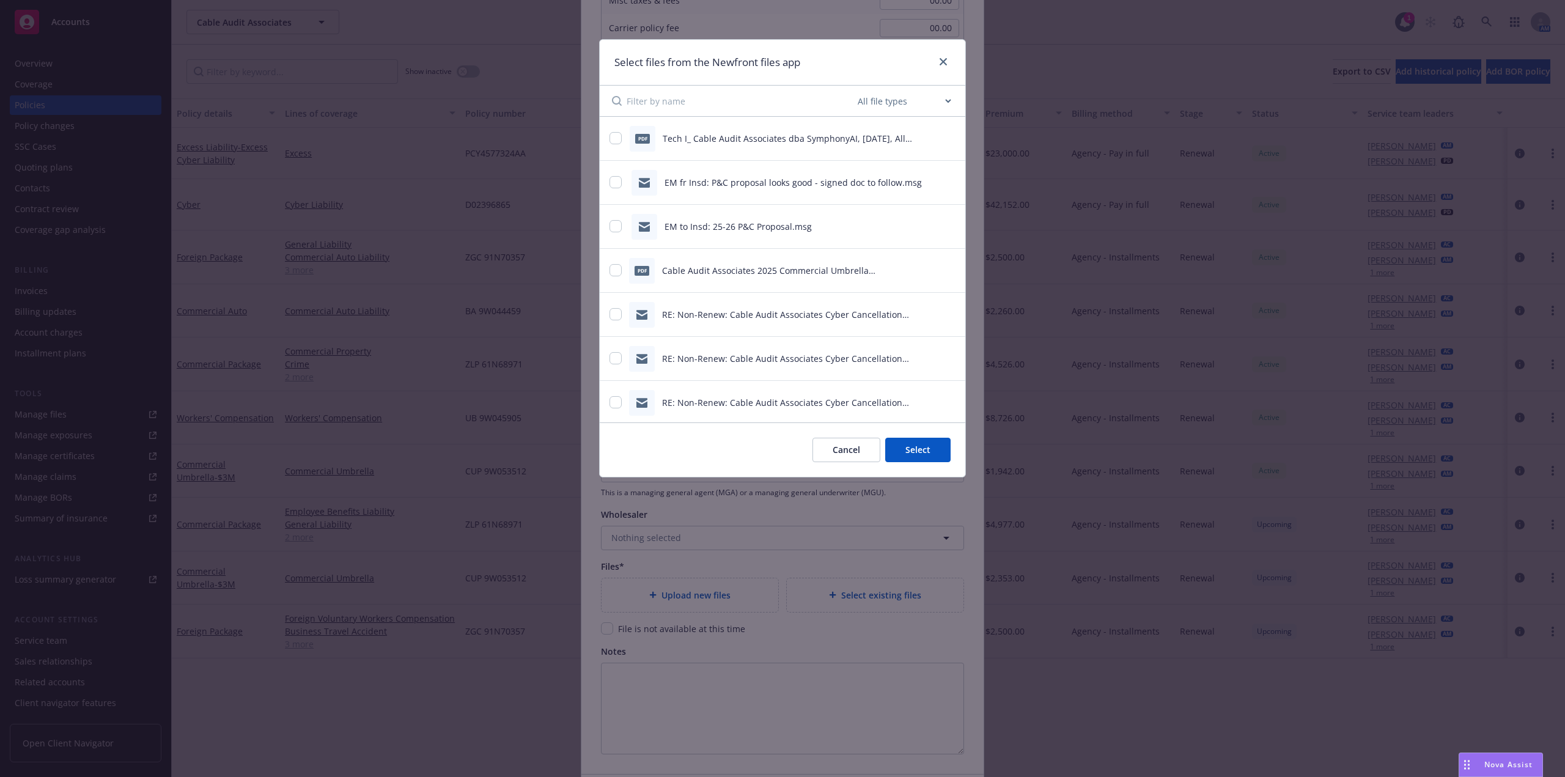
click at [907, 100] on select "All file types Agreements Allocations Annual Service Cycle - Financial snapshot…" at bounding box center [904, 101] width 98 height 24
select select "Policy"
click at [855, 89] on select "All file types Agreements Allocations Annual Service Cycle - Financial snapshot…" at bounding box center [904, 101] width 98 height 24
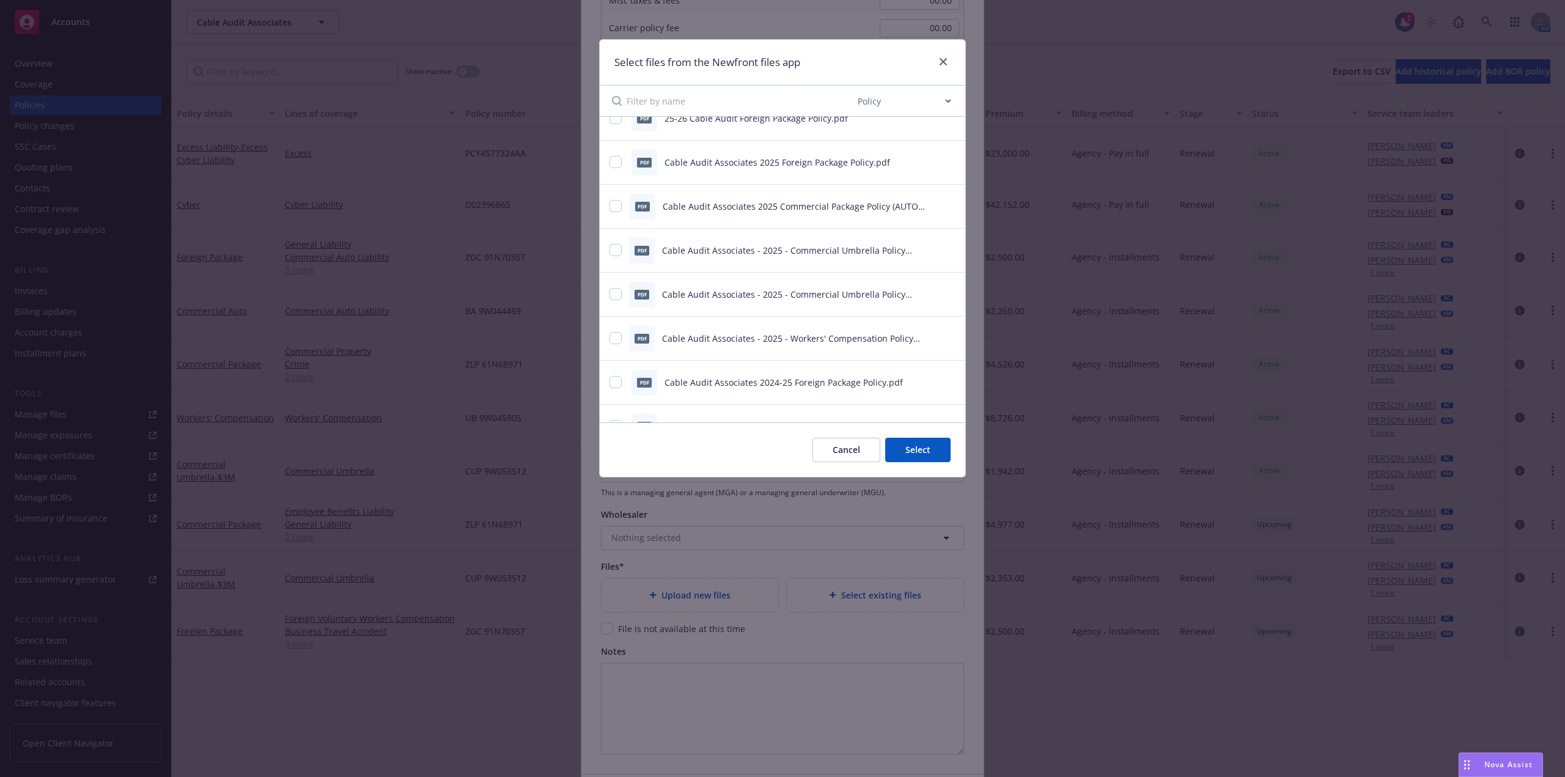
scroll to position [0, 0]
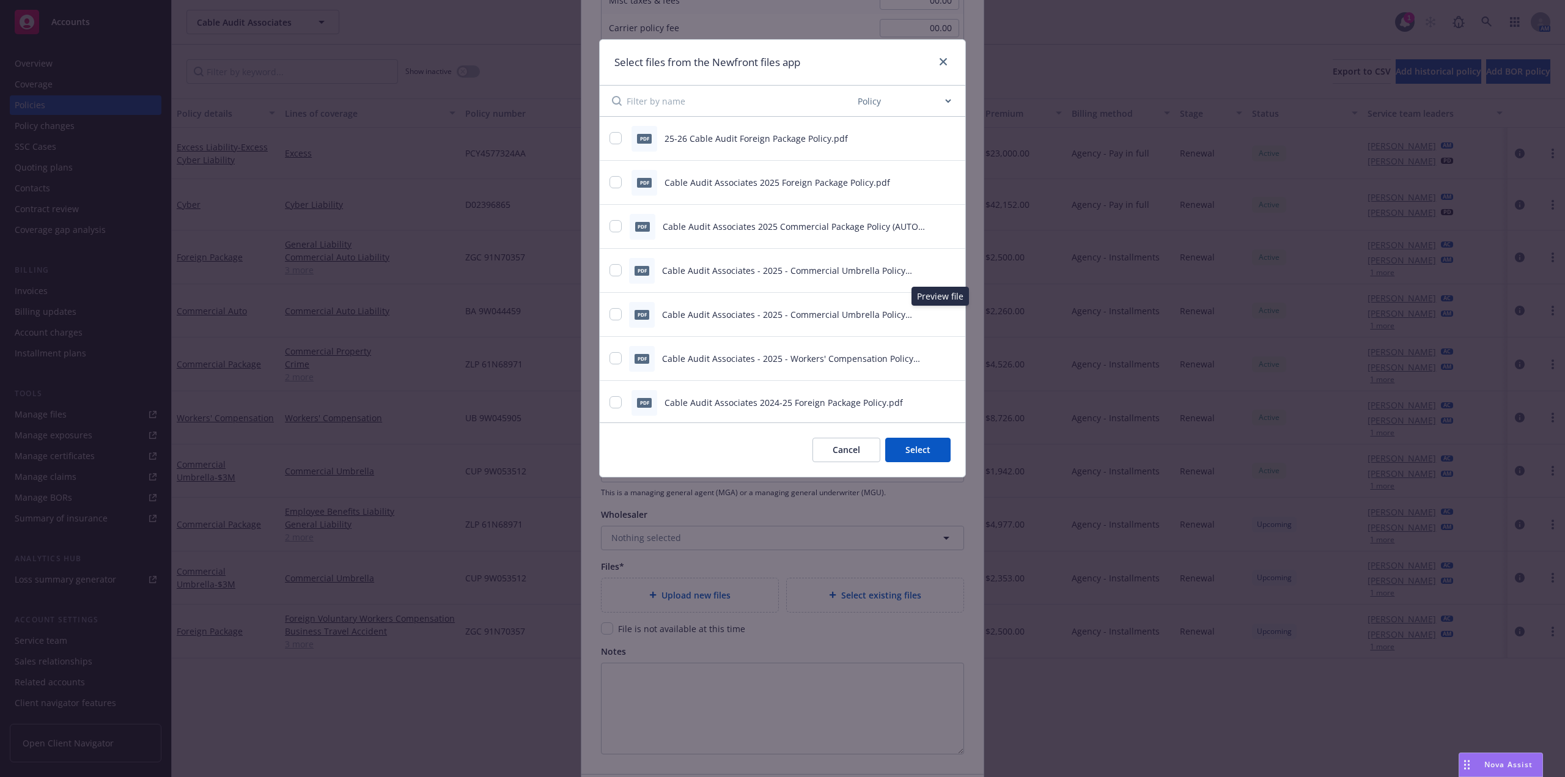
click at [944, 317] on icon "preview file" at bounding box center [948, 313] width 11 height 9
click at [943, 271] on icon "preview file" at bounding box center [948, 269] width 11 height 9
click at [946, 271] on icon at bounding box center [951, 271] width 10 height 10
click at [946, 62] on icon "close" at bounding box center [943, 61] width 7 height 7
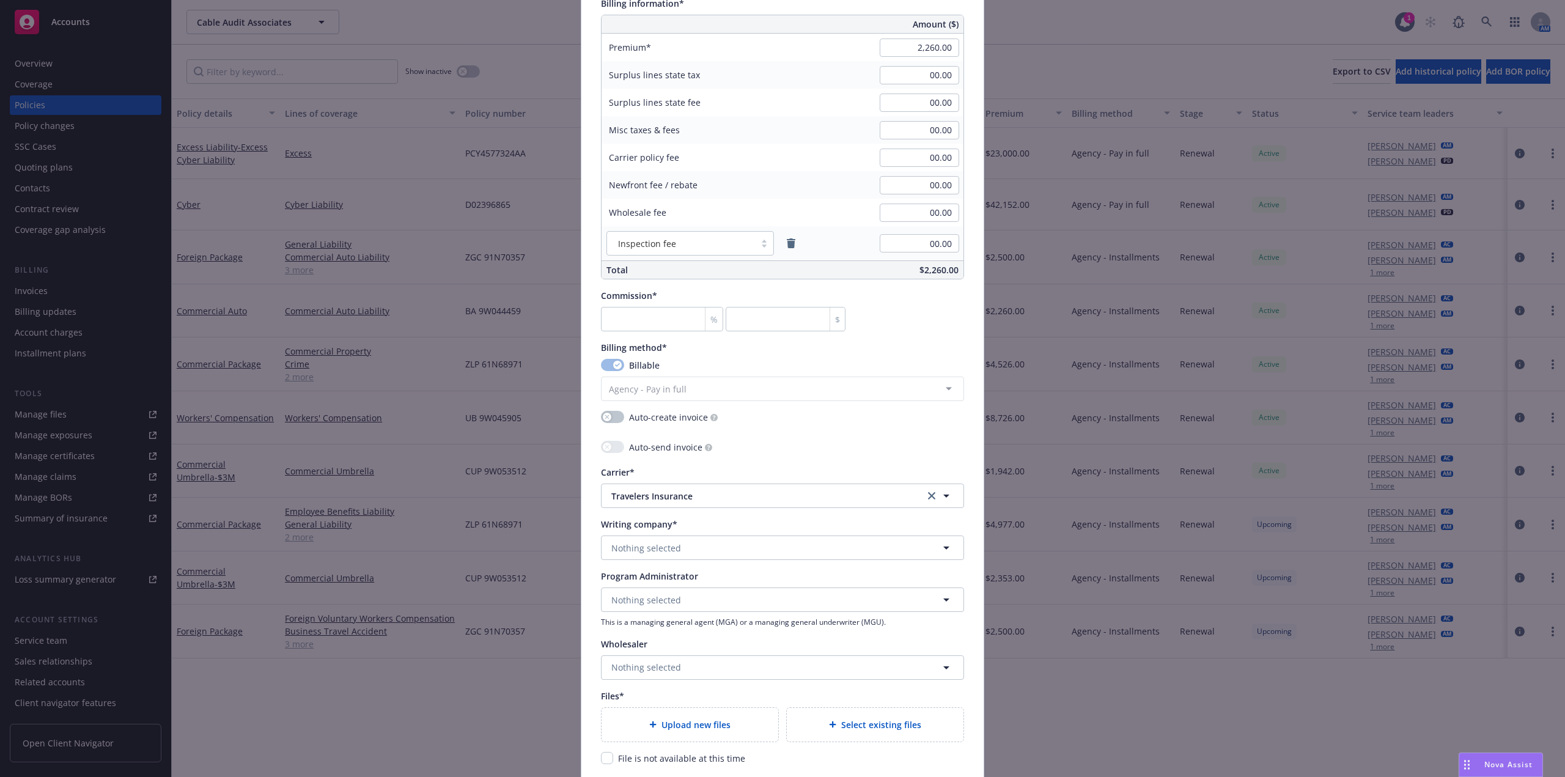
scroll to position [917, 0]
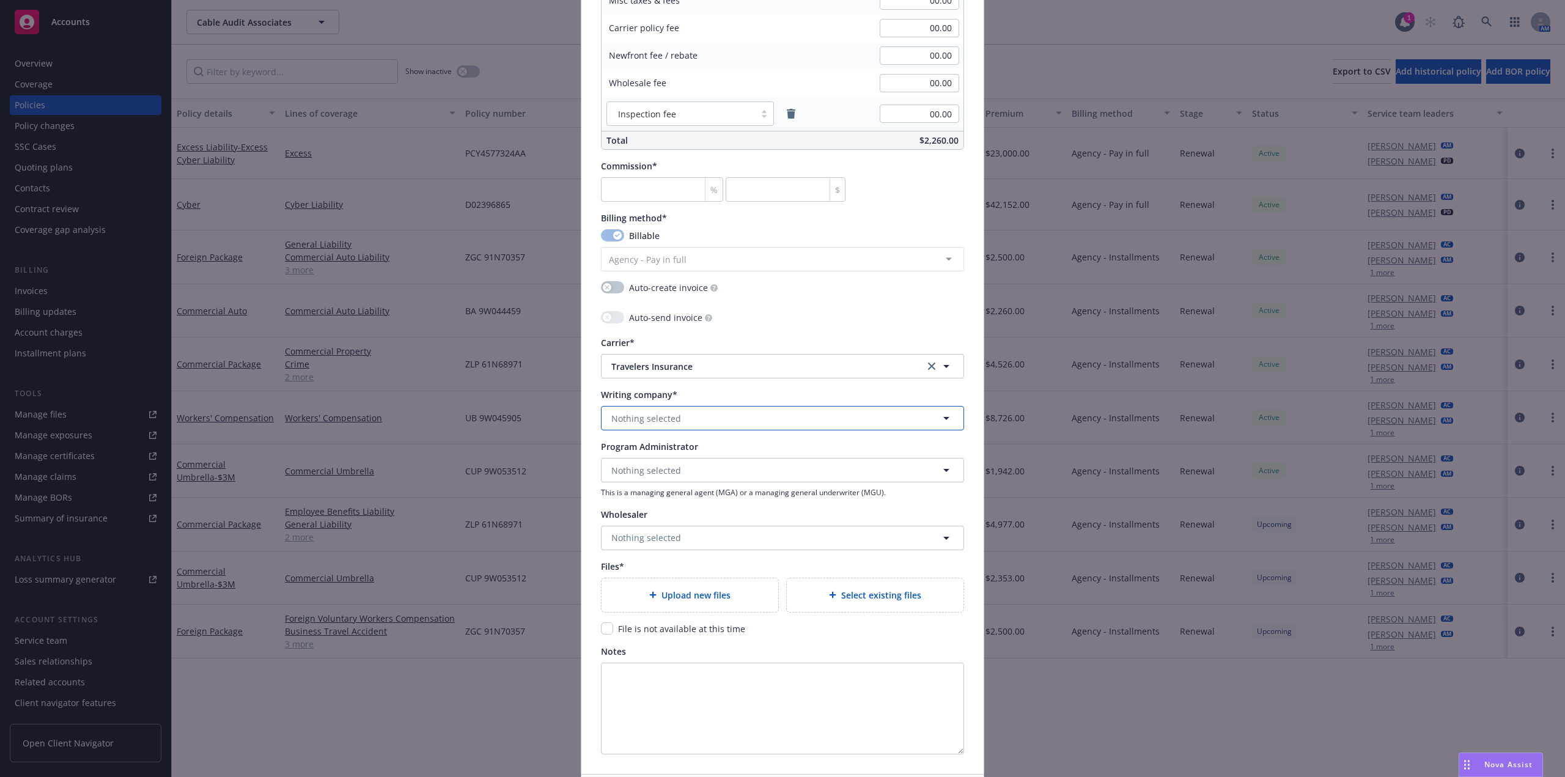
click at [740, 421] on button "Nothing selected" at bounding box center [782, 418] width 363 height 24
click at [636, 421] on span "Nothing selected" at bounding box center [646, 418] width 70 height 13
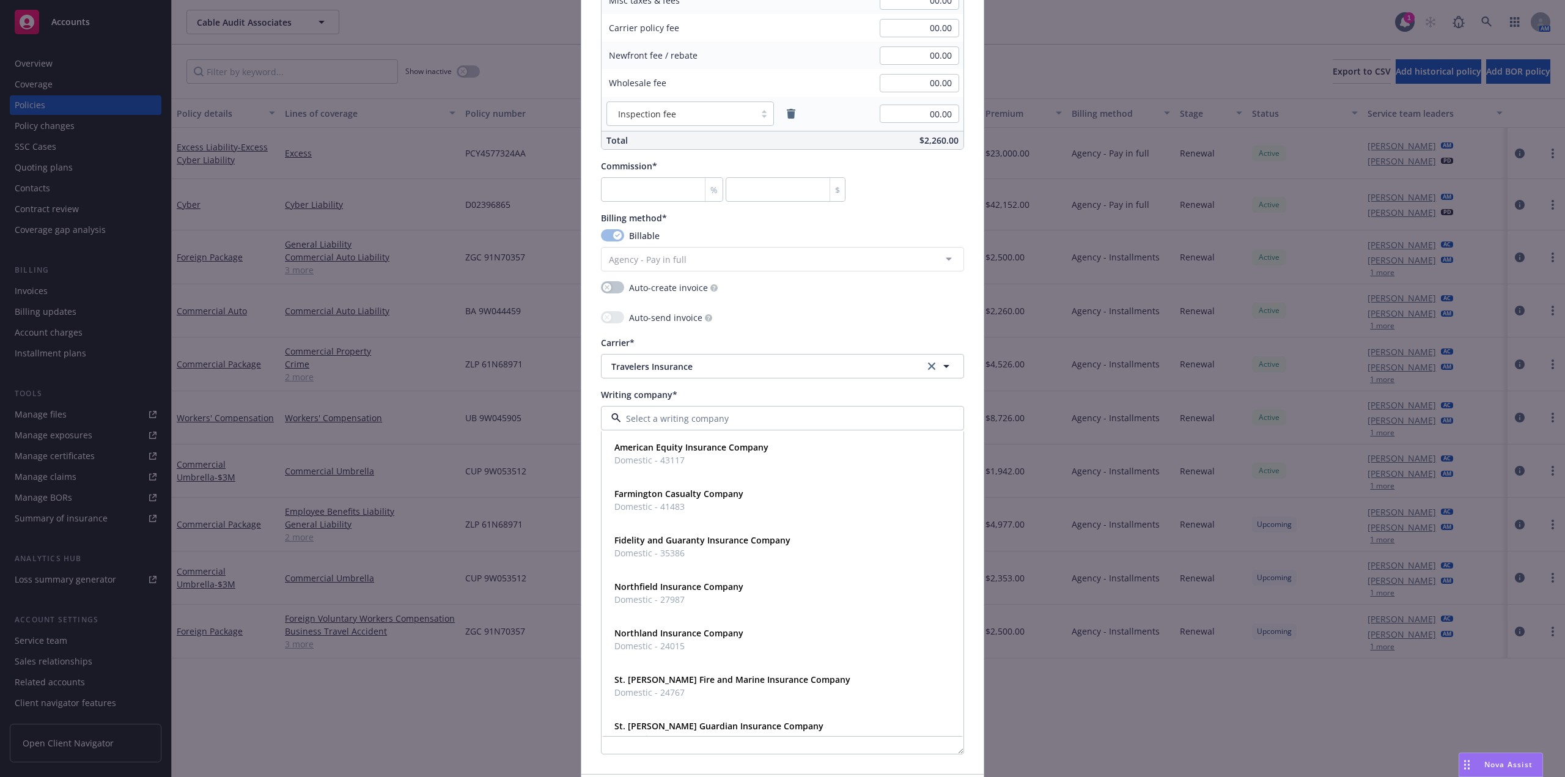
paste input "THE TRAVELERS INDEMNITY COMPANY"
type input "THE TRAVELERS INDEMNITY COMPANY"
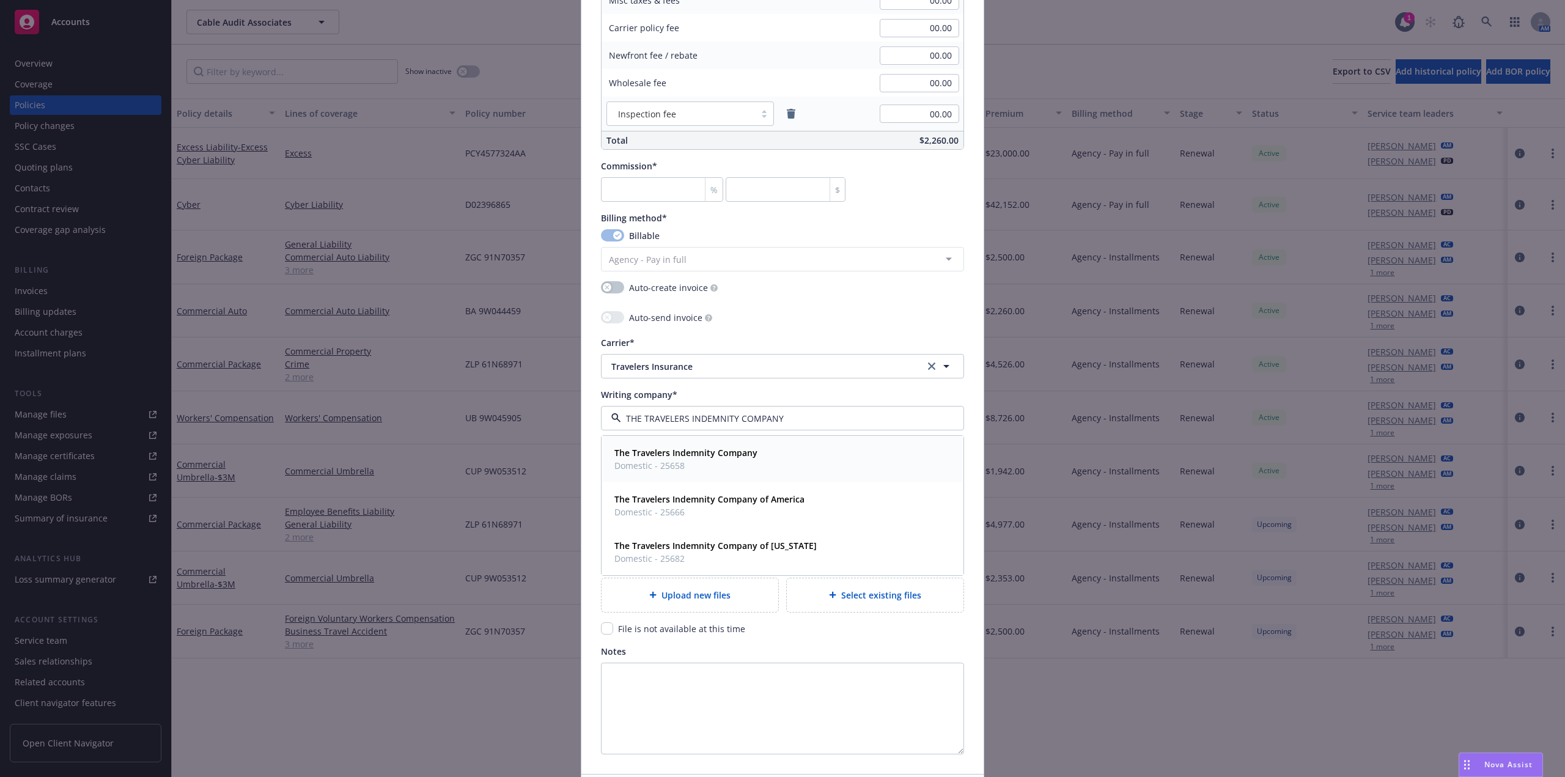
click at [671, 458] on strong "The Travelers Indemnity Company" at bounding box center [685, 453] width 143 height 12
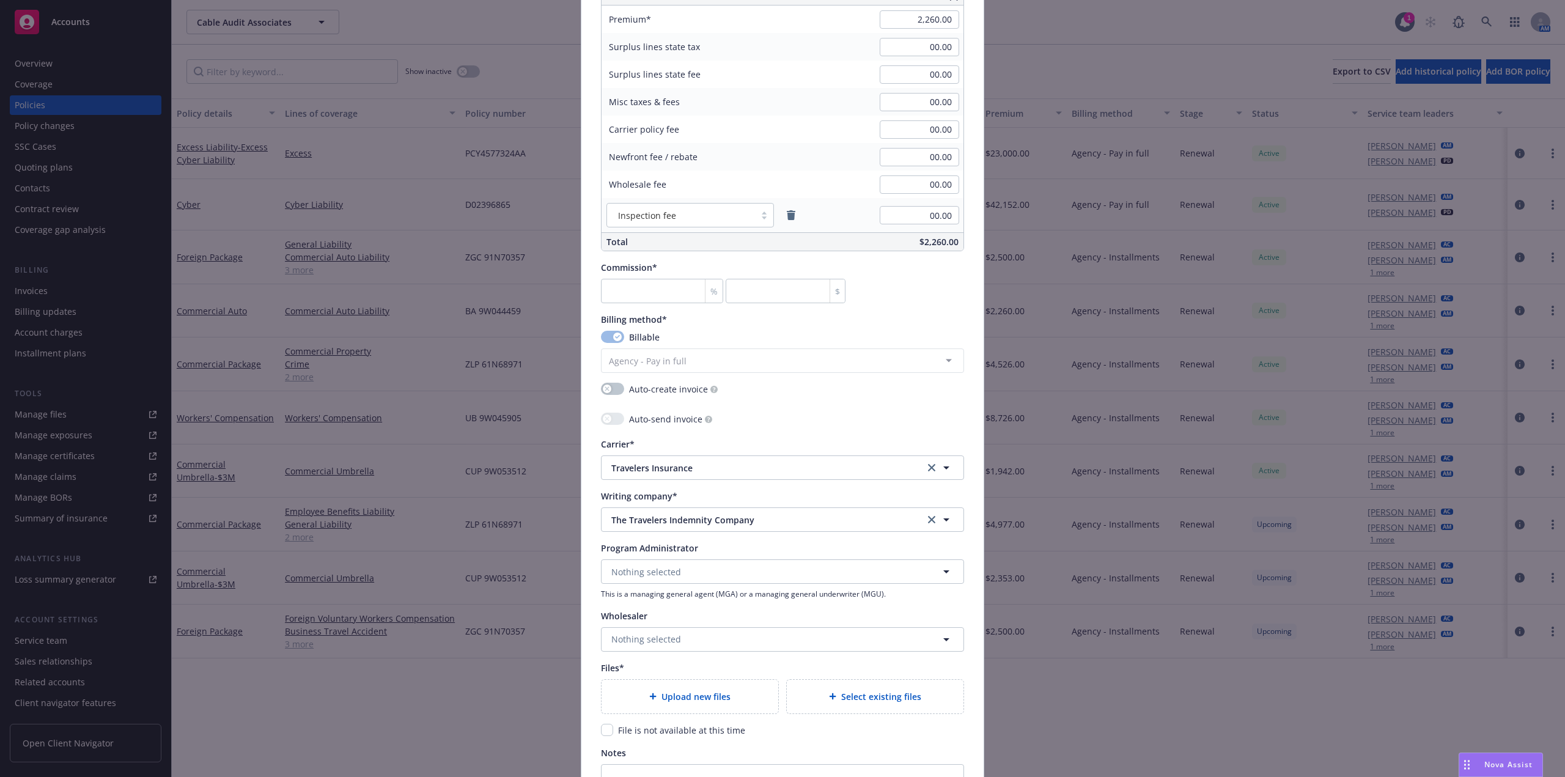
scroll to position [734, 0]
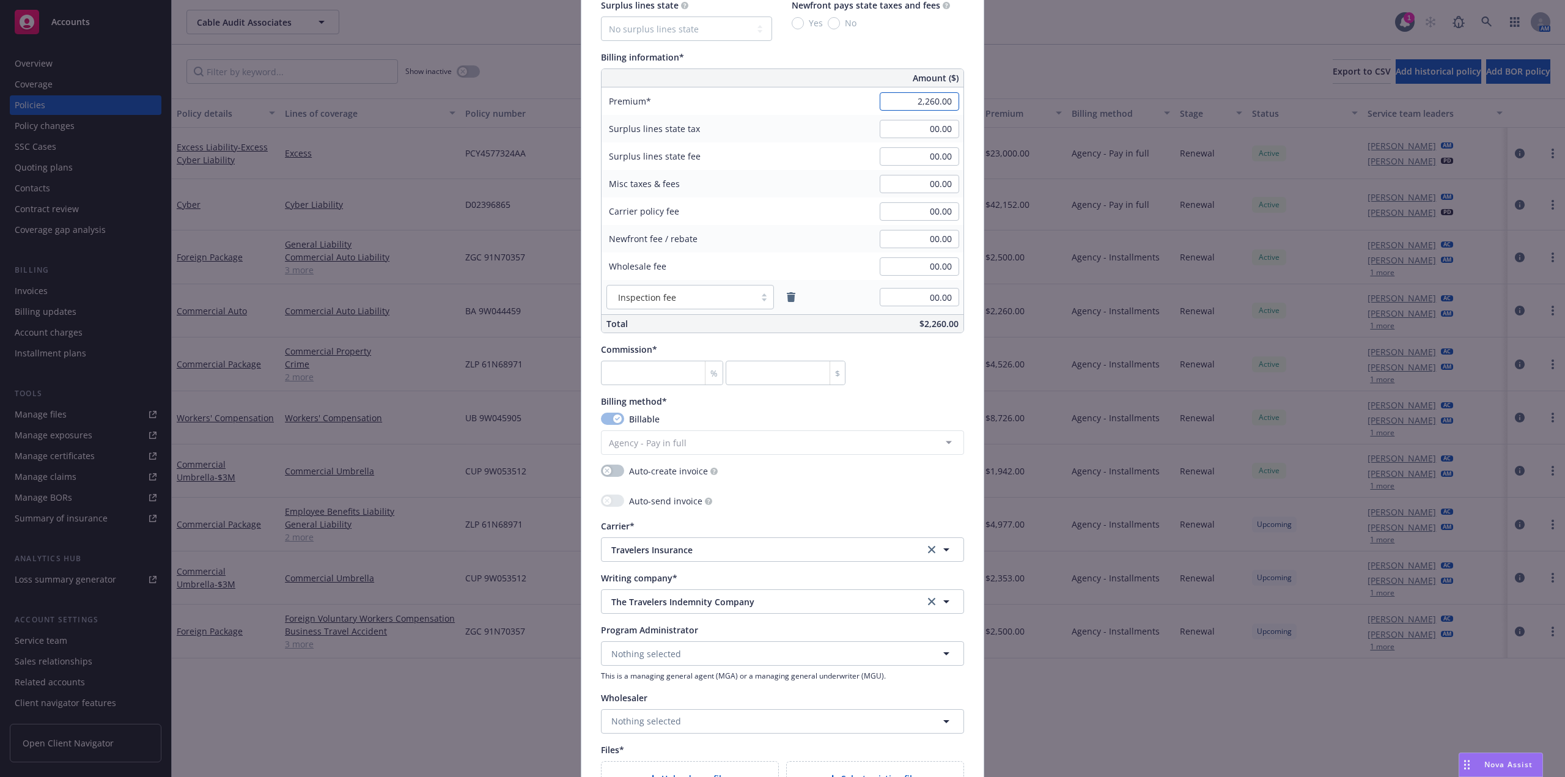
click at [921, 103] on input "2,260.00" at bounding box center [919, 101] width 79 height 18
paste input "80"
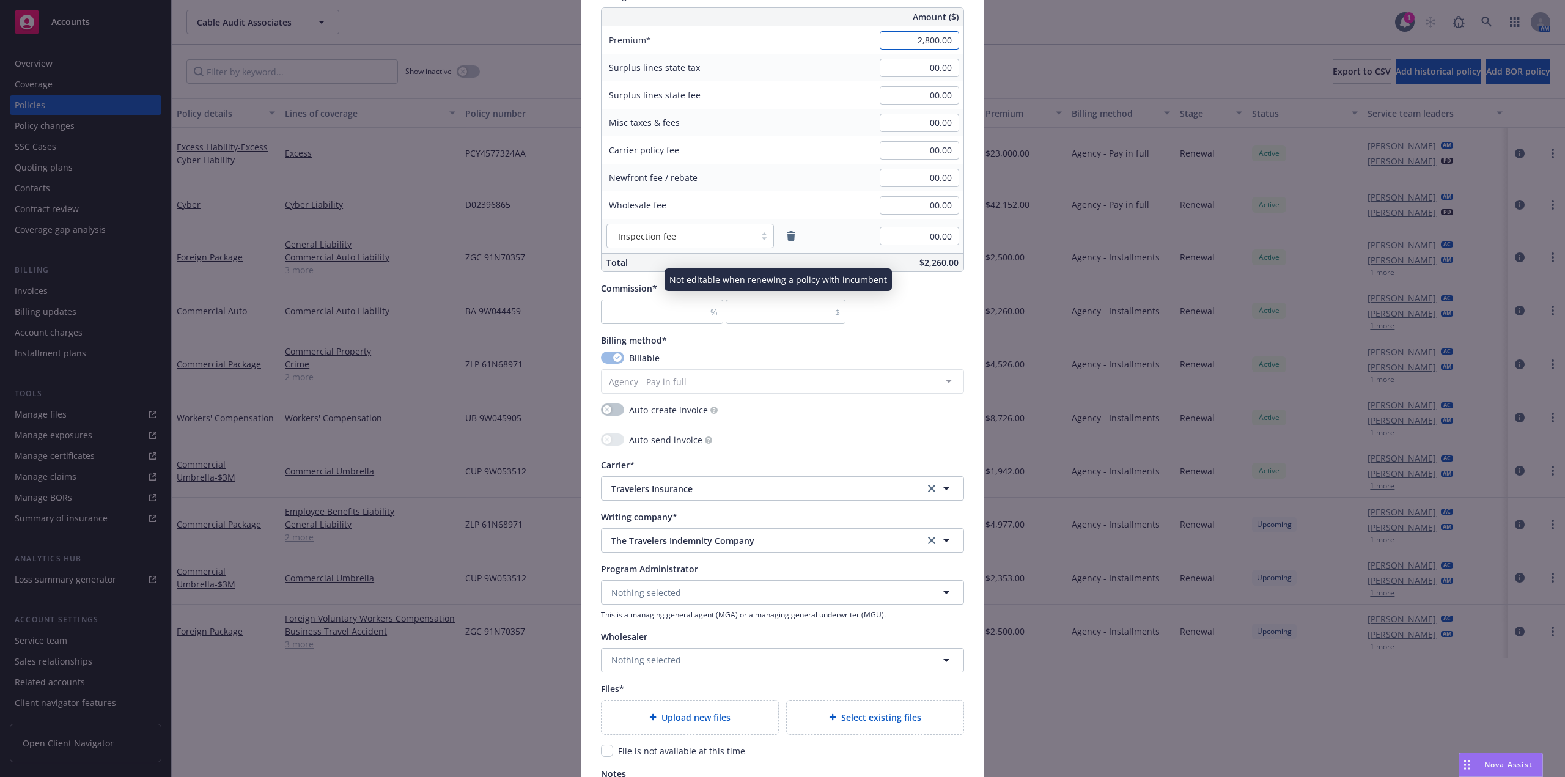
scroll to position [1008, 0]
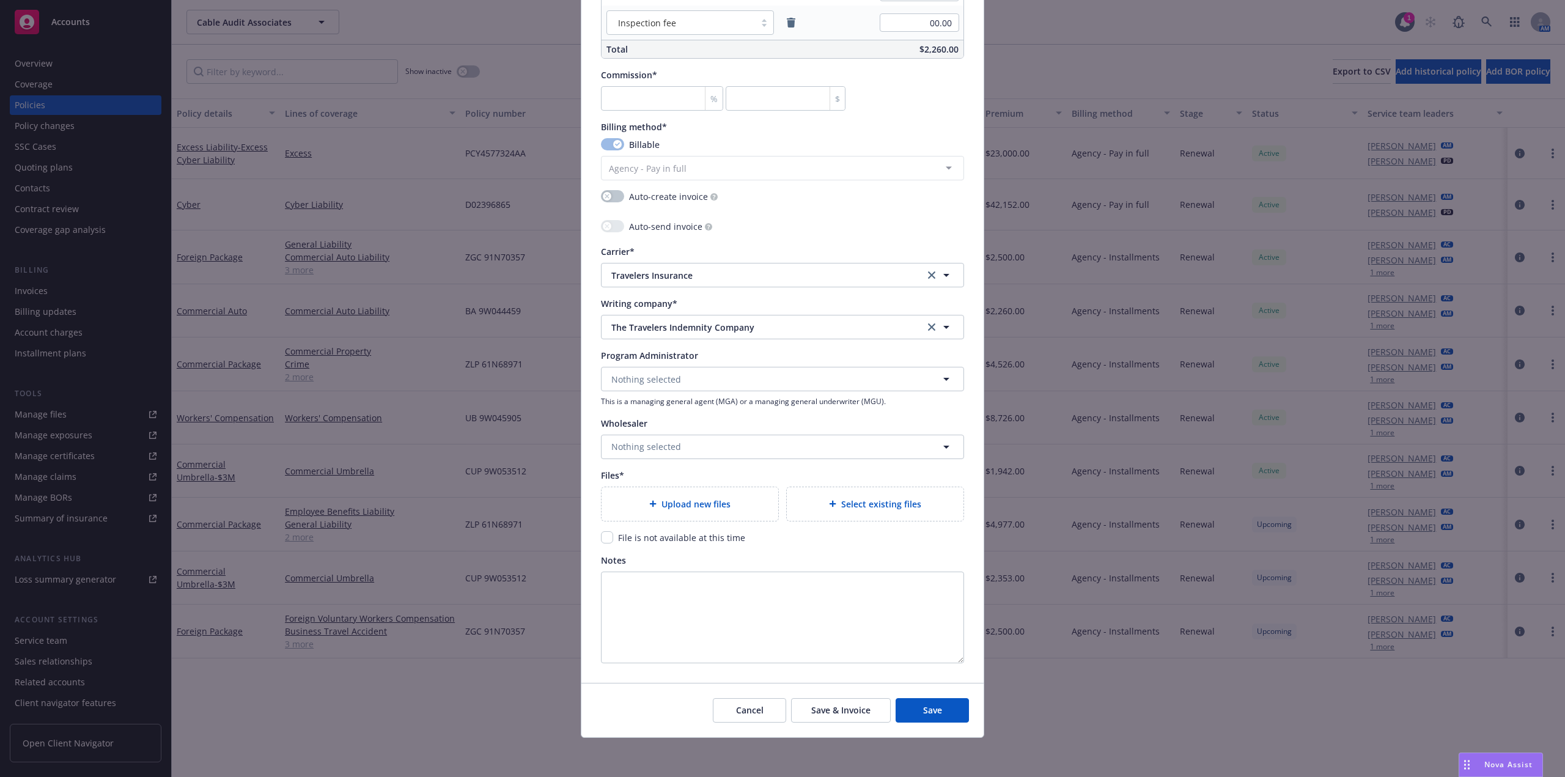
type input "2,800.00"
click at [696, 502] on span "Upload new files" at bounding box center [695, 504] width 69 height 13
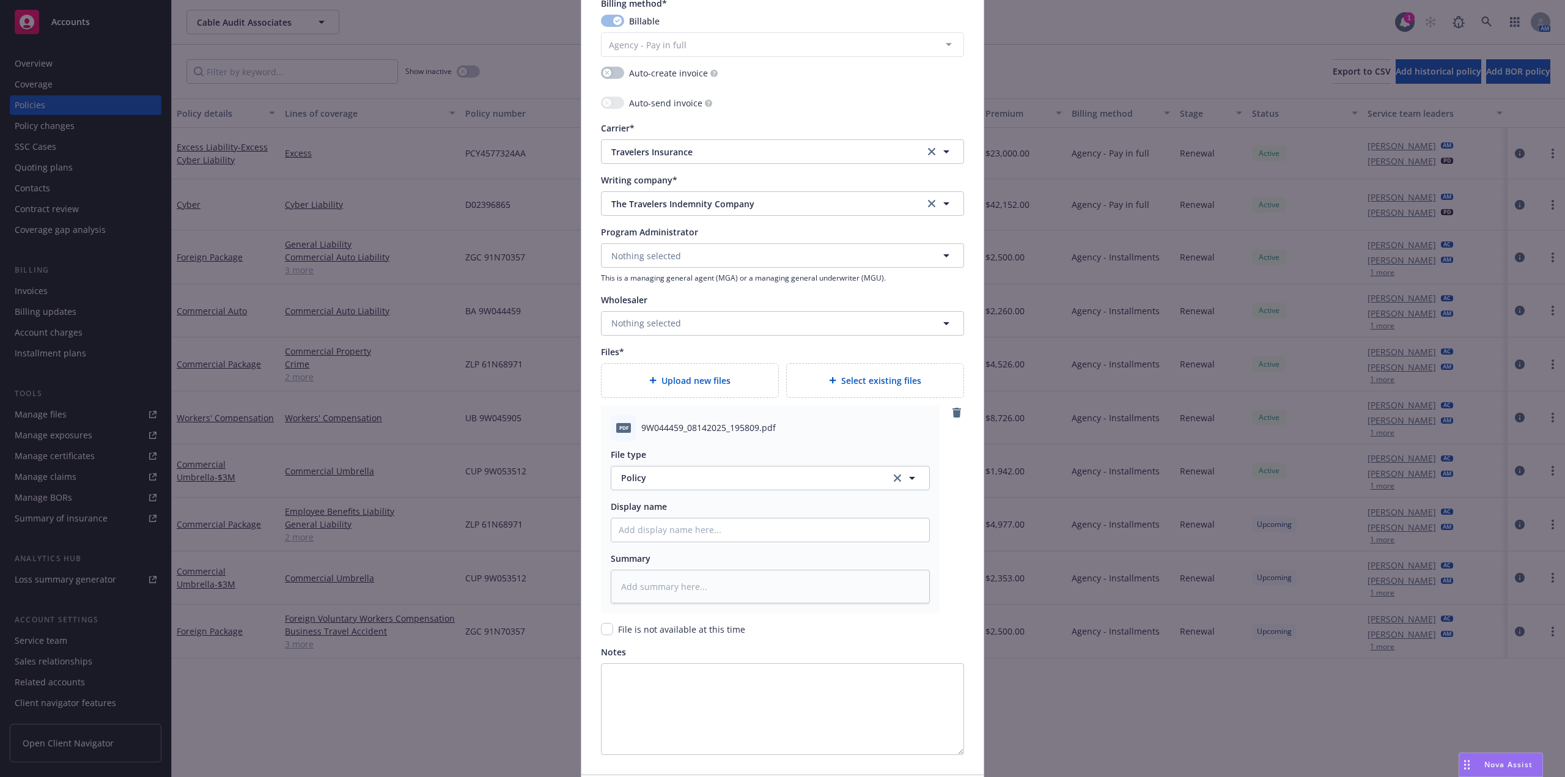
scroll to position [1223, 0]
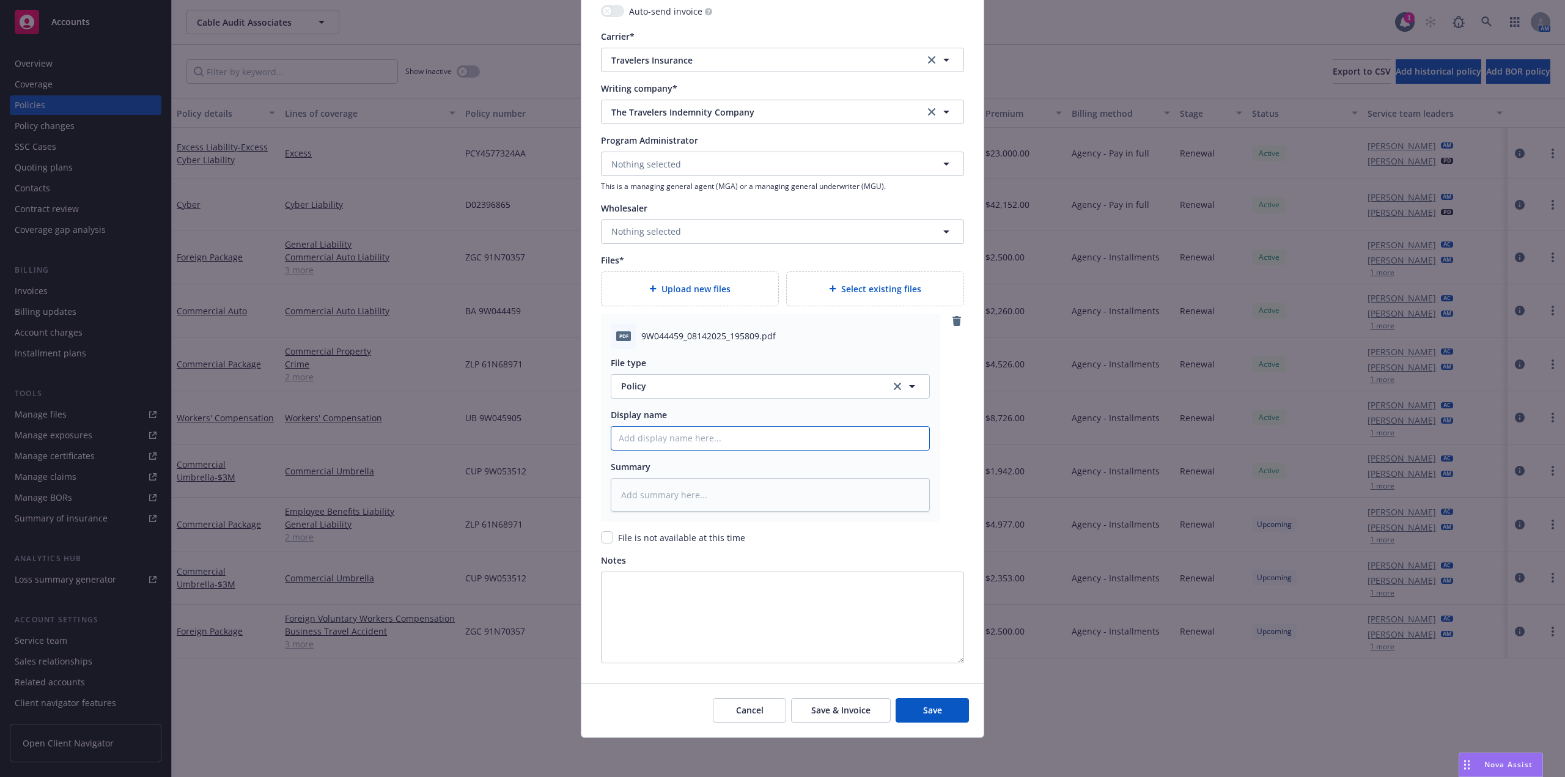
click at [705, 442] on input "Policy display name" at bounding box center [770, 438] width 318 height 23
type textarea "x"
type input "Ca"
type textarea "x"
type input "Cab"
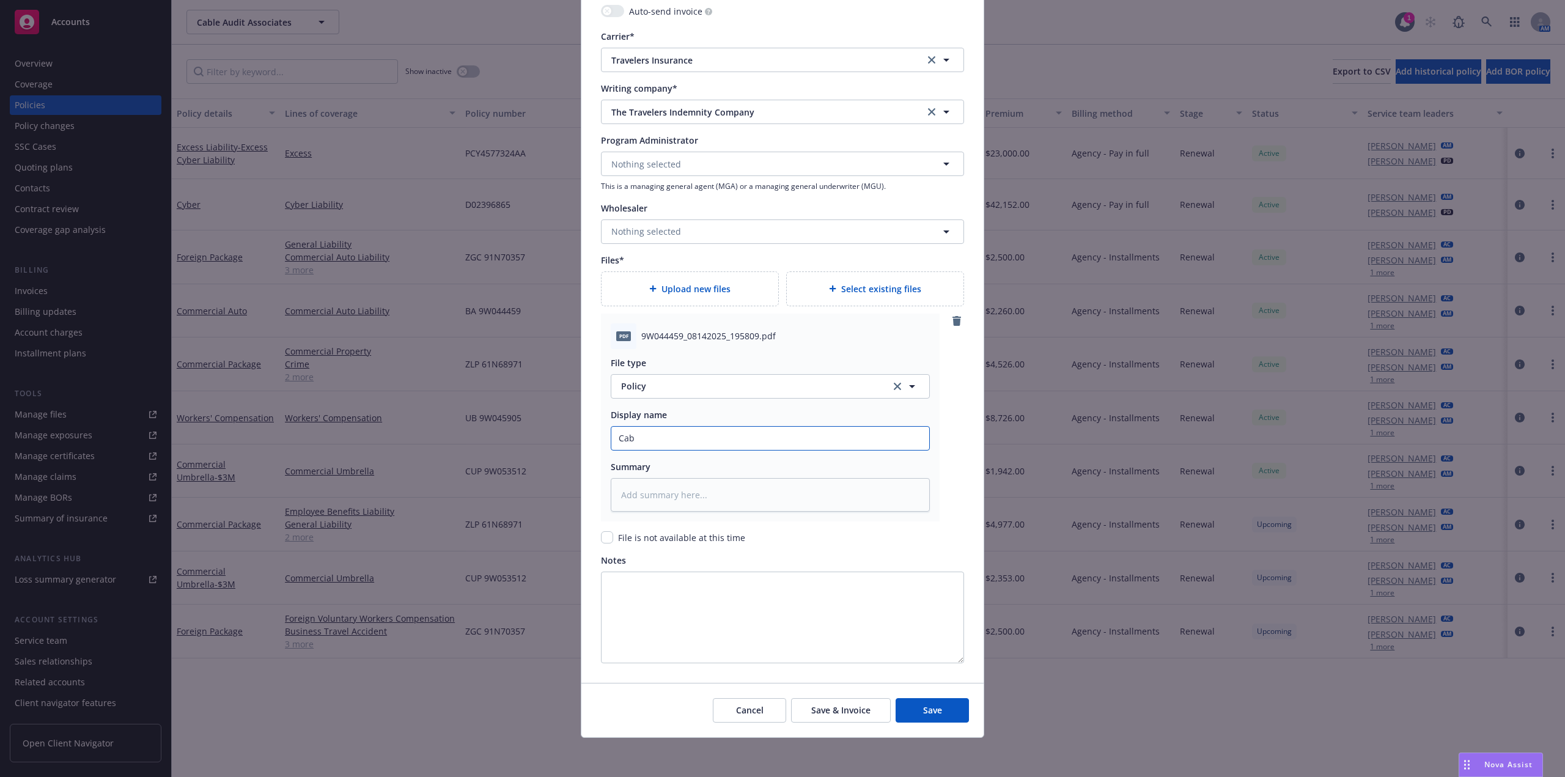
type textarea "x"
type input "Cable"
type textarea "x"
type input "Cable"
type textarea "x"
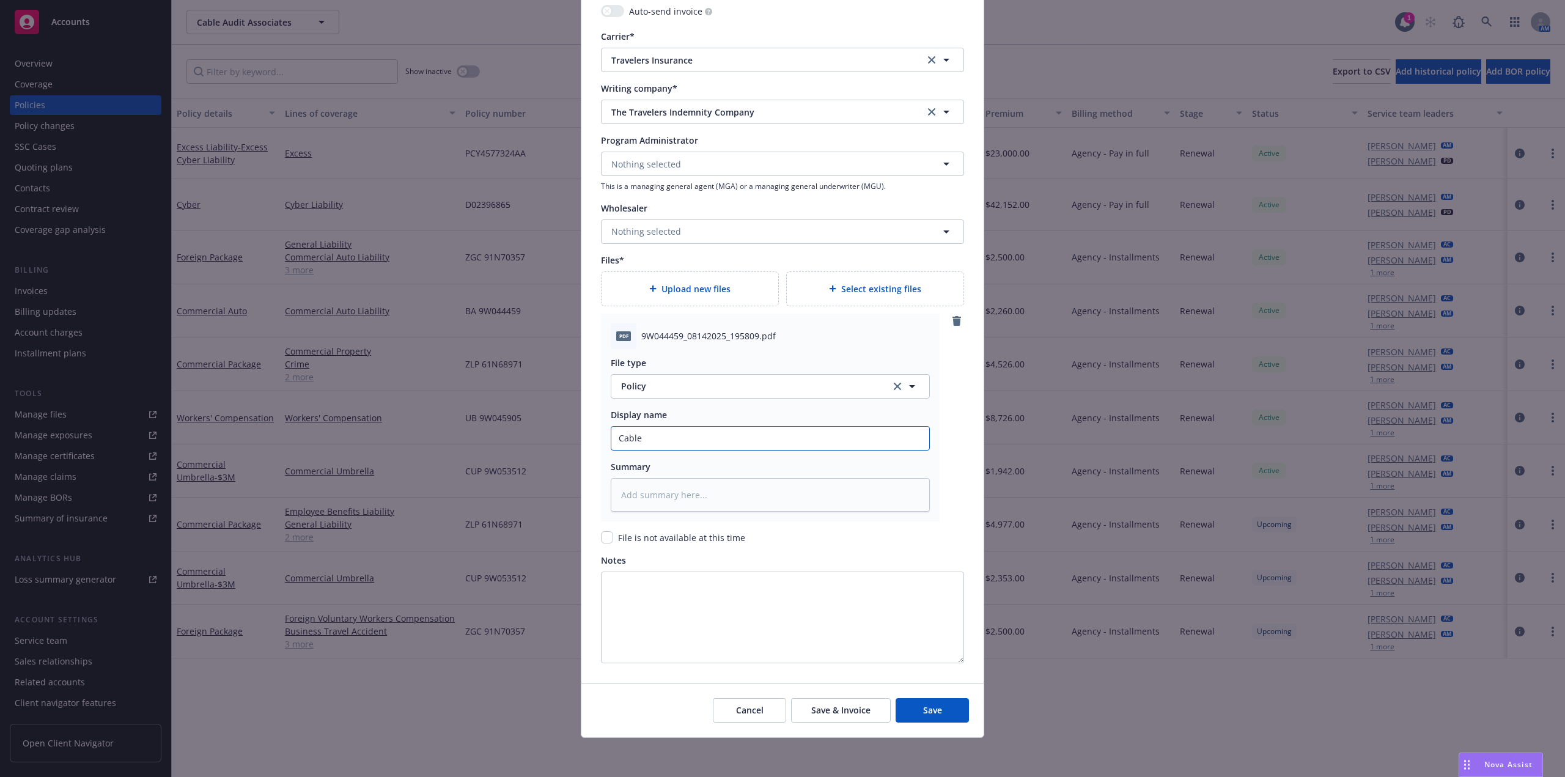
type input "Cable A"
type textarea "x"
type input "Cable Au"
type textarea "x"
type input "Cable Aud"
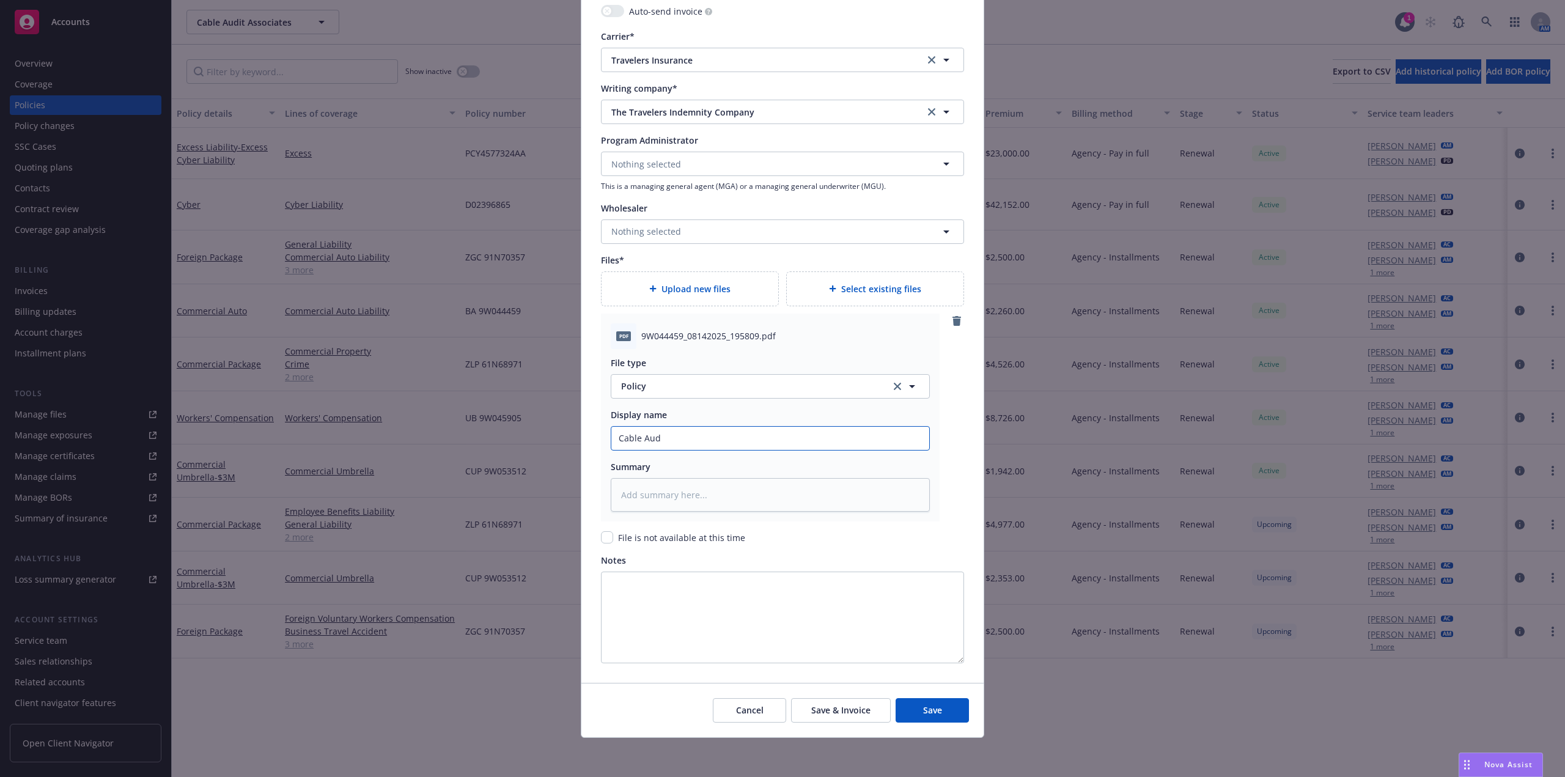
type textarea "x"
type input "Cable Audi"
type textarea "x"
type input "Cable Audit"
type textarea "x"
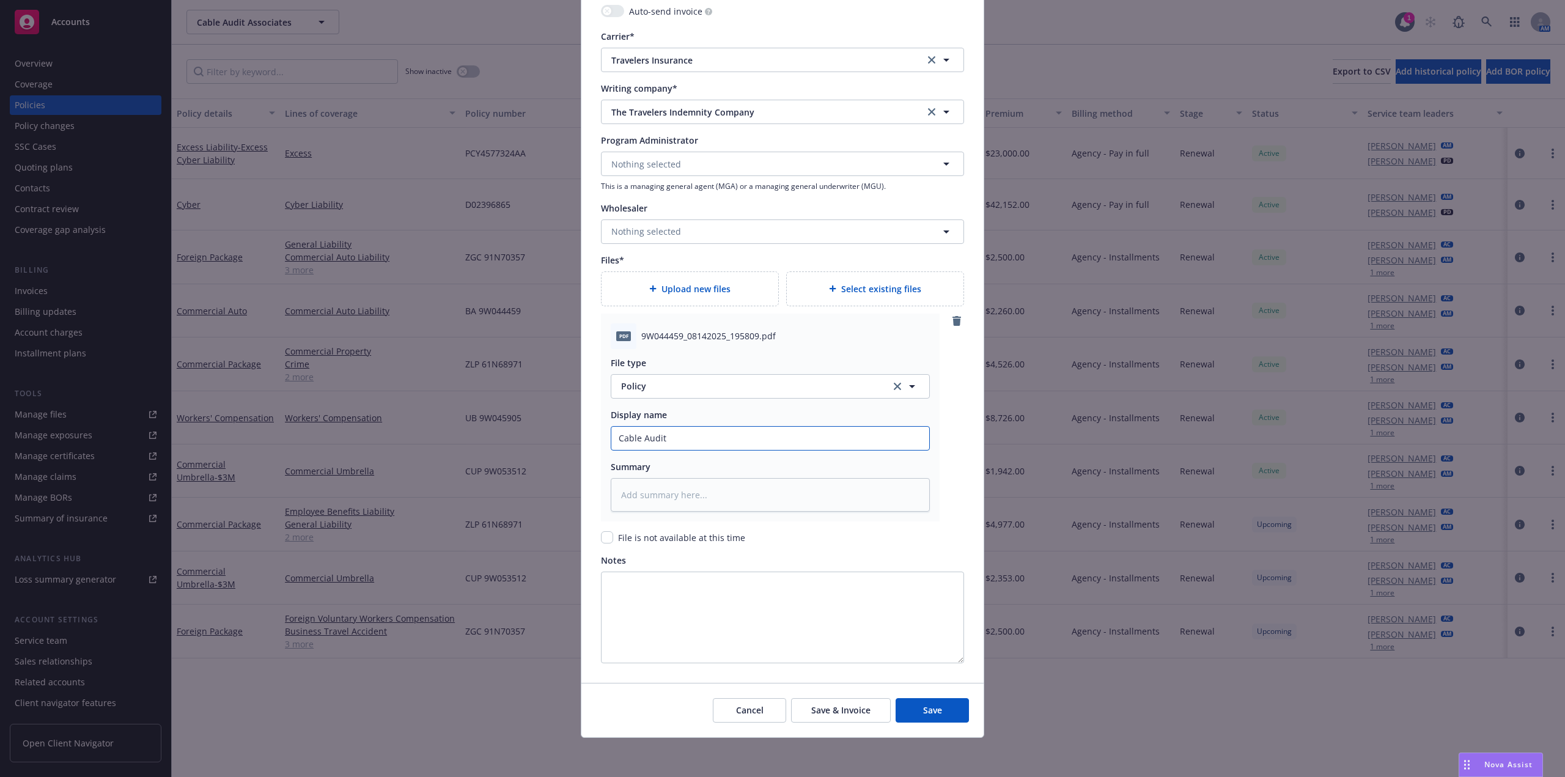
type input "Cable Audit"
type textarea "x"
type input "Cable Audit 2"
type textarea "x"
type input "Cable Audit 25"
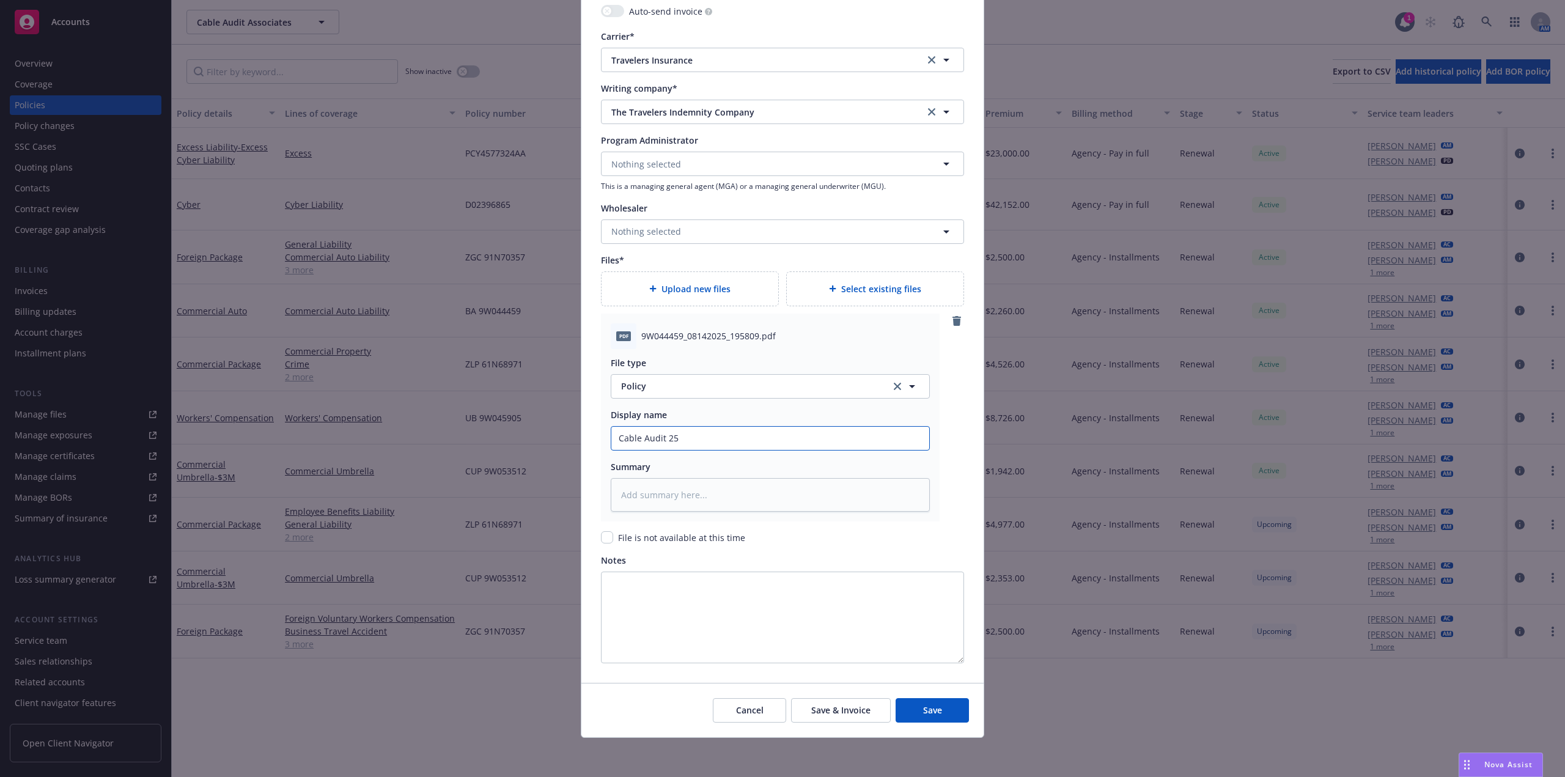
type textarea "x"
type input "Cable Audit 25-"
type textarea "x"
type input "Cable Audit 25-2"
type textarea "x"
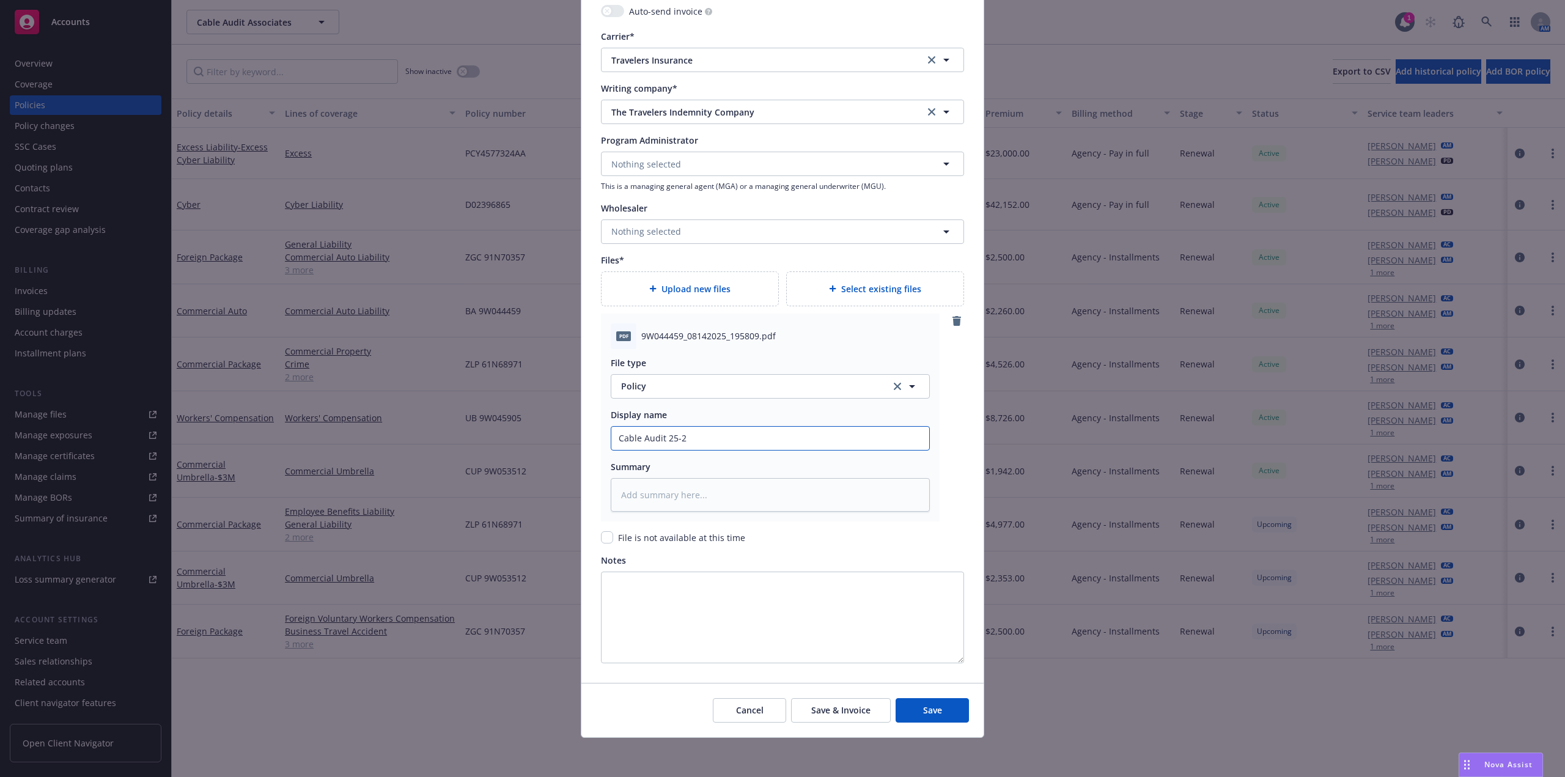
type input "Cable Audit 25-26"
type textarea "x"
type input "Cable Audit 25-26"
type textarea "x"
type input "Cable Audit 25-26 A"
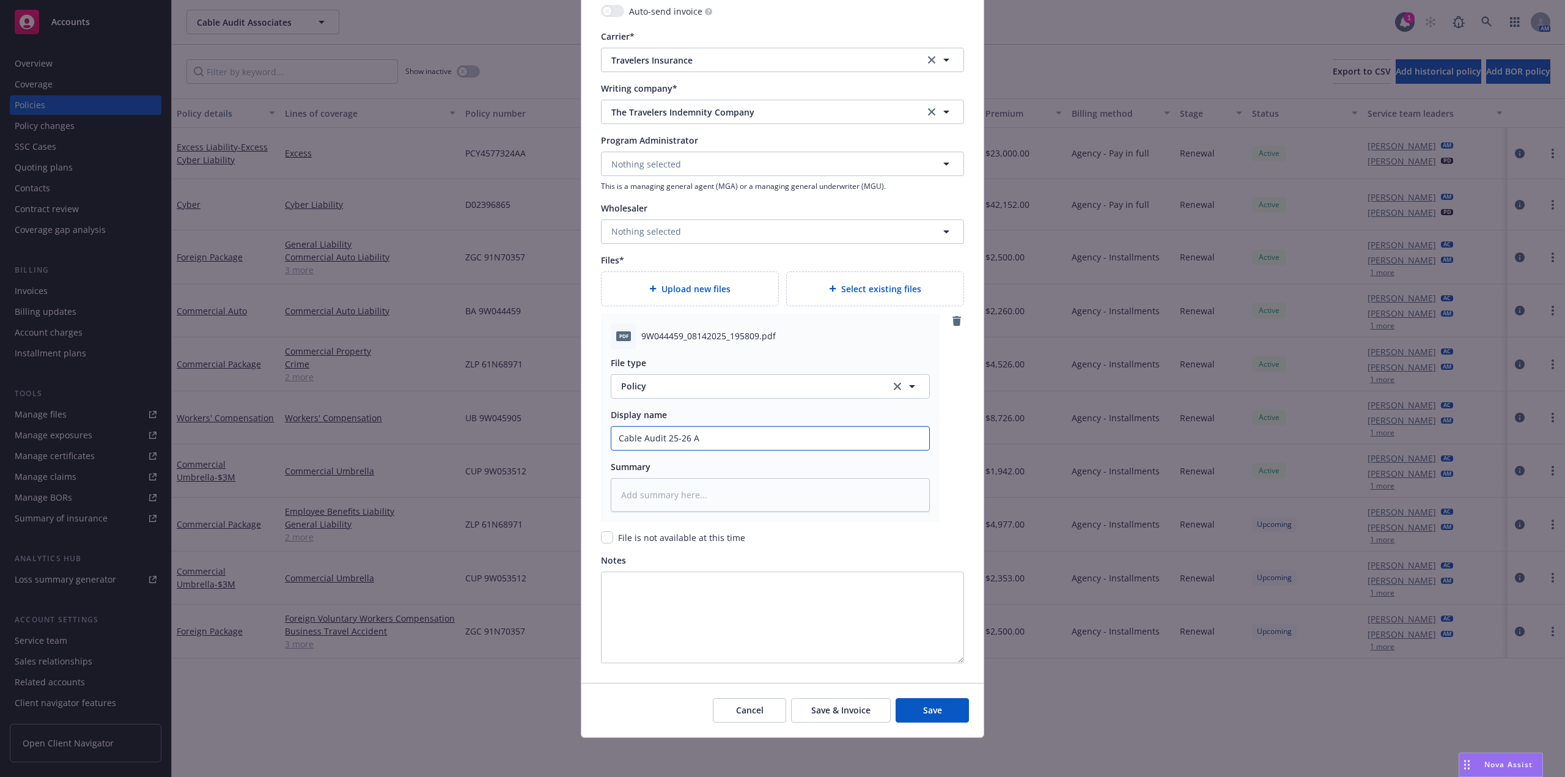
type textarea "x"
type input "Cable Audit 25-26 Au"
type textarea "x"
type input "Cable Audit 25-26 Aut"
type textarea "x"
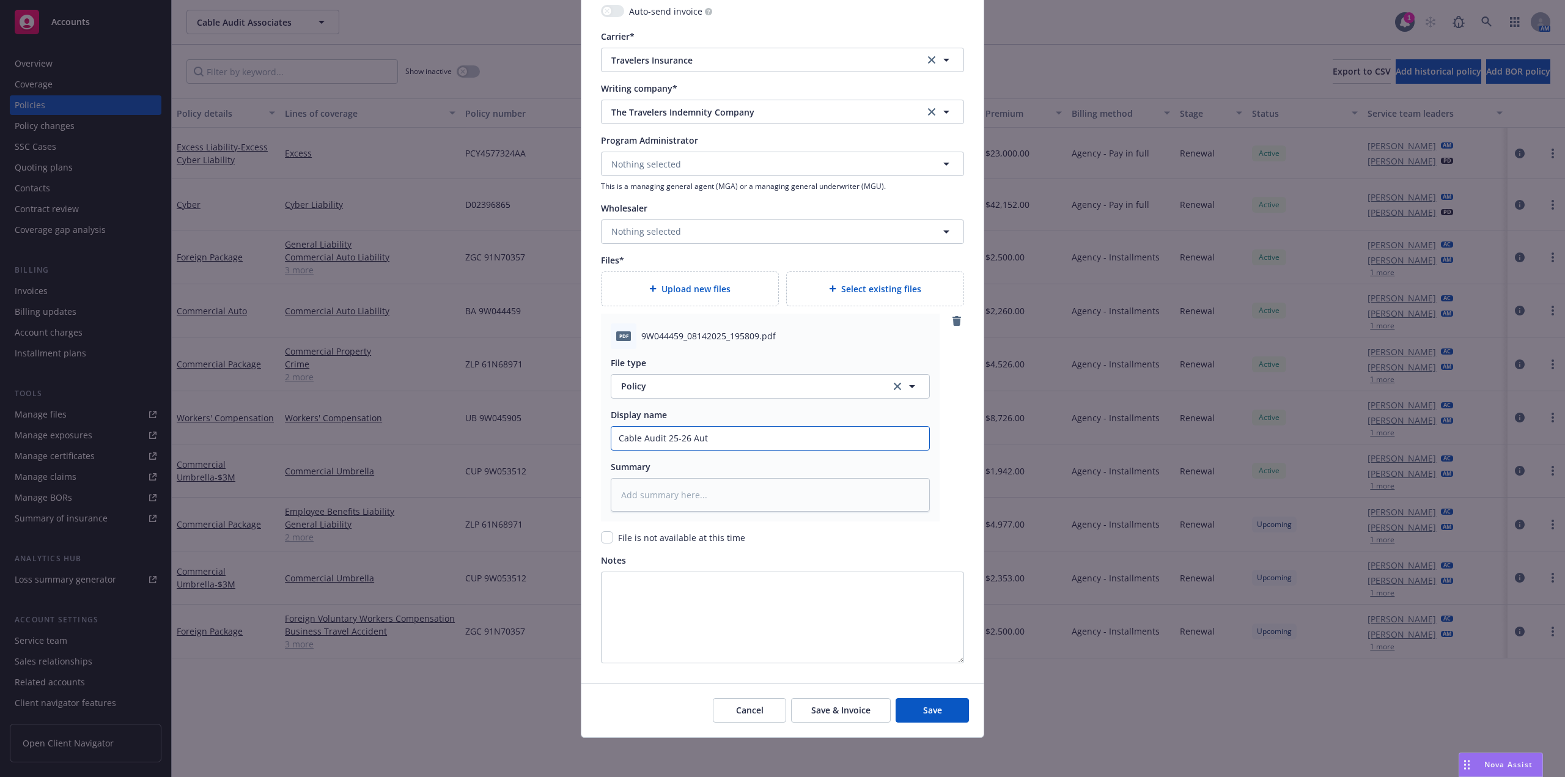
type input "Cable Audit 25-26 Auto"
type textarea "x"
type input "Cable Audit 25-26 Auto"
type textarea "x"
type input "Cable Audit 25-26 Auto P"
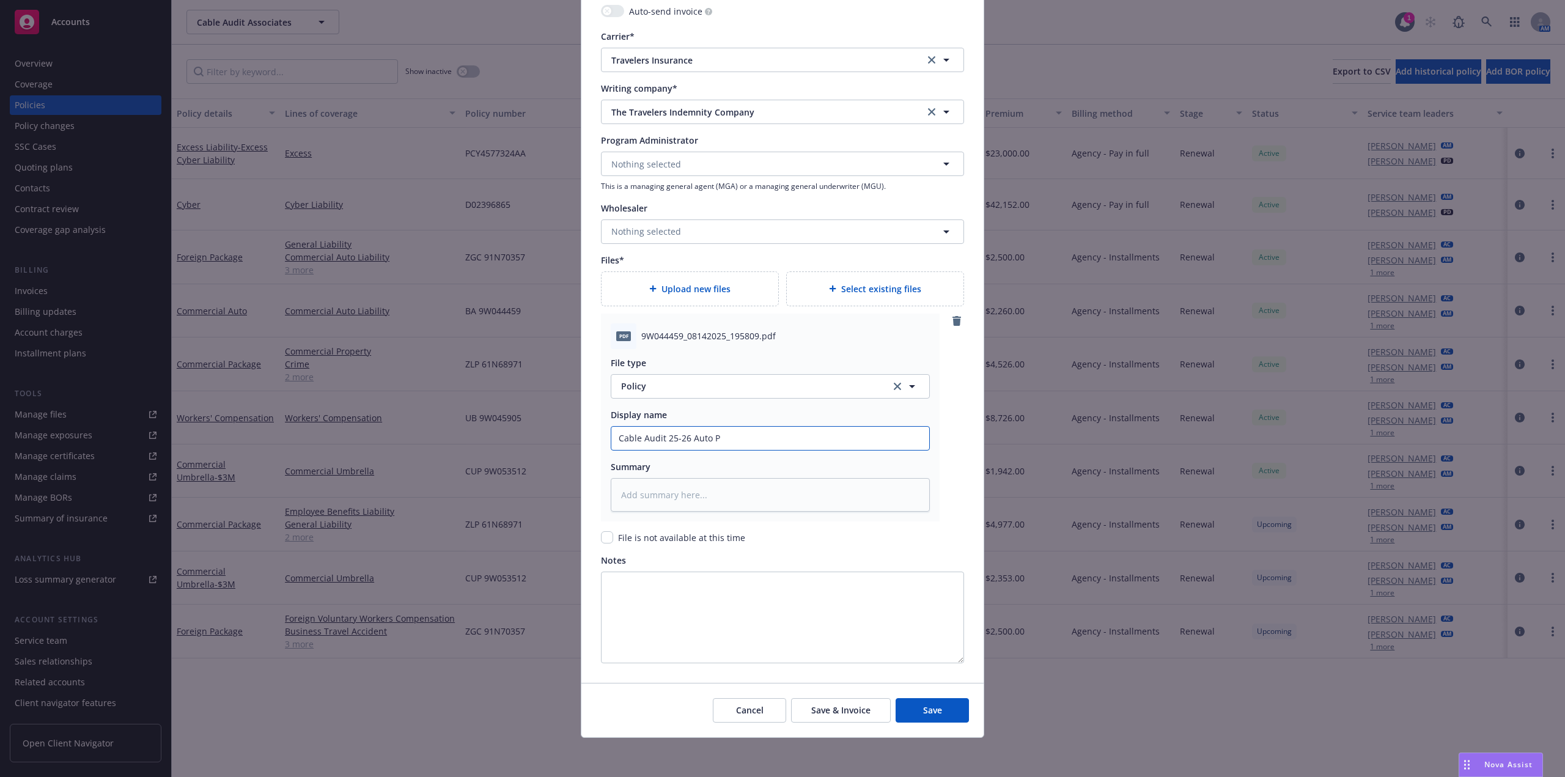
type textarea "x"
type input "Cable Audit 25-26 Auto Po"
type textarea "x"
type input "Cable Audit 25-26 Auto Pol"
type textarea "x"
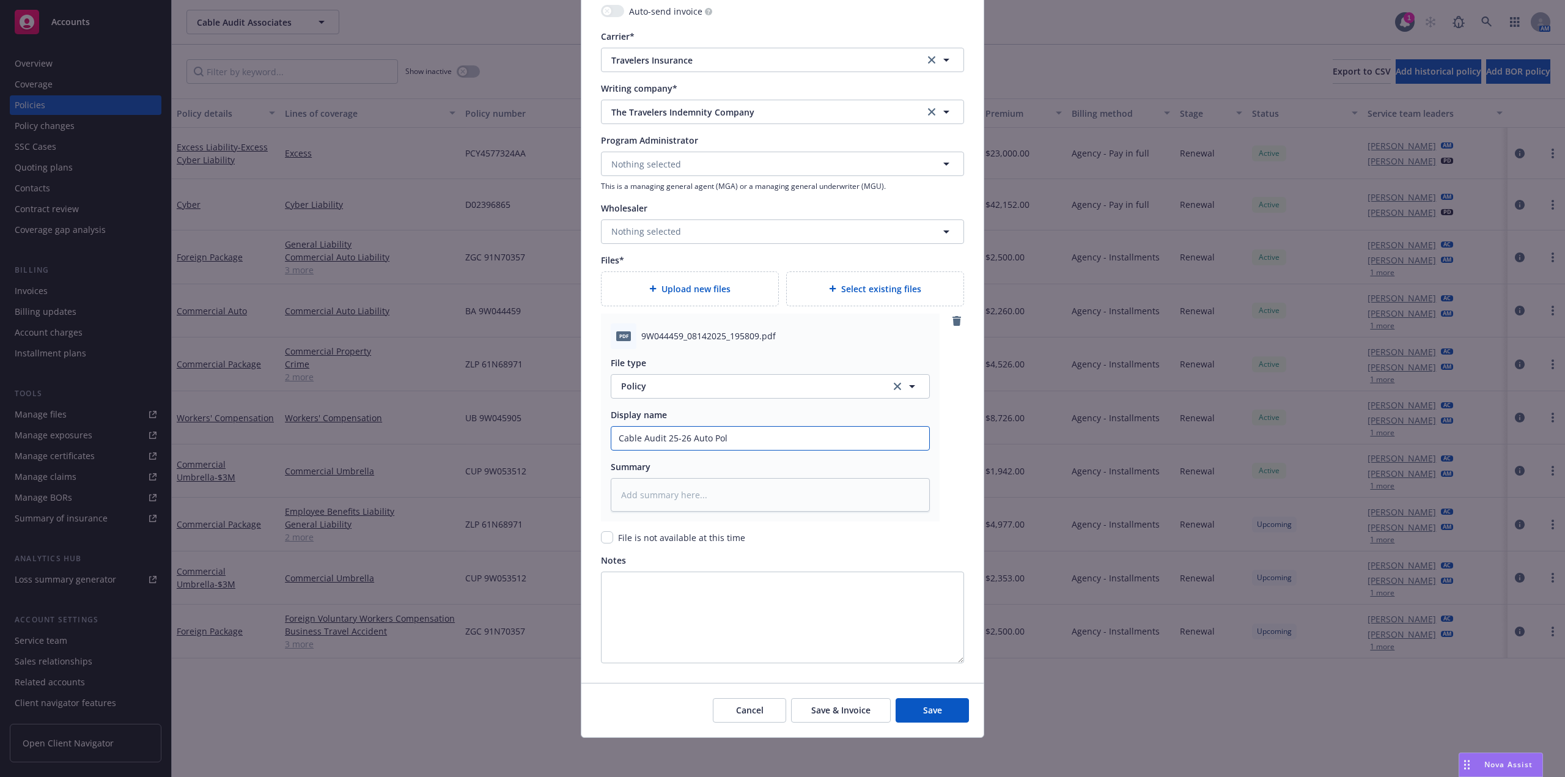
type input "Cable Audit 25-26 Auto Poli"
type textarea "x"
type input "Cable Audit 25-26 Auto Polic"
type textarea "x"
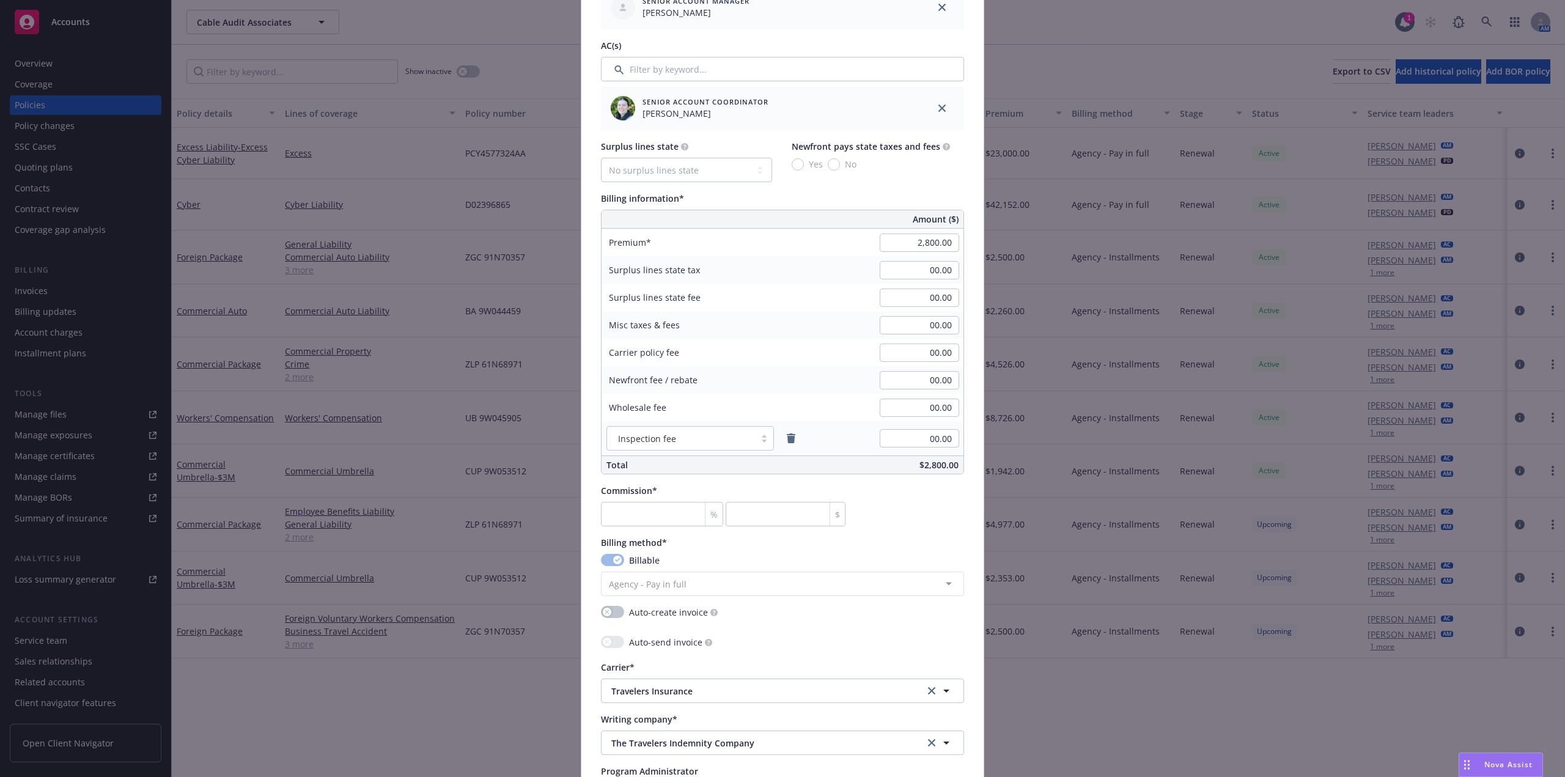
scroll to position [856, 0]
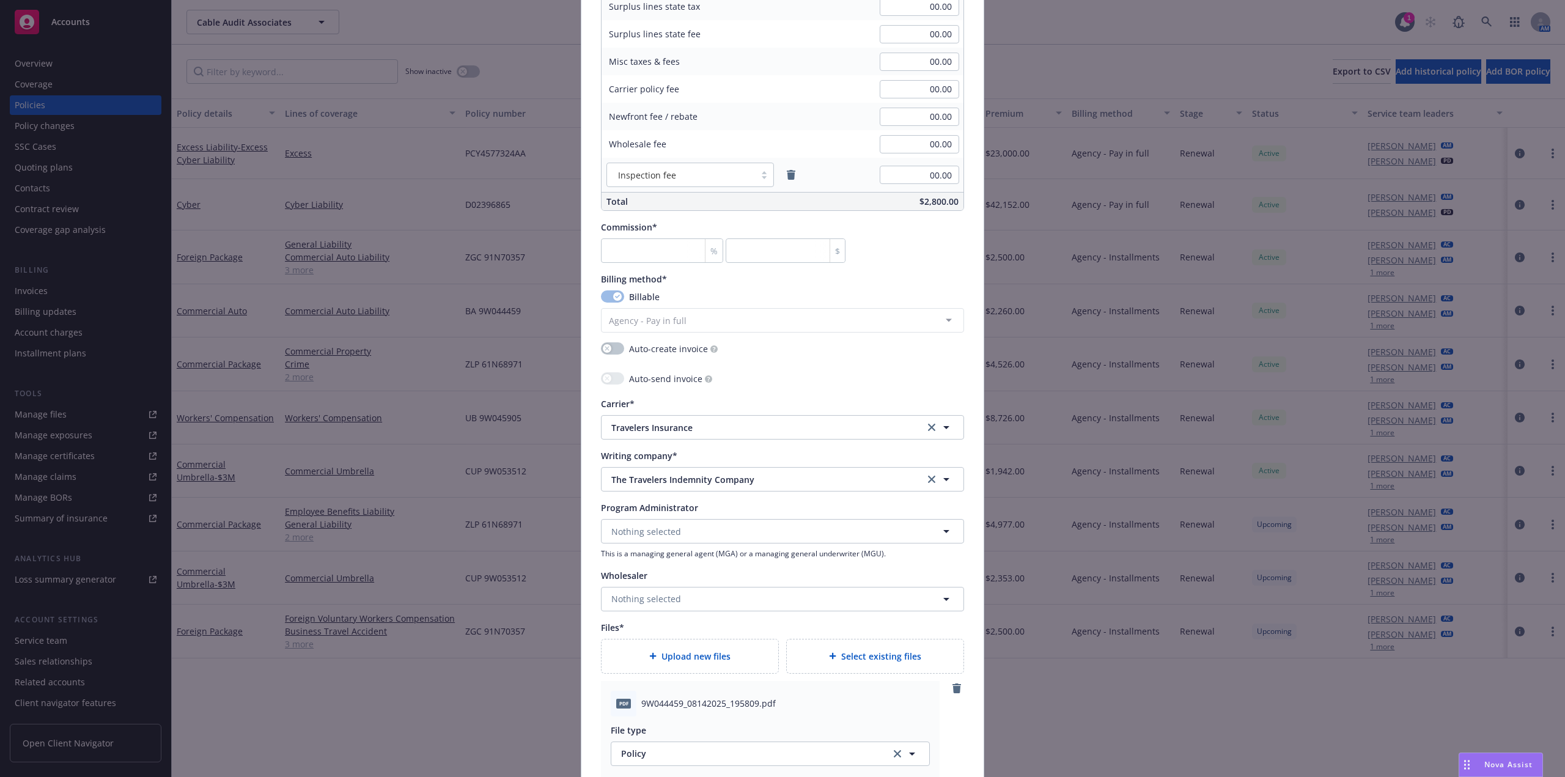
type input "Cable Audit 25-26 Auto Policy"
click at [653, 251] on input "number" at bounding box center [662, 250] width 122 height 24
type input "1"
type input "28"
type textarea "x"
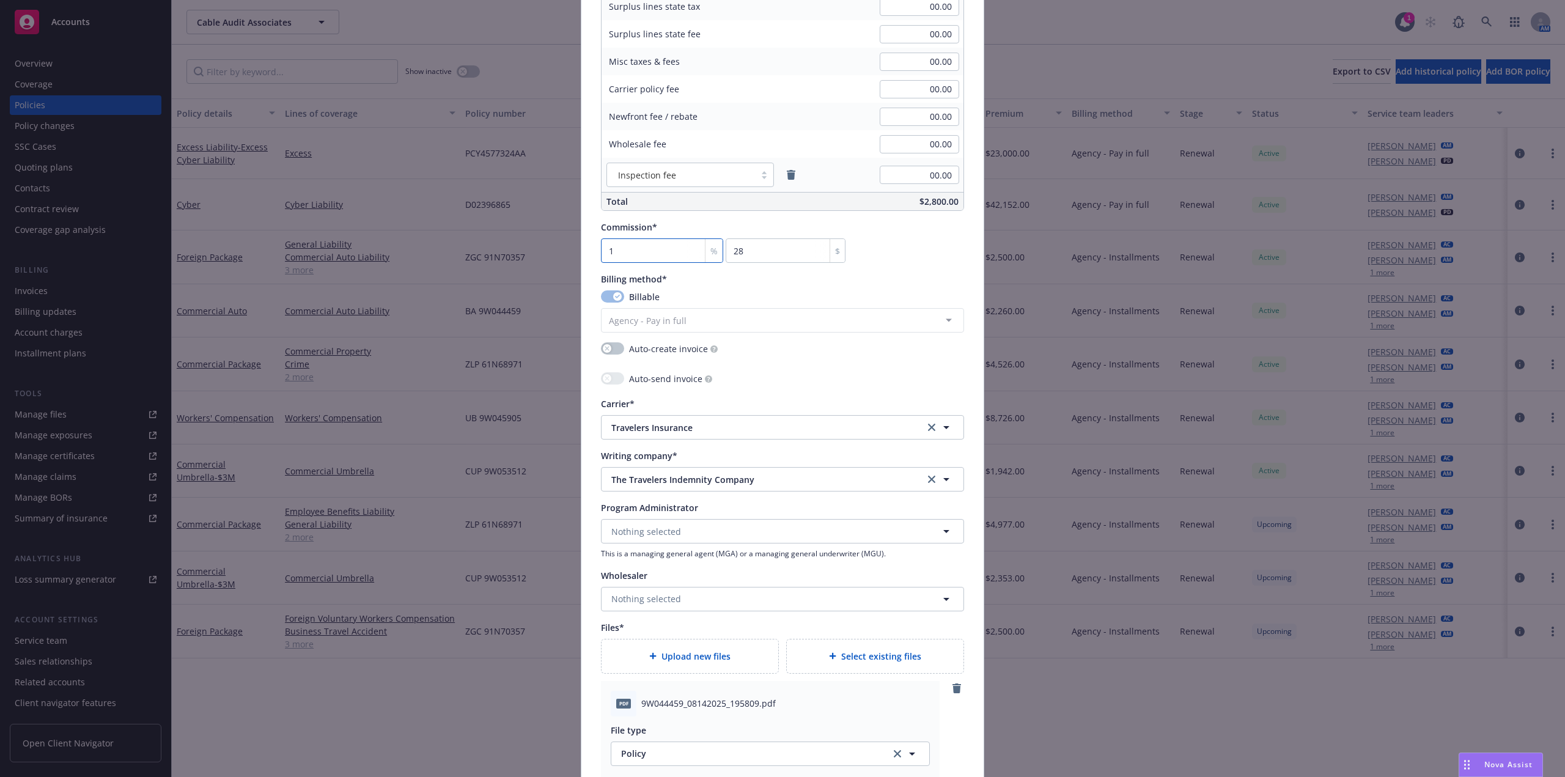
type input "15"
type input "420"
type textarea "x"
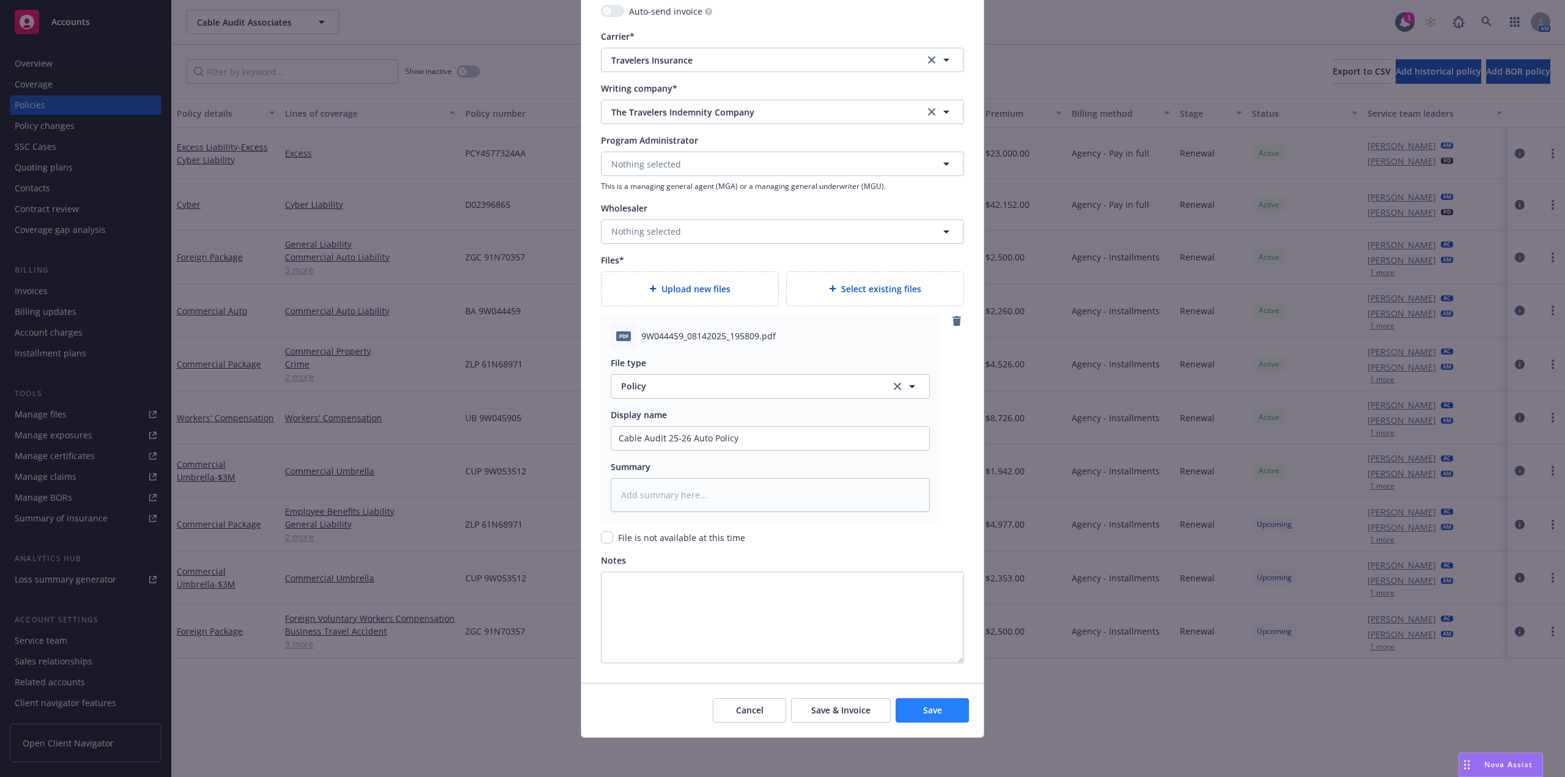
type input "15"
click at [949, 711] on button "Save" at bounding box center [932, 710] width 73 height 24
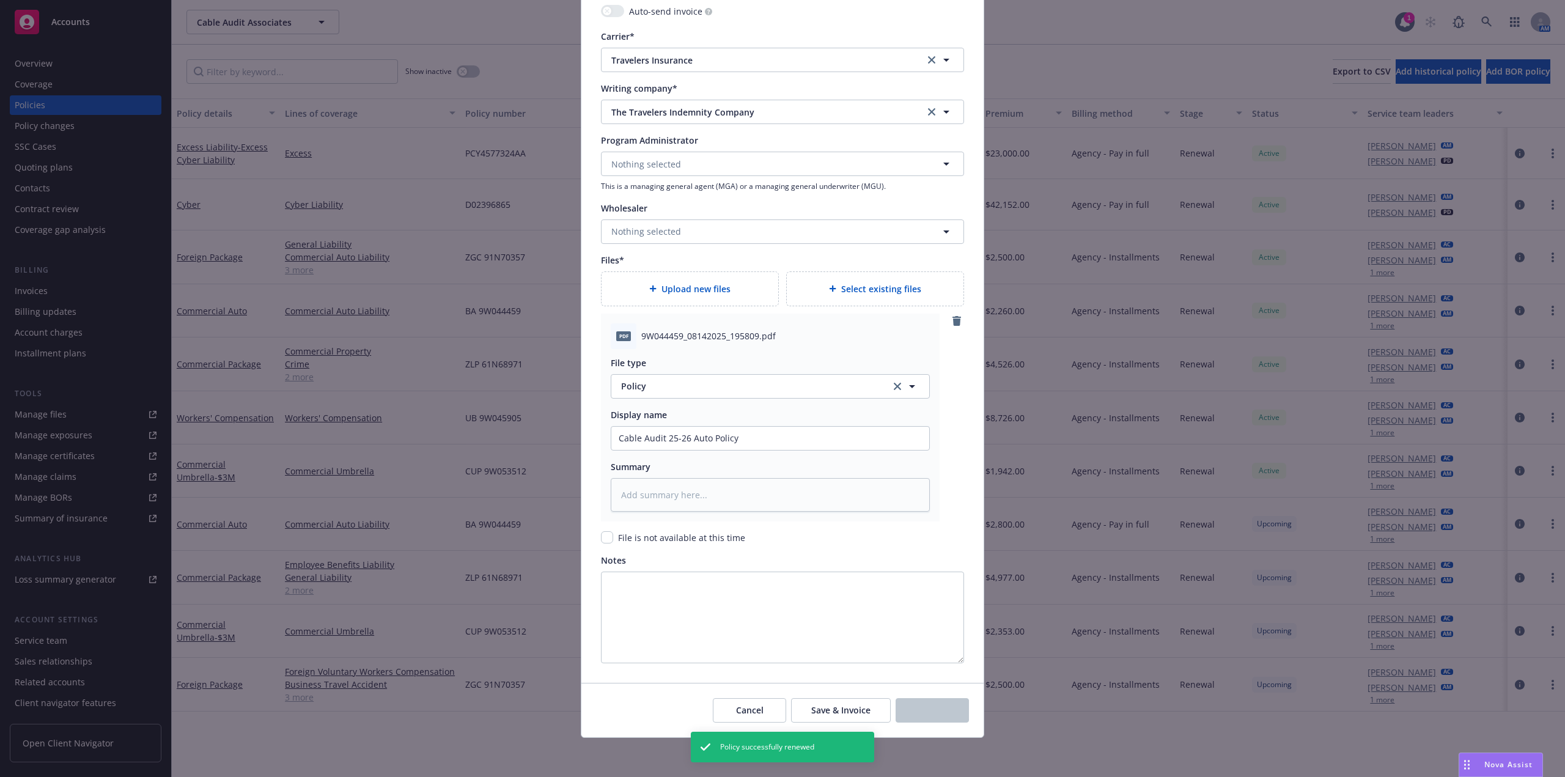
type textarea "x"
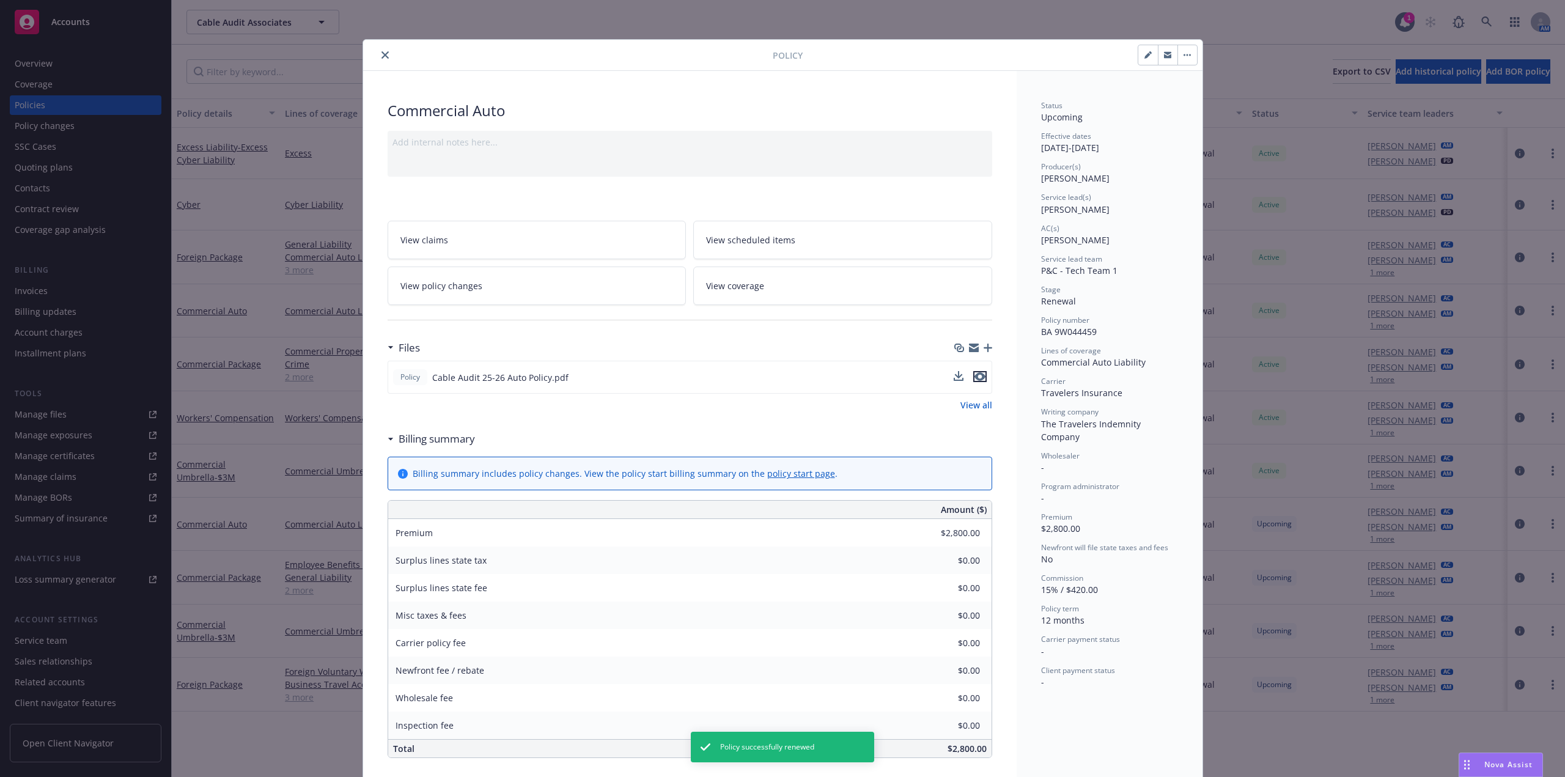
click at [974, 379] on icon "preview file" at bounding box center [979, 376] width 11 height 9
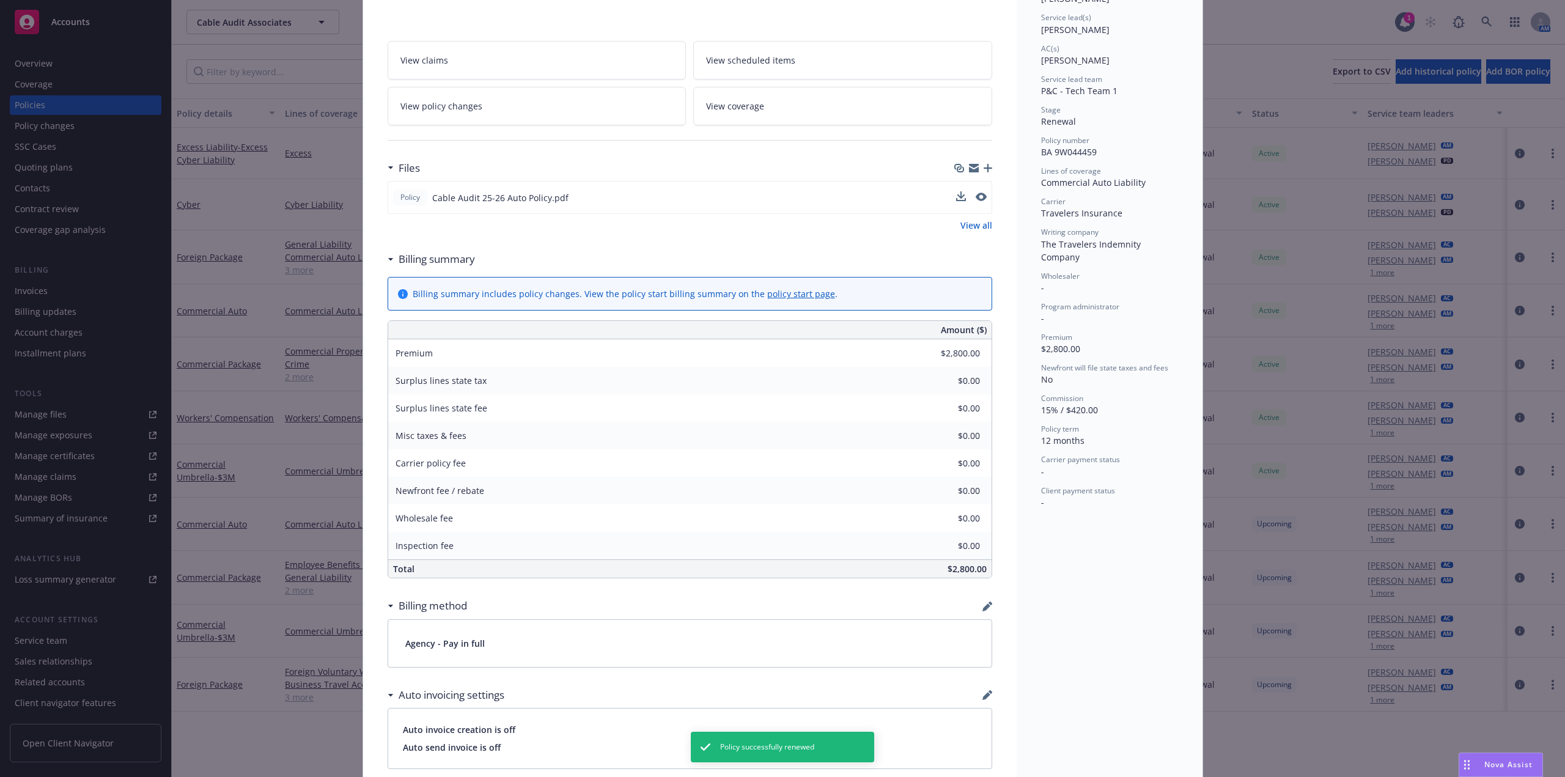
scroll to position [306, 0]
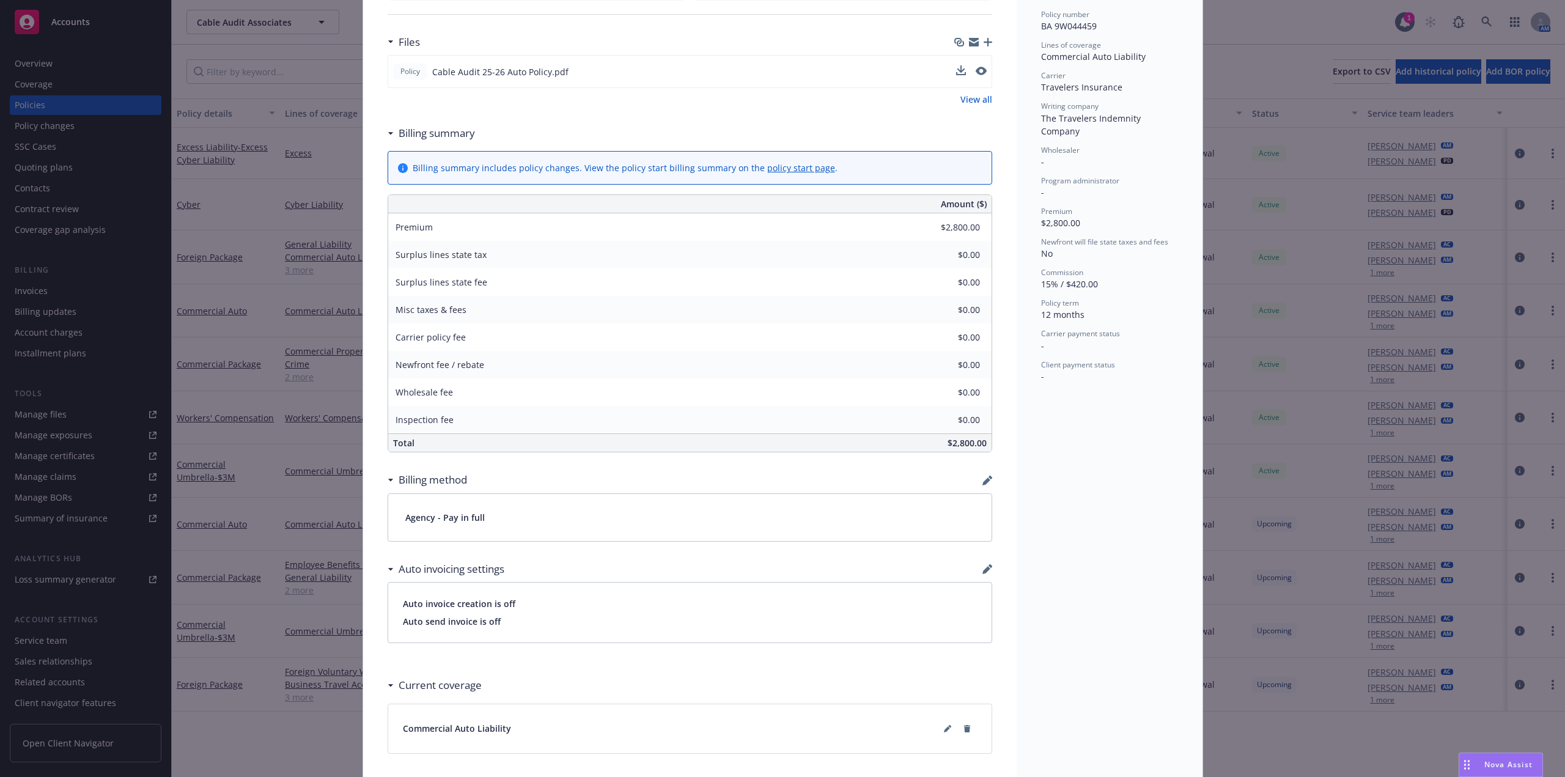
click at [988, 481] on div "Commercial Auto Add internal notes here... View claims View scheduled items Vie…" at bounding box center [689, 346] width 653 height 1163
click at [984, 482] on icon "button" at bounding box center [987, 481] width 10 height 10
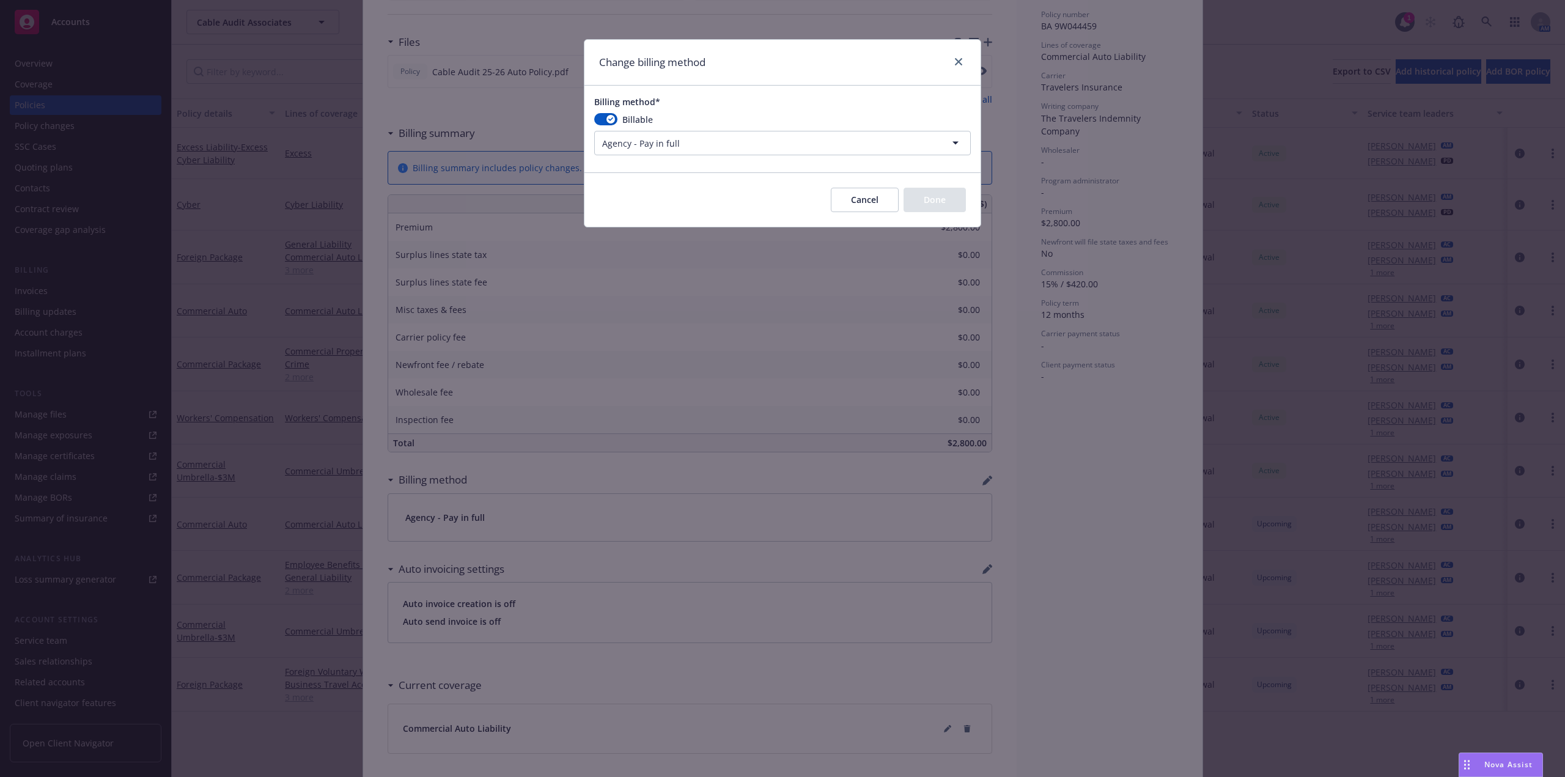
click at [784, 138] on html "Accounts Overview Coverage Policies Policy changes SSC Cases Quoting plans Cont…" at bounding box center [782, 388] width 1565 height 777
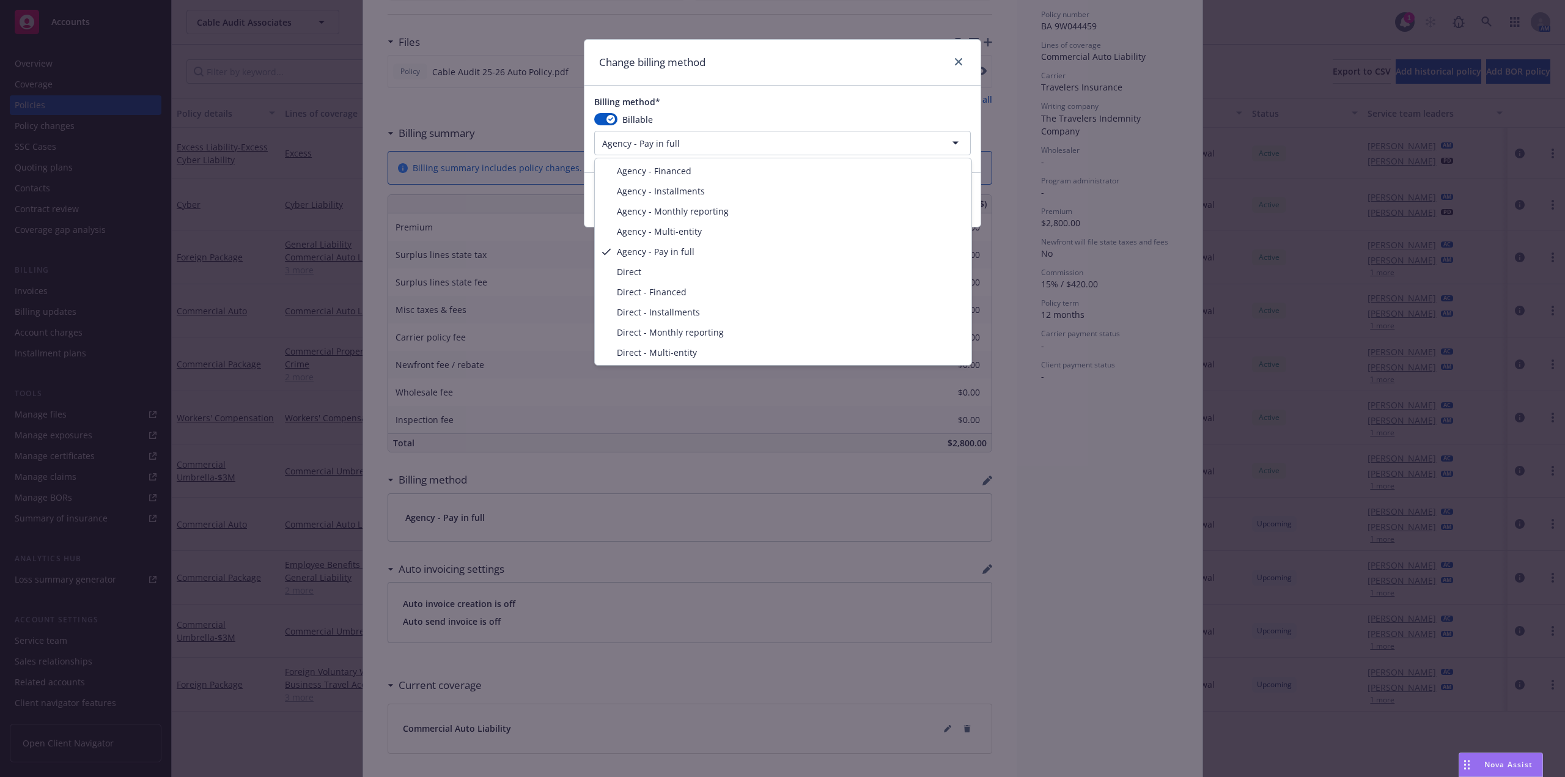
select select "AGENCY_INSTALLMENTS"
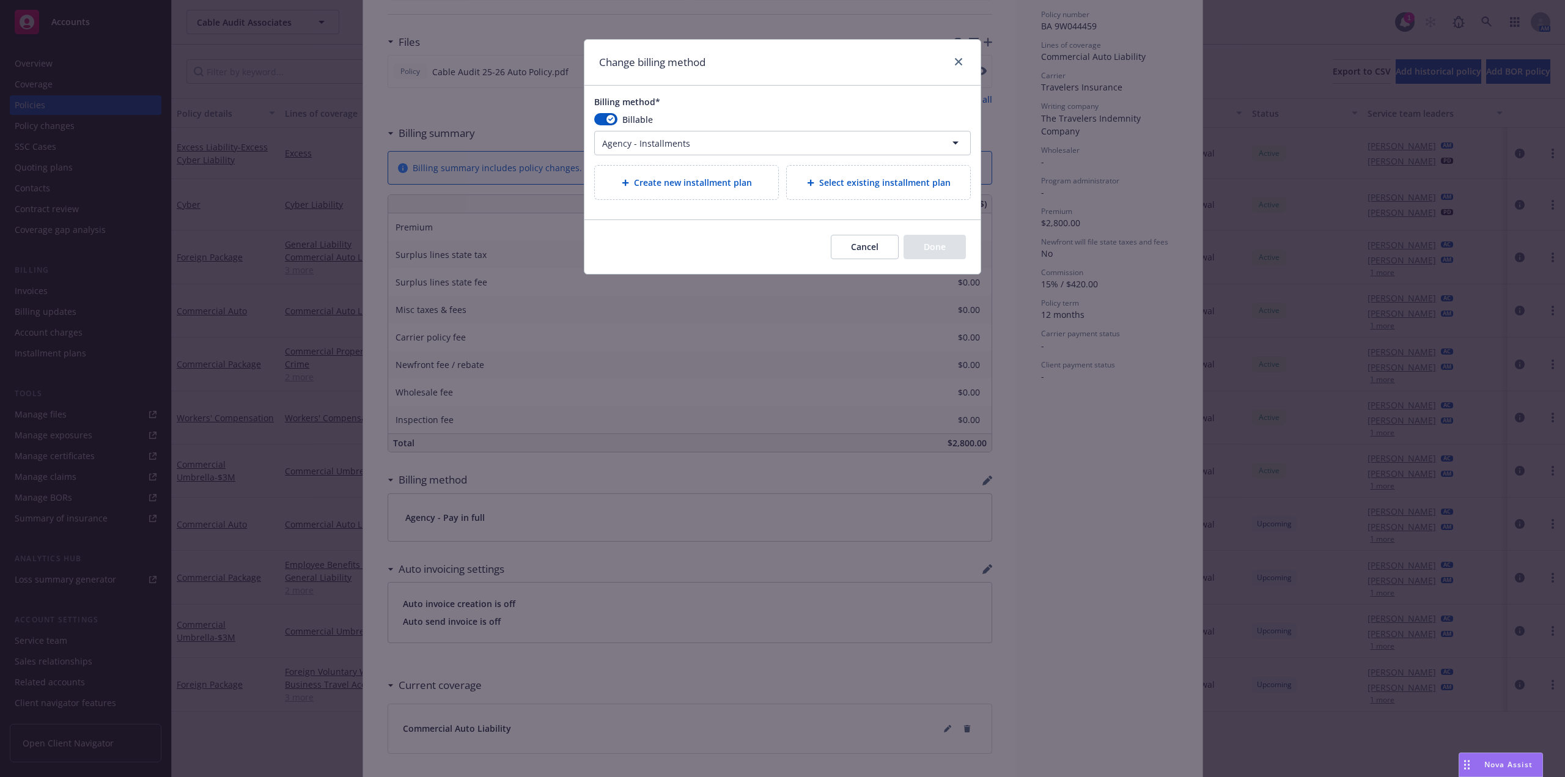
click at [931, 182] on span "Select existing installment plan" at bounding box center [884, 182] width 131 height 13
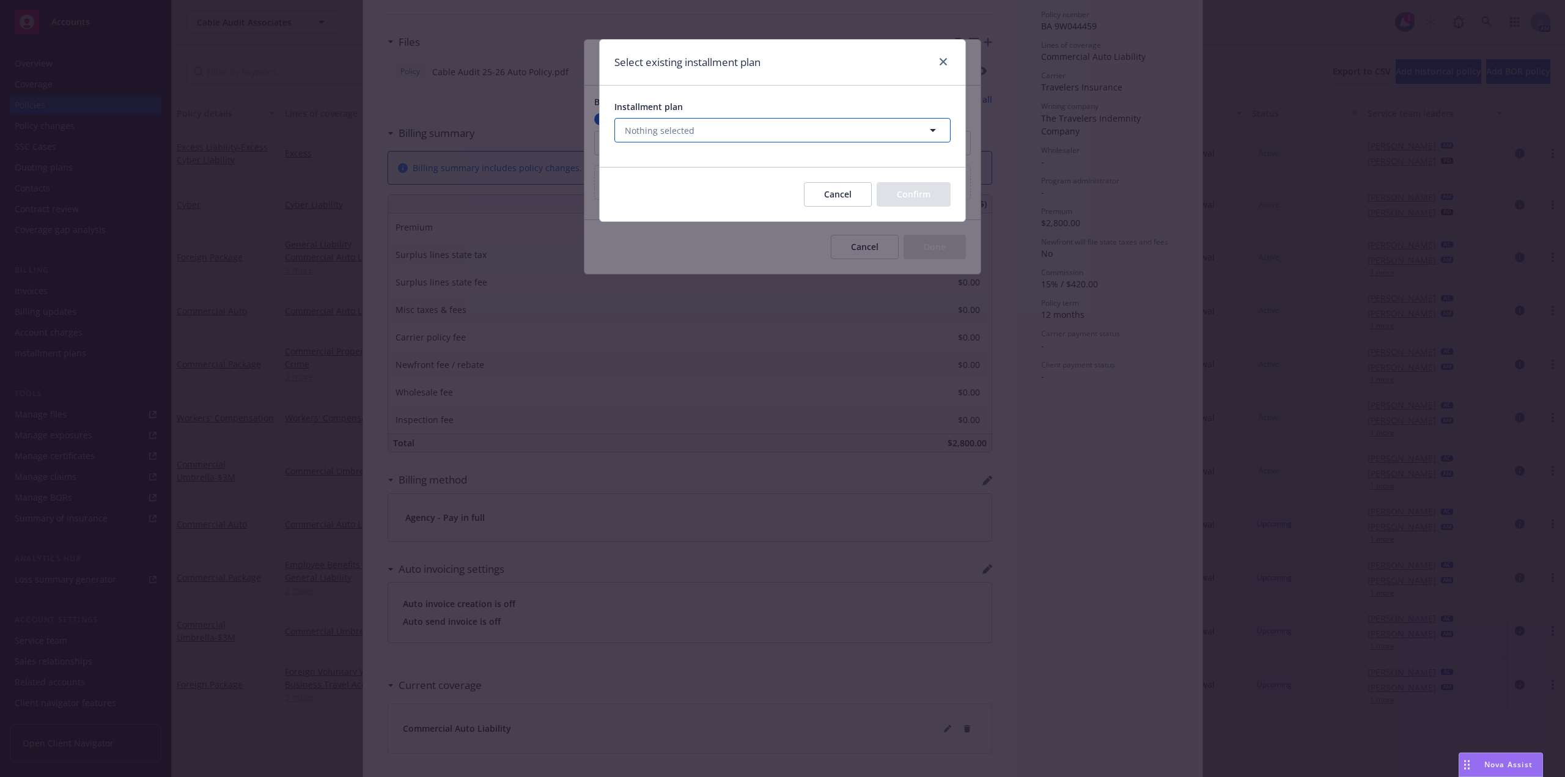
click at [766, 133] on button "Nothing selected" at bounding box center [782, 130] width 336 height 24
click at [0, 0] on input at bounding box center [0, 0] width 0 height 0
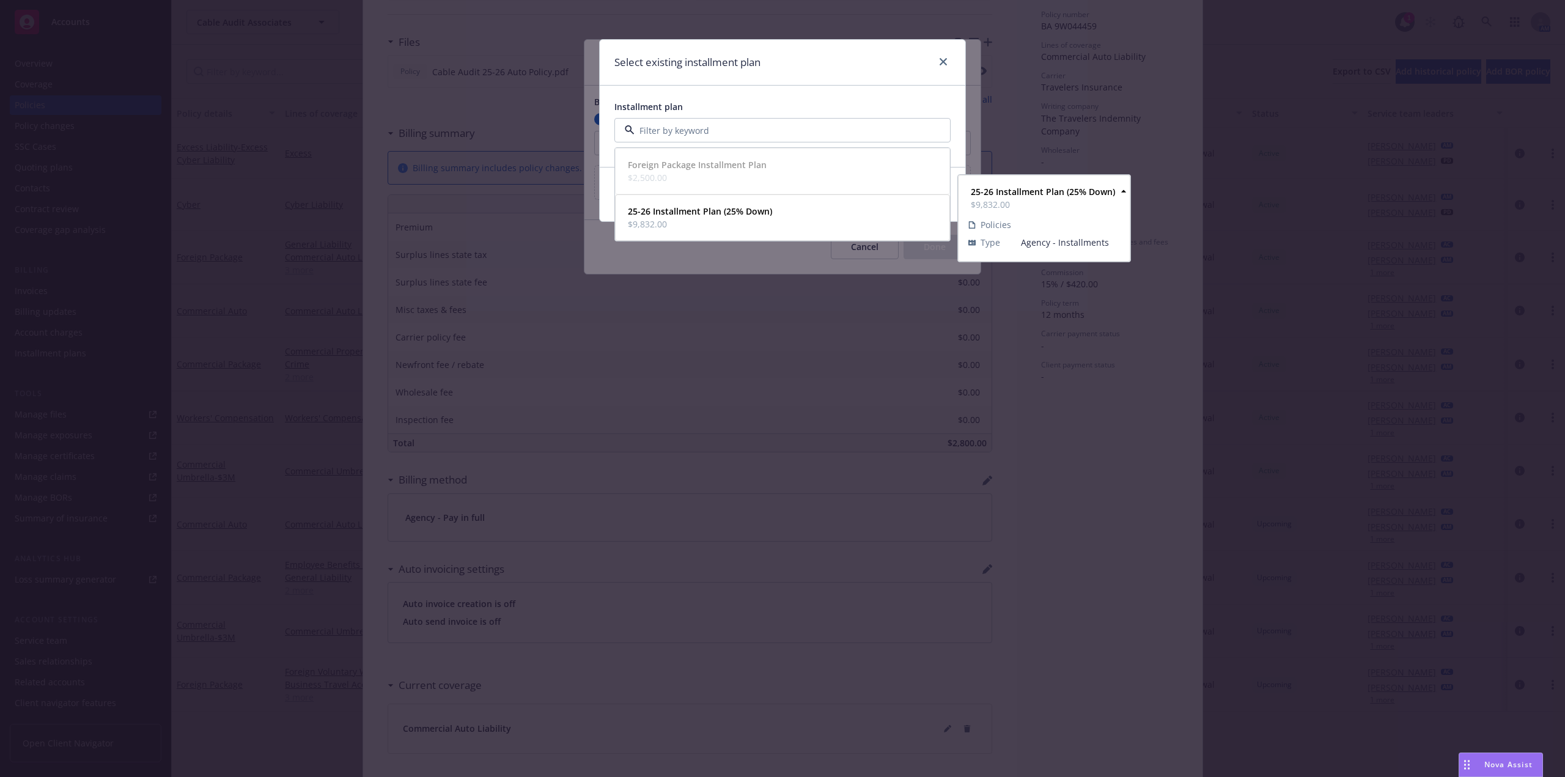
click at [709, 216] on strong "25-26 Installment Plan (25% Down)" at bounding box center [700, 211] width 144 height 12
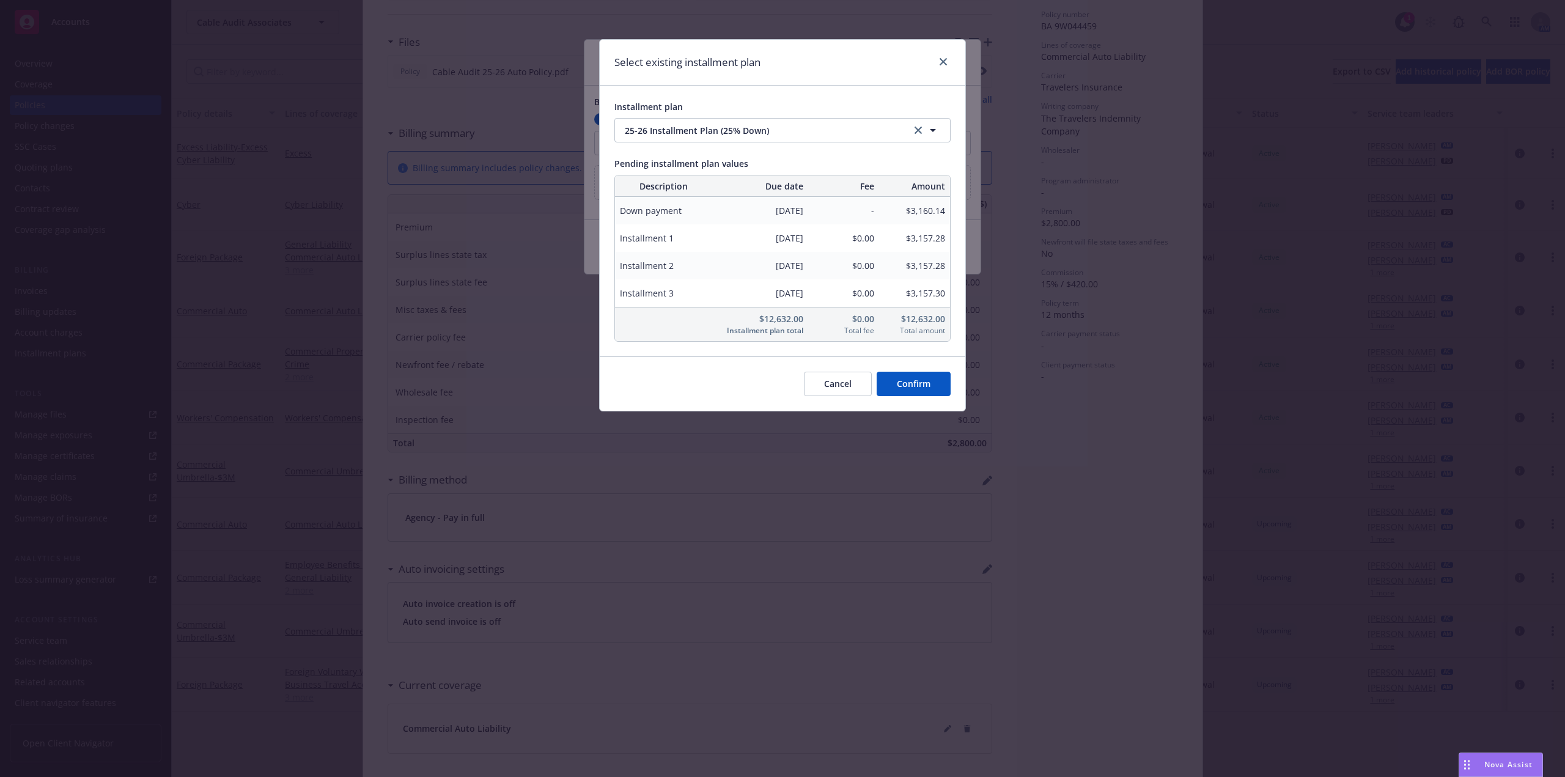
click at [923, 384] on button "Confirm" at bounding box center [914, 384] width 74 height 24
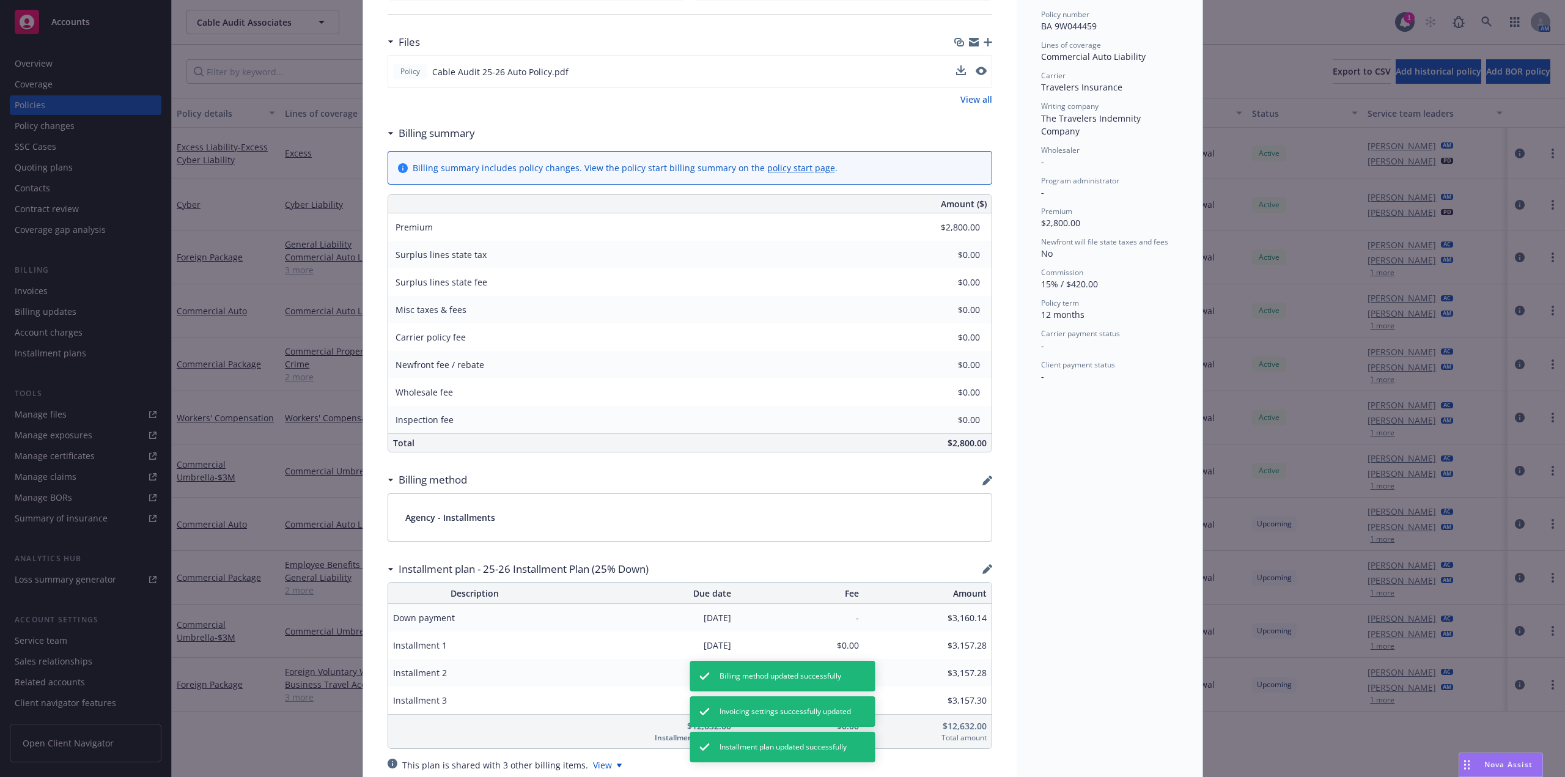
click at [987, 575] on div "Installment plan - 25-26 Installment Plan (25% Down)" at bounding box center [690, 569] width 605 height 26
click at [982, 572] on icon "button" at bounding box center [986, 570] width 8 height 8
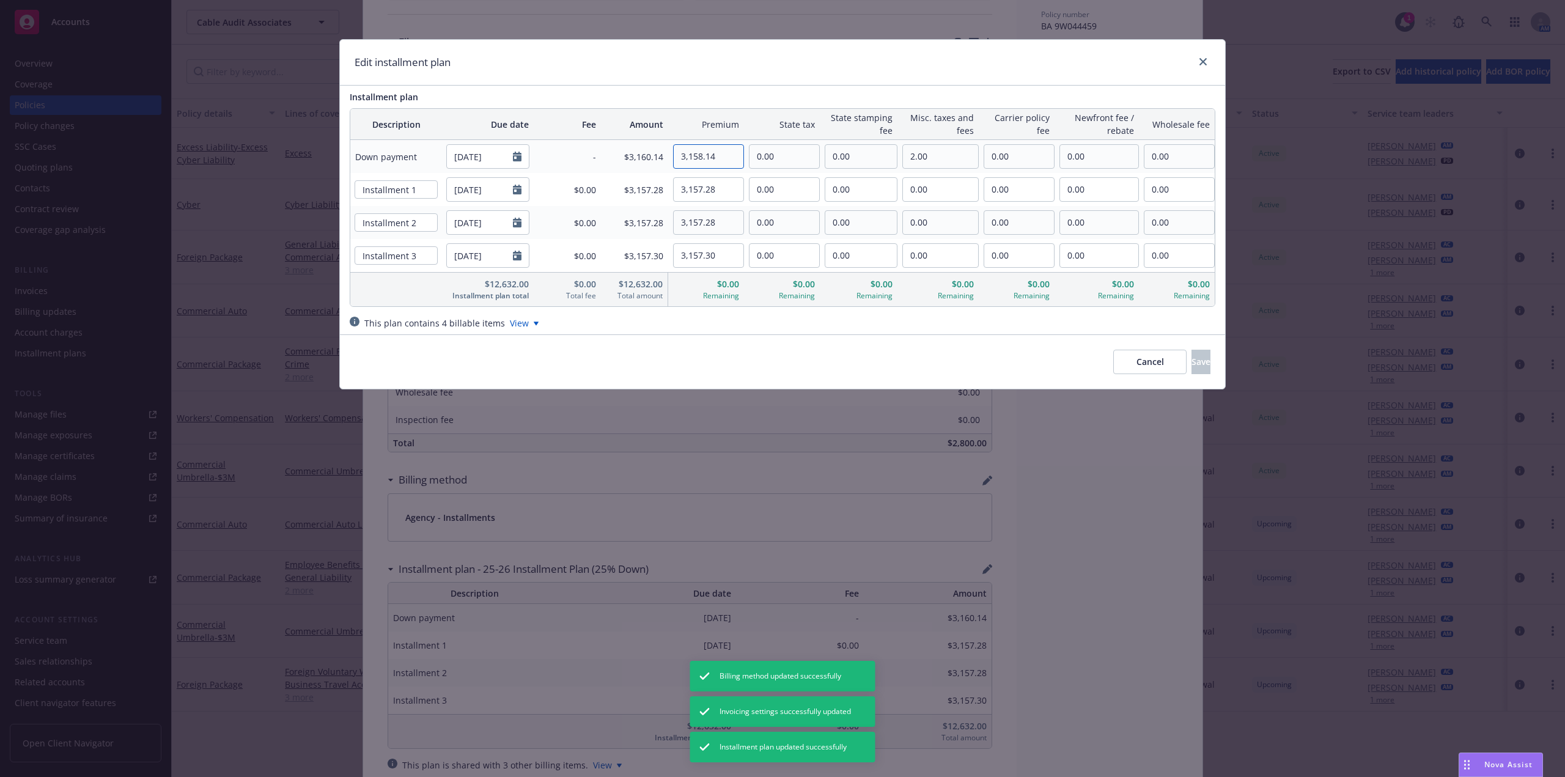
click at [711, 153] on input "3,158.14" at bounding box center [709, 156] width 70 height 23
click at [721, 153] on input "3,158.14" at bounding box center [709, 156] width 70 height 23
click at [725, 154] on input "3,158.14" at bounding box center [709, 156] width 70 height 23
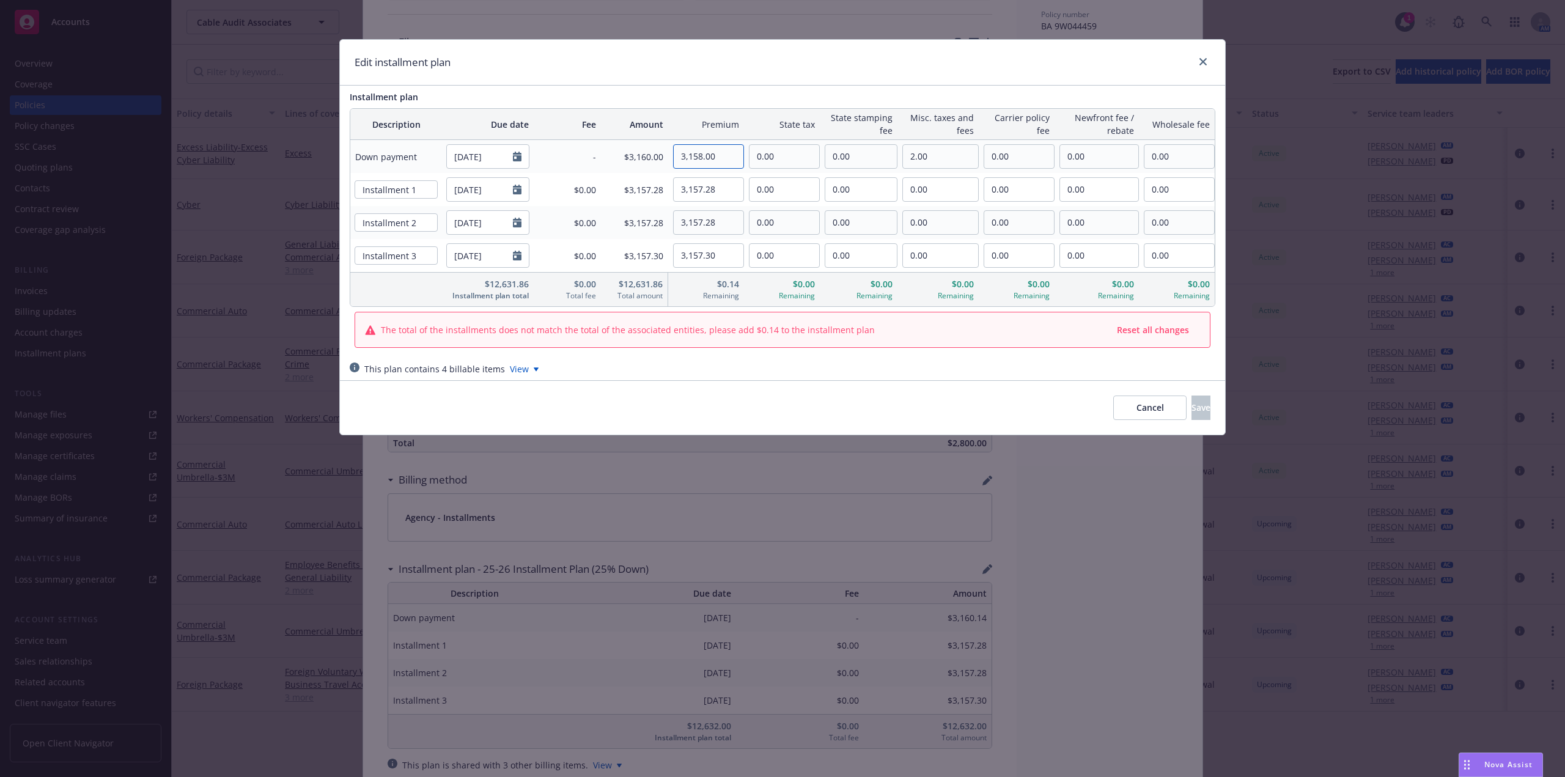
type input "3,158.00"
drag, startPoint x: 725, startPoint y: 193, endPoint x: 653, endPoint y: 193, distance: 72.1
click at [653, 193] on tr "Installment 1 11/21/2025 $0.00 $3,157.28 3,157.28 0.00 0.00 0.00 0.00 0.00 0.00" at bounding box center [782, 189] width 864 height 33
type input "3,157.00"
drag, startPoint x: 727, startPoint y: 224, endPoint x: 654, endPoint y: 225, distance: 72.7
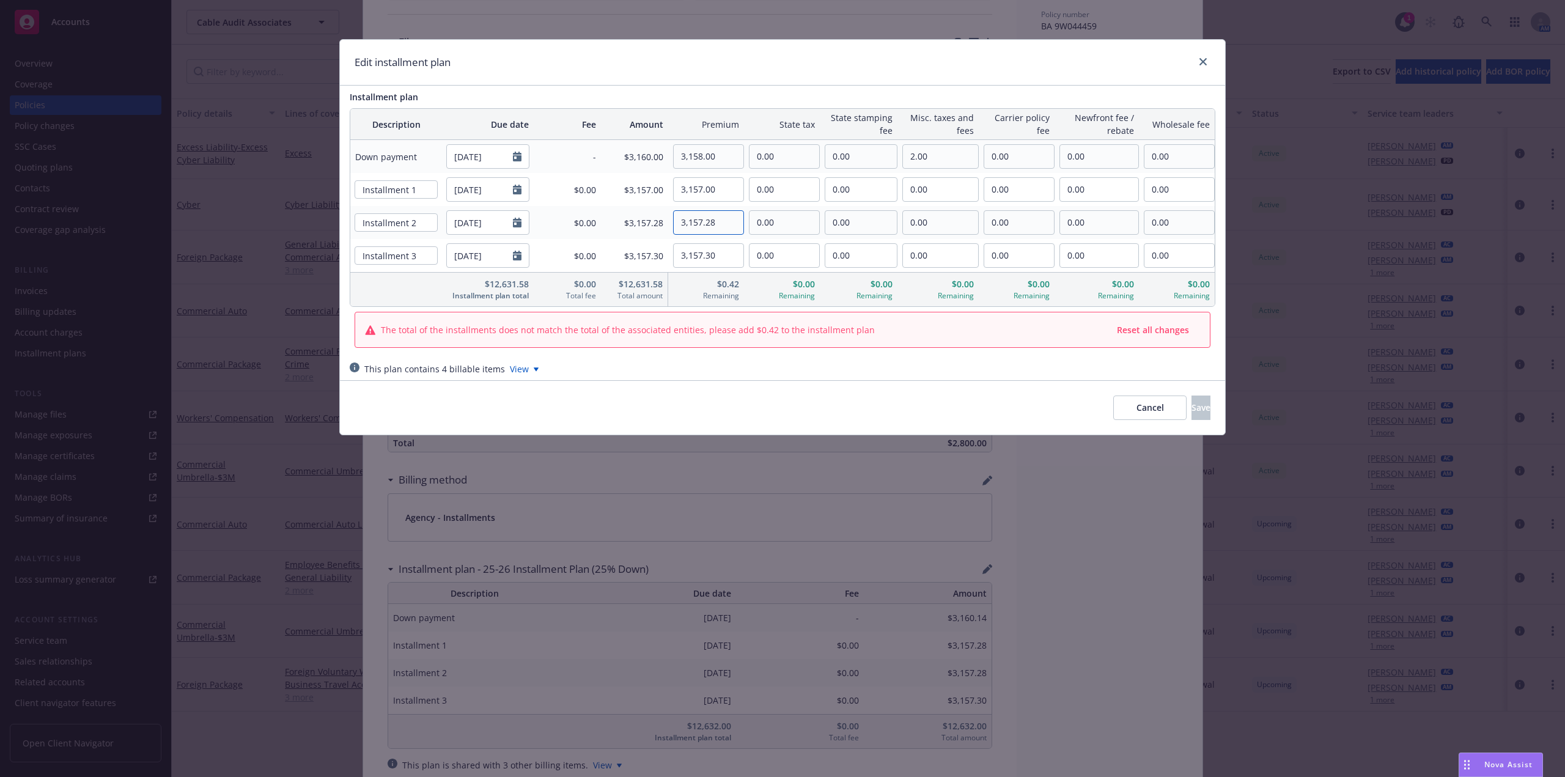
click at [654, 225] on tr "Installment 2 02/21/2026 $0.00 $3,157.28 3,157.28 0.00 0.00 0.00 0.00 0.00 0.00" at bounding box center [782, 222] width 864 height 33
type input "3,157.00"
drag, startPoint x: 723, startPoint y: 257, endPoint x: 660, endPoint y: 257, distance: 63.0
click at [660, 257] on tr "Installment 3 05/21/2026 $0.00 $3,157.30 3,157.30 0.00 0.00 0.00 0.00 0.00 0.00" at bounding box center [782, 255] width 864 height 33
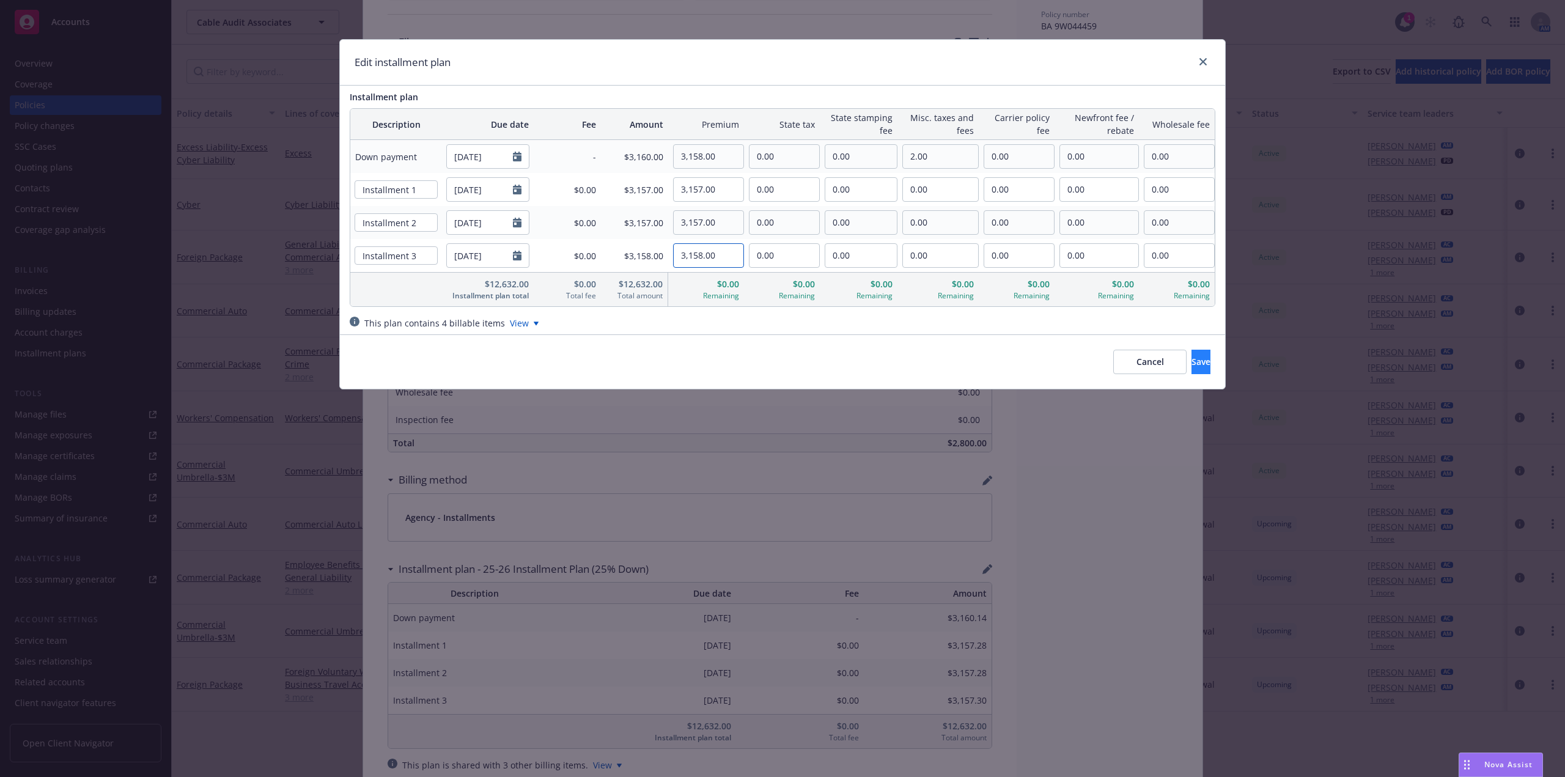
type input "3,158.00"
click at [1197, 369] on button "Save" at bounding box center [1200, 362] width 19 height 24
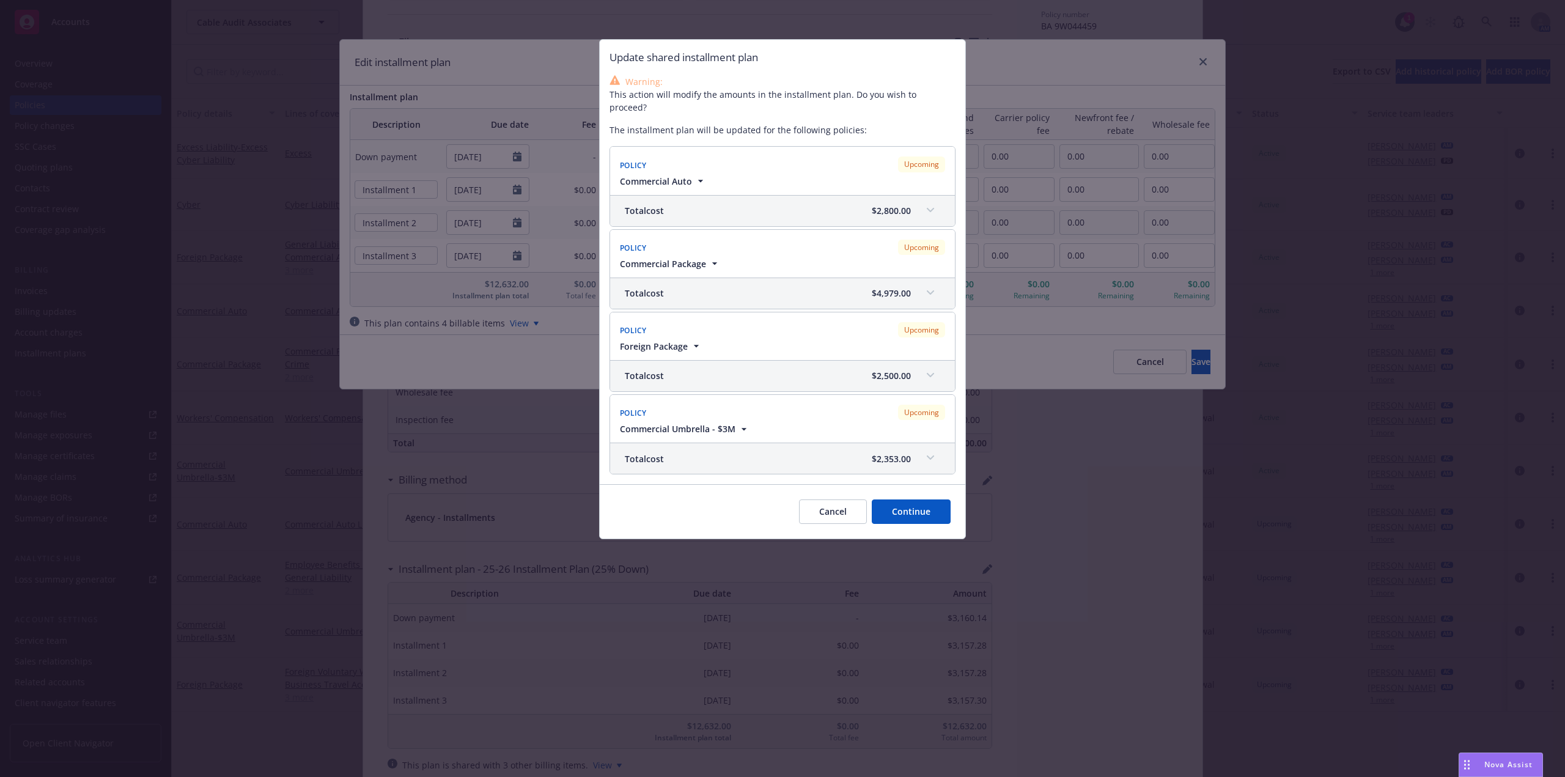
drag, startPoint x: 907, startPoint y: 498, endPoint x: 914, endPoint y: 493, distance: 9.3
click at [907, 499] on button "Continue" at bounding box center [911, 511] width 79 height 24
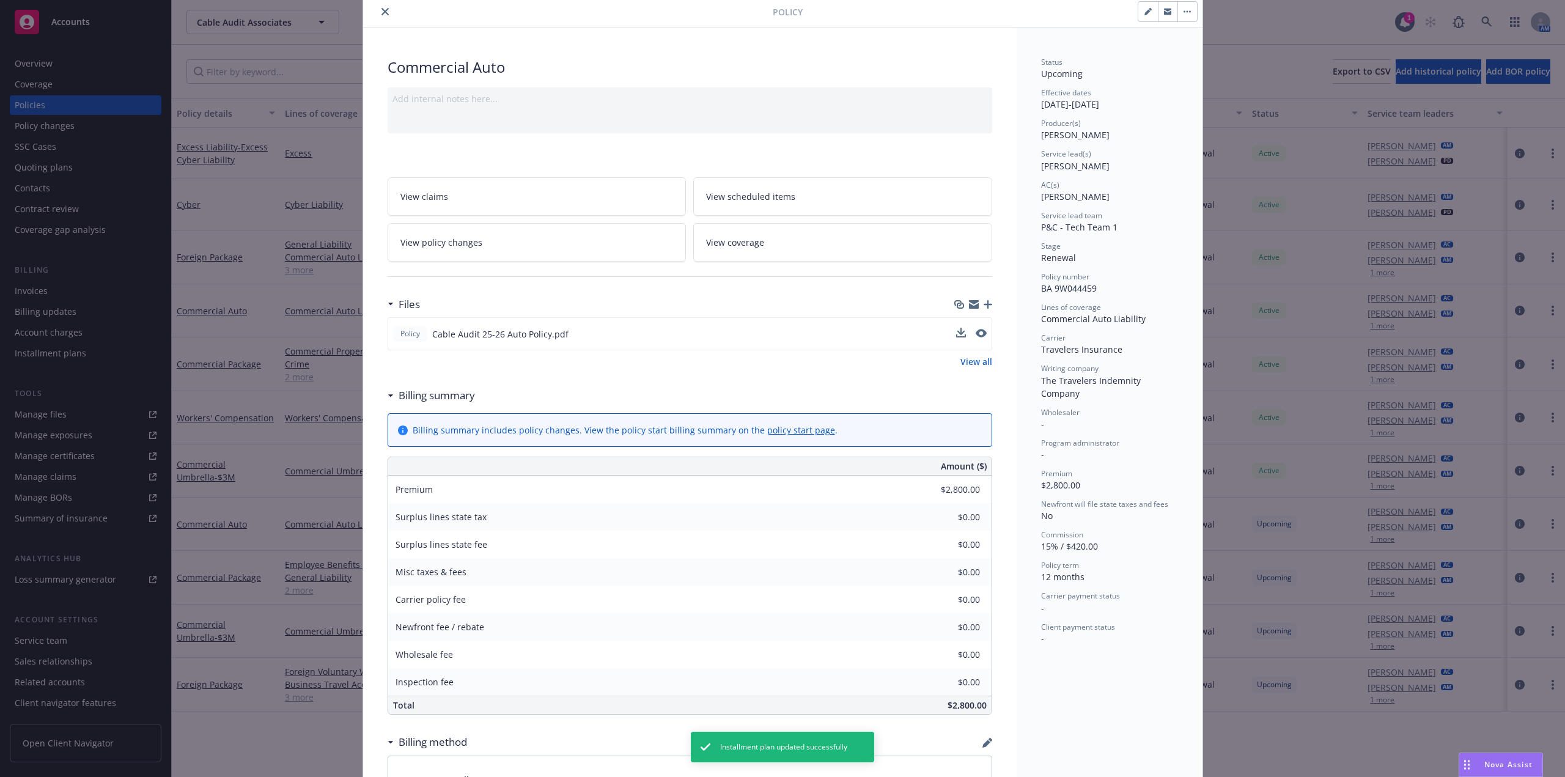
scroll to position [0, 0]
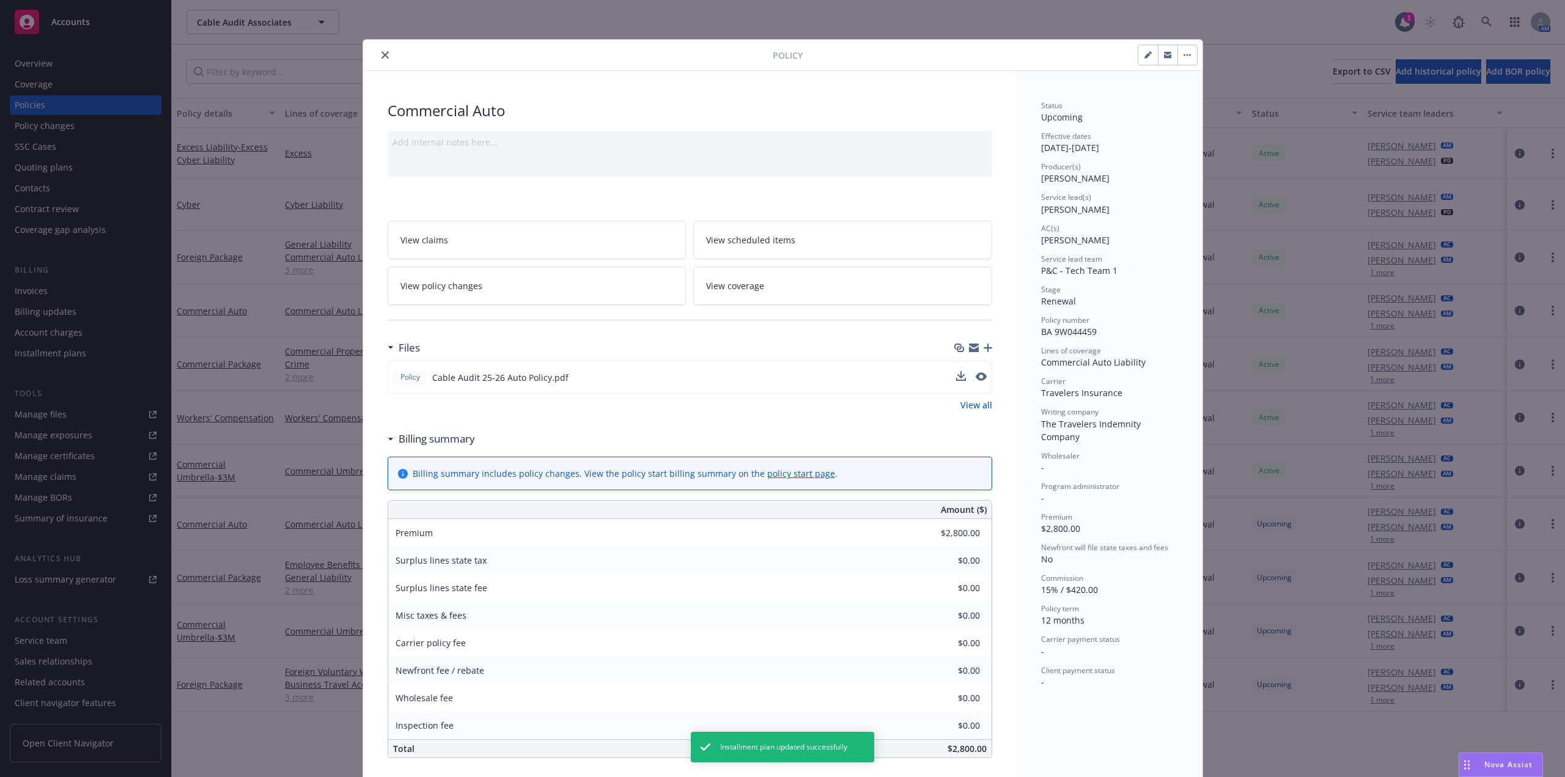
click at [381, 54] on icon "close" at bounding box center [384, 54] width 7 height 7
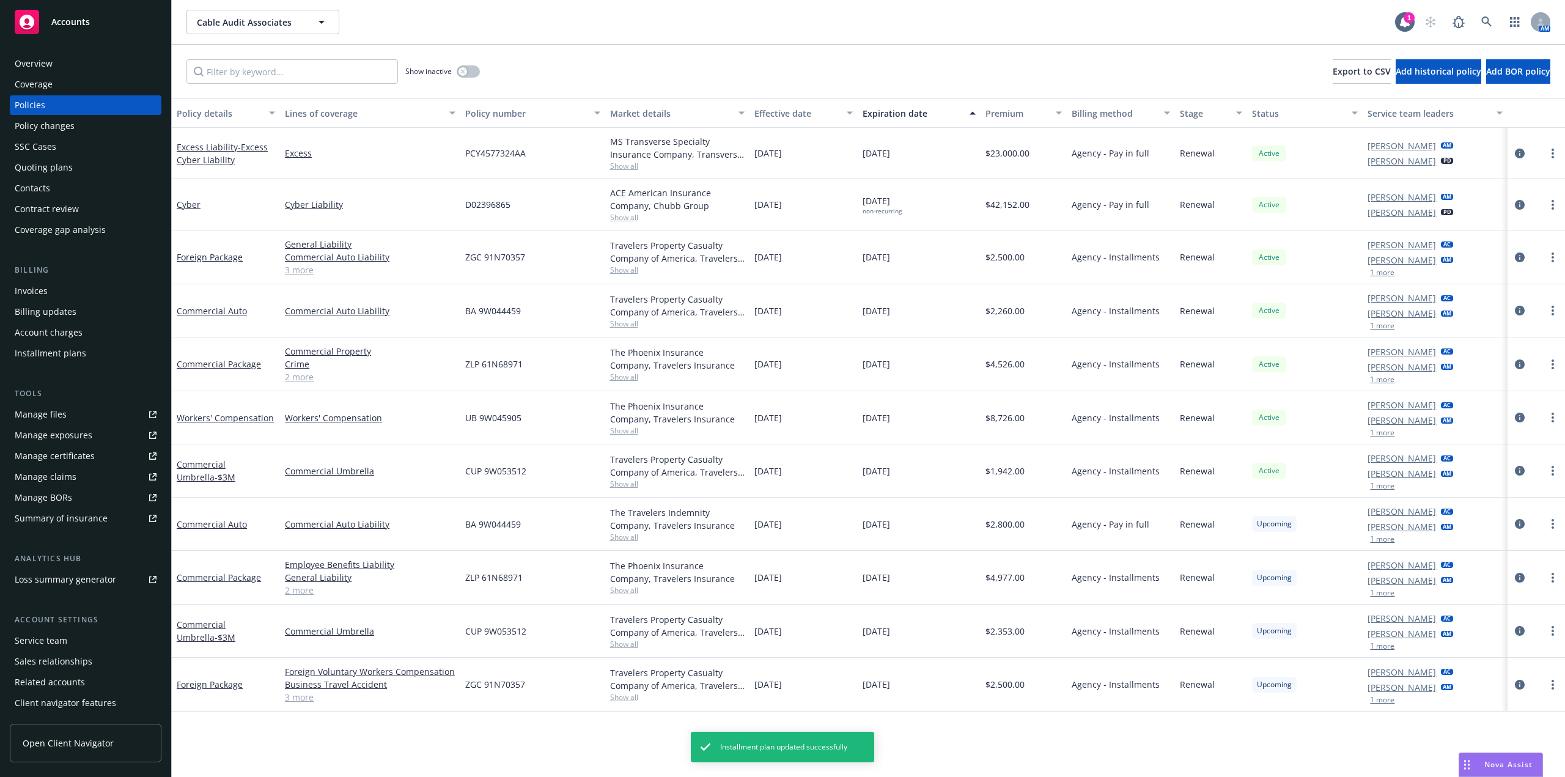
click at [499, 359] on span "ZLP 61N68971" at bounding box center [493, 364] width 57 height 13
click at [498, 306] on span "BA 9W044459" at bounding box center [493, 310] width 56 height 13
click at [1549, 421] on link "more" at bounding box center [1552, 417] width 15 height 15
click at [1553, 418] on circle "more" at bounding box center [1552, 417] width 2 height 2
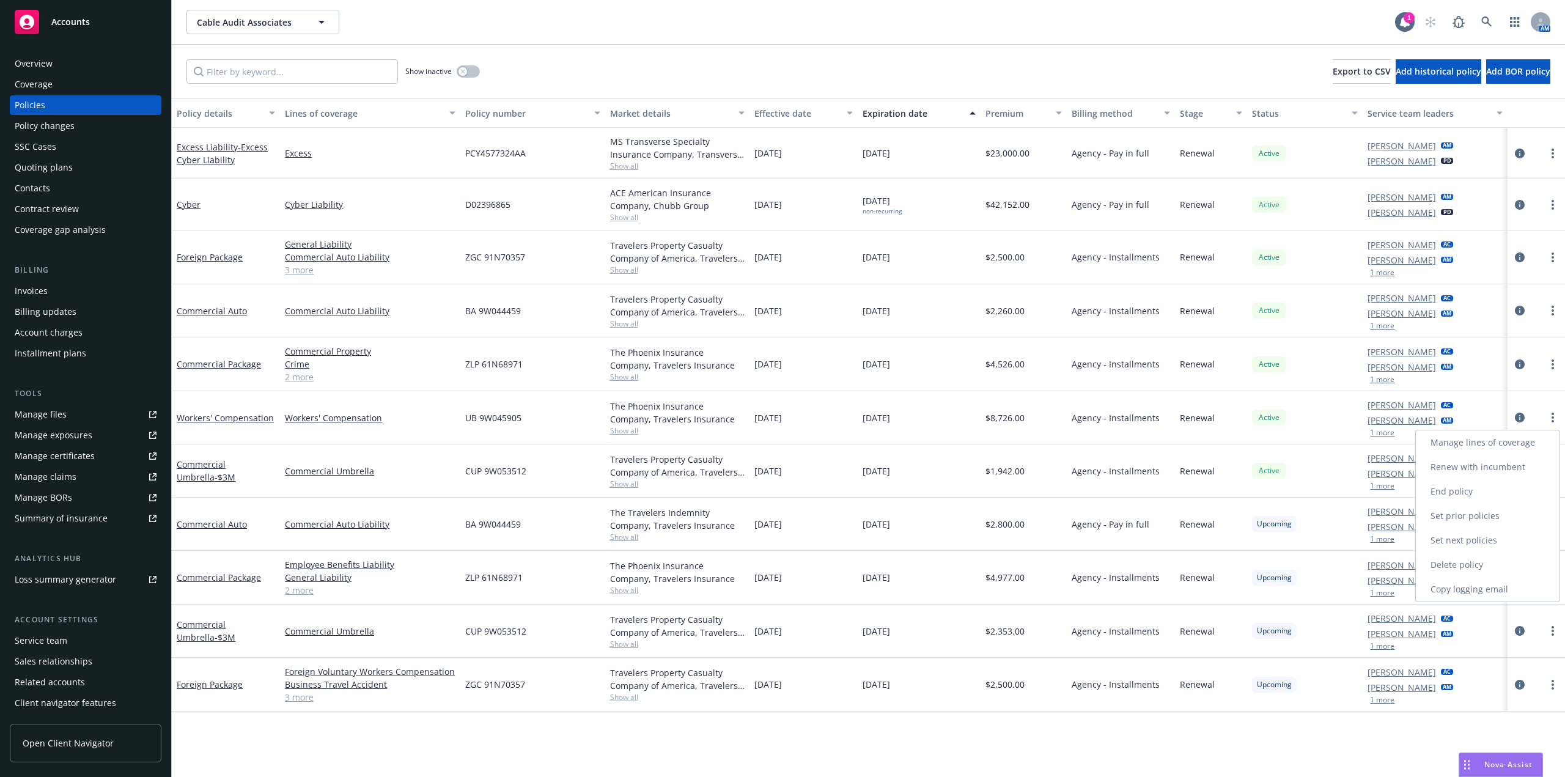
click at [1497, 465] on link "Renew with incumbent" at bounding box center [1488, 467] width 144 height 24
click at [1497, 465] on div "Alison Smaalders AC Devin McKenzie AM 1 more" at bounding box center [1435, 470] width 144 height 53
select select "12"
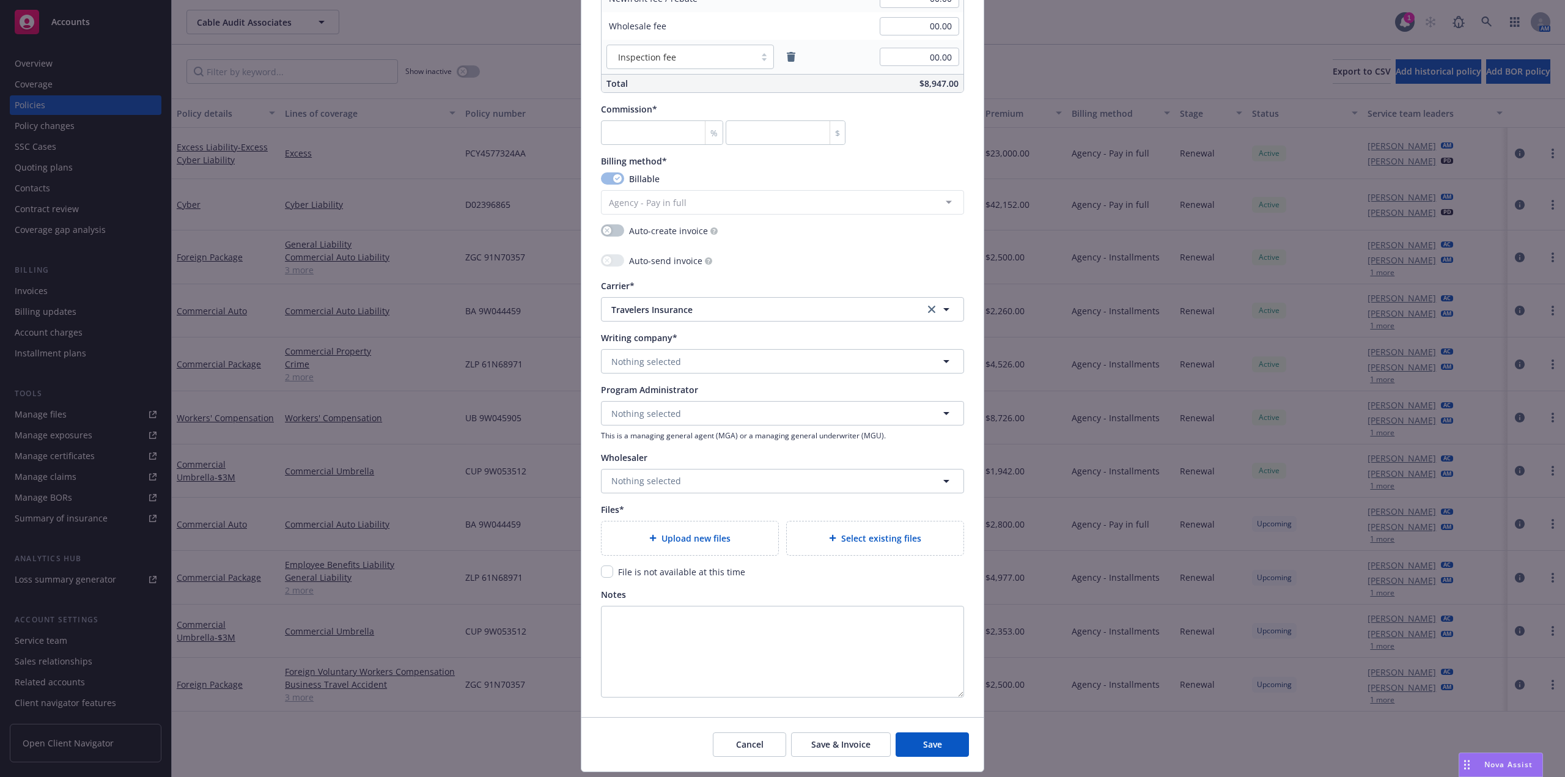
scroll to position [1008, 0]
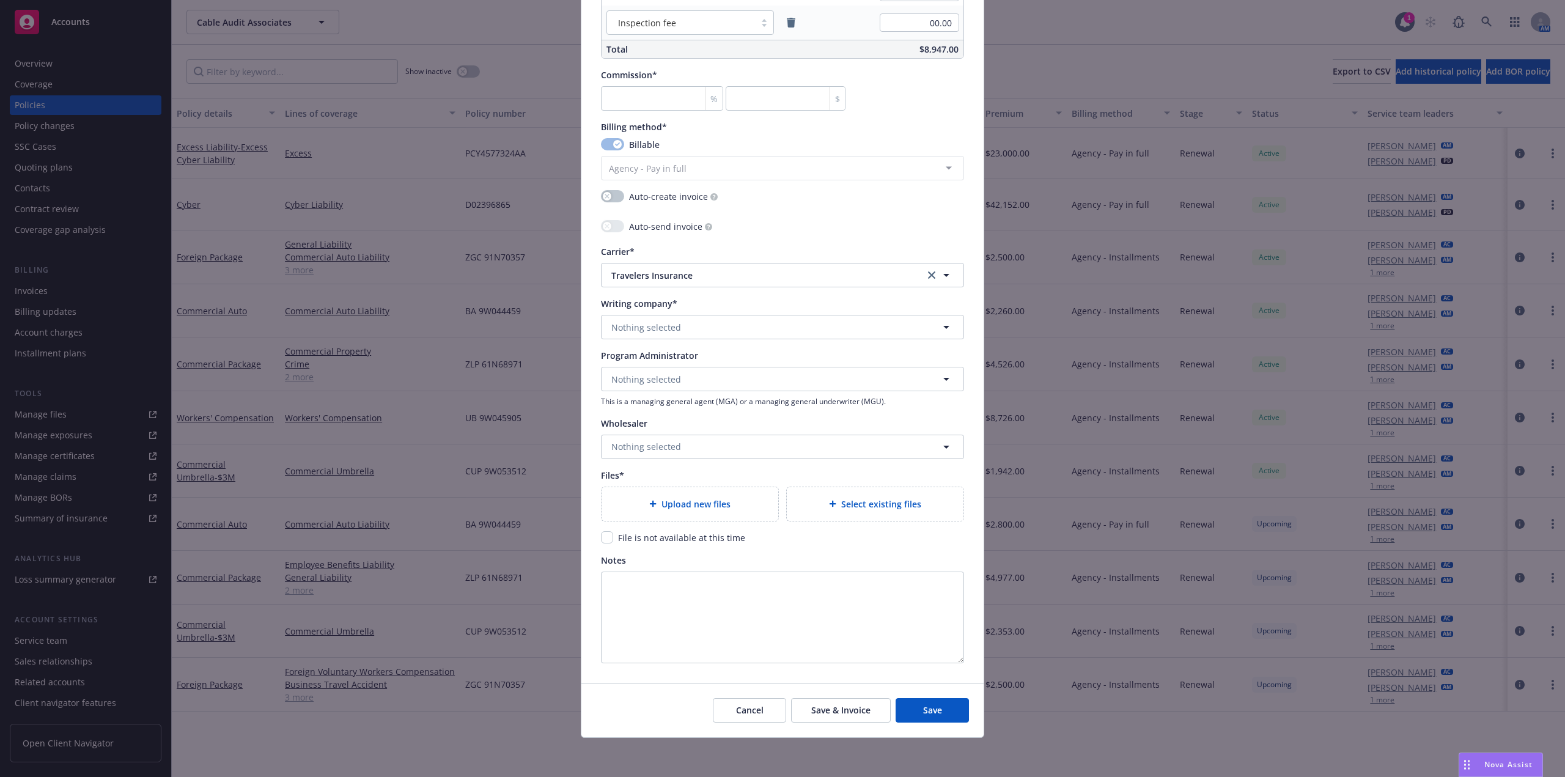
click at [923, 506] on div "Select existing files" at bounding box center [874, 504] width 157 height 14
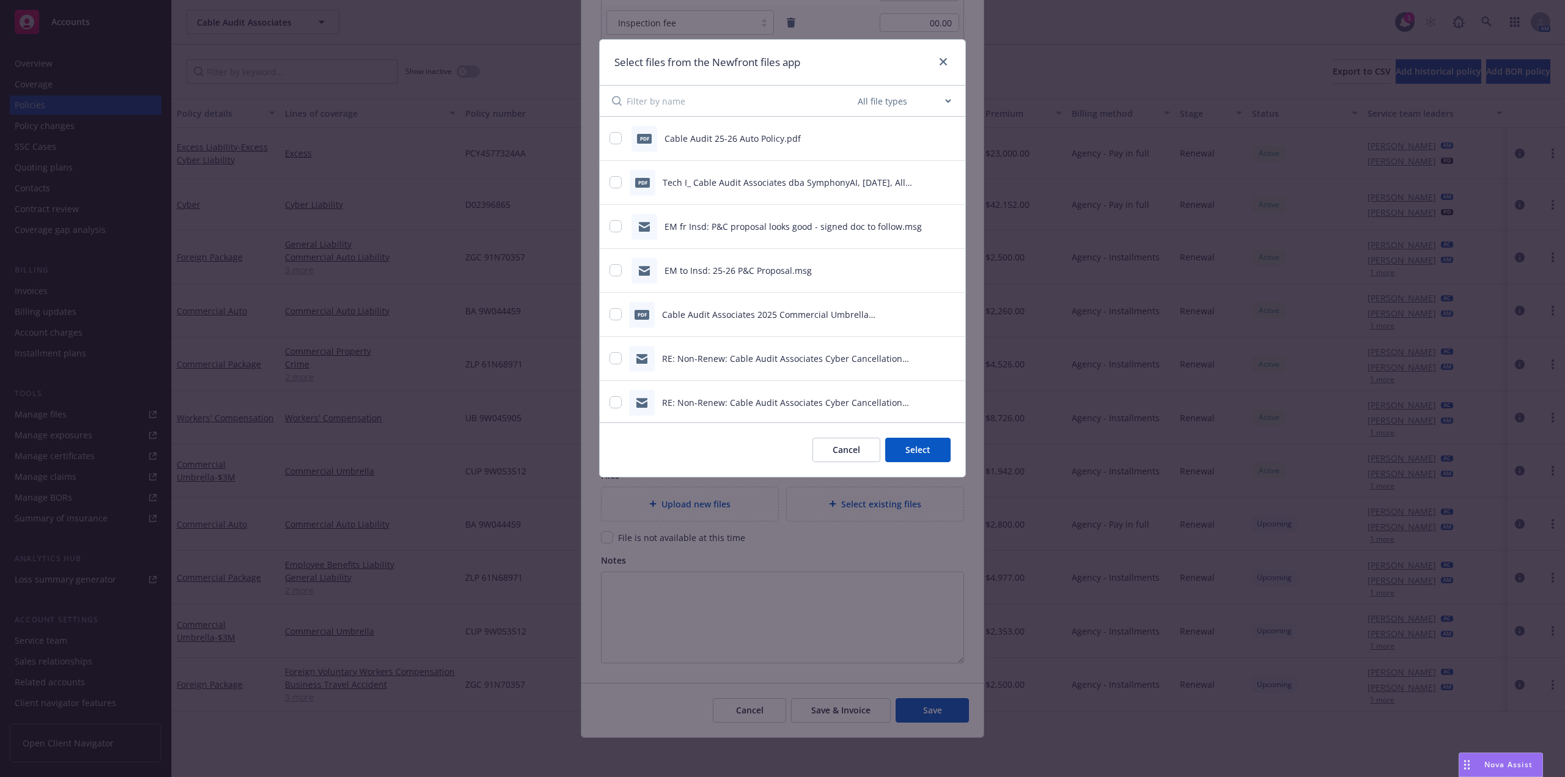
click at [913, 105] on select "All file types Agreements Allocations Annual Service Cycle - Financial snapshot…" at bounding box center [904, 101] width 98 height 24
select select "Policy"
click at [855, 89] on select "All file types Agreements Allocations Annual Service Cycle - Financial snapshot…" at bounding box center [904, 101] width 98 height 24
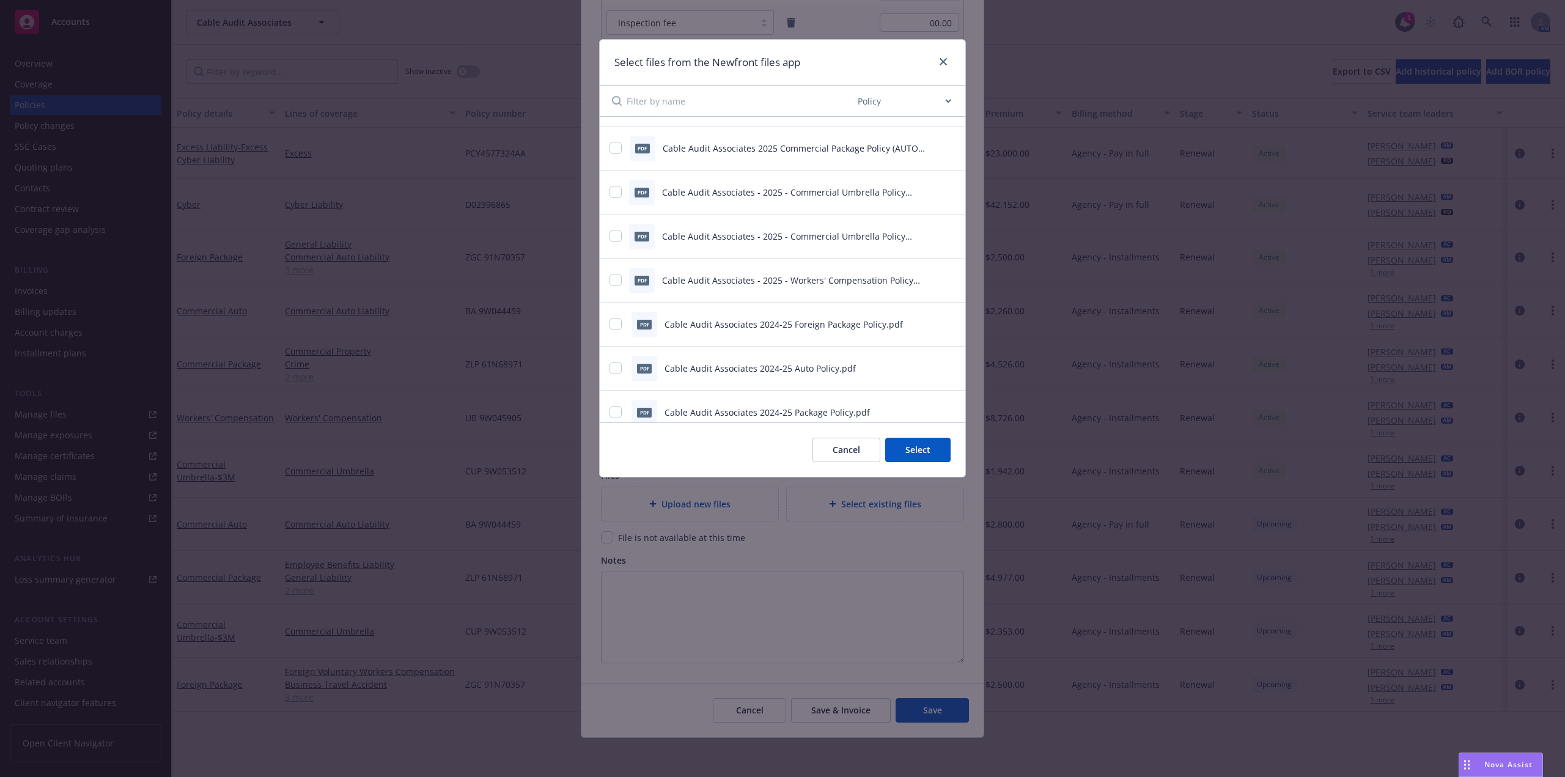
click at [943, 282] on icon "preview file" at bounding box center [948, 280] width 11 height 9
click at [620, 279] on input "checkbox" at bounding box center [615, 280] width 12 height 12
checkbox input "true"
click at [921, 440] on button "Select 1 file" at bounding box center [907, 450] width 88 height 24
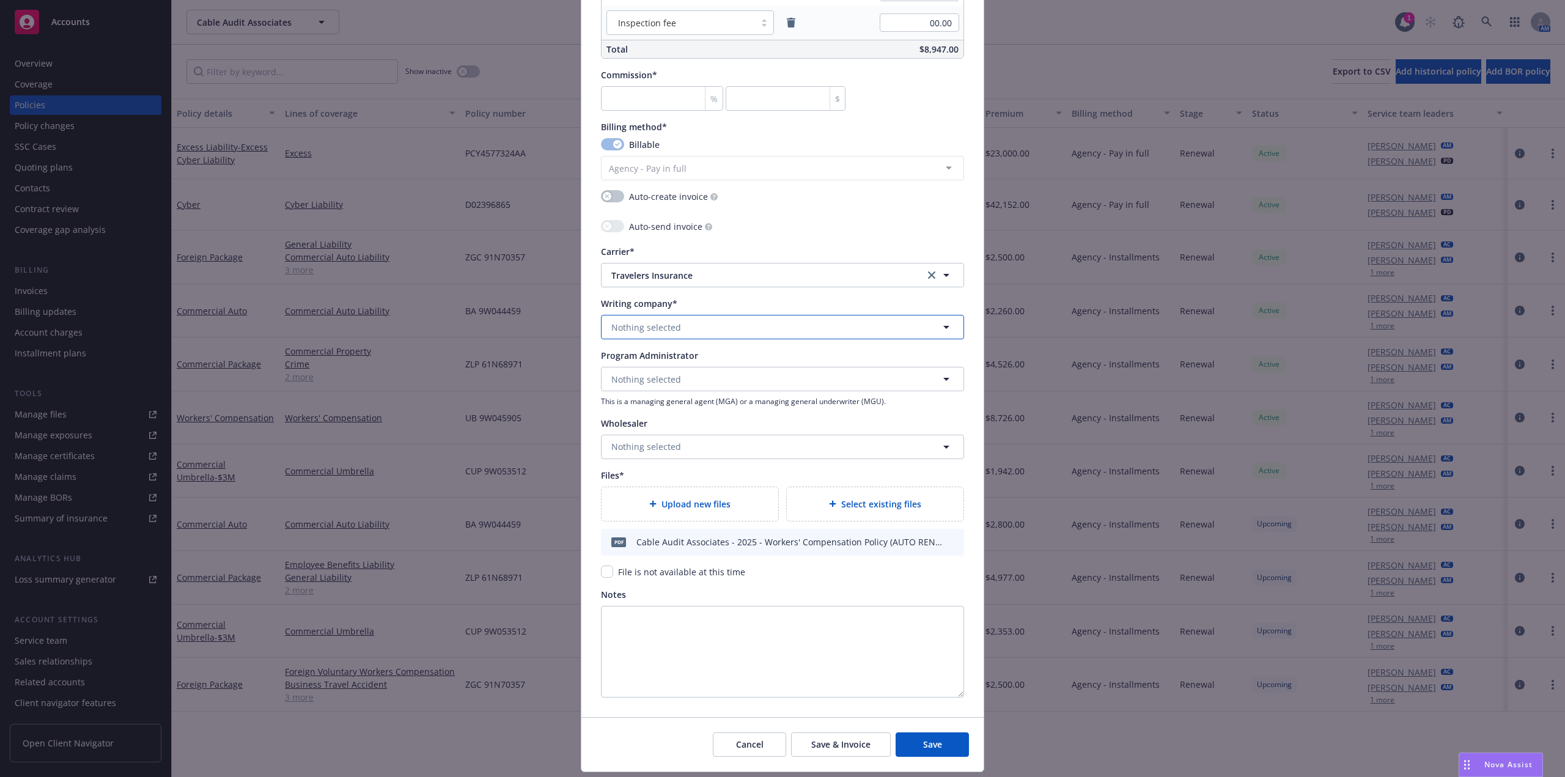
click at [705, 323] on button "Nothing selected" at bounding box center [782, 327] width 363 height 24
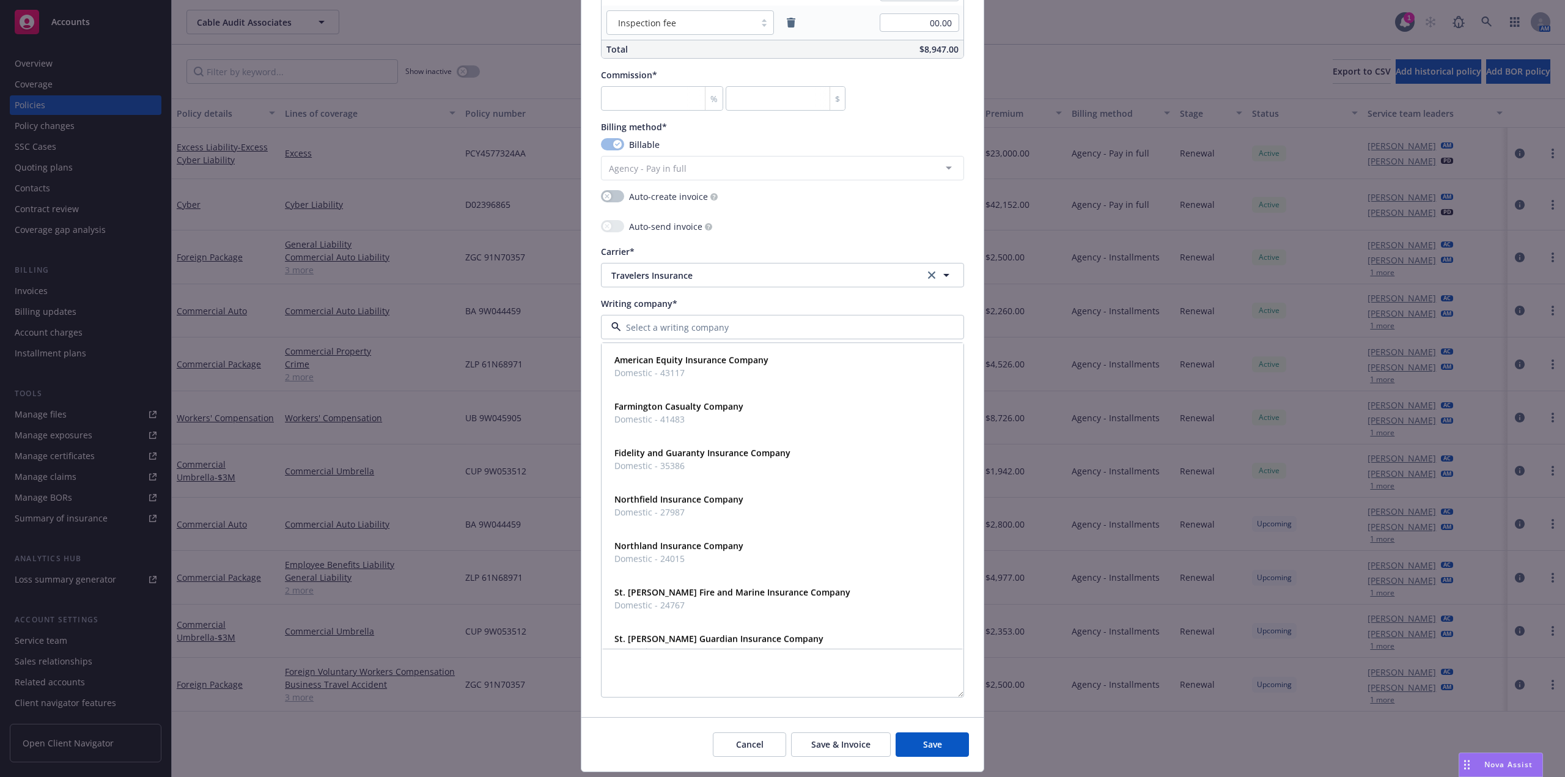
paste input "TRAVELERS CASUALTY AND SURETY COMPANY"
type input "TRAVELERS CASUALTY AND SURETY COMPANY"
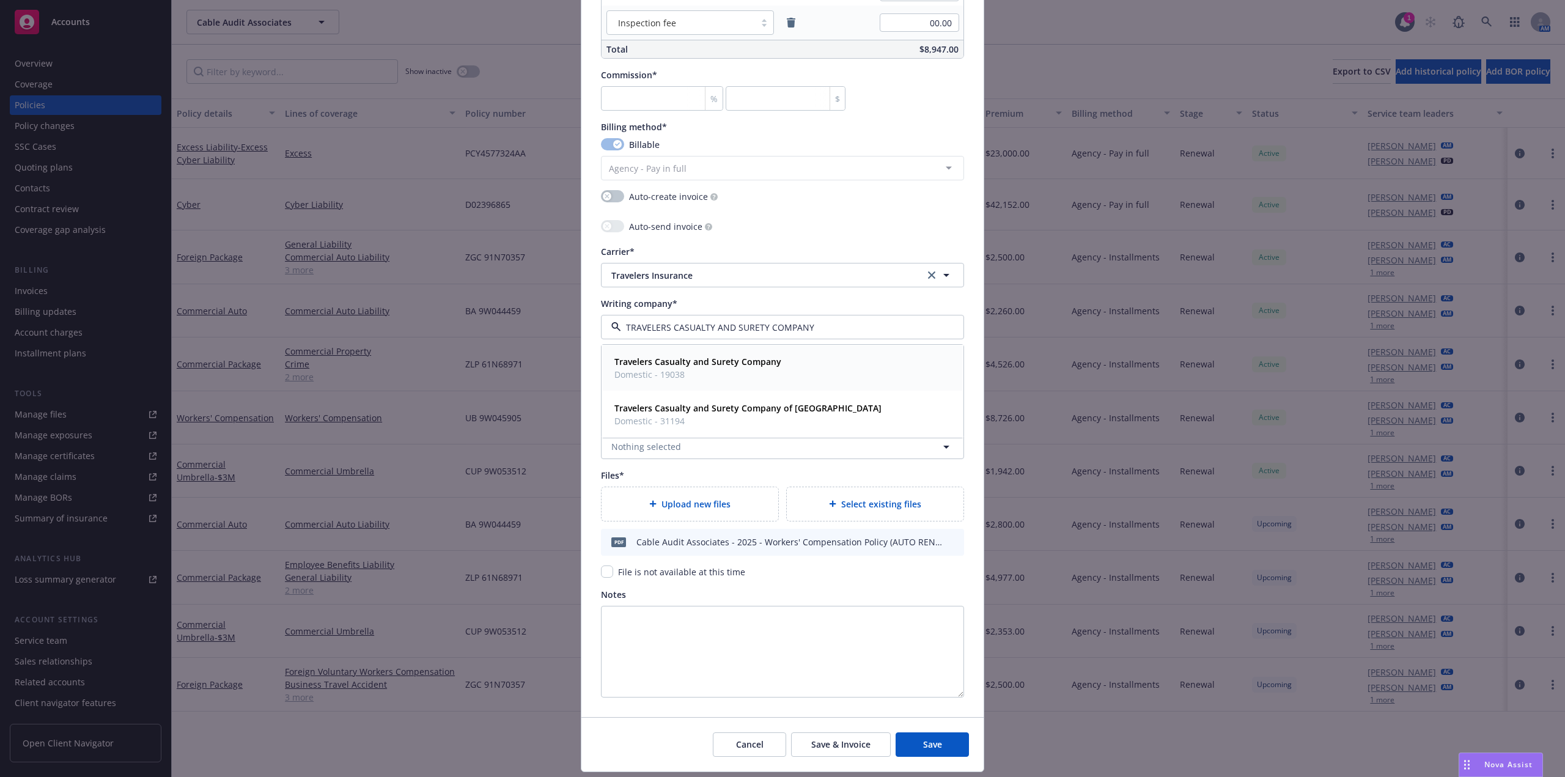
click at [698, 374] on span "Domestic - 19038" at bounding box center [697, 374] width 167 height 13
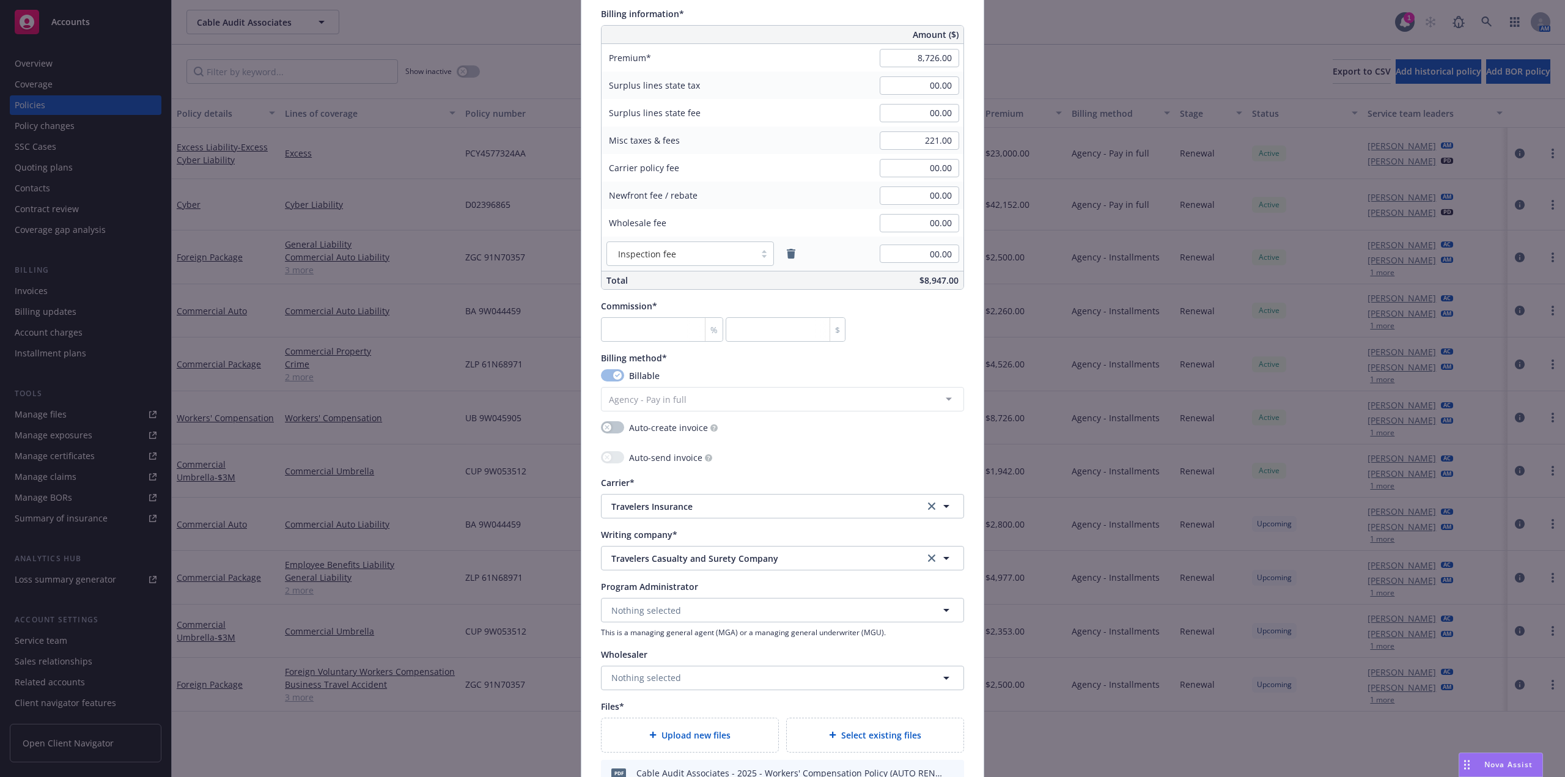
scroll to position [641, 0]
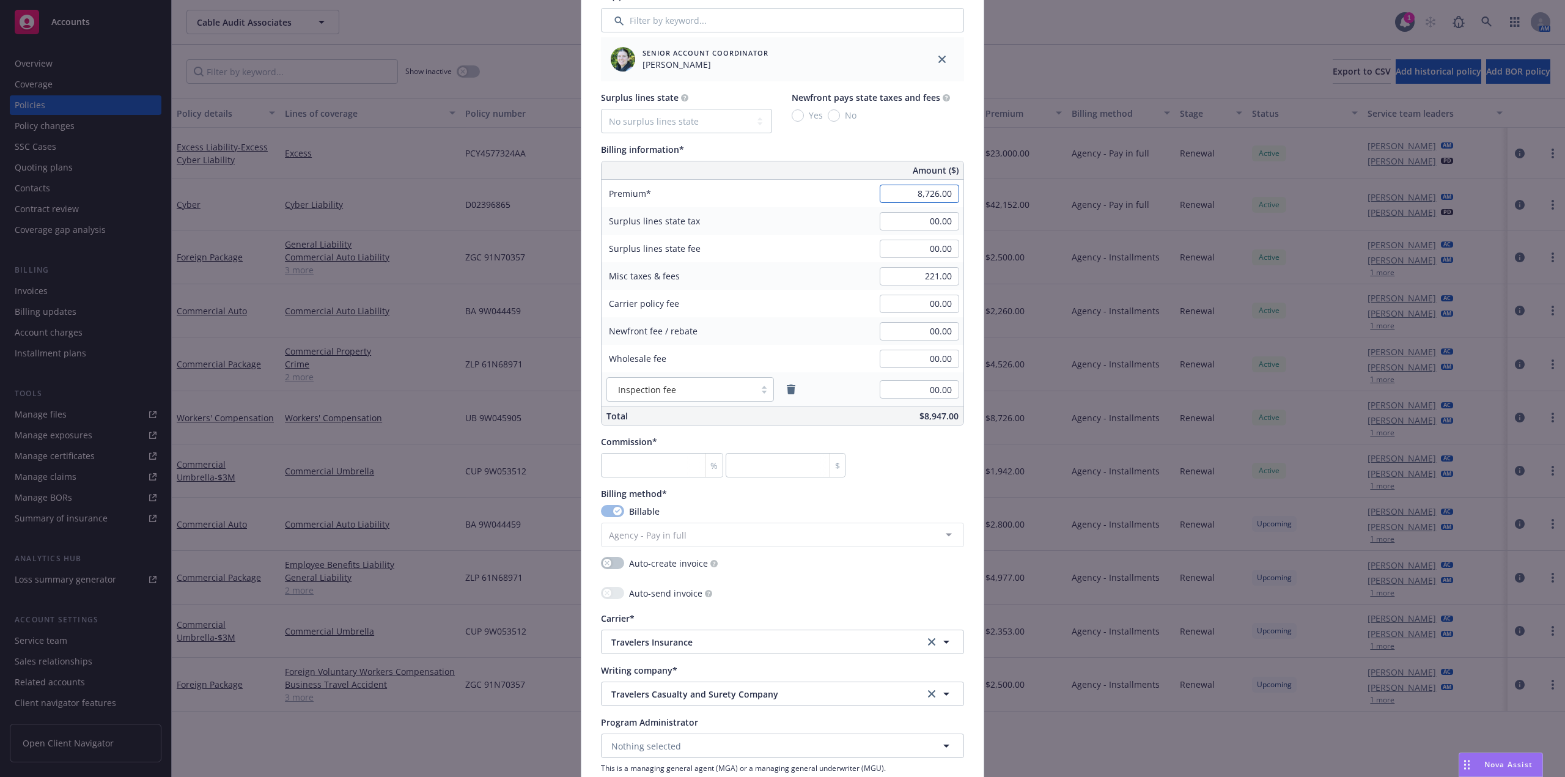
click at [924, 186] on input "8,726.00" at bounding box center [919, 194] width 79 height 18
paste input "9006"
type input "9,006.00"
click at [929, 278] on input "221.00" at bounding box center [919, 276] width 79 height 18
paste input "17"
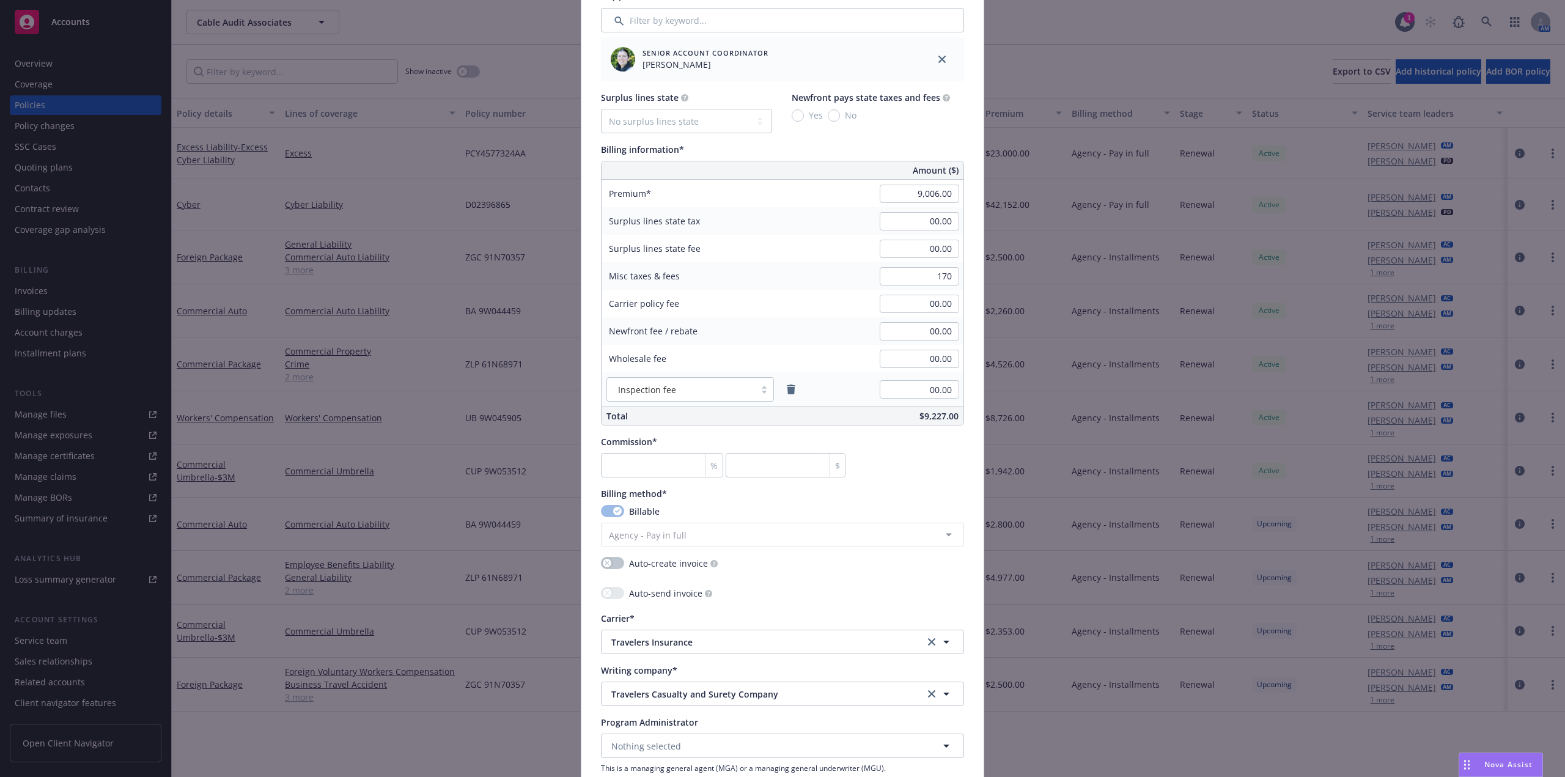
click at [932, 149] on div "Billing information*" at bounding box center [782, 149] width 363 height 13
type input "170.00"
click at [932, 149] on div "Billing information*" at bounding box center [782, 149] width 363 height 13
click at [638, 464] on input "number" at bounding box center [662, 465] width 122 height 24
type input "1"
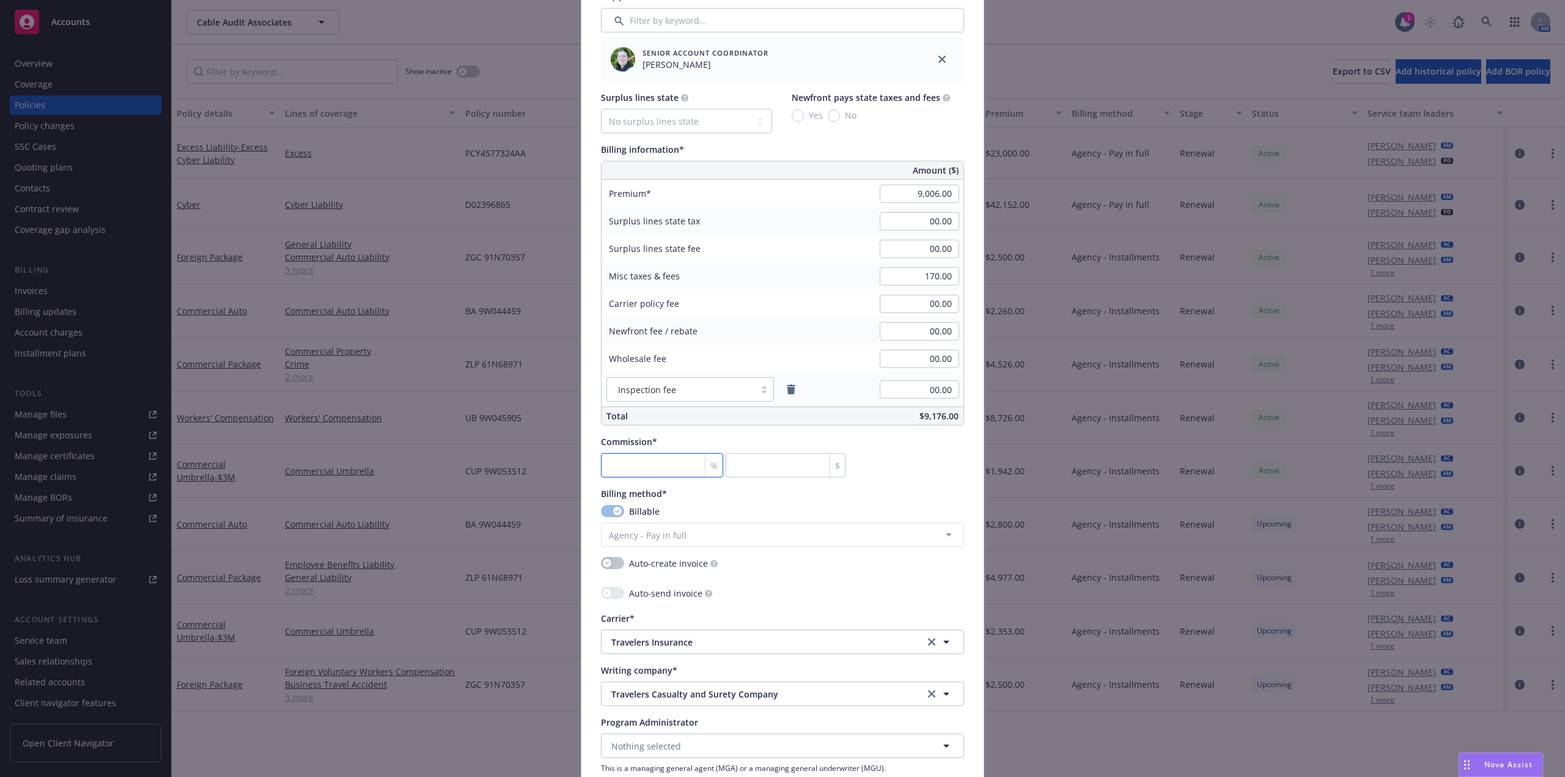
type input "90.06"
type input "10"
type input "900.6"
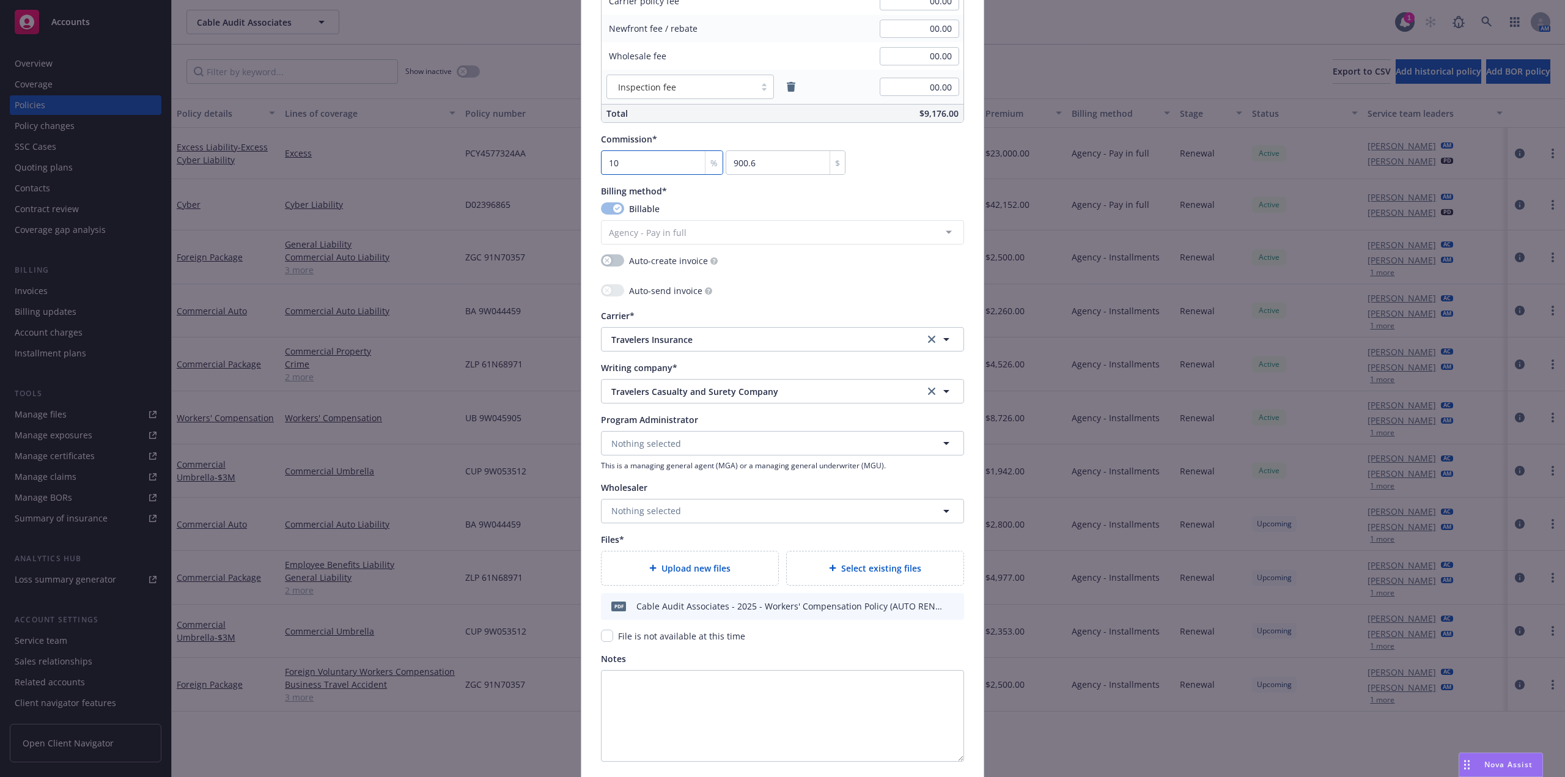
scroll to position [1042, 0]
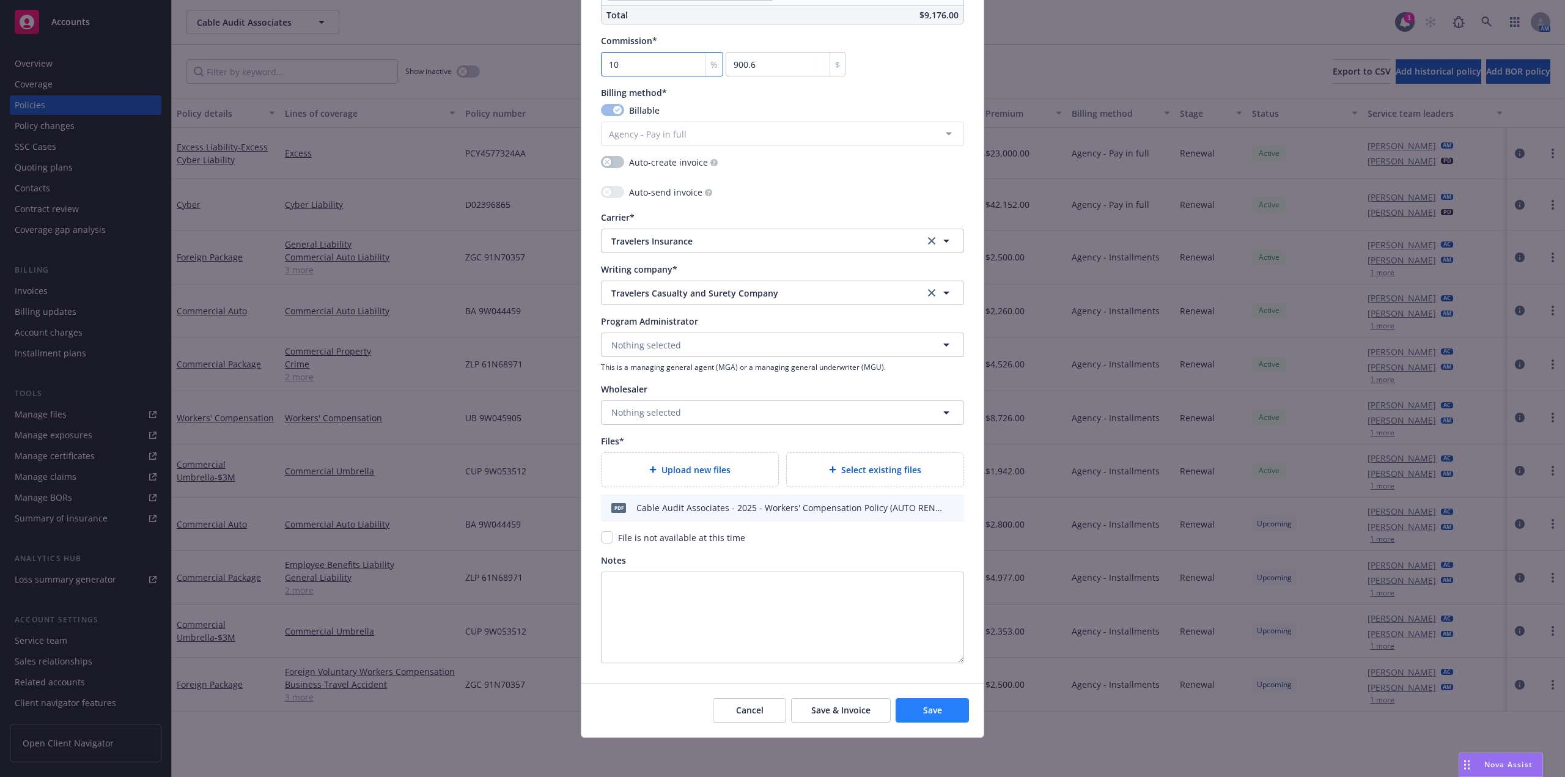
type input "10"
click at [946, 715] on button "Save" at bounding box center [932, 710] width 73 height 24
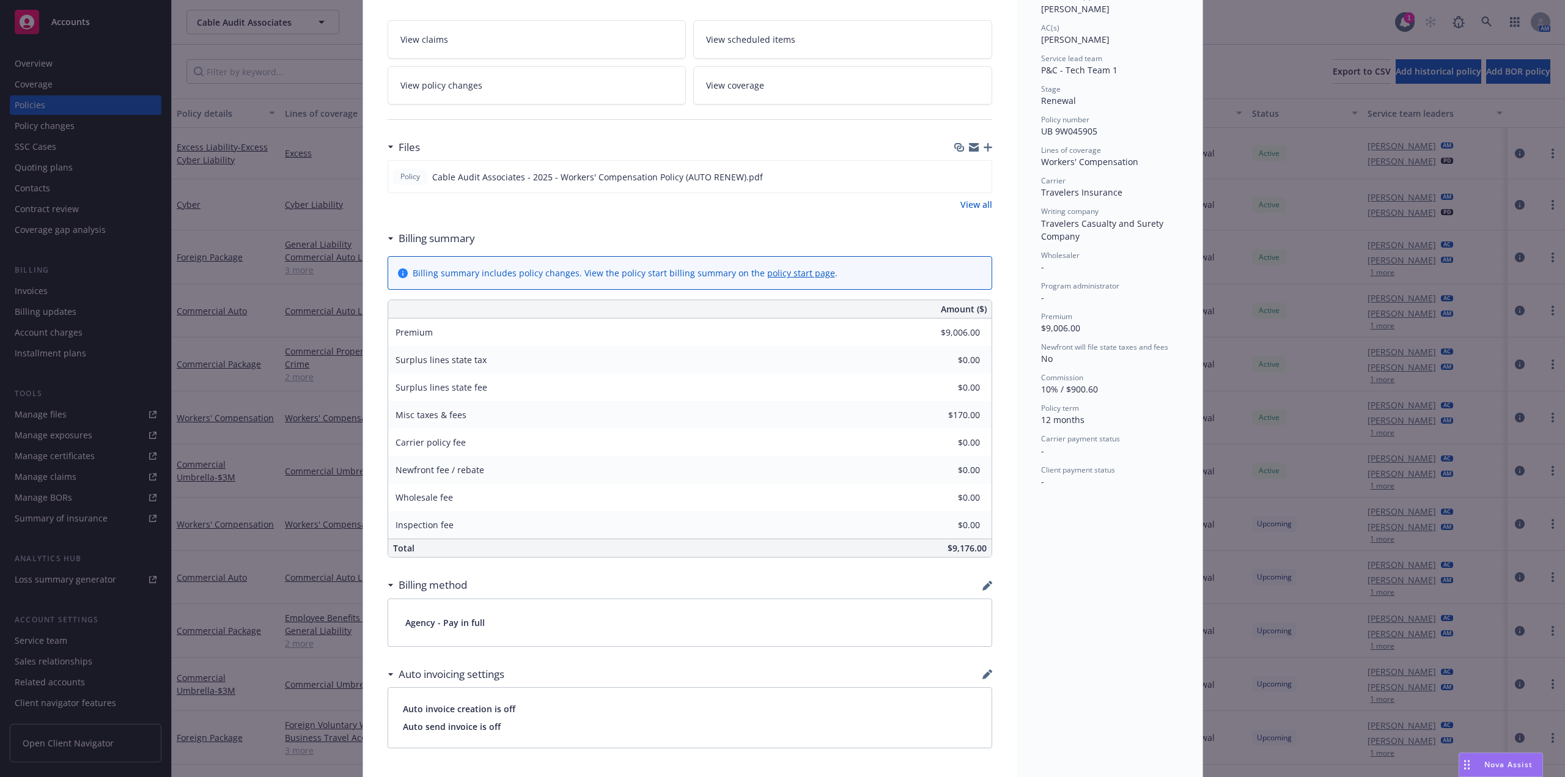
scroll to position [130, 0]
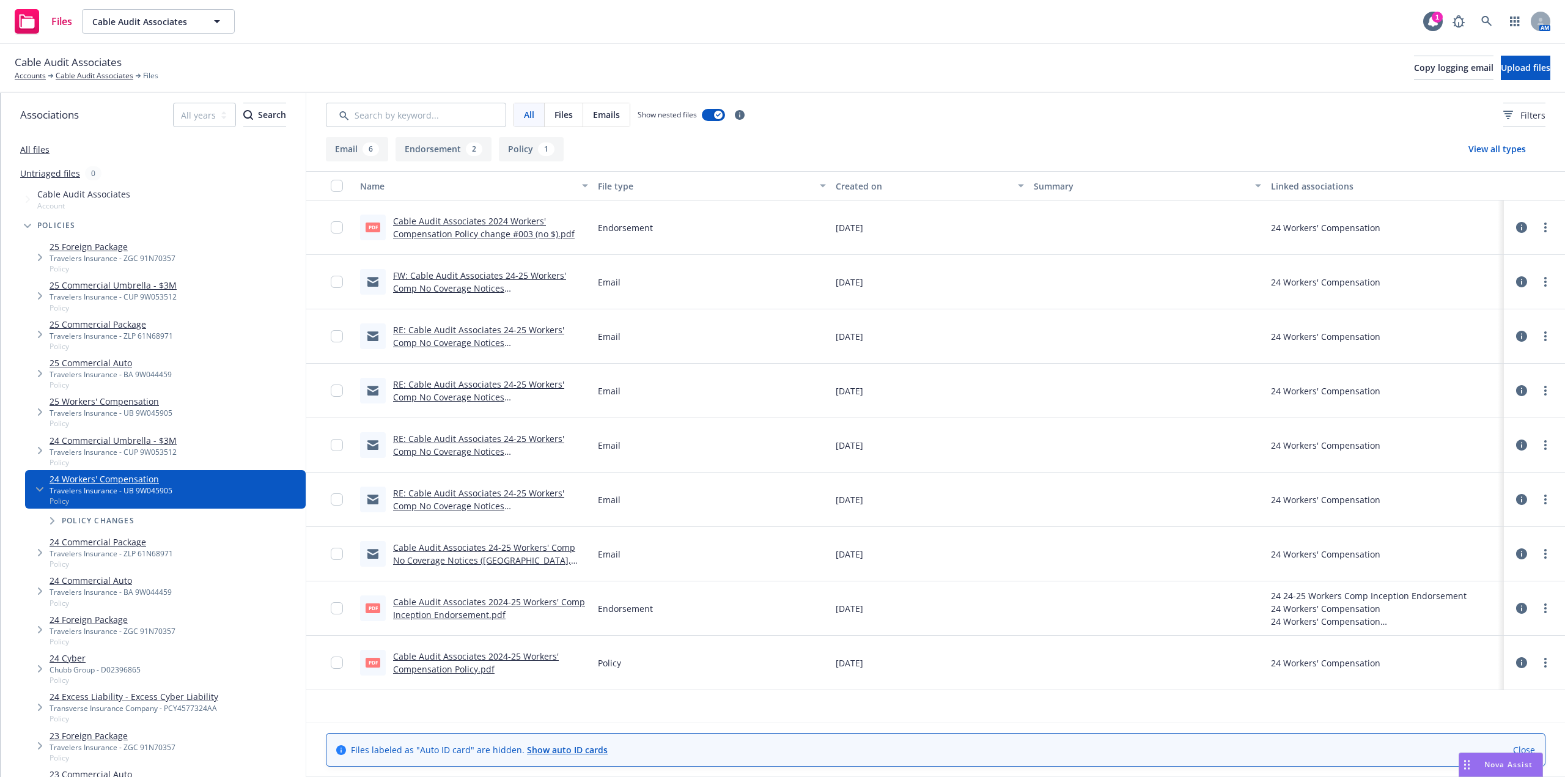
drag, startPoint x: 495, startPoint y: 522, endPoint x: 218, endPoint y: 66, distance: 533.5
click at [457, 419] on div "pdf Cable Audit Associates 2024 Workers' Compensation Policy change #003 (no $)…" at bounding box center [935, 442] width 1259 height 484
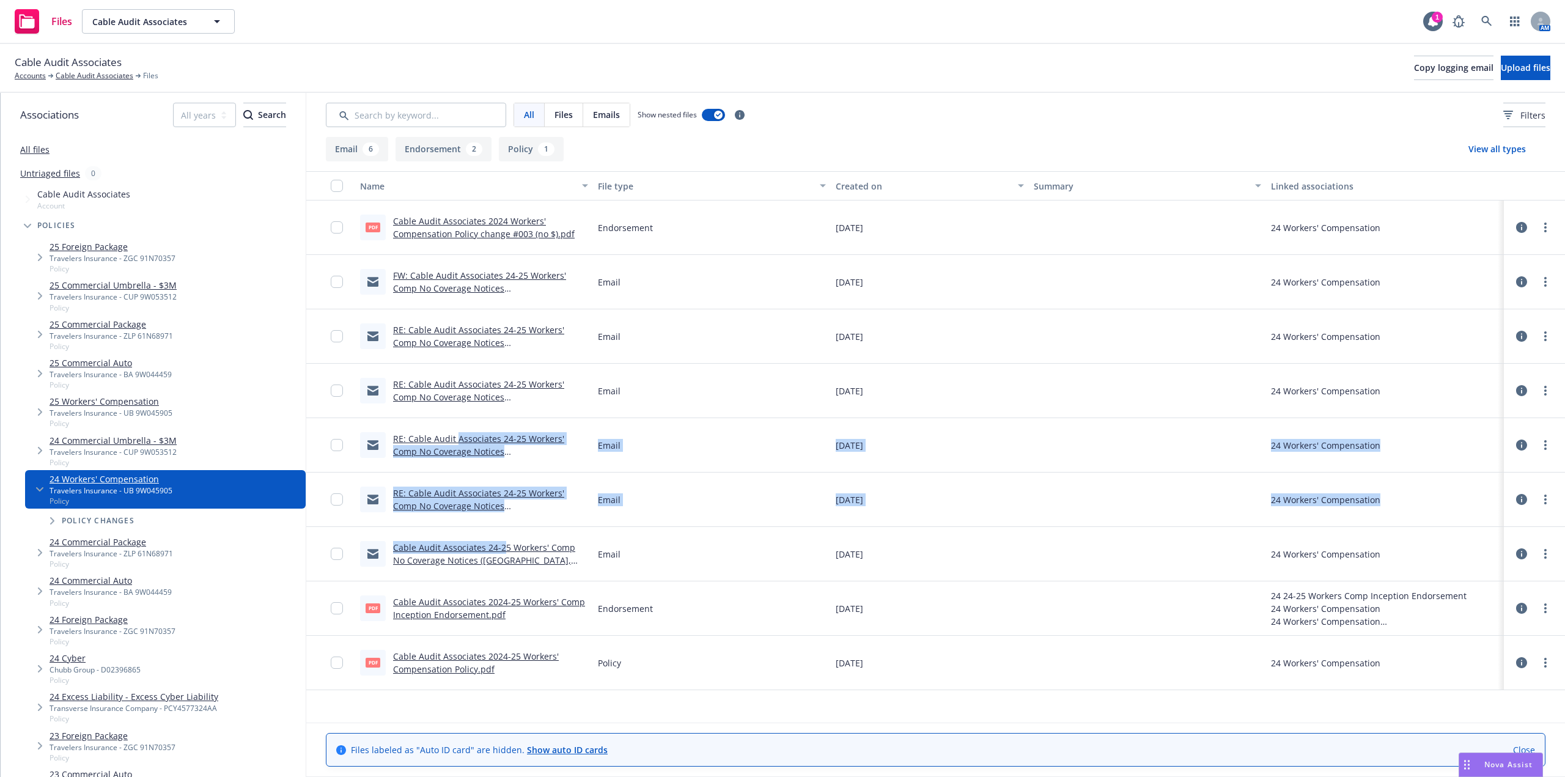
click at [501, 54] on div "Cable Audit Associates Accounts Cable Audit Associates Files Copy logging email…" at bounding box center [783, 67] width 1536 height 27
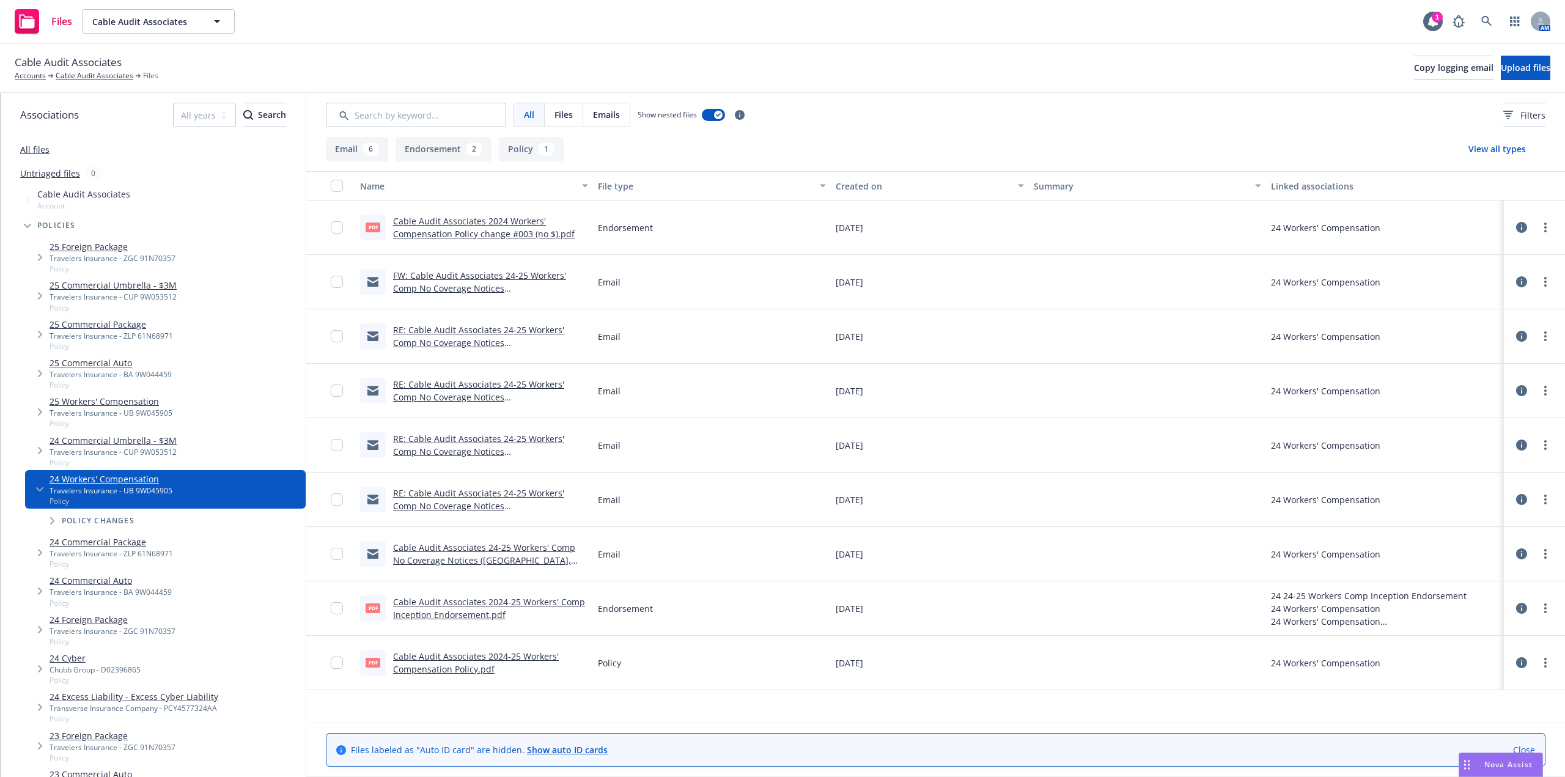
click at [501, 54] on div "Cable Audit Associates Accounts Cable Audit Associates Files Copy logging email…" at bounding box center [783, 67] width 1536 height 27
